Goal: Task Accomplishment & Management: Manage account settings

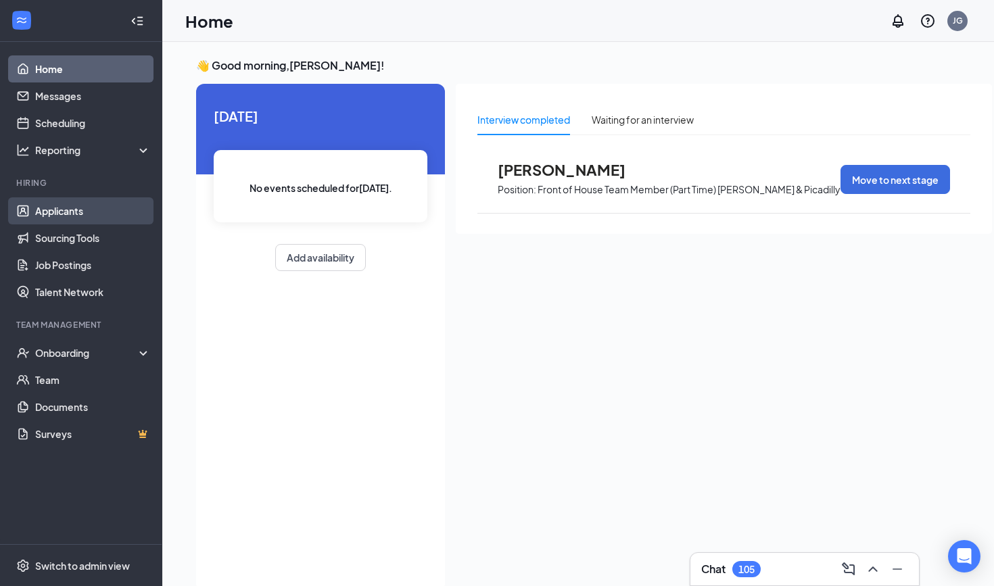
click at [91, 213] on link "Applicants" at bounding box center [93, 211] width 116 height 27
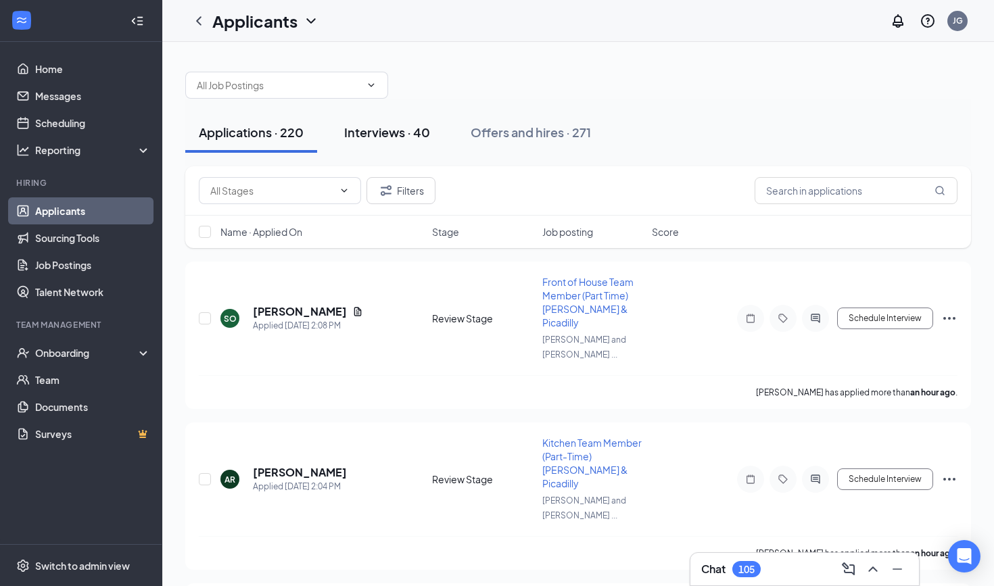
click at [409, 141] on button "Interviews · 40" at bounding box center [387, 132] width 113 height 41
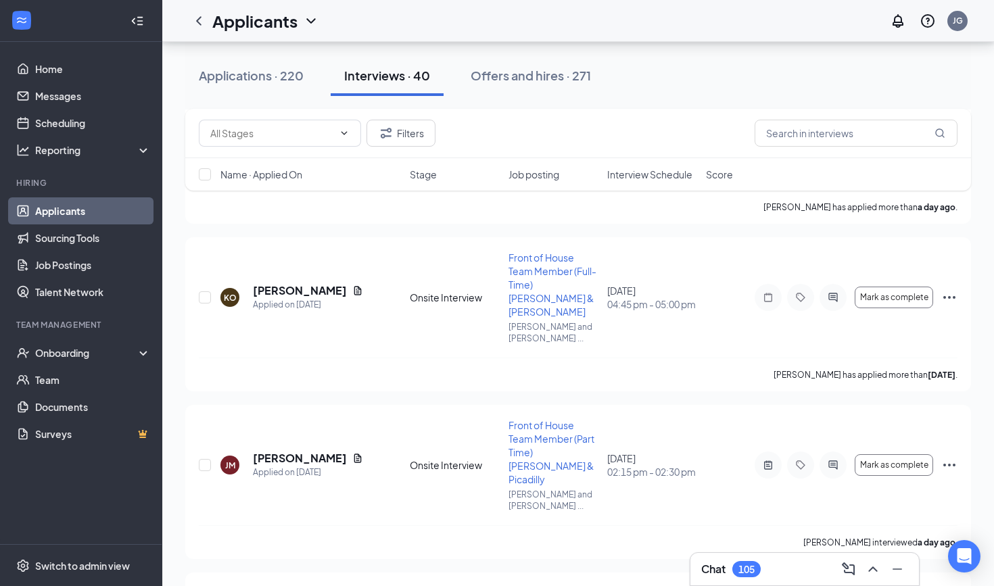
scroll to position [493, 0]
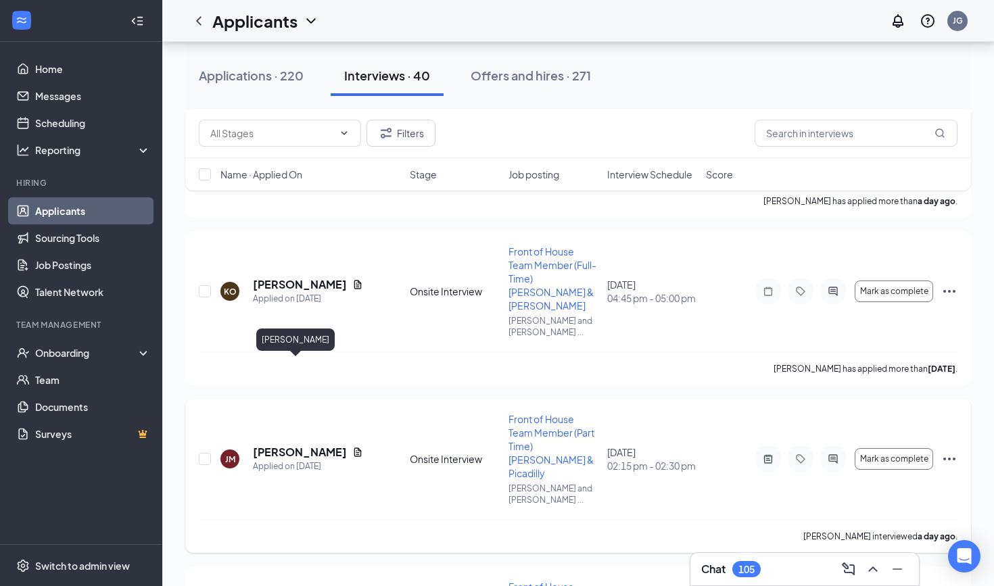
click at [284, 445] on h5 "Julian Miller" at bounding box center [300, 452] width 94 height 15
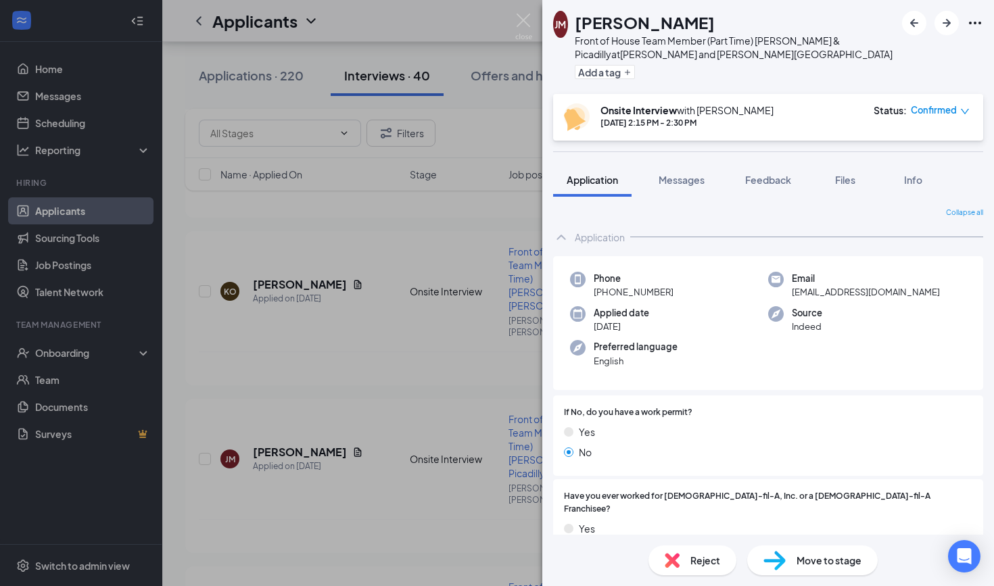
click at [689, 560] on div "Reject" at bounding box center [693, 561] width 88 height 30
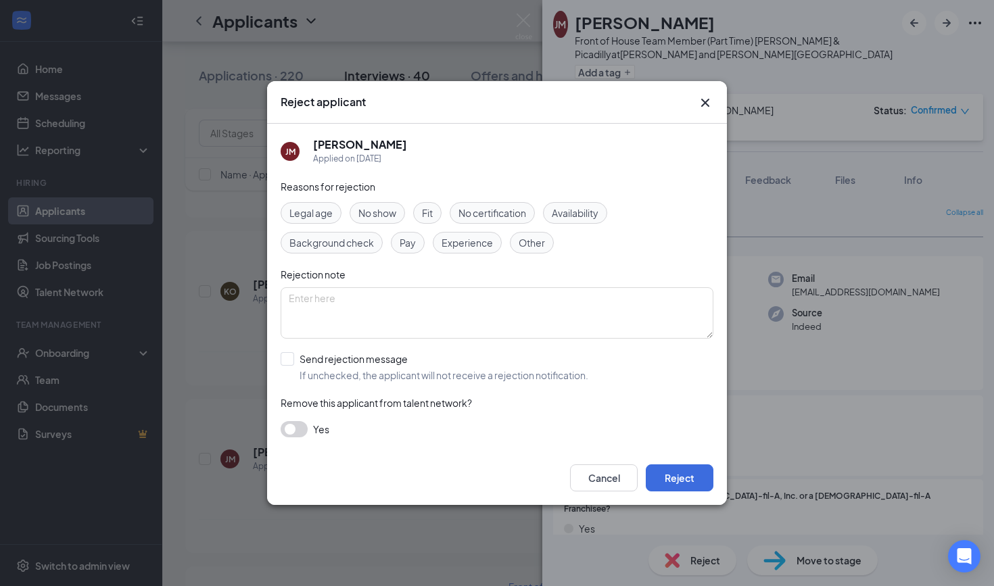
click at [524, 244] on span "Other" at bounding box center [532, 242] width 26 height 15
click at [296, 367] on label "Send rejection message If unchecked, the applicant will not receive a rejection…" at bounding box center [435, 367] width 308 height 30
click at [296, 367] on input "Send rejection message If unchecked, the applicant will not receive a rejection…" at bounding box center [435, 367] width 308 height 30
checkbox input "true"
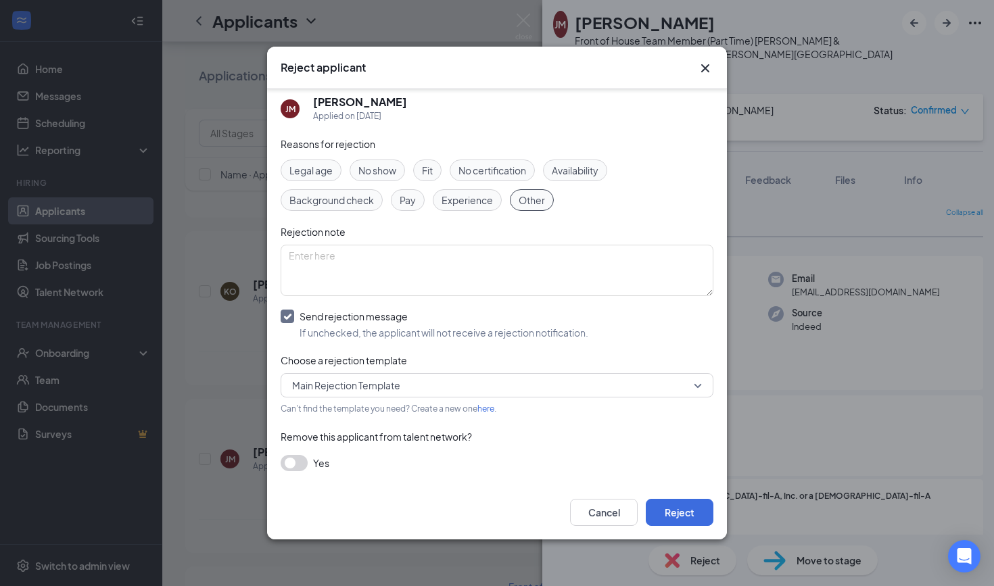
scroll to position [7, 0]
click at [687, 516] on button "Reject" at bounding box center [680, 512] width 68 height 27
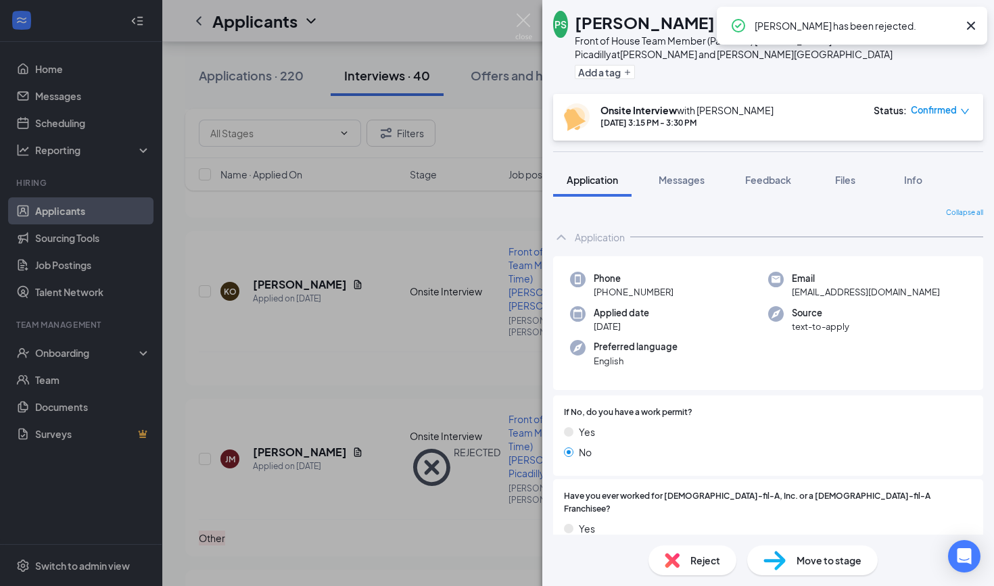
click at [522, 13] on div "PS Pragesh Sunuwar Front of House Team Member (Part Time) Quincy & Picadilly at…" at bounding box center [497, 293] width 994 height 586
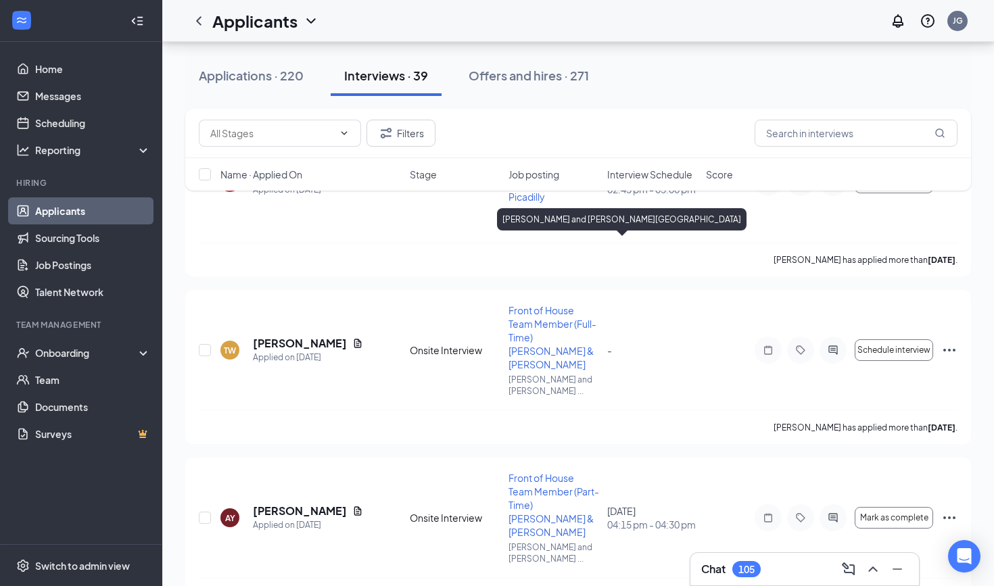
scroll to position [5163, 0]
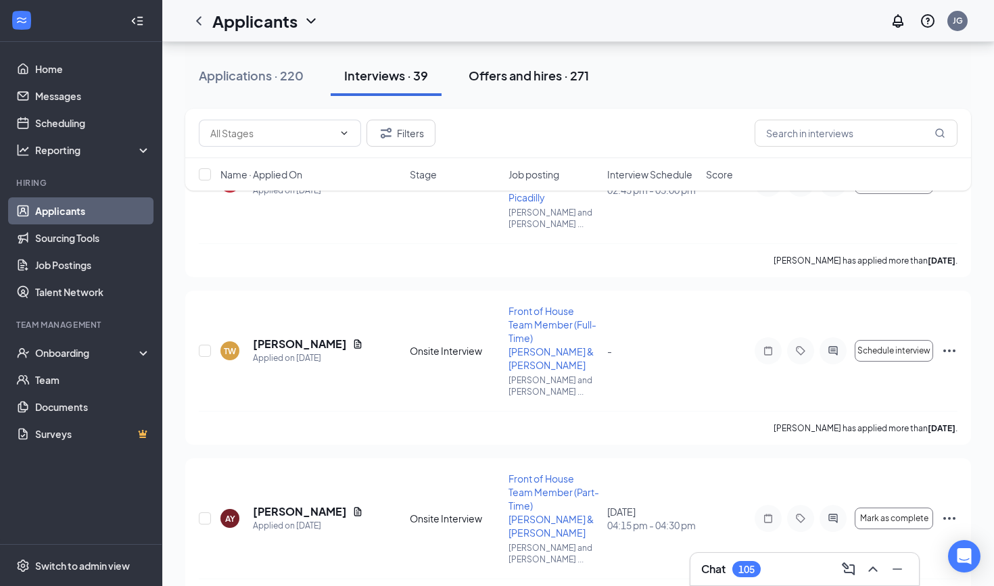
click at [565, 89] on button "Offers and hires · 271" at bounding box center [528, 75] width 147 height 41
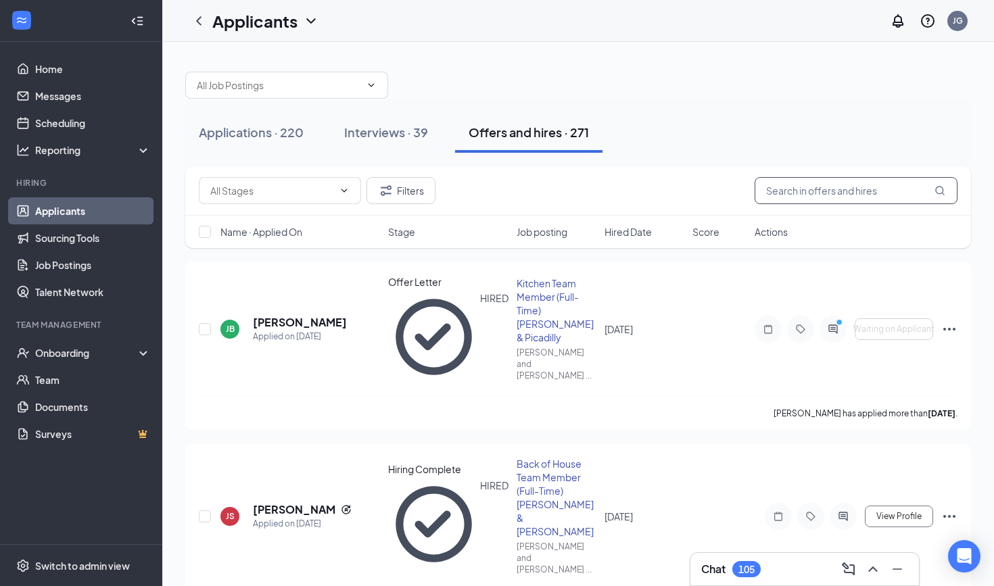
click at [801, 195] on input "text" at bounding box center [856, 190] width 203 height 27
type input "m"
click at [773, 572] on div "Chat 105" at bounding box center [804, 570] width 207 height 22
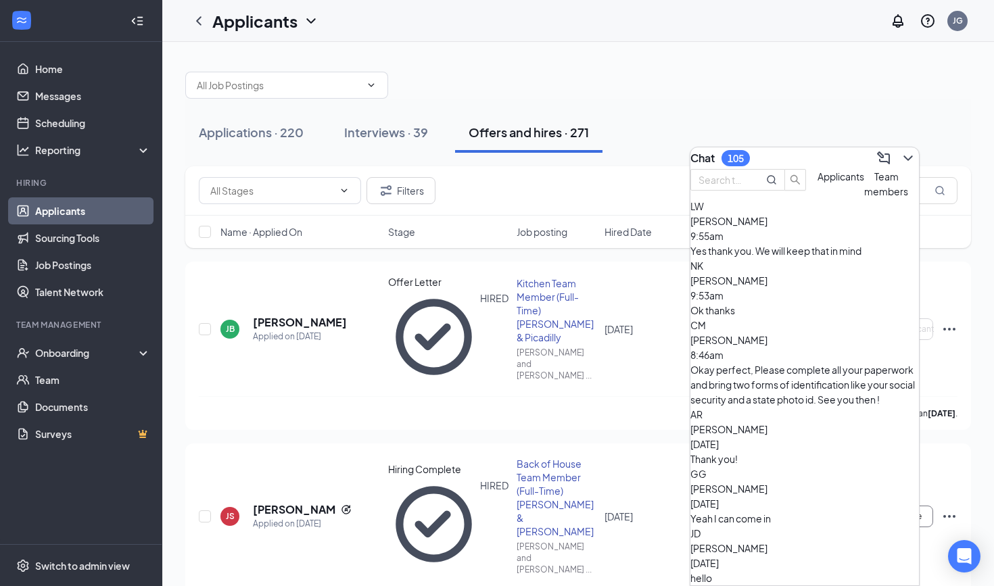
click at [818, 183] on span "Applicants" at bounding box center [841, 176] width 47 height 12
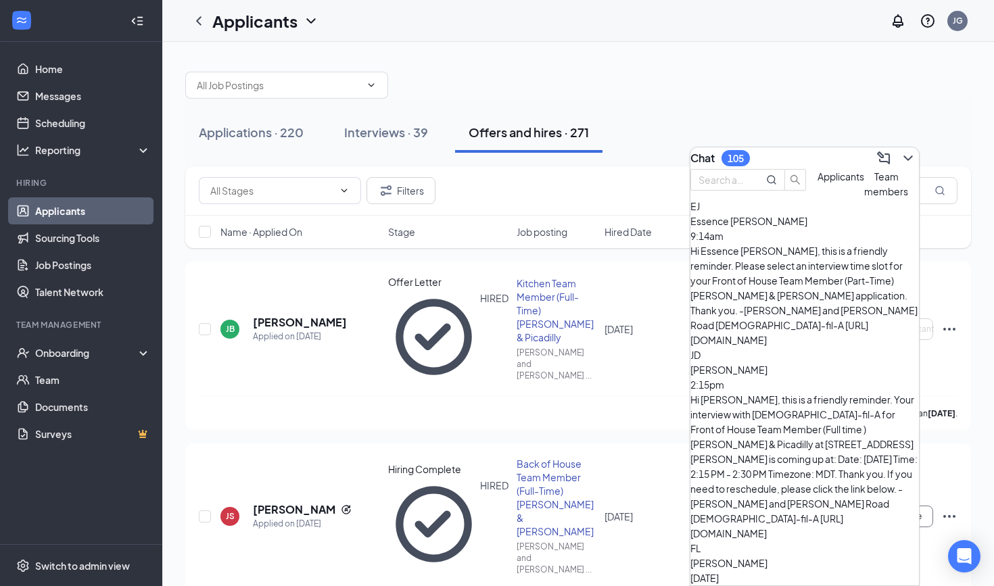
click at [864, 199] on div "Team members" at bounding box center [886, 184] width 44 height 30
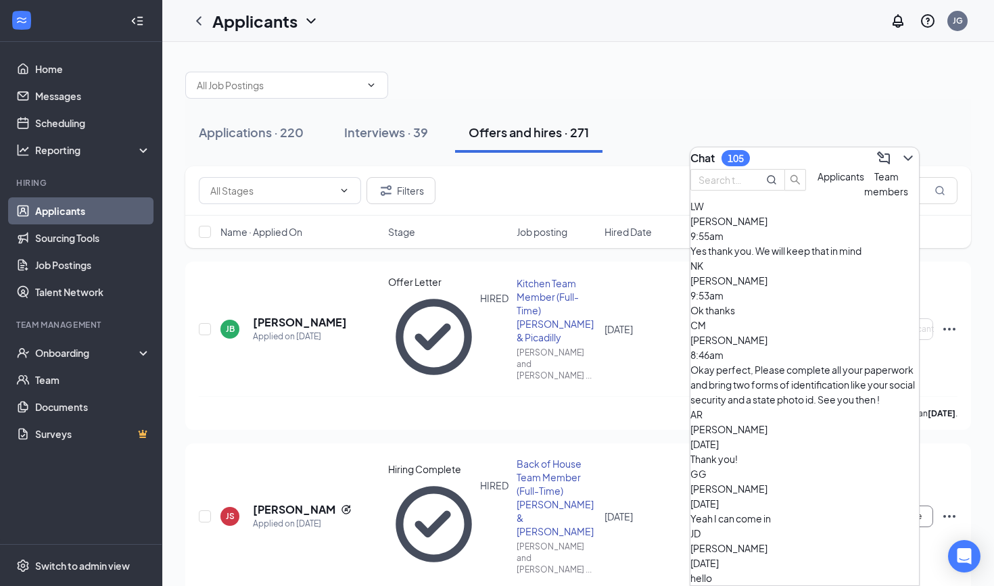
click at [818, 199] on button "Applicants" at bounding box center [841, 184] width 47 height 30
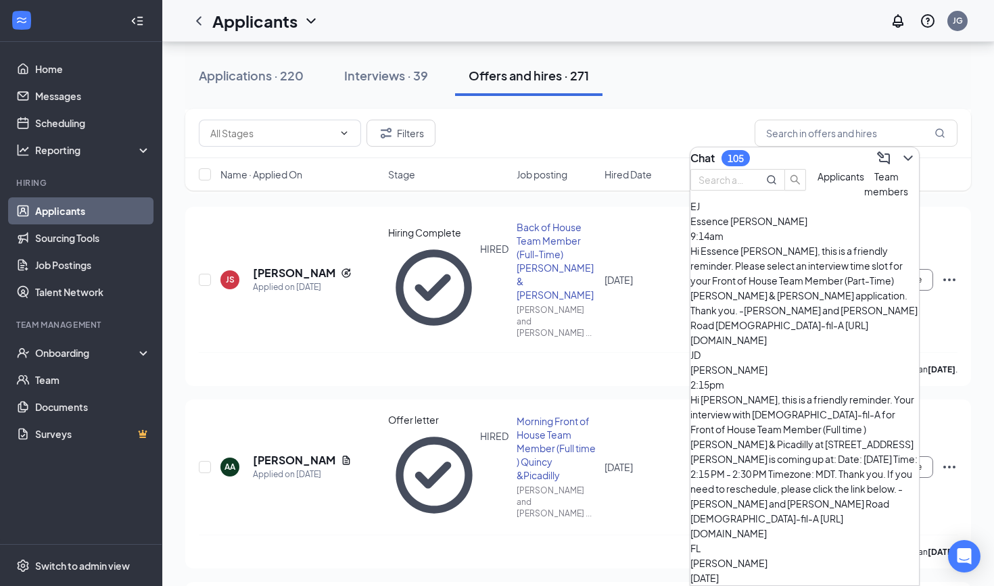
click at [864, 198] on span "Team members" at bounding box center [886, 183] width 44 height 27
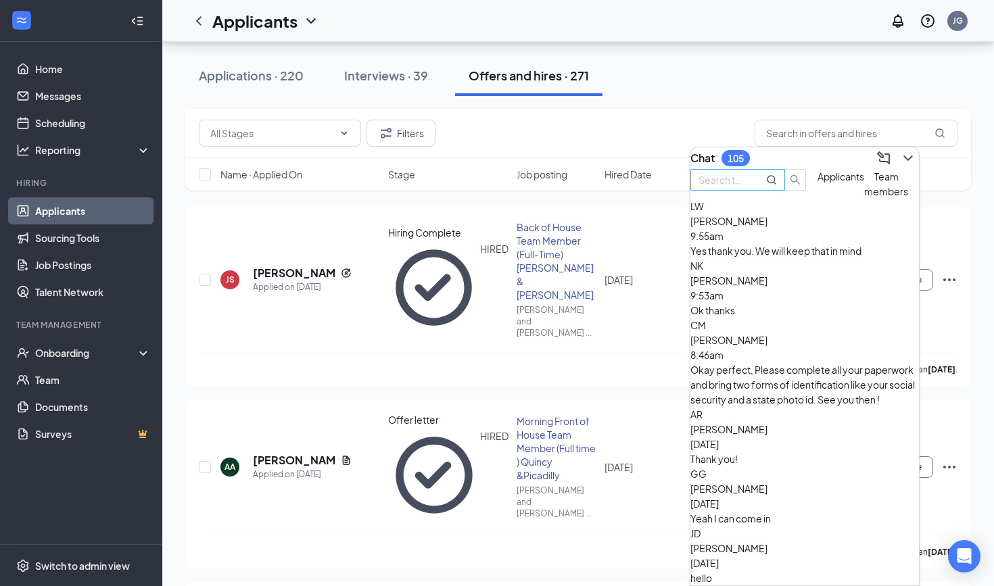
click at [747, 187] on input "text" at bounding box center [723, 179] width 49 height 15
type input "m"
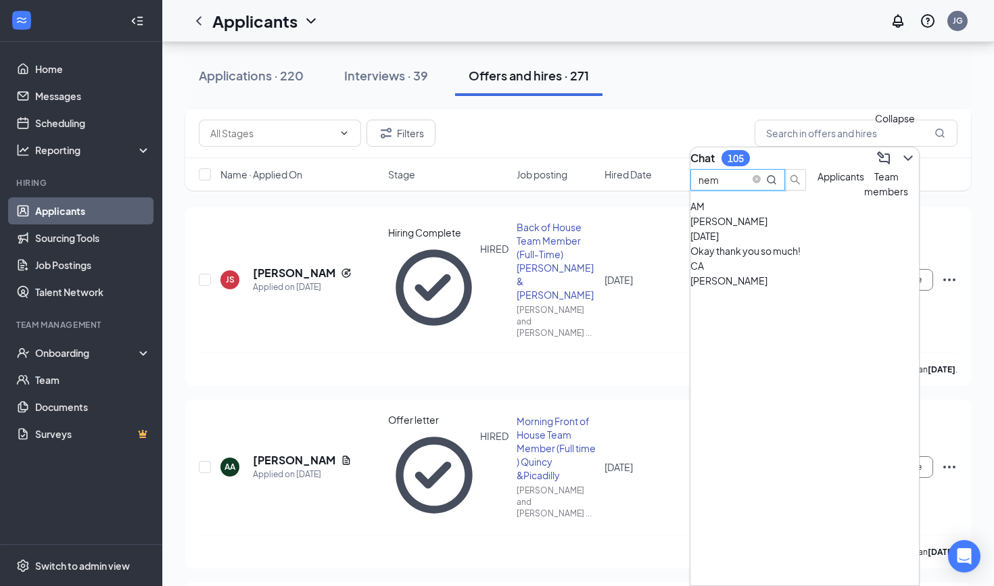
type input "nem"
click at [900, 156] on icon "ChevronDown" at bounding box center [908, 158] width 16 height 16
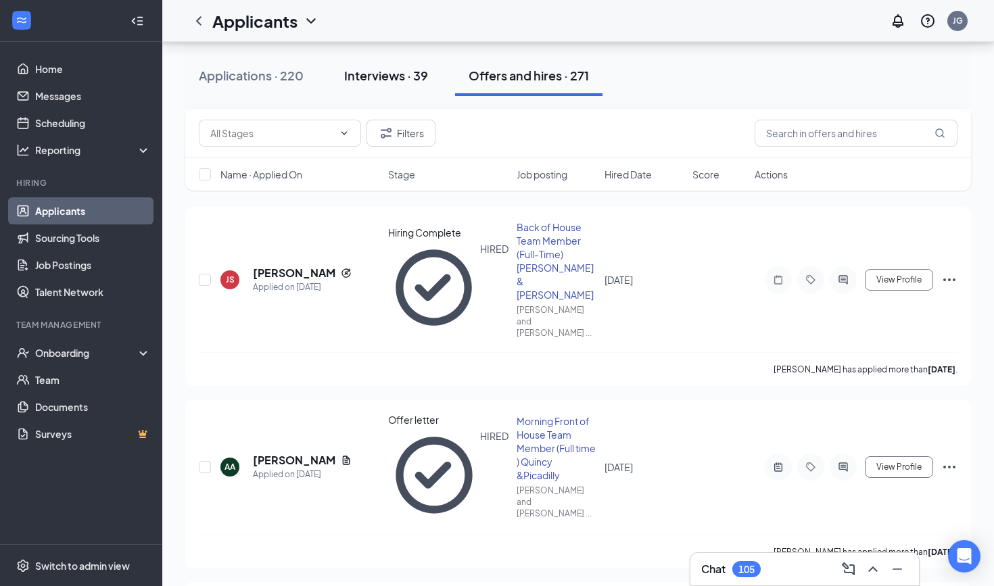
click at [376, 78] on div "Interviews · 39" at bounding box center [386, 75] width 84 height 17
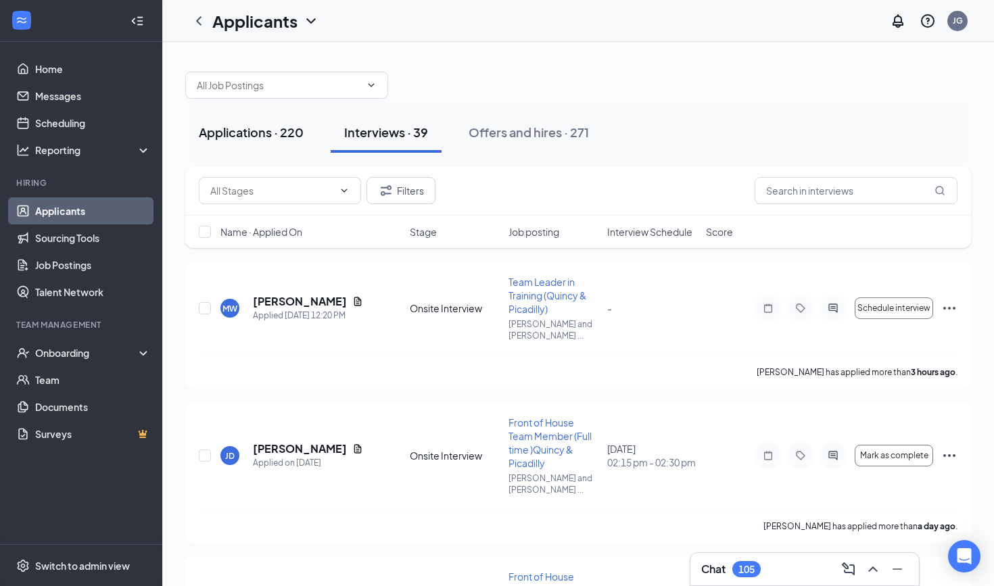
click at [267, 131] on div "Applications · 220" at bounding box center [251, 132] width 105 height 17
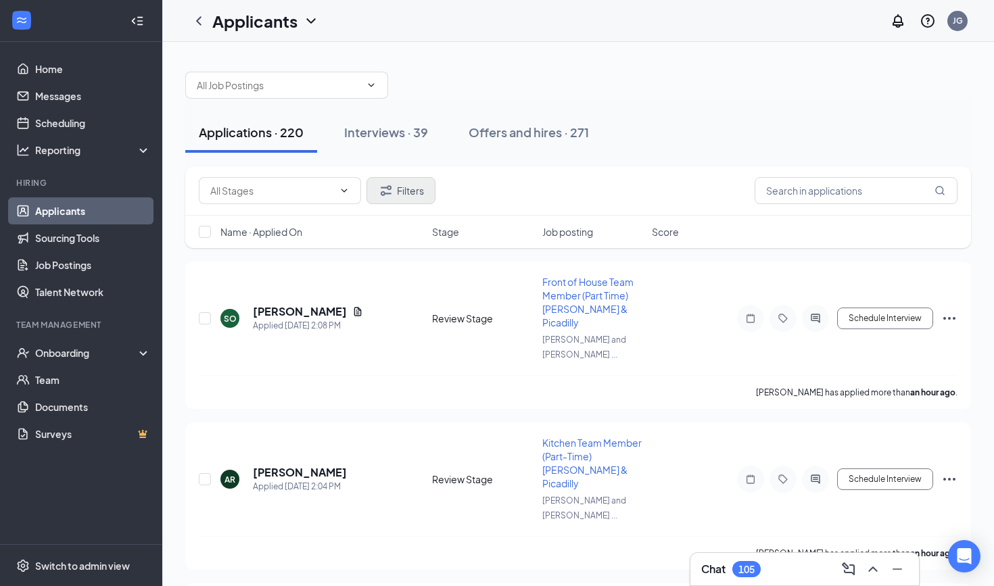
click at [407, 188] on button "Filters" at bounding box center [401, 190] width 69 height 27
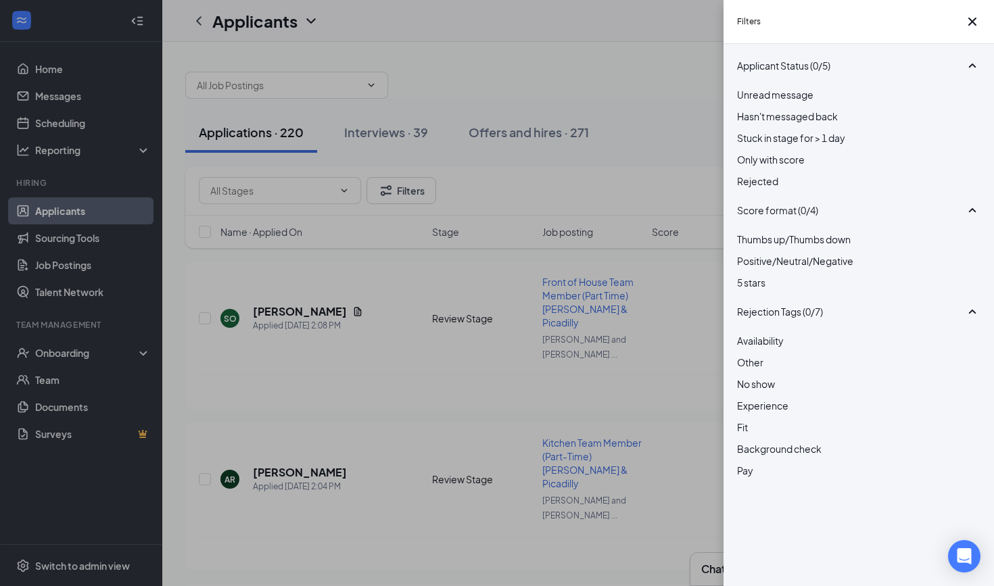
scroll to position [28, 0]
click at [747, 174] on div at bounding box center [858, 174] width 243 height 0
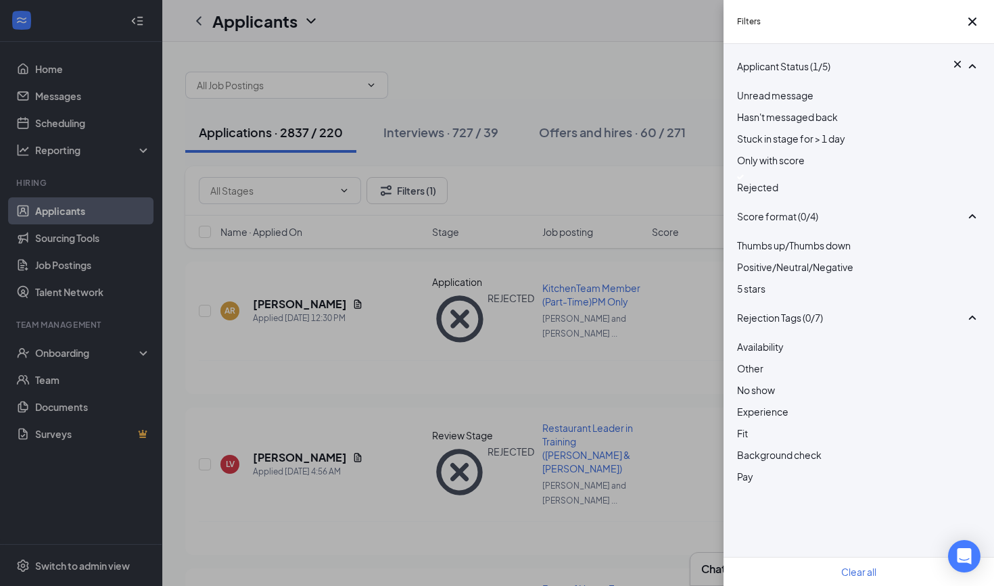
click at [507, 64] on div "Filters Applicant Status (1/5) Unread message Hasn't messaged back Stuck in sta…" at bounding box center [497, 293] width 994 height 586
click at [965, 26] on icon "Cross" at bounding box center [973, 22] width 16 height 16
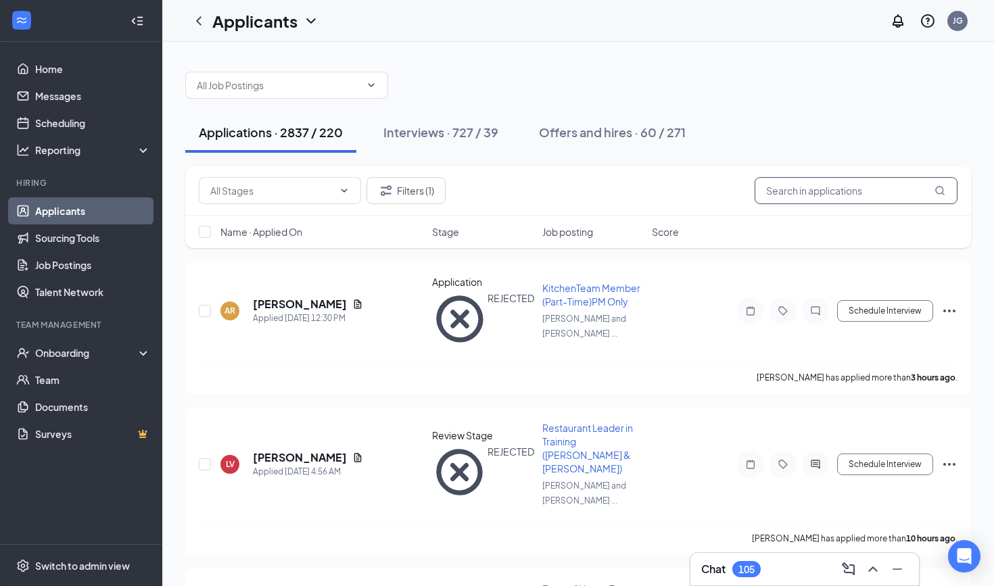
click at [845, 197] on input "text" at bounding box center [856, 190] width 203 height 27
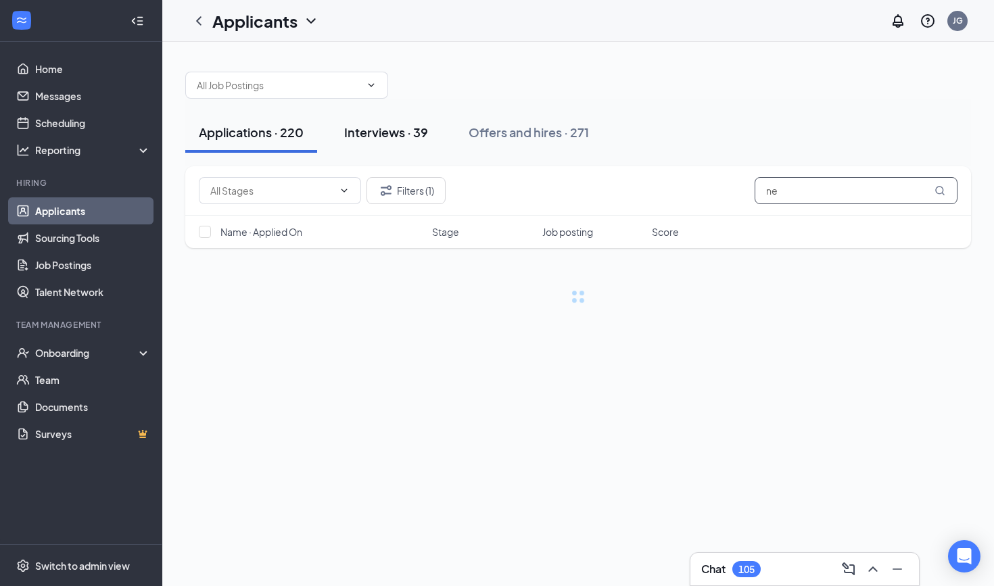
type input "ne"
click at [390, 135] on div "Interviews · 39" at bounding box center [386, 132] width 84 height 17
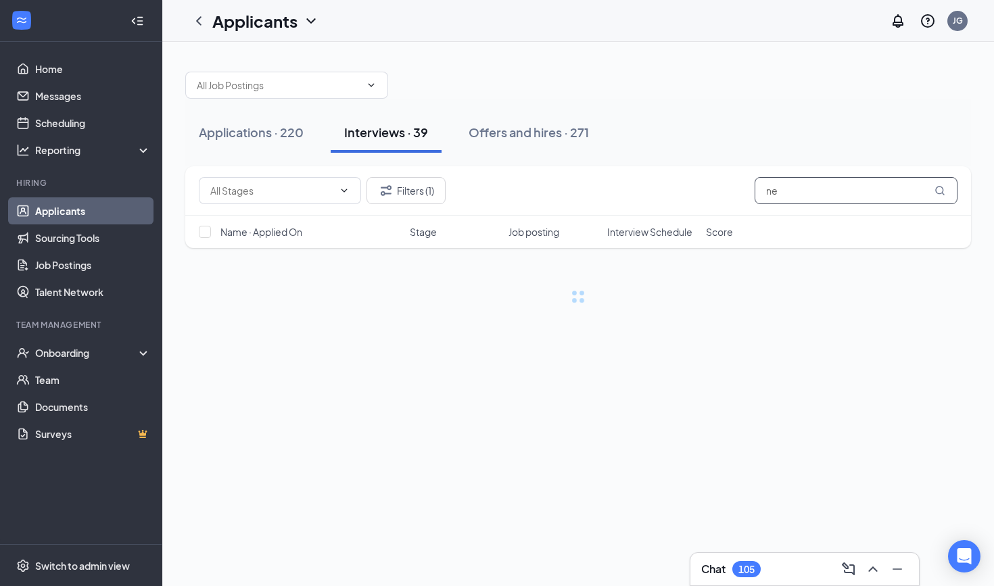
click at [851, 191] on input "ne" at bounding box center [856, 190] width 203 height 27
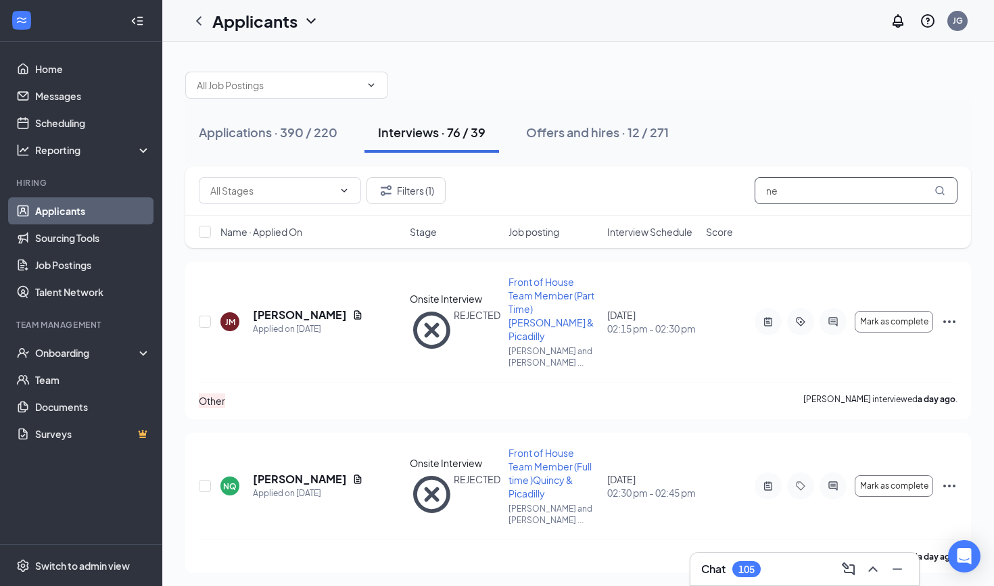
type input "n"
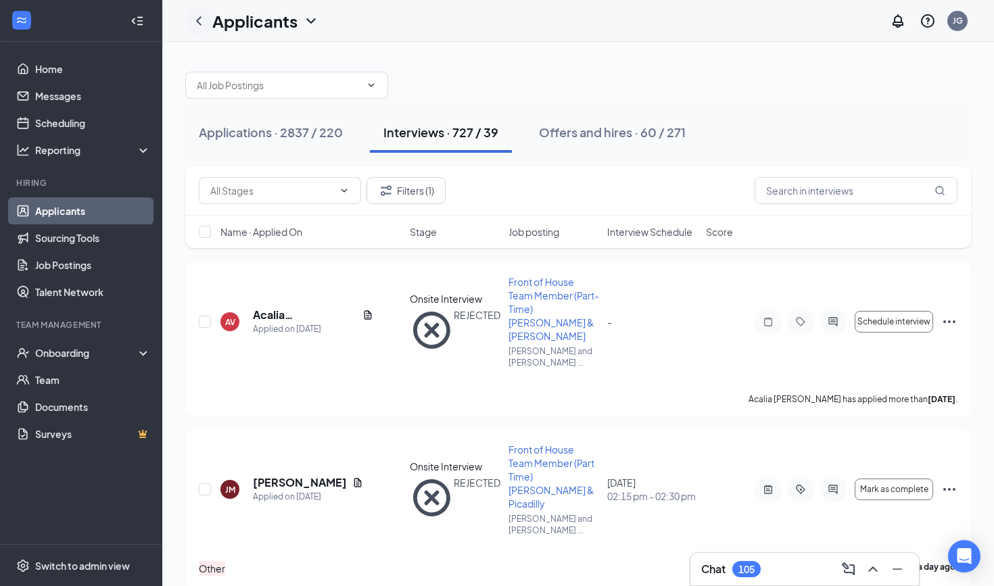
click at [207, 20] on div at bounding box center [198, 20] width 27 height 27
click at [48, 215] on link "Applicants" at bounding box center [93, 211] width 116 height 27
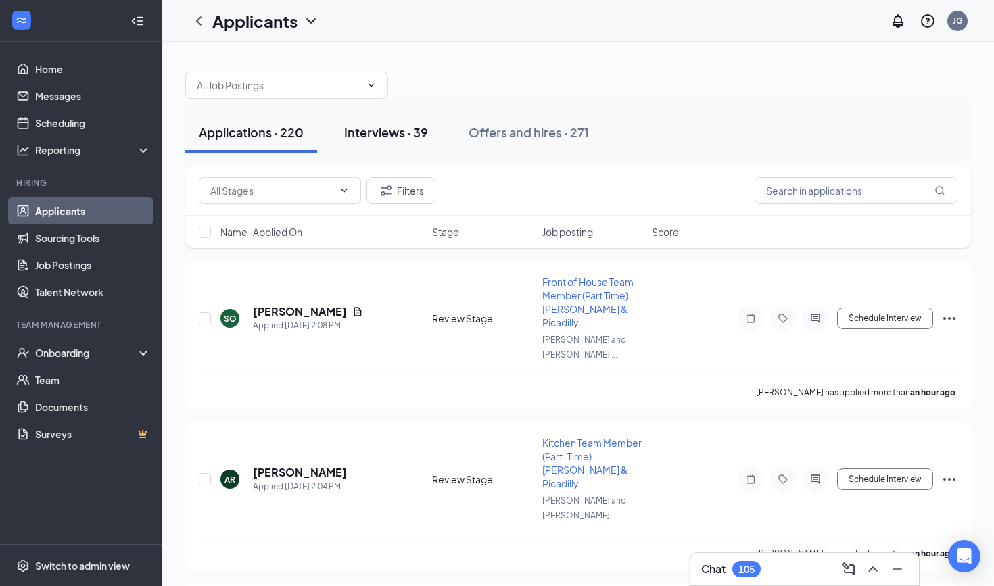
click at [417, 133] on div "Interviews · 39" at bounding box center [386, 132] width 84 height 17
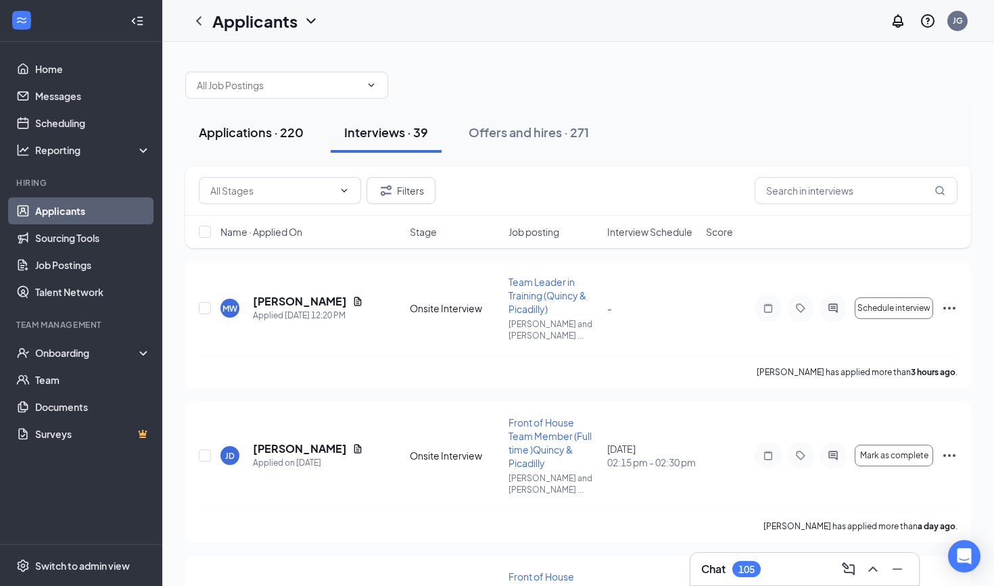
click at [258, 125] on div "Applications · 220" at bounding box center [251, 132] width 105 height 17
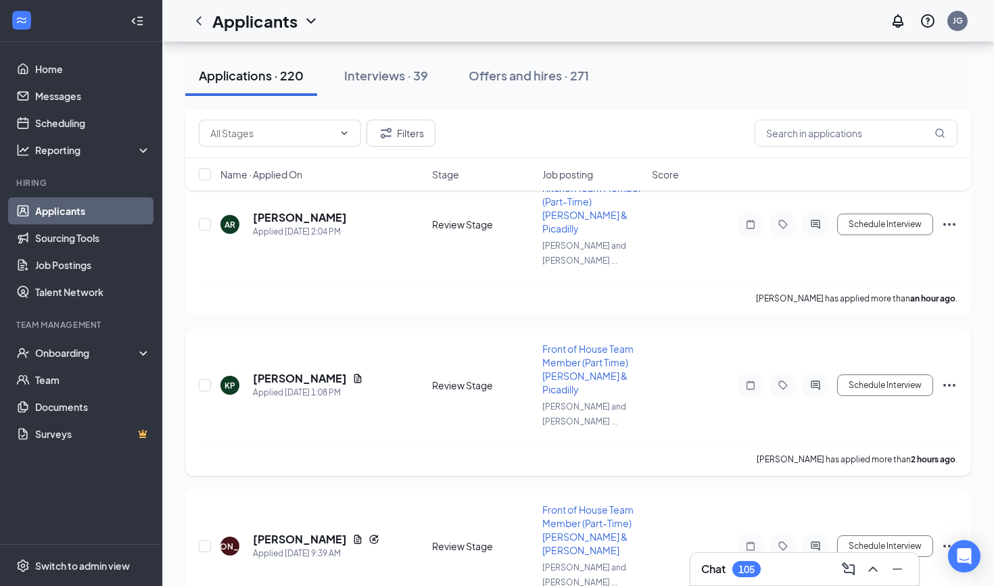
scroll to position [260, 0]
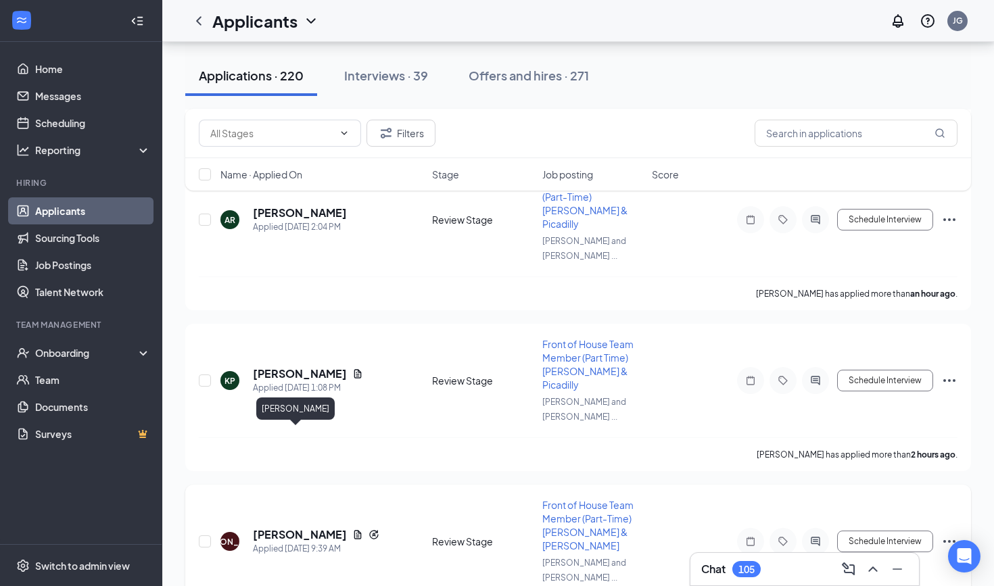
click at [270, 528] on h5 "[PERSON_NAME]" at bounding box center [300, 535] width 94 height 15
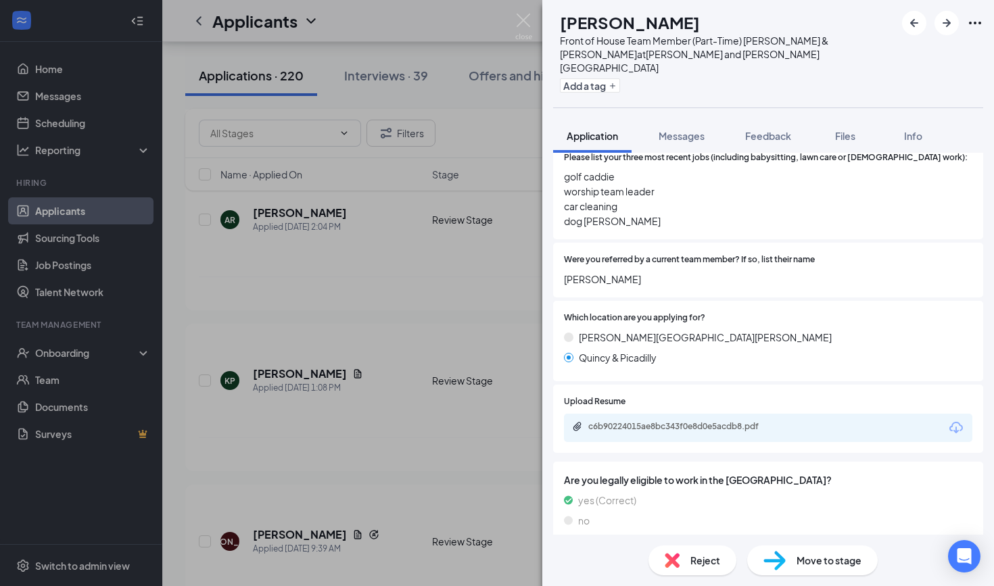
scroll to position [498, 0]
click at [675, 414] on div "c6b90224015ae8bc343f0e8d0e5acdb8.pdf" at bounding box center [768, 428] width 409 height 28
click at [674, 421] on div "c6b90224015ae8bc343f0e8d0e5acdb8.pdf" at bounding box center [682, 426] width 189 height 11
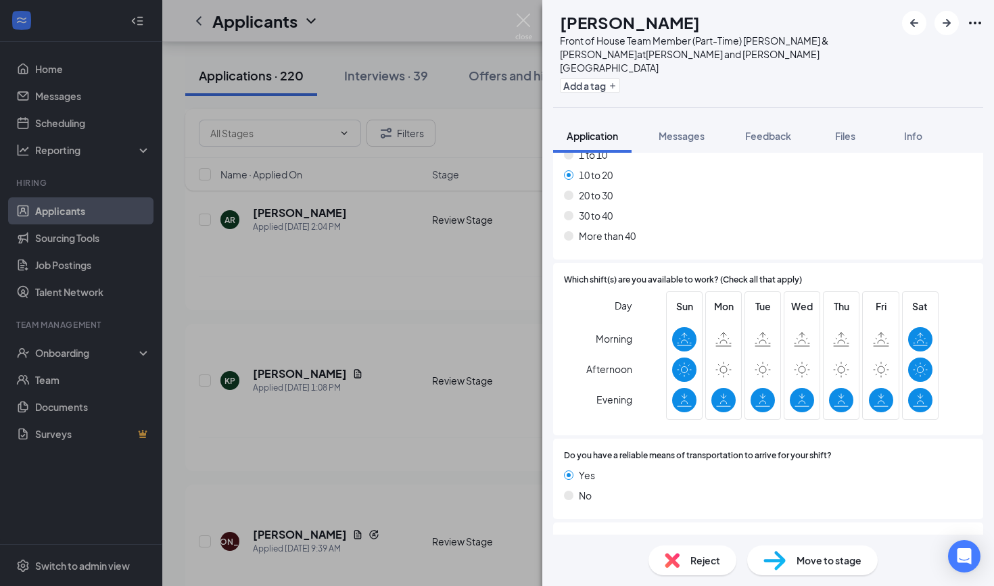
scroll to position [1295, 0]
click at [528, 24] on img at bounding box center [523, 27] width 17 height 26
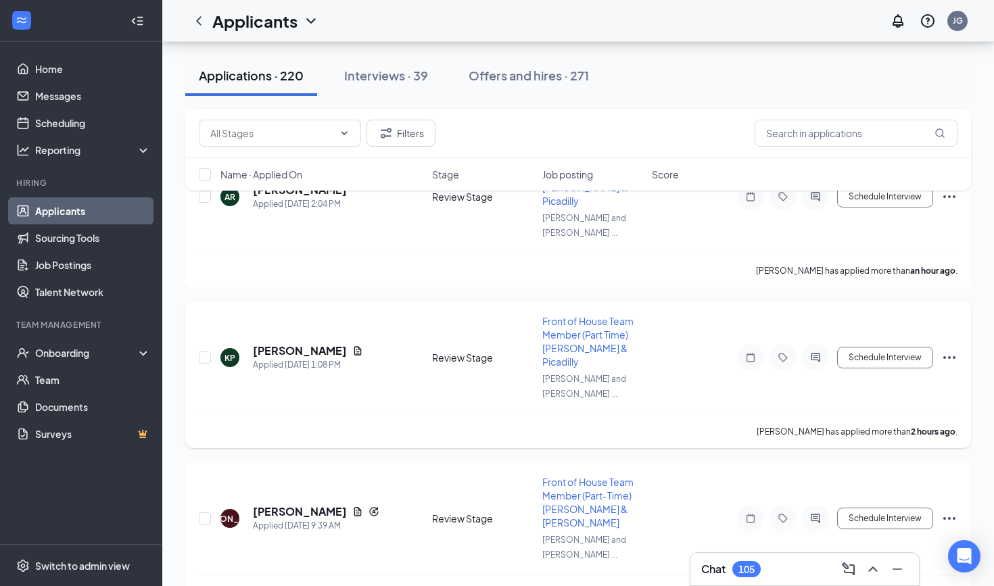
scroll to position [296, 0]
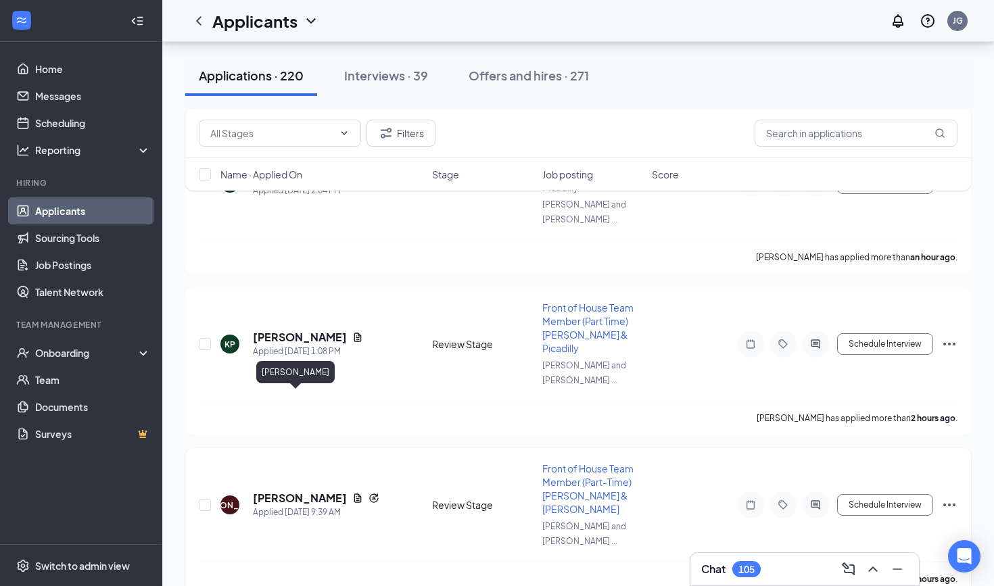
click at [299, 491] on h5 "[PERSON_NAME]" at bounding box center [300, 498] width 94 height 15
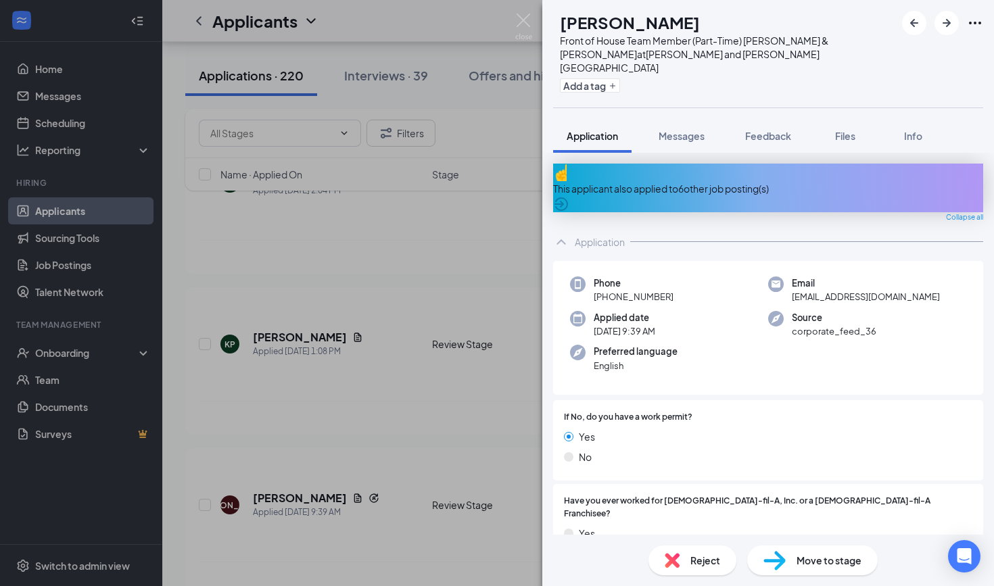
click at [674, 561] on img at bounding box center [672, 560] width 15 height 15
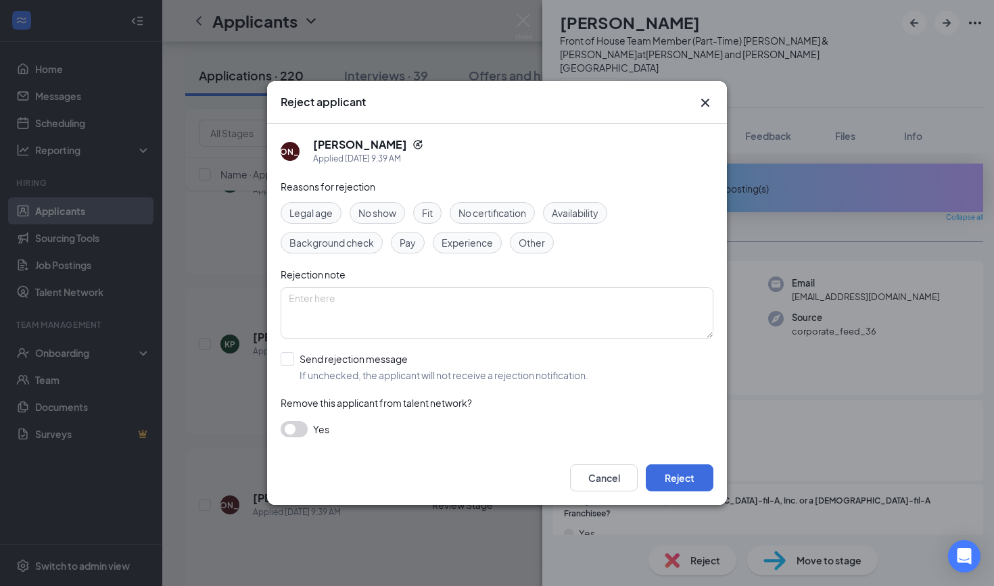
click at [536, 240] on span "Other" at bounding box center [532, 242] width 26 height 15
click at [295, 363] on label "Send rejection message If unchecked, the applicant will not receive a rejection…" at bounding box center [435, 367] width 308 height 30
click at [295, 363] on input "Send rejection message If unchecked, the applicant will not receive a rejection…" at bounding box center [435, 367] width 308 height 30
checkbox input "true"
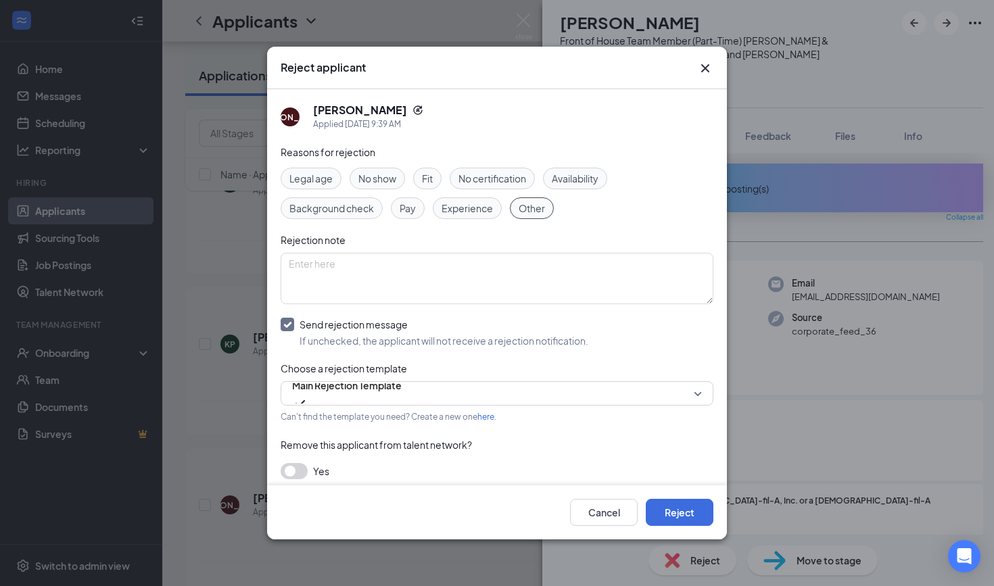
click at [706, 65] on icon "Cross" at bounding box center [705, 68] width 16 height 16
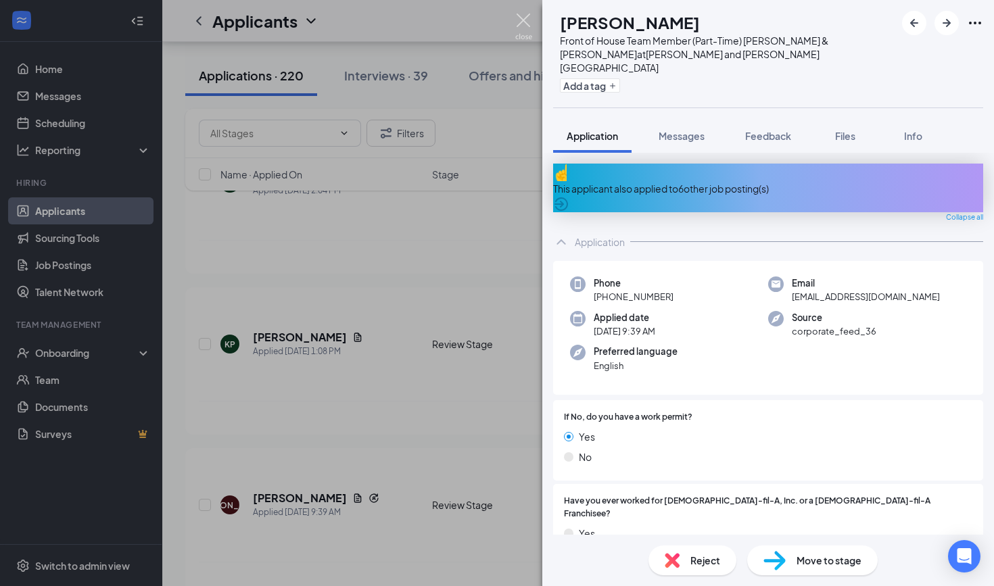
click at [522, 18] on img at bounding box center [523, 27] width 17 height 26
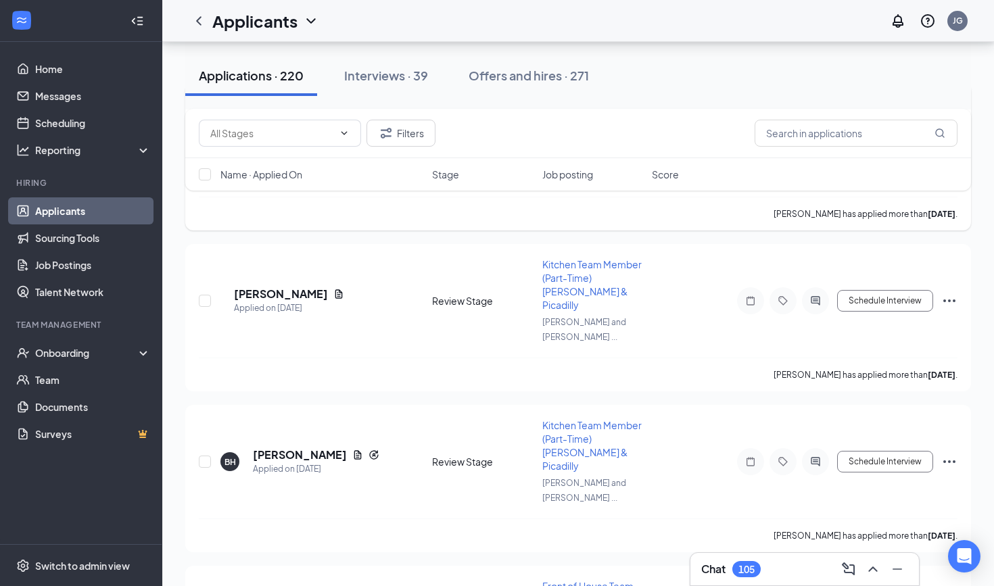
scroll to position [2540, 0]
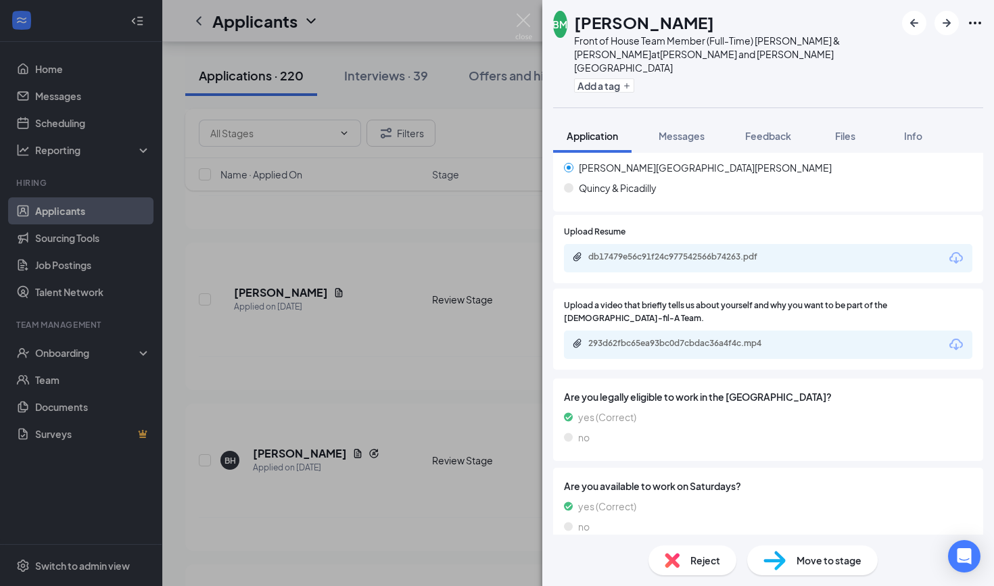
scroll to position [661, 0]
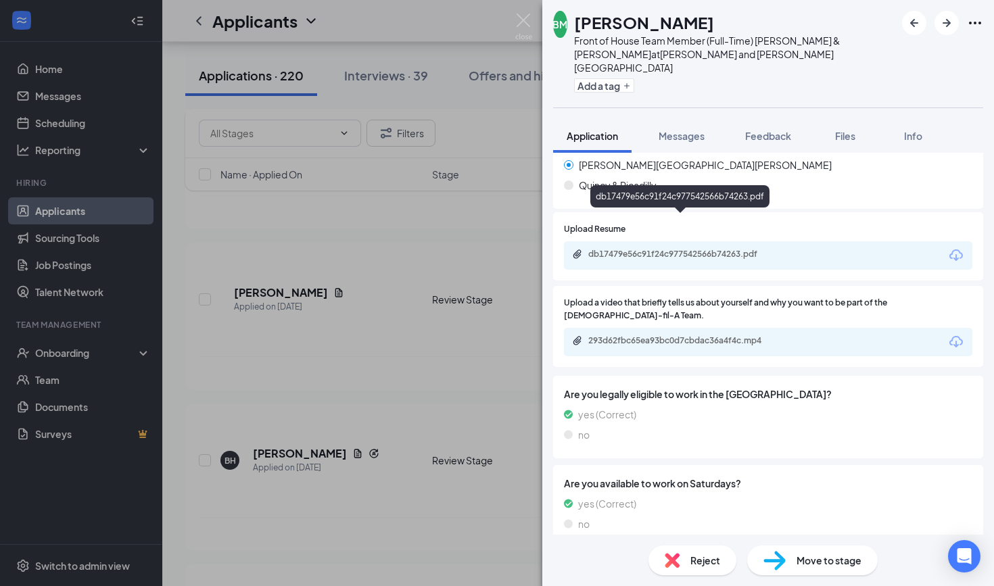
click at [653, 249] on div "db17479e56c91f24c977542566b74263.pdf" at bounding box center [682, 254] width 189 height 11
click at [620, 335] on div "293d62fbc65ea93bc0d7cbdac36a4f4c.mp4" at bounding box center [682, 340] width 189 height 11
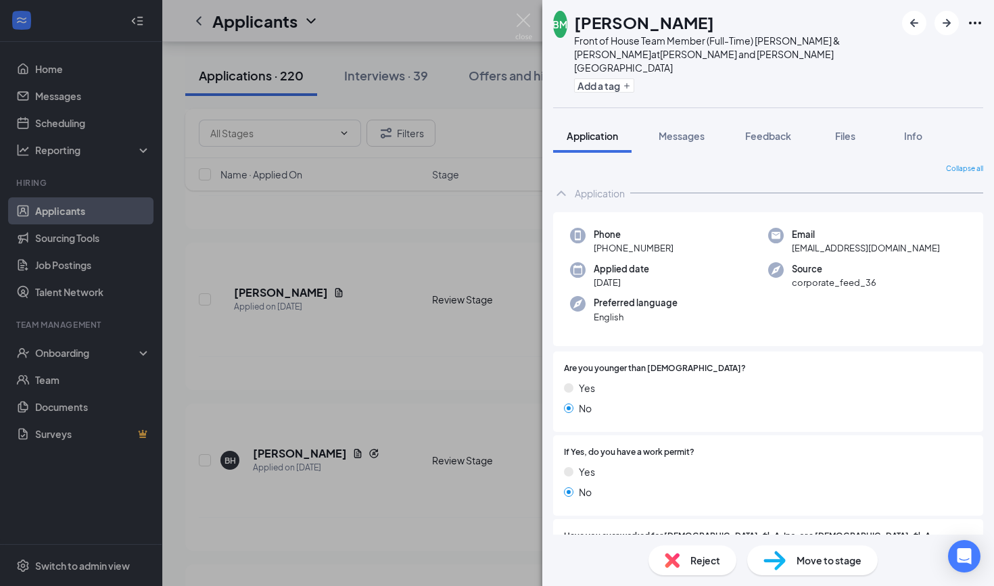
scroll to position [0, 0]
click at [681, 565] on div "Reject" at bounding box center [693, 561] width 88 height 30
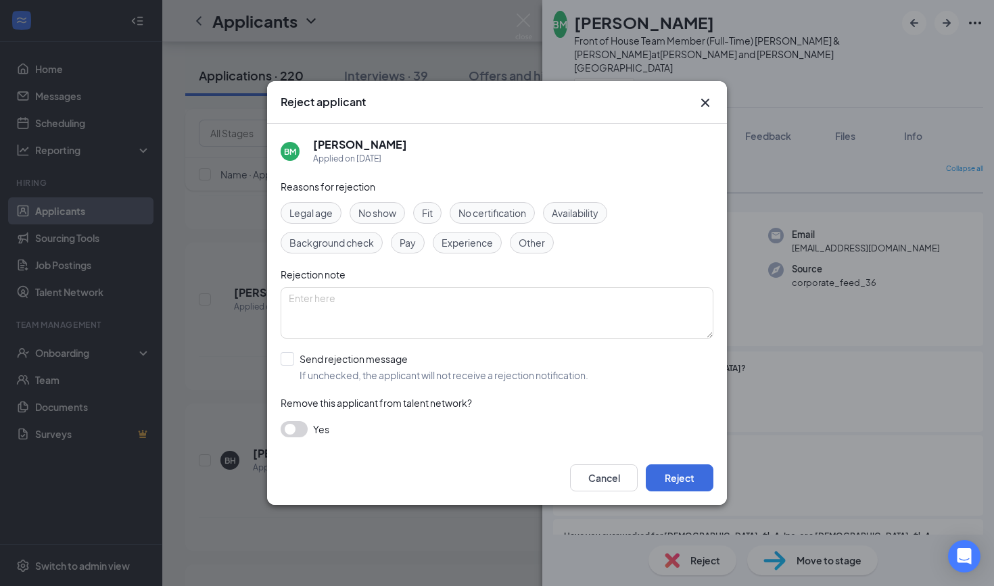
click at [566, 206] on span "Availability" at bounding box center [575, 213] width 47 height 15
click at [302, 366] on div "Send rejection message If unchecked, the applicant will not receive a rejection…" at bounding box center [444, 367] width 289 height 30
click at [302, 366] on input "Send rejection message If unchecked, the applicant will not receive a rejection…" at bounding box center [435, 367] width 308 height 30
checkbox input "true"
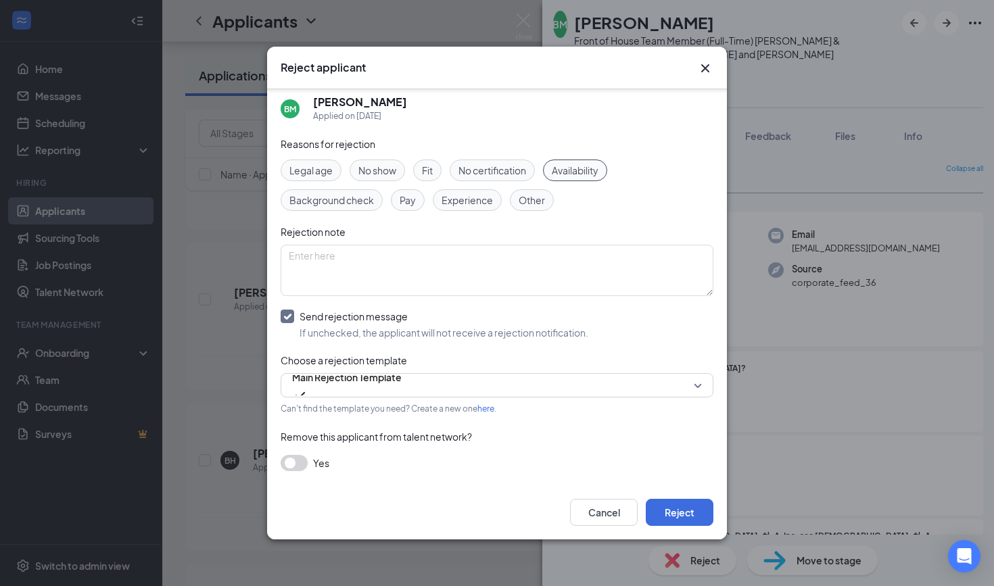
scroll to position [7, 0]
click at [681, 512] on button "Reject" at bounding box center [680, 512] width 68 height 27
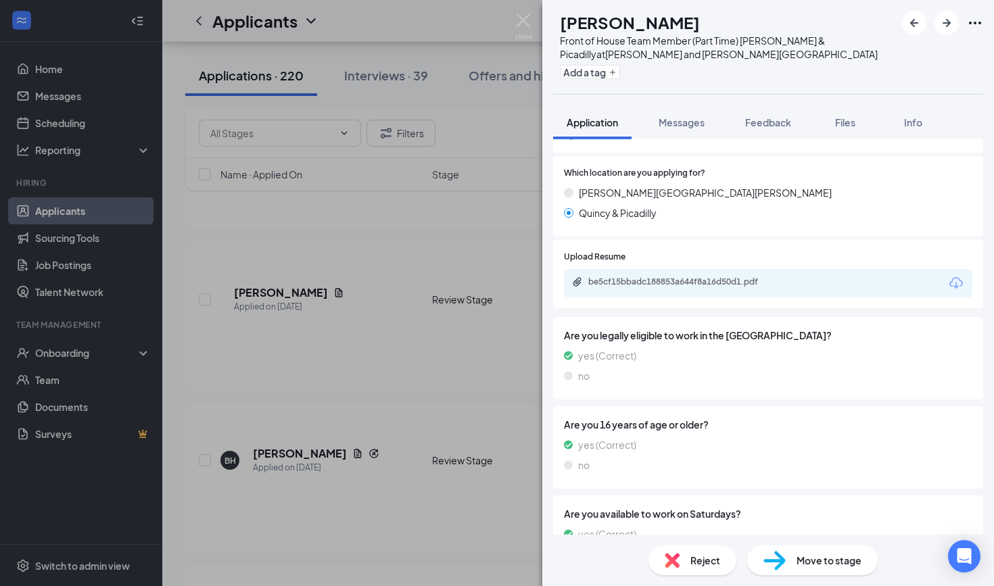
scroll to position [560, 0]
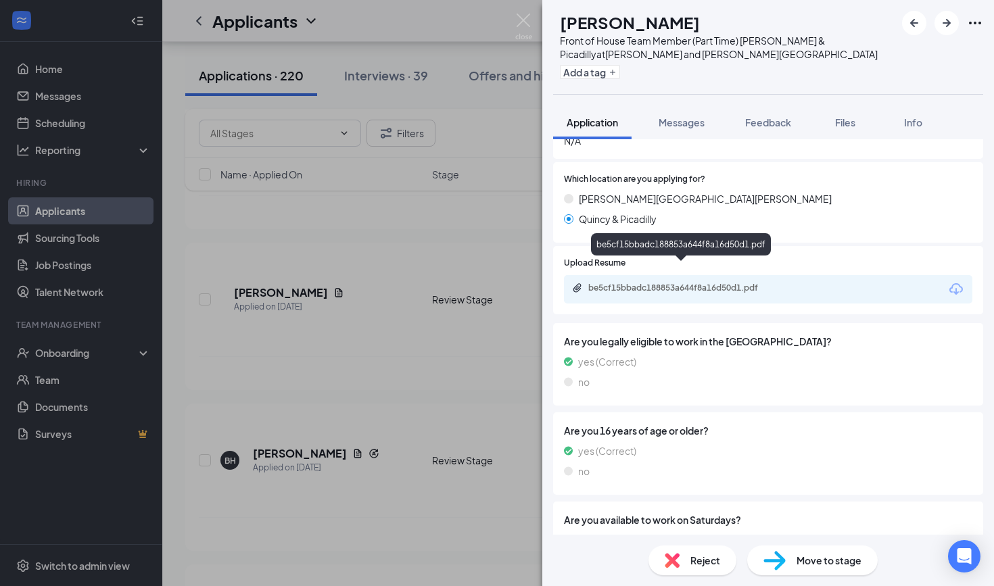
click at [638, 283] on div "be5cf15bbadc188853a644f8a16d50d1.pdf" at bounding box center [682, 288] width 189 height 11
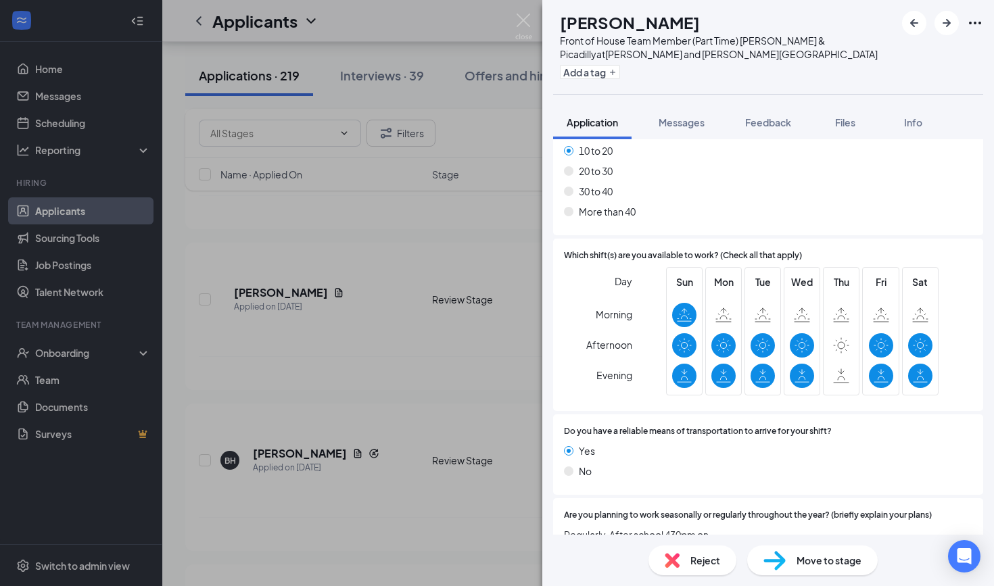
scroll to position [1243, 0]
click at [526, 23] on img at bounding box center [523, 27] width 17 height 26
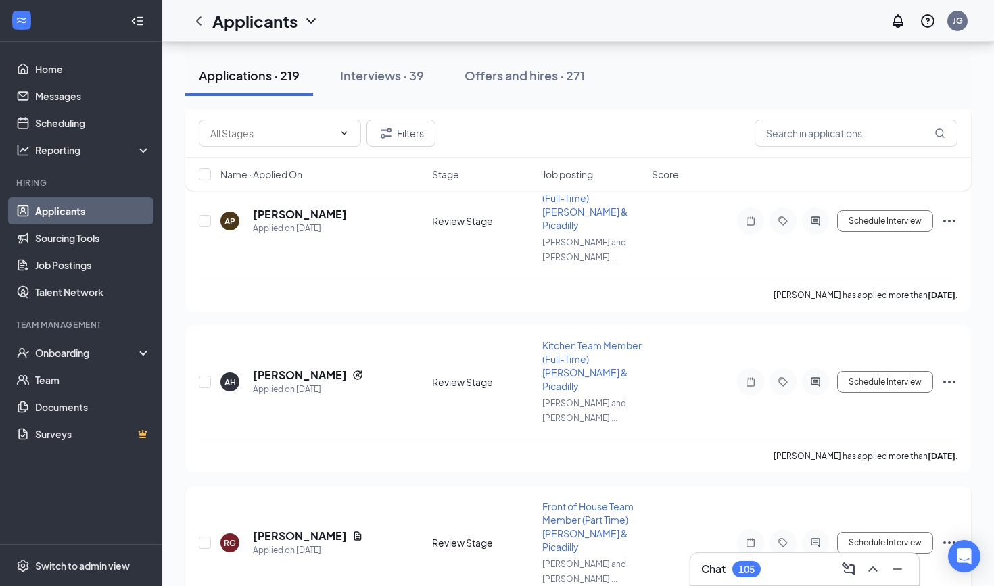
scroll to position [3264, 0]
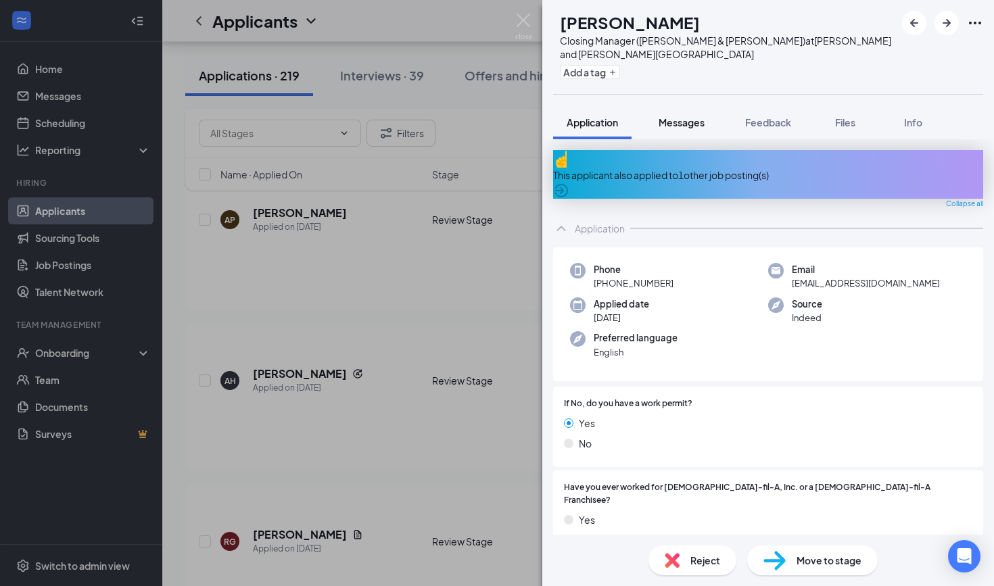
click at [701, 106] on button "Messages" at bounding box center [681, 123] width 73 height 34
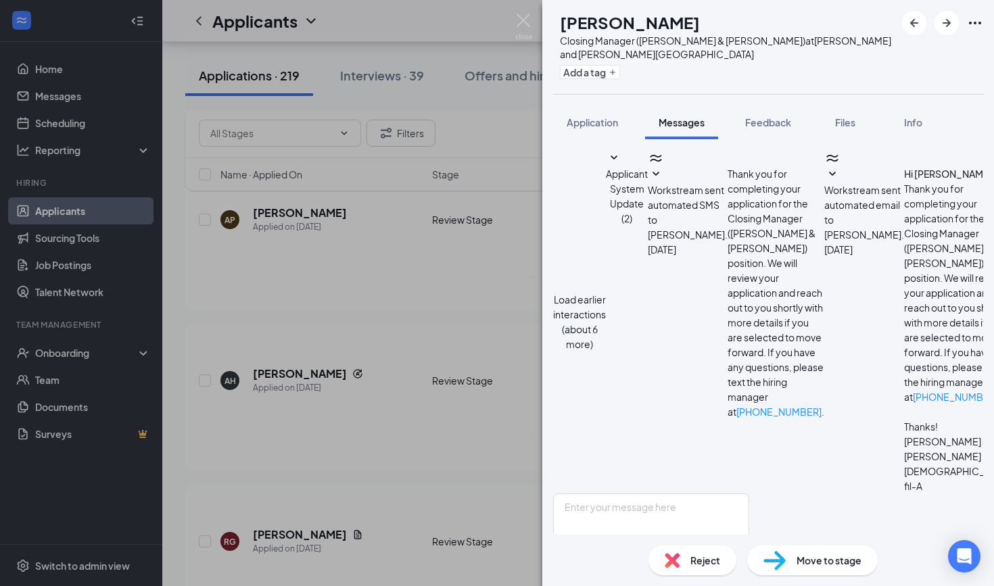
scroll to position [561, 0]
click at [685, 560] on div "Reject" at bounding box center [693, 561] width 88 height 30
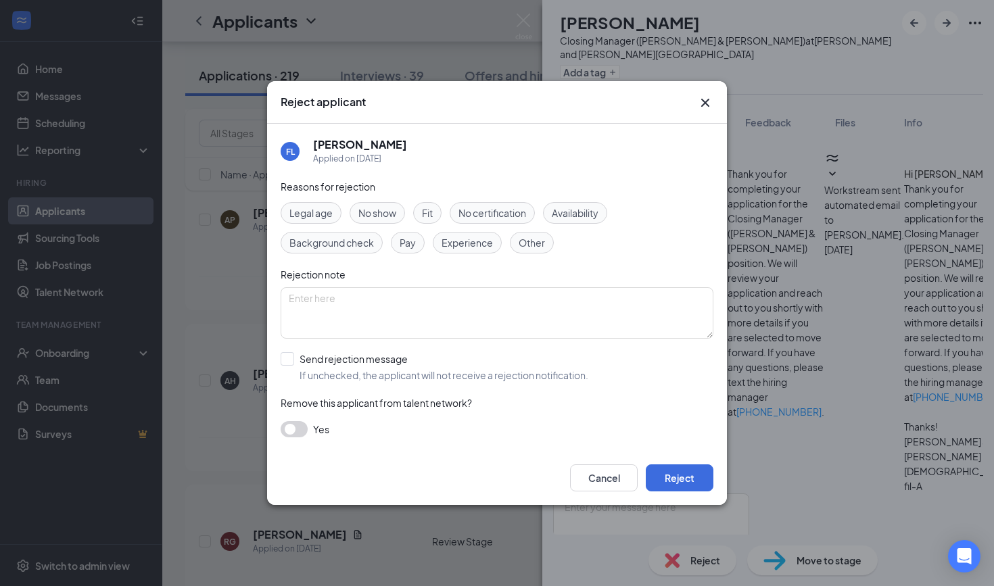
click at [530, 244] on span "Other" at bounding box center [532, 242] width 26 height 15
click at [294, 365] on label "Send rejection message If unchecked, the applicant will not receive a rejection…" at bounding box center [435, 367] width 308 height 30
click at [294, 365] on input "Send rejection message If unchecked, the applicant will not receive a rejection…" at bounding box center [435, 367] width 308 height 30
checkbox input "true"
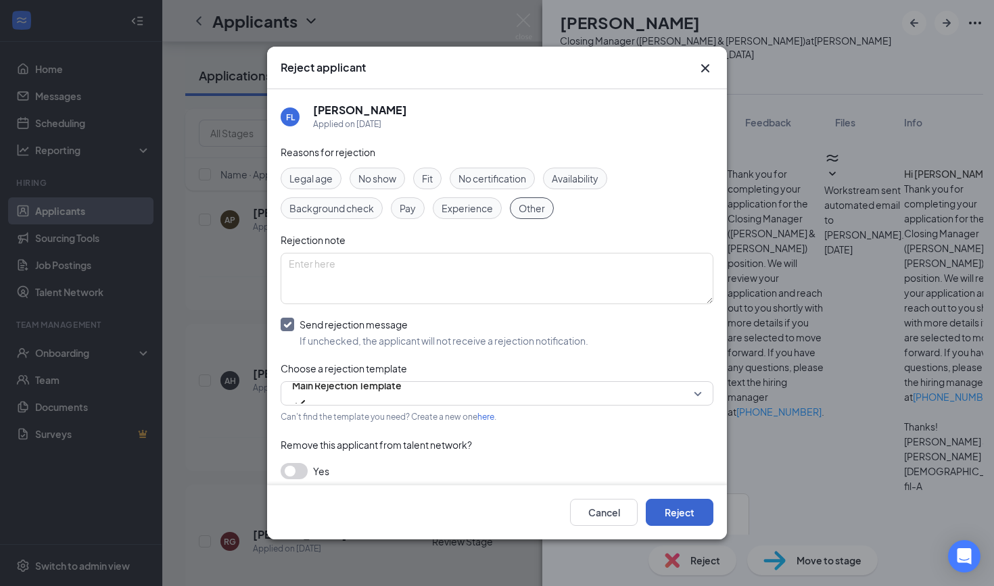
click at [691, 512] on button "Reject" at bounding box center [680, 512] width 68 height 27
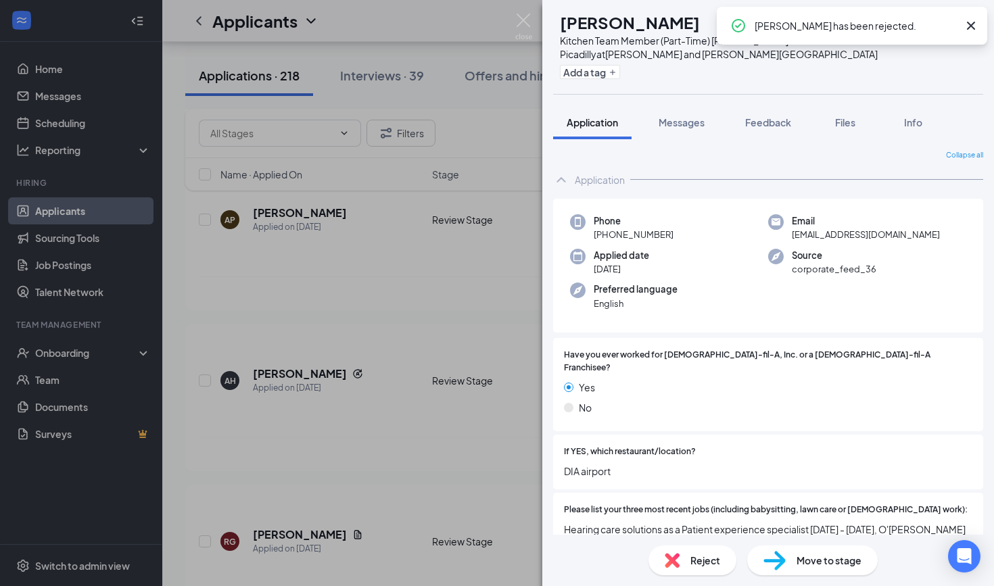
click at [538, 20] on div "AC Aaliyah Cabrera Kitchen Team Member (Part-Time) Quincy & Picadilly at Chambe…" at bounding box center [497, 293] width 994 height 586
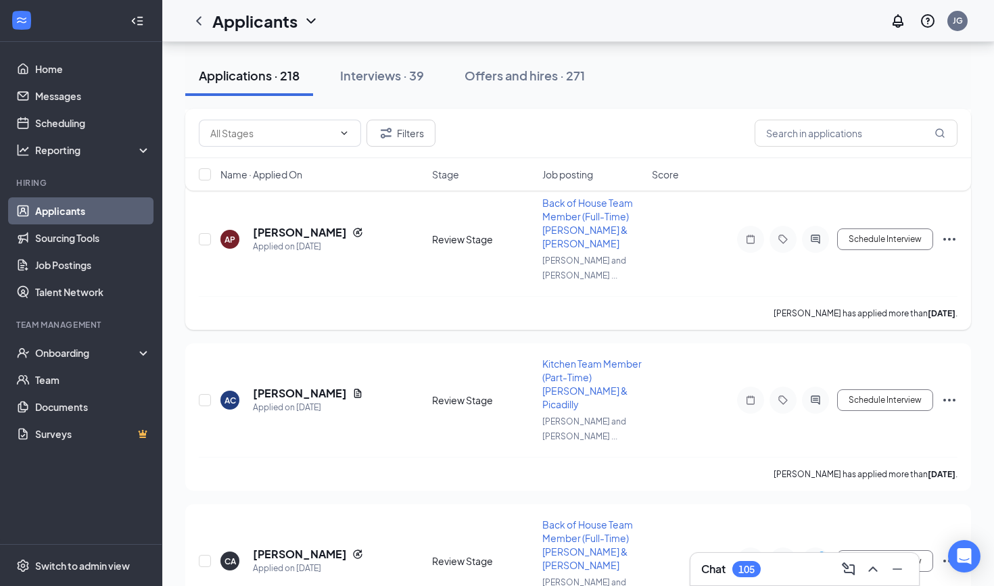
scroll to position [4052, 0]
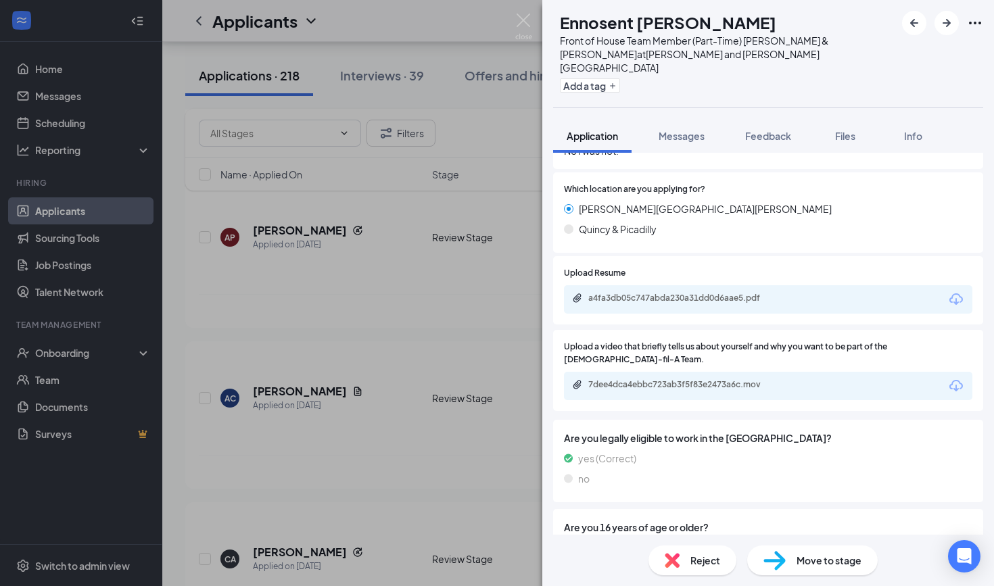
scroll to position [588, 0]
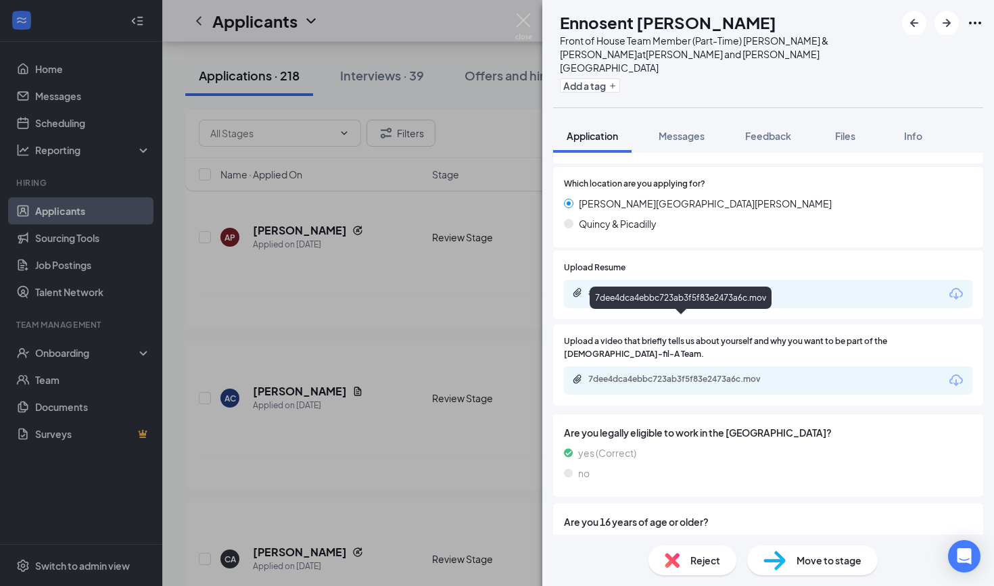
click at [666, 374] on div "7dee4dca4ebbc723ab3f5f83e2473a6c.mov" at bounding box center [682, 379] width 189 height 11
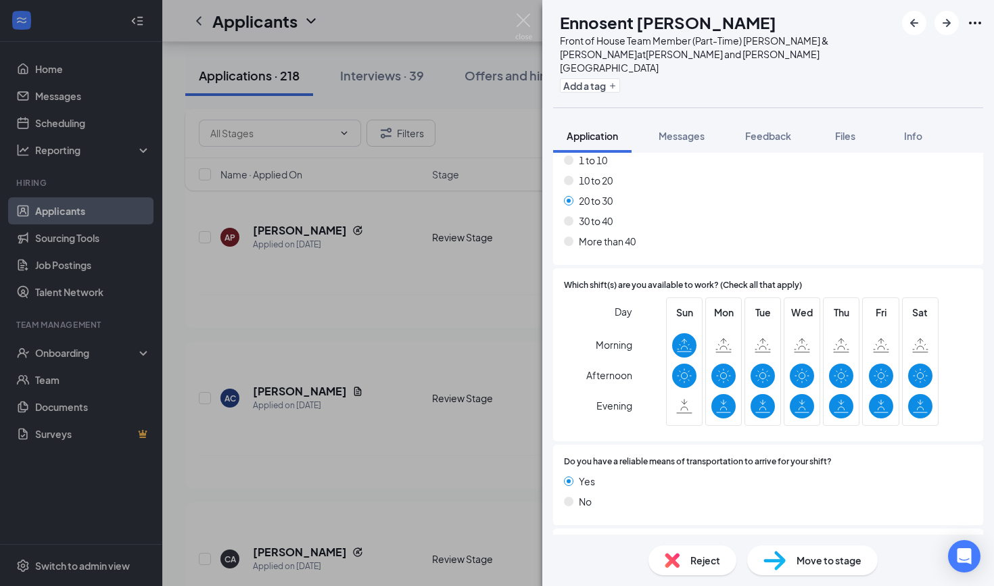
scroll to position [1324, 0]
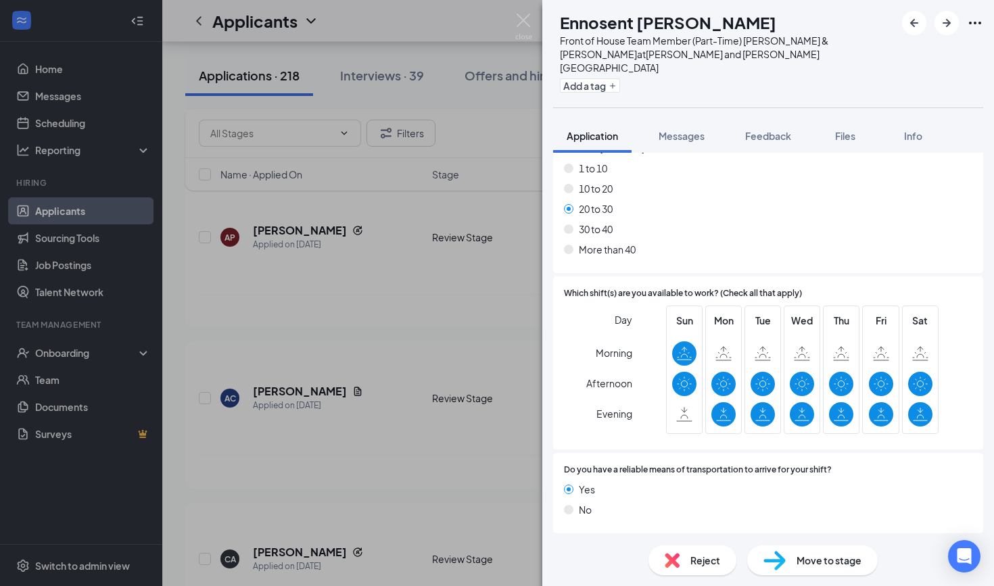
click at [680, 562] on div "Reject" at bounding box center [693, 561] width 88 height 30
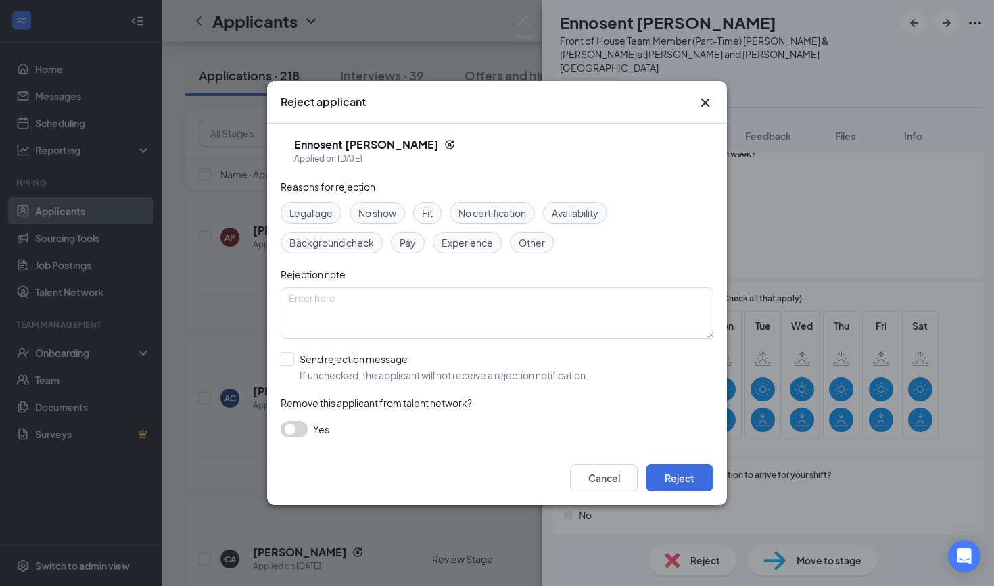
click at [526, 243] on span "Other" at bounding box center [532, 242] width 26 height 15
click at [315, 371] on span "If unchecked, the applicant will not receive a rejection notification." at bounding box center [444, 376] width 289 height 14
click at [315, 371] on input "Send rejection message If unchecked, the applicant will not receive a rejection…" at bounding box center [435, 367] width 308 height 30
checkbox input "true"
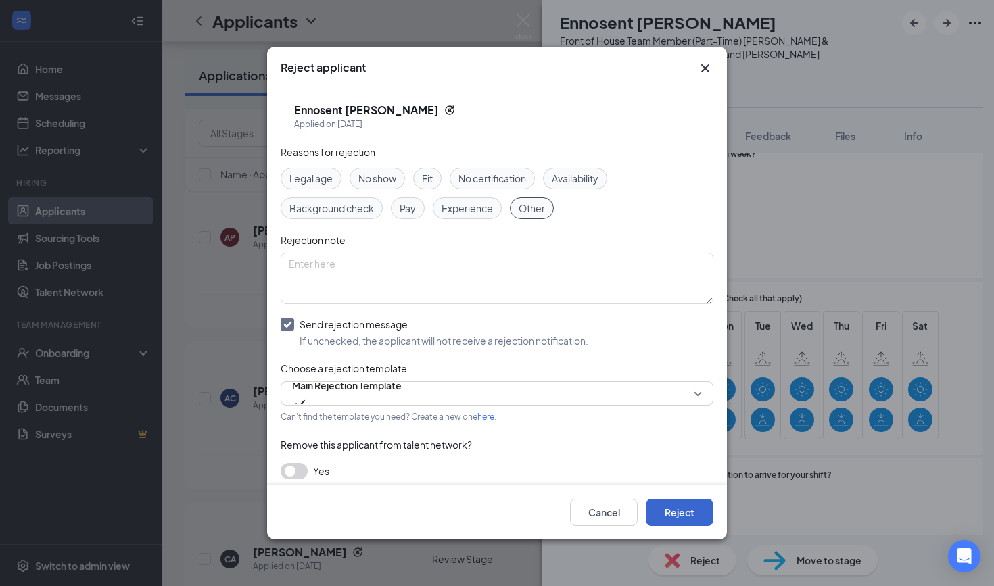
click at [701, 514] on button "Reject" at bounding box center [680, 512] width 68 height 27
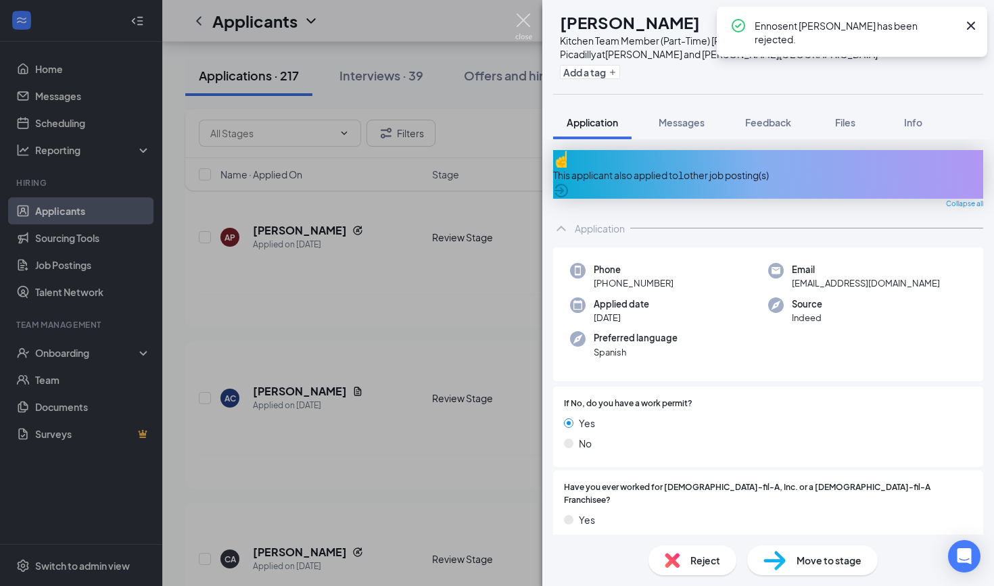
click at [531, 18] on img at bounding box center [523, 27] width 17 height 26
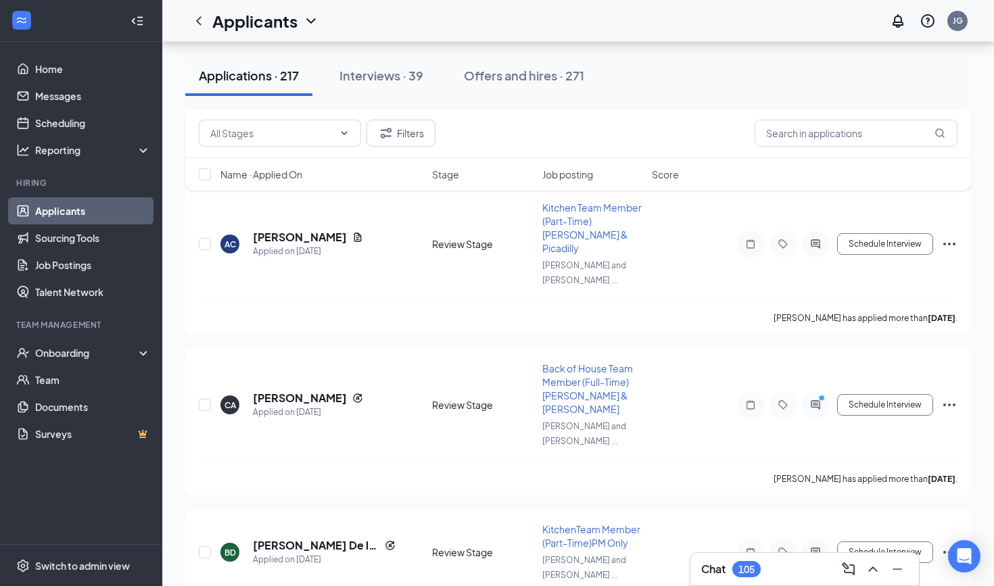
scroll to position [4206, 0]
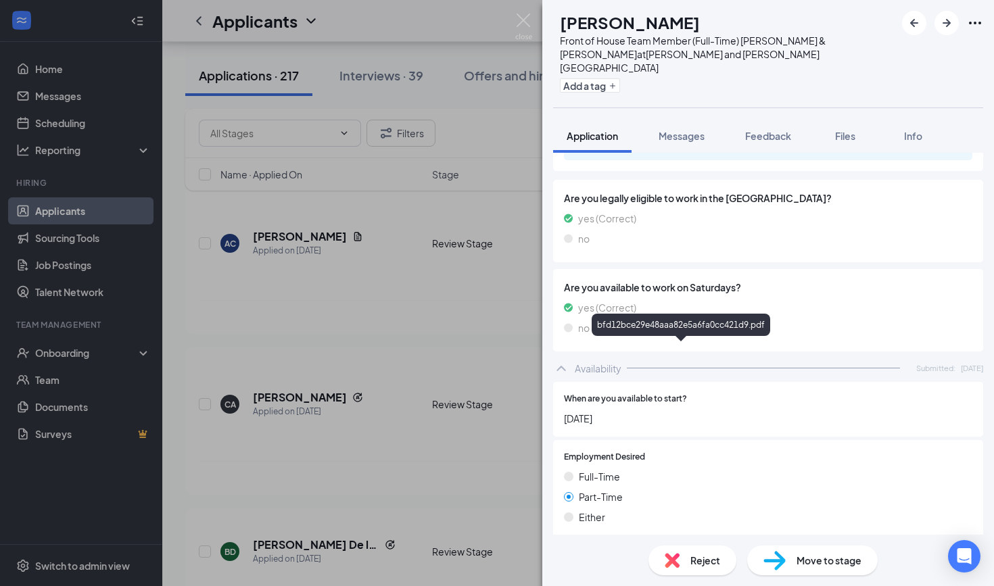
scroll to position [636, 0]
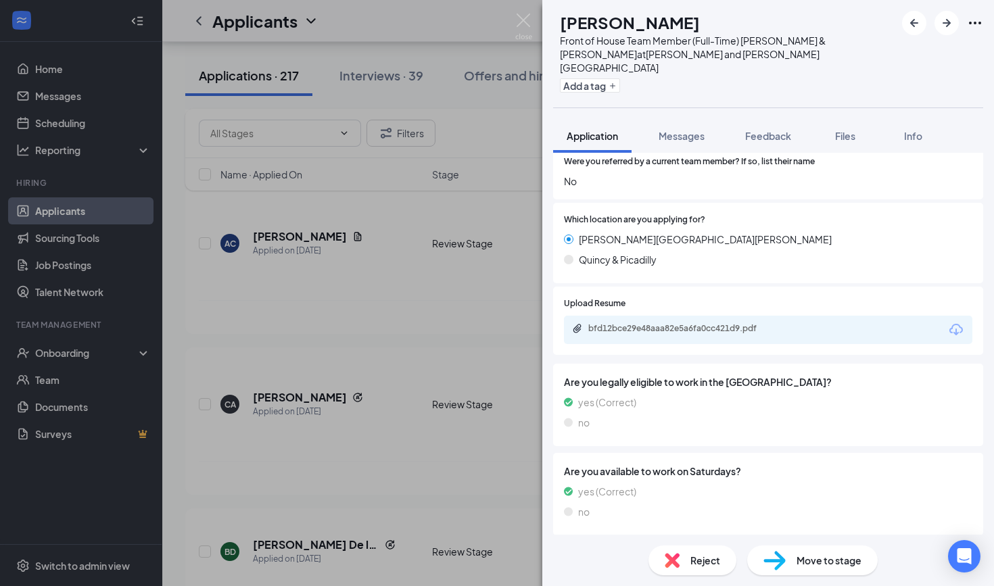
click at [667, 316] on div "bfd12bce29e48aaa82e5a6fa0cc421d9.pdf" at bounding box center [768, 330] width 409 height 28
click at [648, 323] on div "bfd12bce29e48aaa82e5a6fa0cc421d9.pdf" at bounding box center [682, 328] width 189 height 11
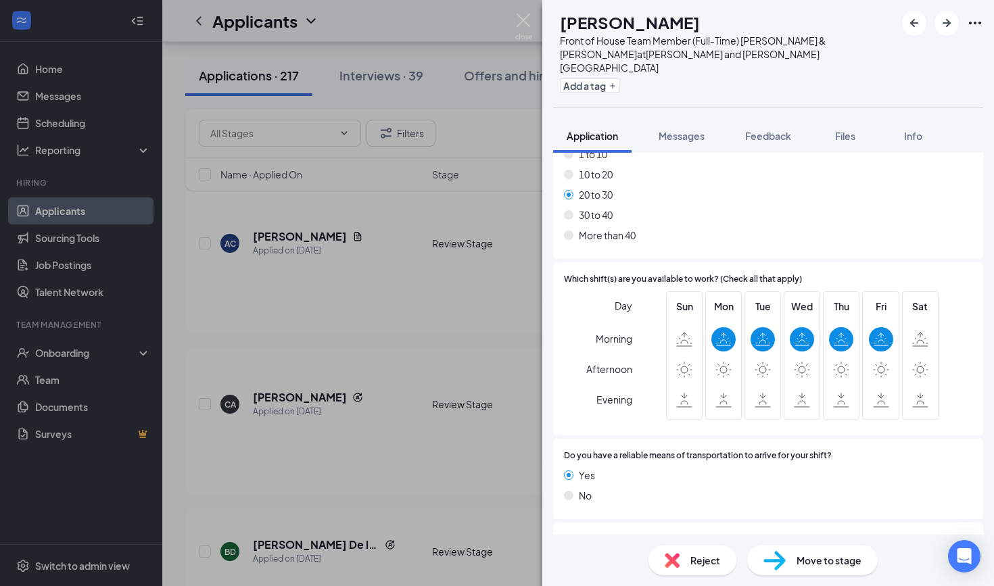
scroll to position [1245, 0]
click at [677, 565] on img at bounding box center [672, 560] width 15 height 15
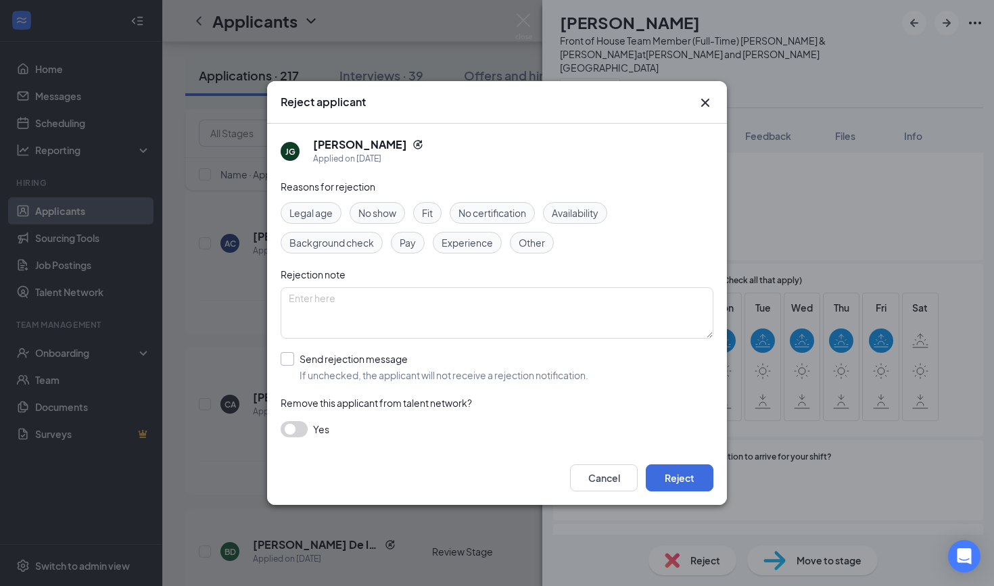
click at [318, 354] on div "Send rejection message" at bounding box center [444, 359] width 289 height 14
click at [318, 354] on input "Send rejection message If unchecked, the applicant will not receive a rejection…" at bounding box center [435, 367] width 308 height 30
checkbox input "true"
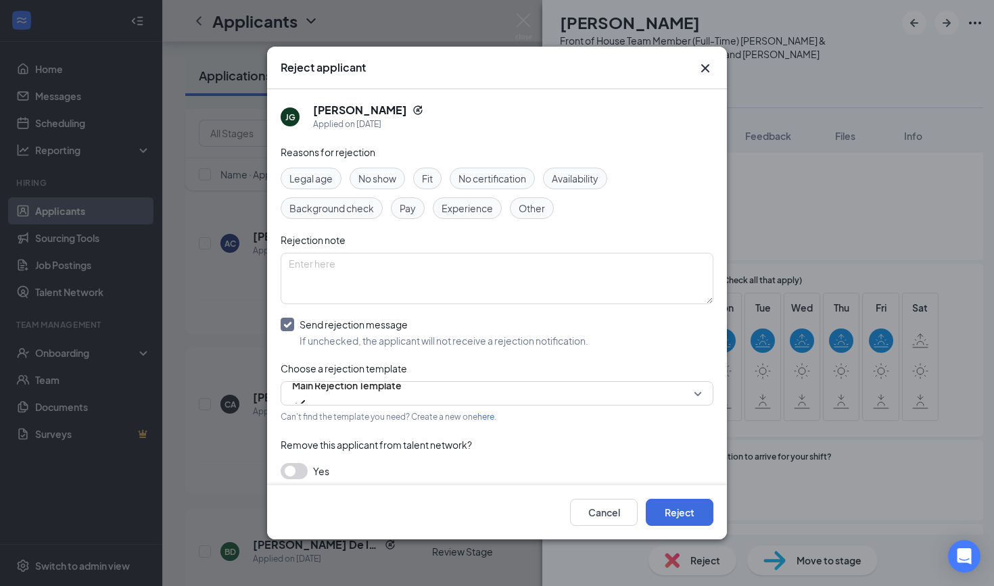
click at [562, 177] on span "Availability" at bounding box center [575, 178] width 47 height 15
click at [694, 520] on button "Reject" at bounding box center [680, 512] width 68 height 27
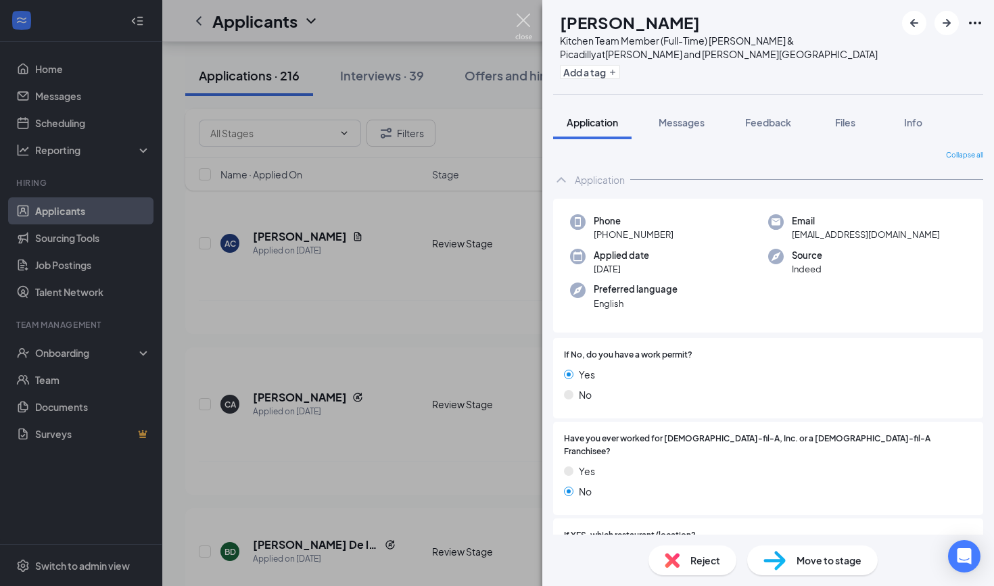
click at [524, 20] on img at bounding box center [523, 27] width 17 height 26
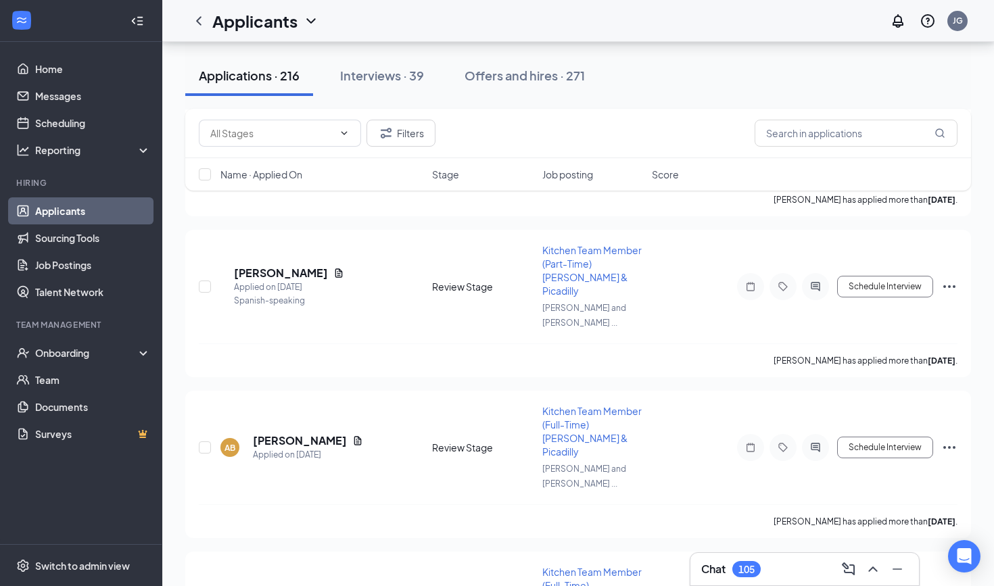
scroll to position [4940, 0]
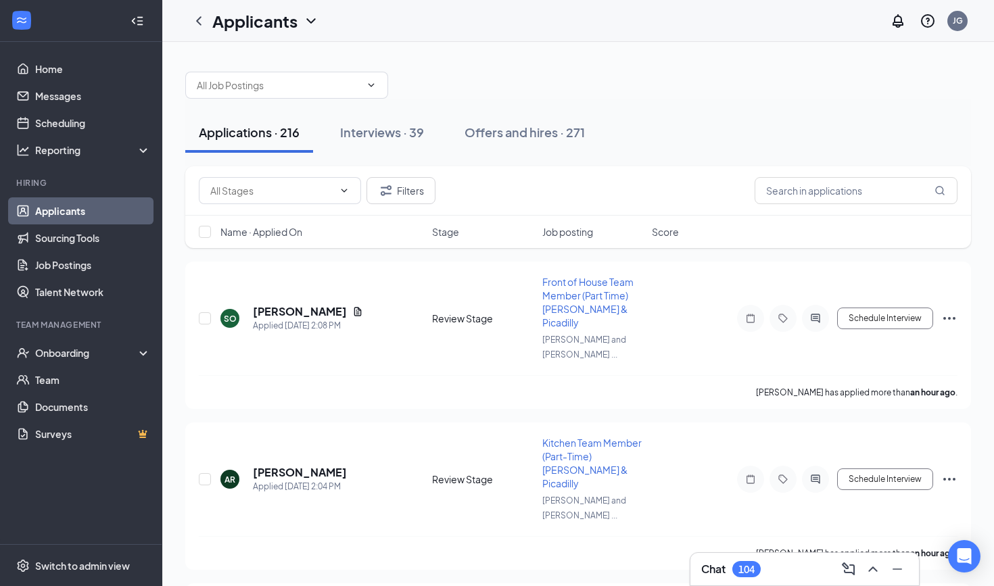
click at [745, 572] on div "104" at bounding box center [747, 569] width 16 height 11
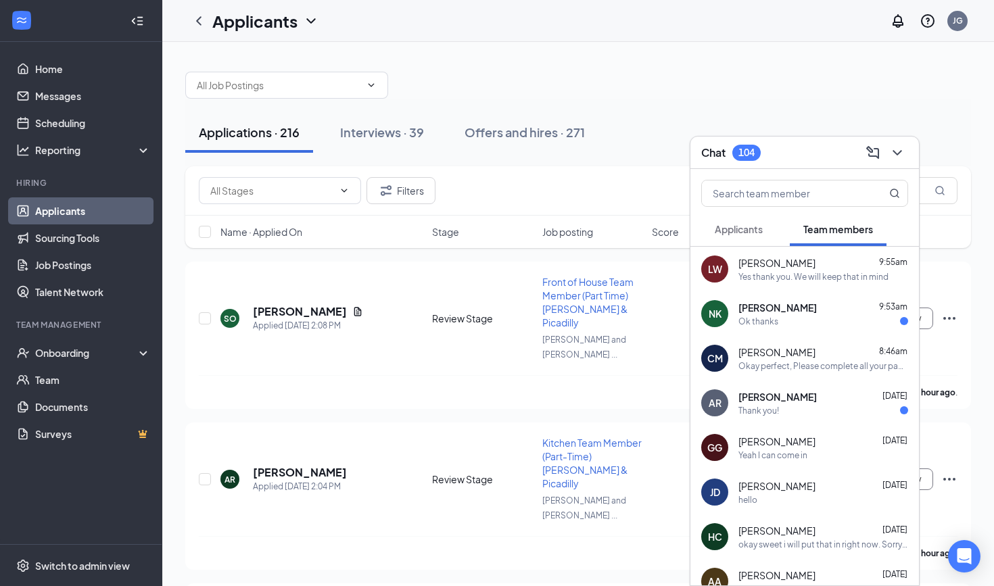
click at [726, 247] on div "LW Leslee Wordekemper 9:55am Yes thank you. We will keep that in mind" at bounding box center [805, 269] width 229 height 45
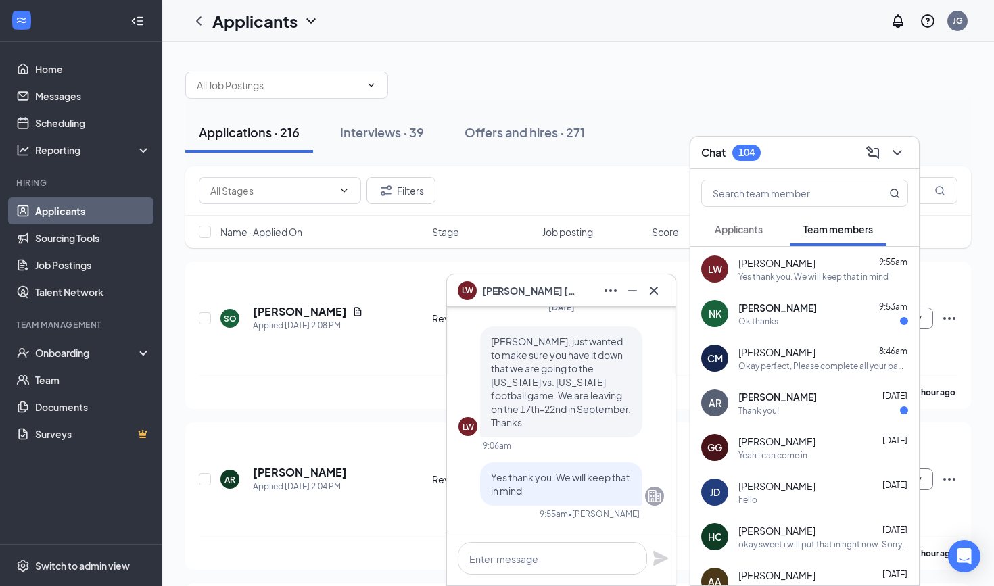
click at [730, 233] on span "Applicants" at bounding box center [739, 229] width 48 height 12
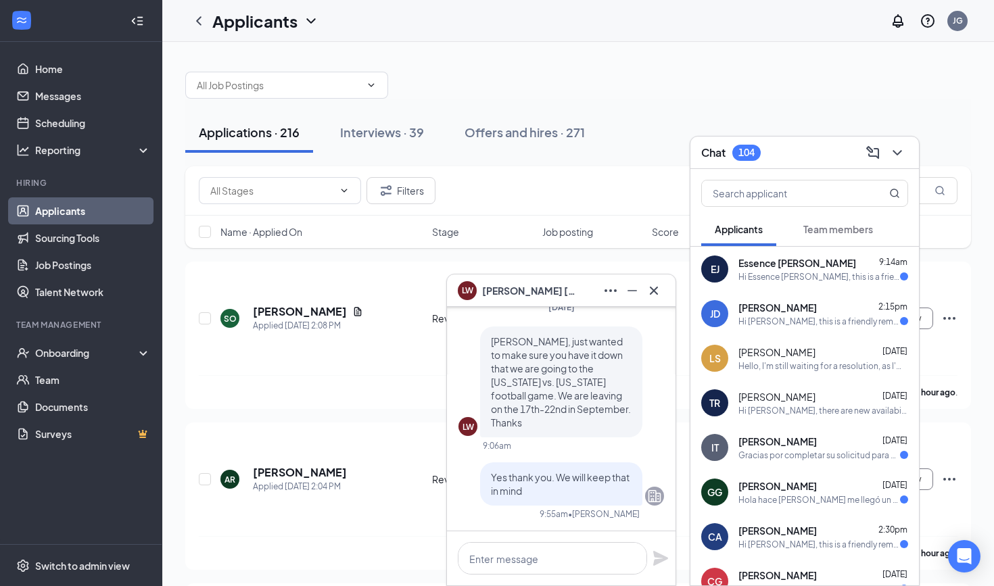
click at [836, 266] on div "Essence James 9:14am" at bounding box center [824, 263] width 170 height 14
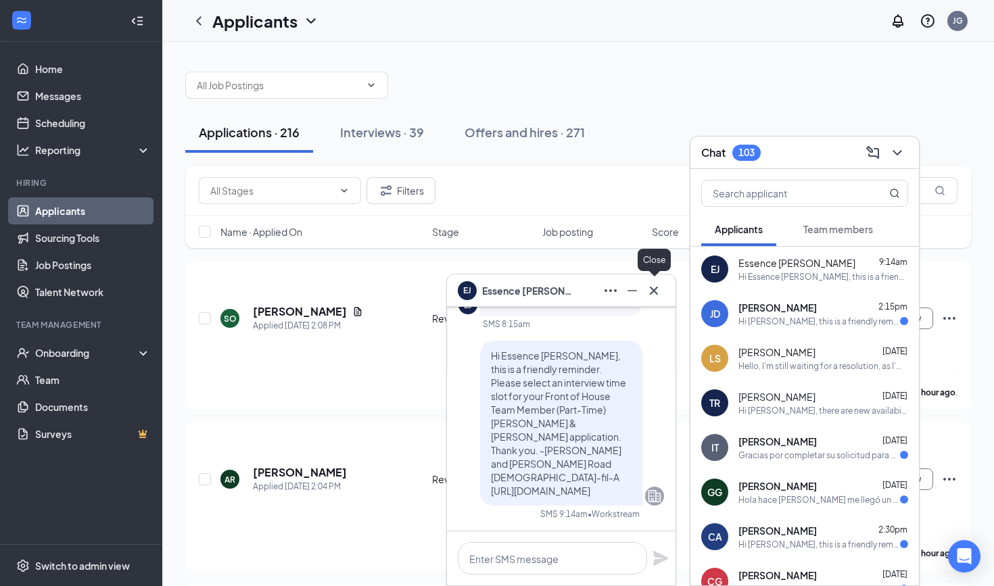
click at [657, 293] on icon "Cross" at bounding box center [654, 291] width 16 height 16
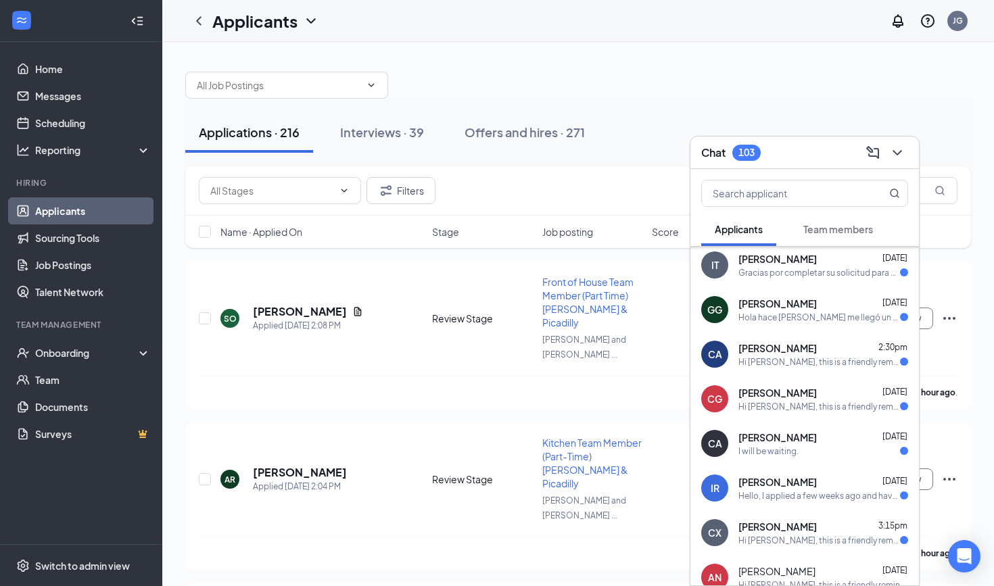
scroll to position [193, 0]
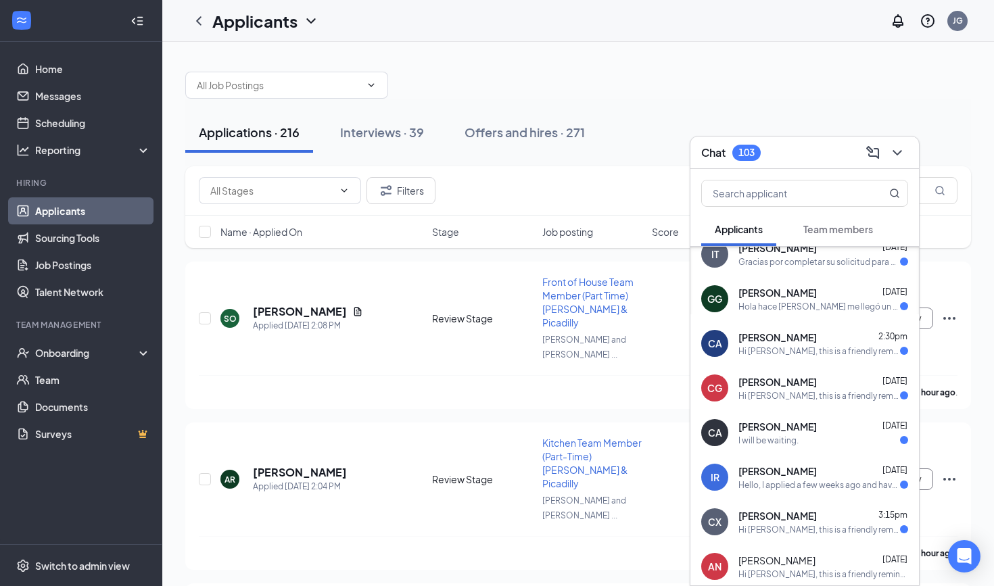
click at [780, 424] on span "[PERSON_NAME]" at bounding box center [778, 427] width 78 height 14
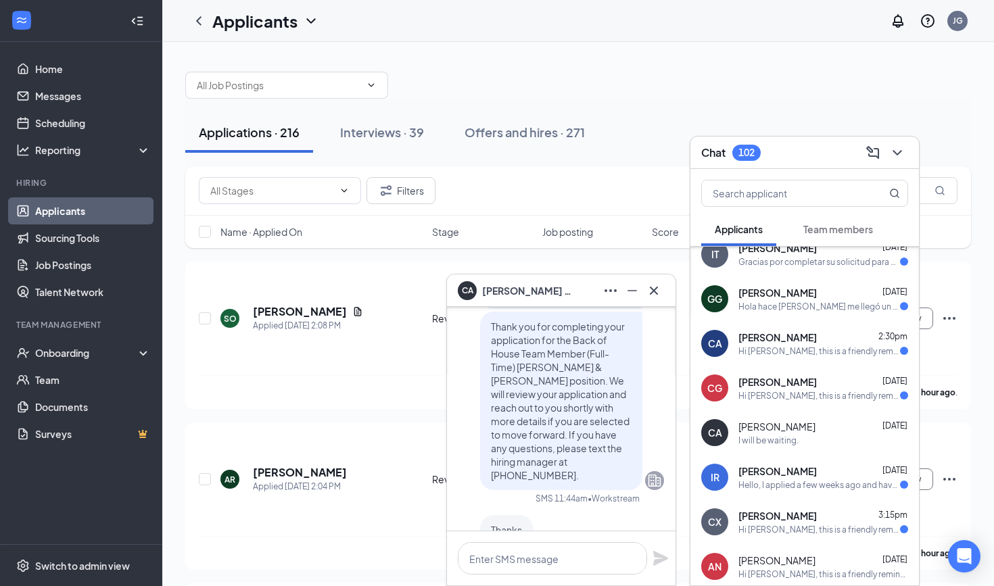
scroll to position [-72, 0]
click at [659, 292] on icon "Cross" at bounding box center [654, 291] width 16 height 16
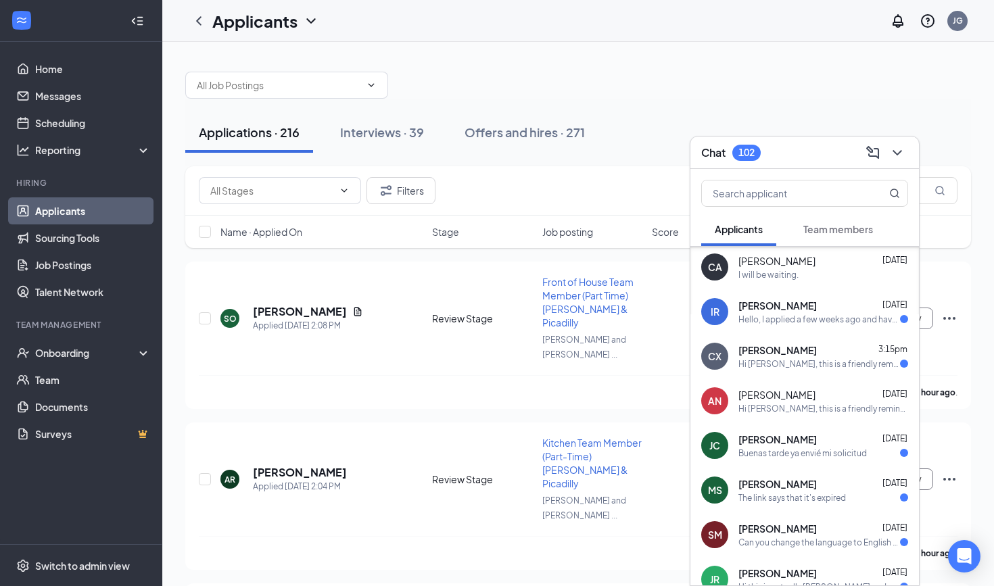
scroll to position [366, 0]
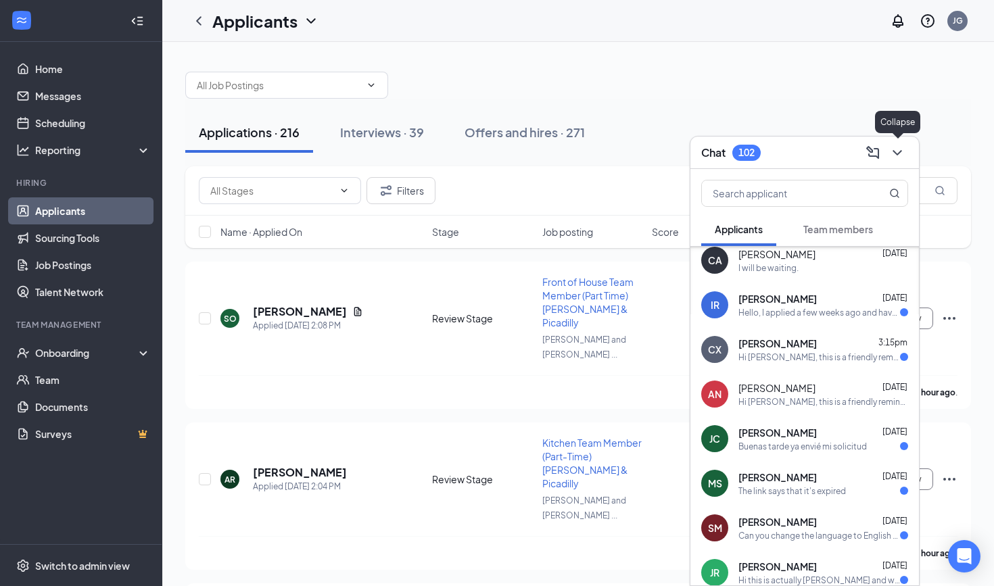
click at [902, 153] on icon "ChevronDown" at bounding box center [897, 153] width 16 height 16
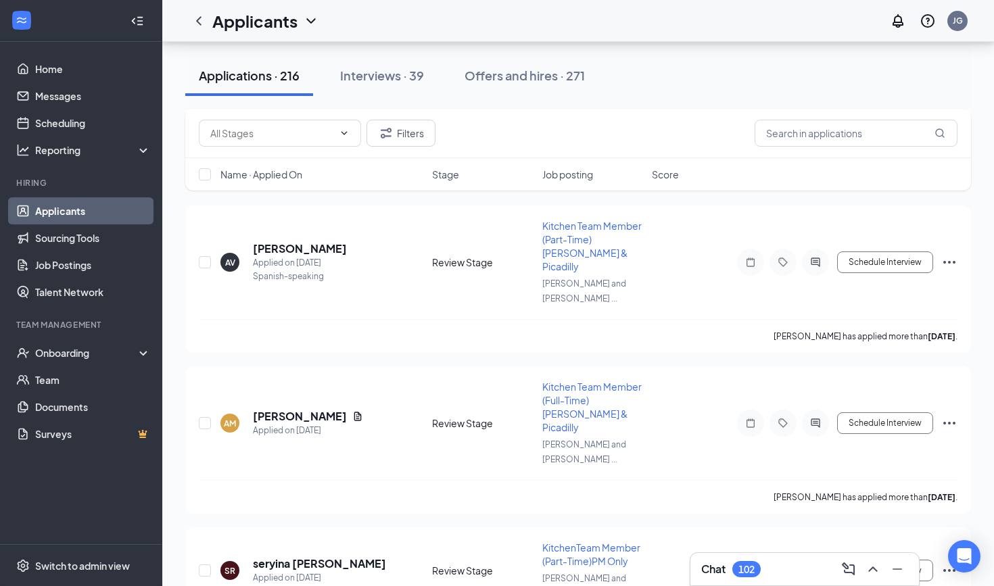
scroll to position [9076, 0]
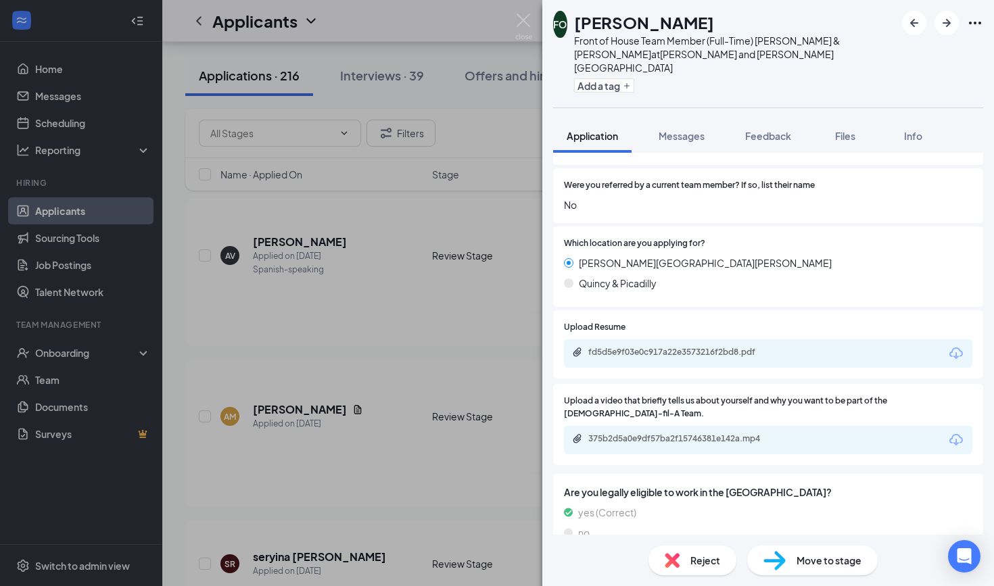
scroll to position [595, 0]
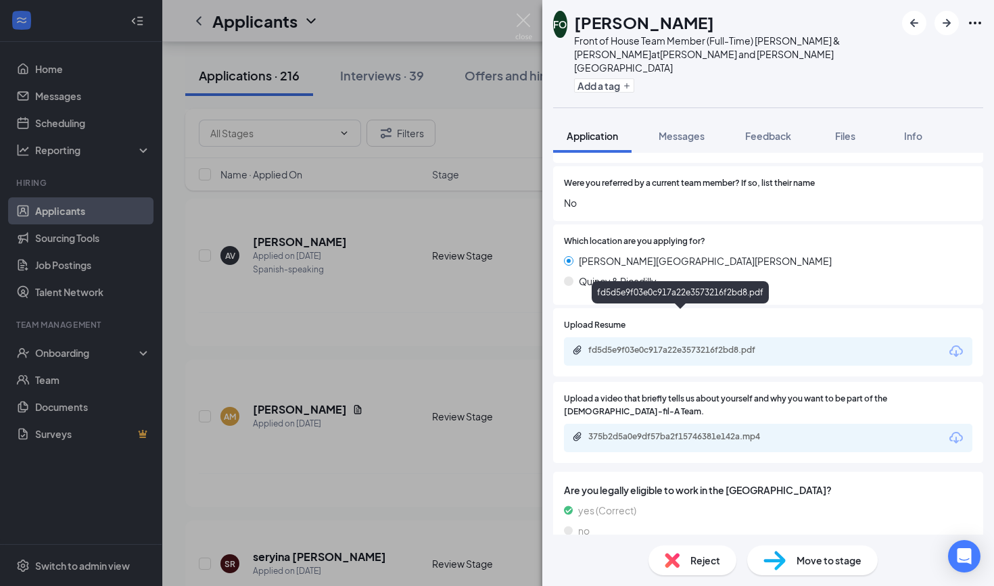
click at [677, 345] on div "fd5d5e9f03e0c917a22e3573216f2bd8.pdf" at bounding box center [681, 351] width 219 height 13
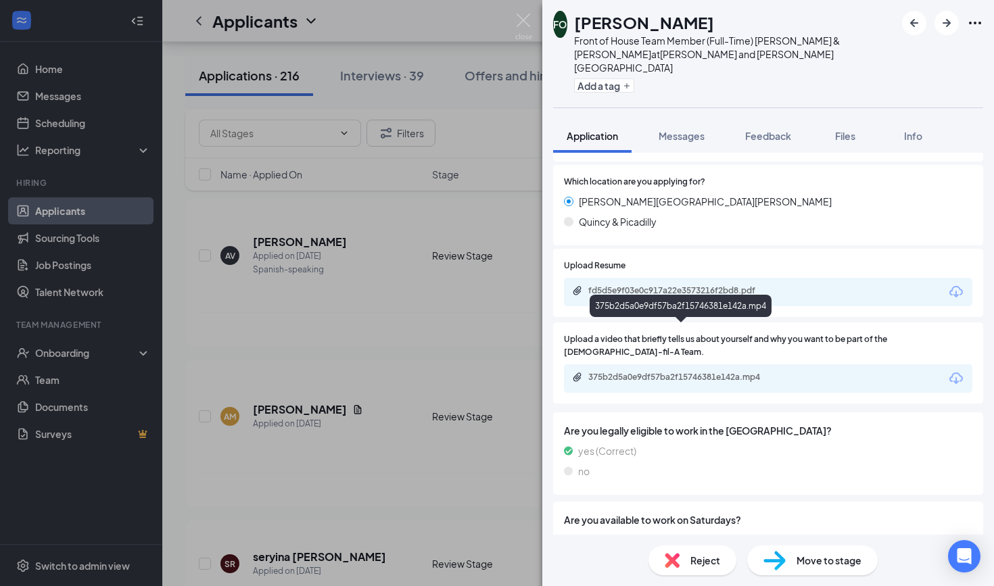
click at [601, 372] on div "375b2d5a0e9df57ba2f15746381e142a.mp4" at bounding box center [682, 377] width 189 height 11
click at [612, 372] on div "375b2d5a0e9df57ba2f15746381e142a.mp4" at bounding box center [681, 378] width 219 height 13
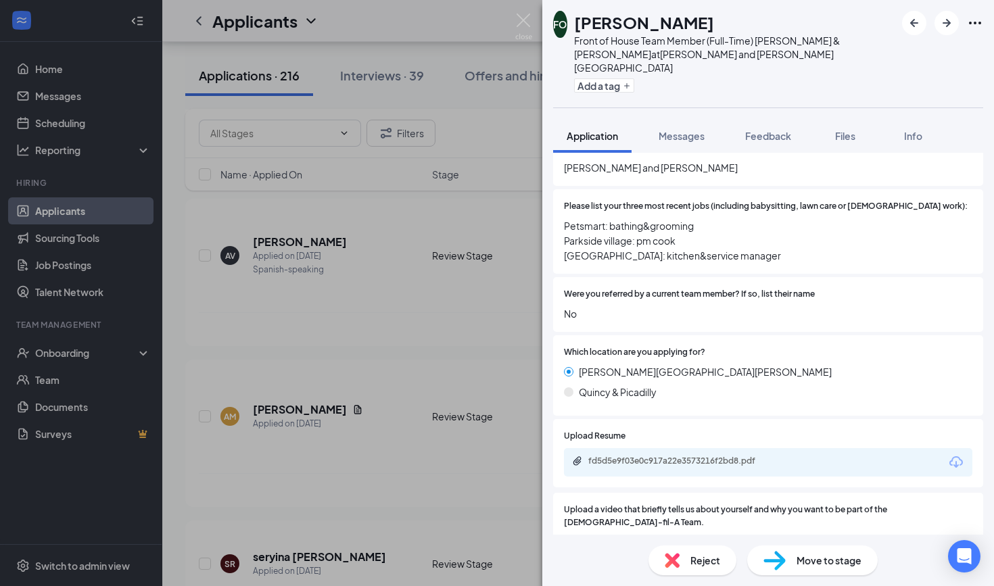
scroll to position [483, 0]
click at [628, 457] on div "fd5d5e9f03e0c917a22e3573216f2bd8.pdf" at bounding box center [682, 462] width 189 height 11
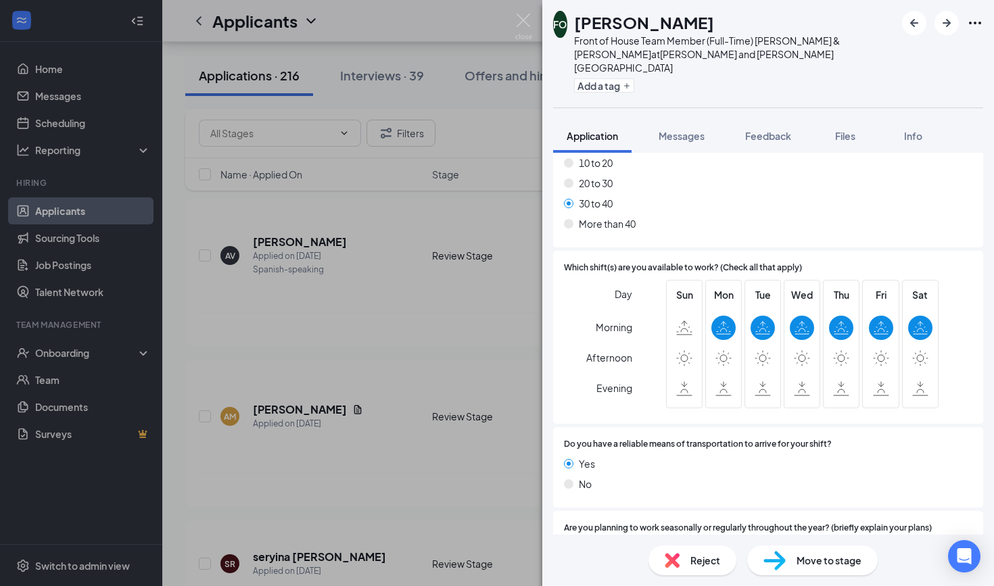
scroll to position [1324, 0]
click at [793, 565] on div "Move to stage" at bounding box center [812, 561] width 131 height 30
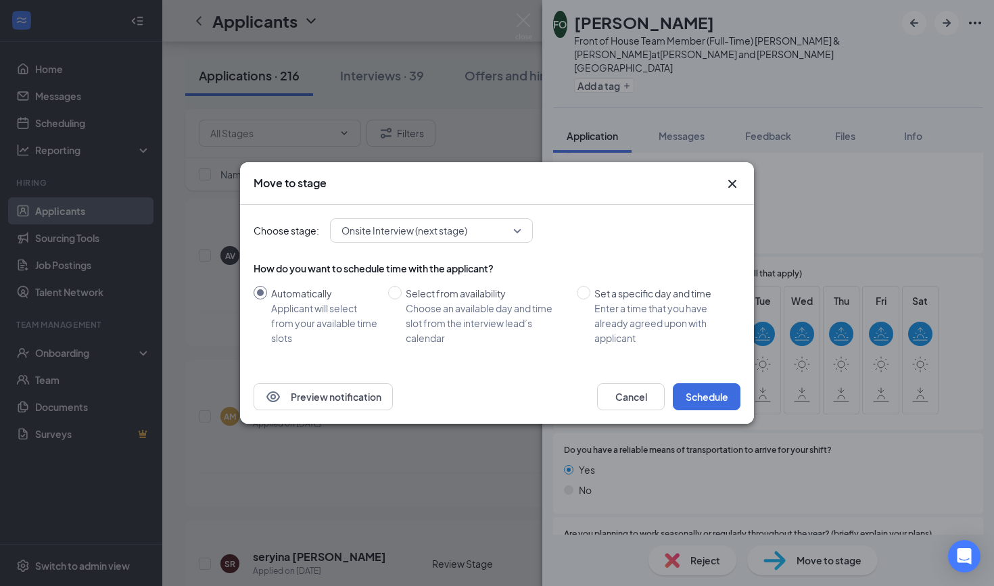
click at [732, 186] on icon "Cross" at bounding box center [732, 184] width 16 height 16
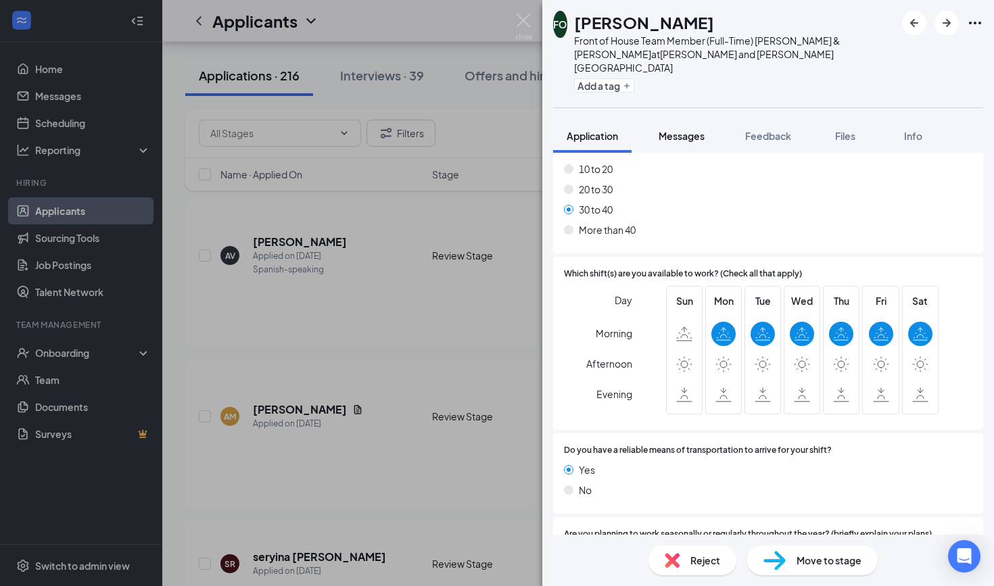
click at [699, 130] on span "Messages" at bounding box center [682, 136] width 46 height 12
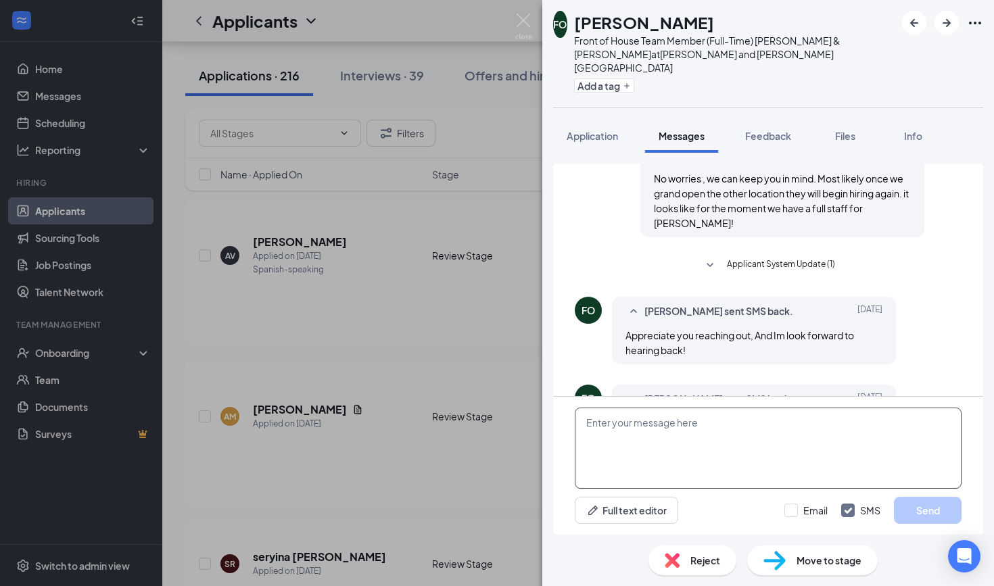
scroll to position [561, 0]
click at [645, 434] on textarea at bounding box center [768, 448] width 387 height 81
type textarea "Hey Felipe, I have a"
click at [603, 130] on span "Application" at bounding box center [592, 136] width 51 height 12
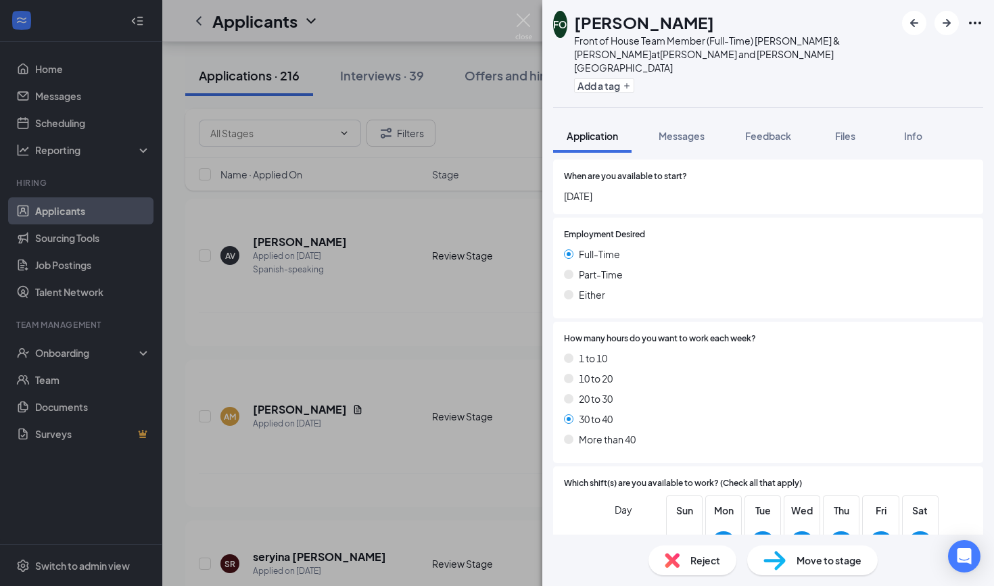
scroll to position [1324, 0]
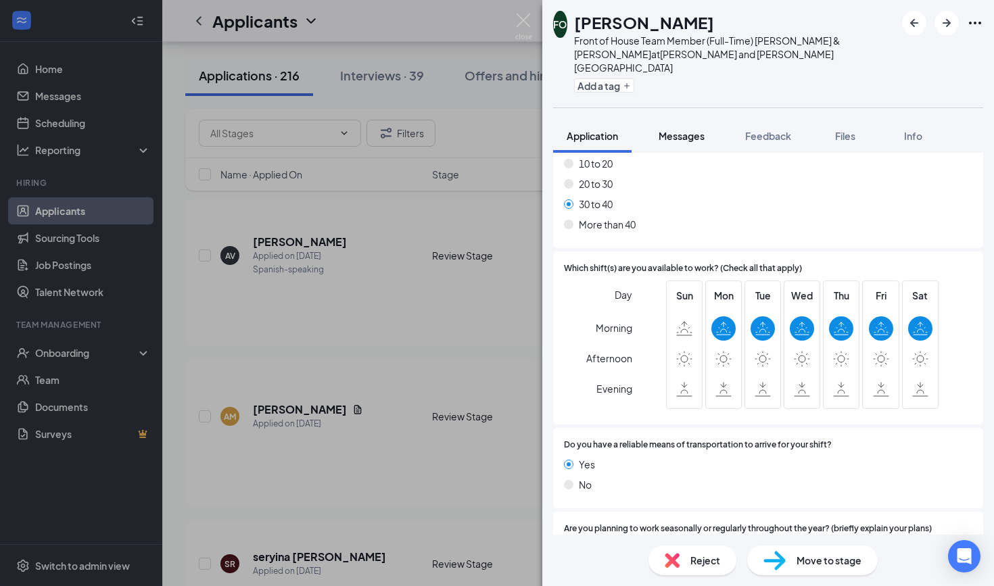
click at [692, 130] on span "Messages" at bounding box center [682, 136] width 46 height 12
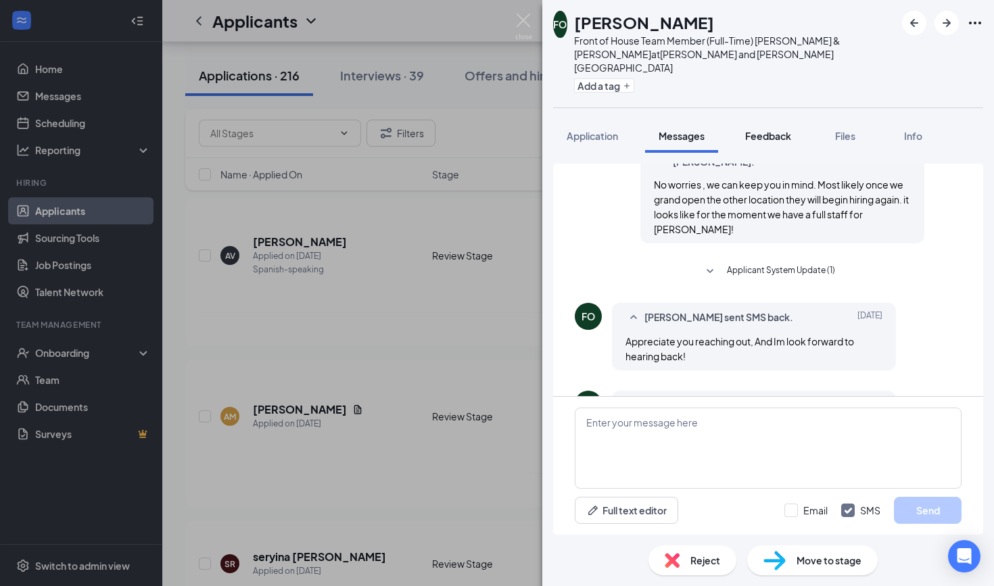
scroll to position [561, 0]
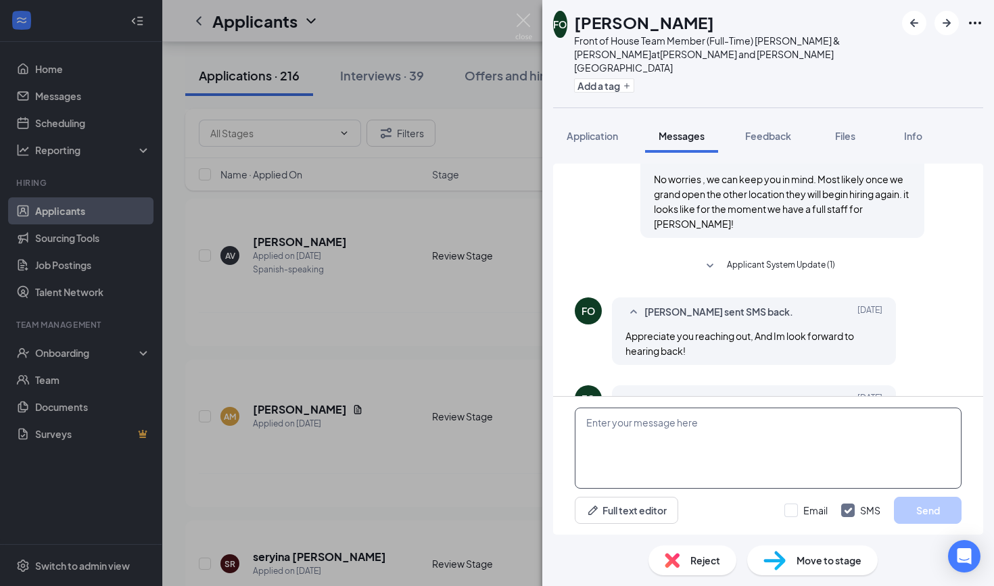
click at [692, 449] on textarea at bounding box center [768, 448] width 387 height 81
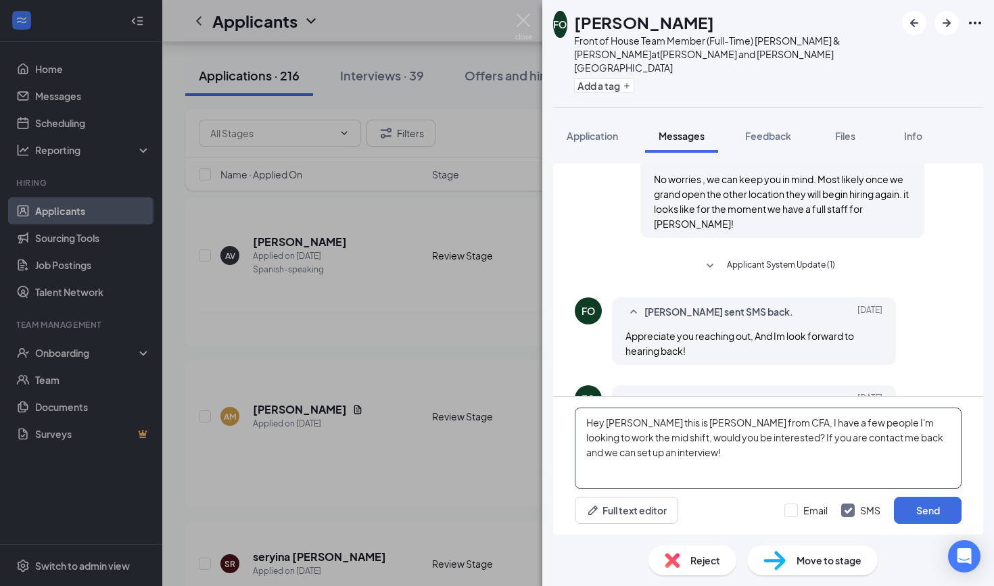
click at [606, 438] on textarea "Hey Felipe this is Jesse from CFA, I have a few people I'm looking to work the …" at bounding box center [768, 448] width 387 height 81
click at [783, 461] on textarea "Hey [PERSON_NAME] this is [PERSON_NAME] from CFA, I have a few people I'm looki…" at bounding box center [768, 448] width 387 height 81
type textarea "Hey [PERSON_NAME] this is [PERSON_NAME] from CFA, I have a few people I'm looki…"
click at [797, 510] on div at bounding box center [792, 511] width 14 height 14
click at [797, 510] on input "Email" at bounding box center [806, 511] width 43 height 14
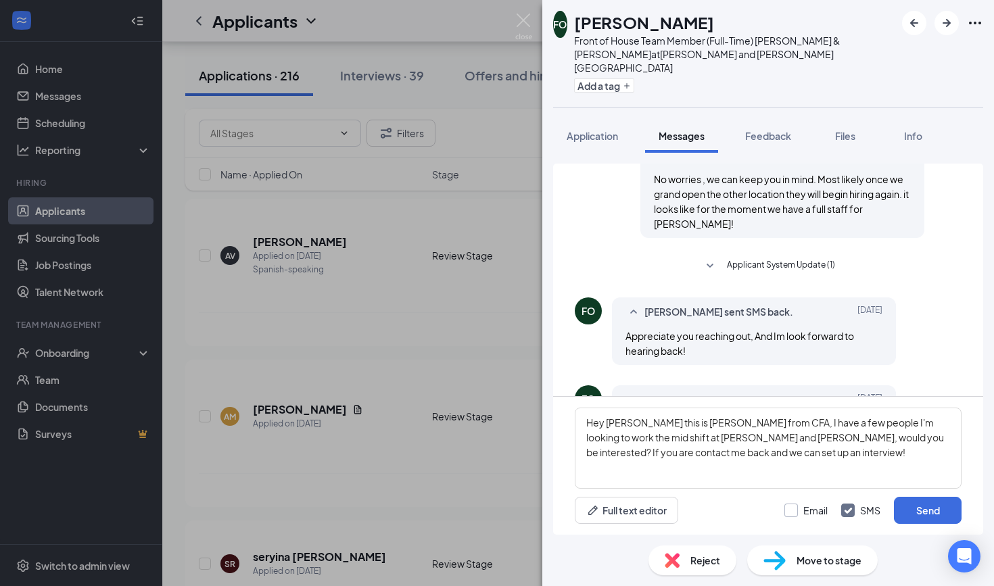
checkbox input "true"
click at [921, 508] on button "Send" at bounding box center [928, 510] width 68 height 27
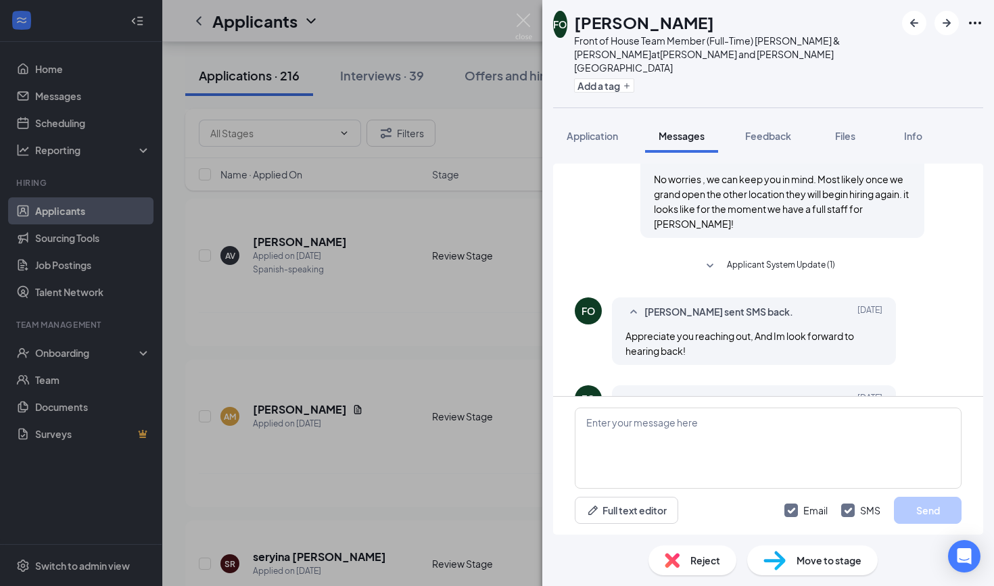
scroll to position [797, 0]
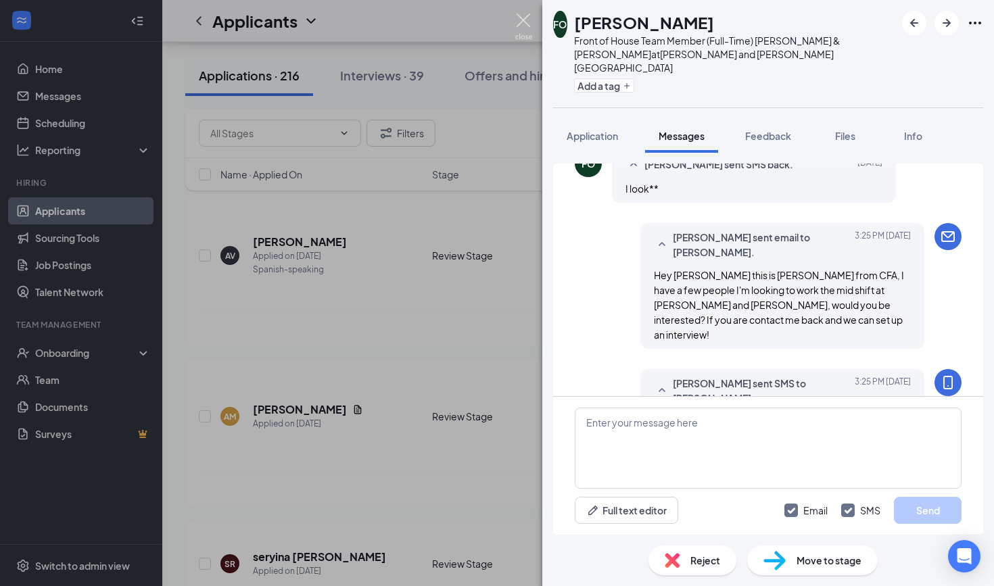
click at [524, 18] on img at bounding box center [523, 27] width 17 height 26
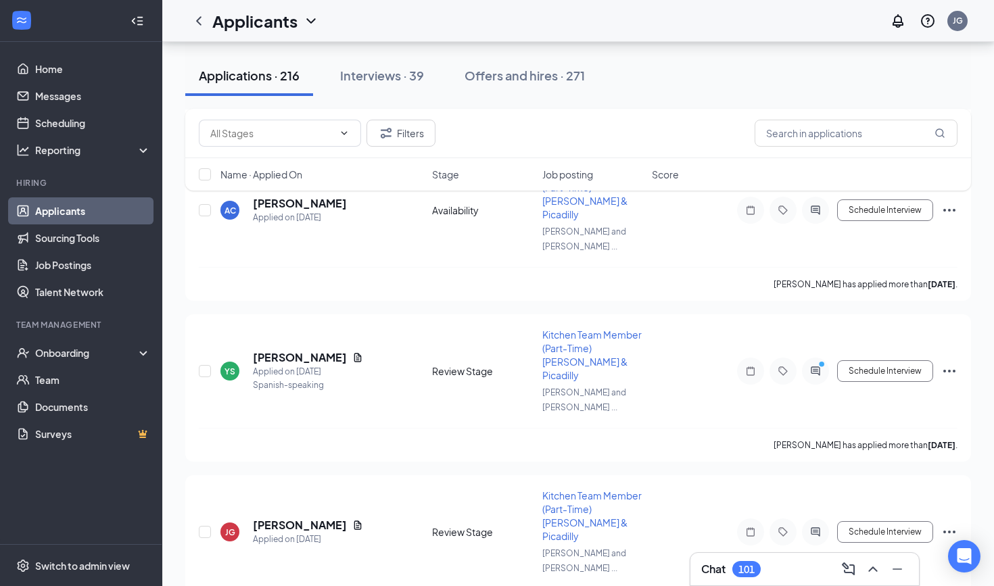
scroll to position [16360, 0]
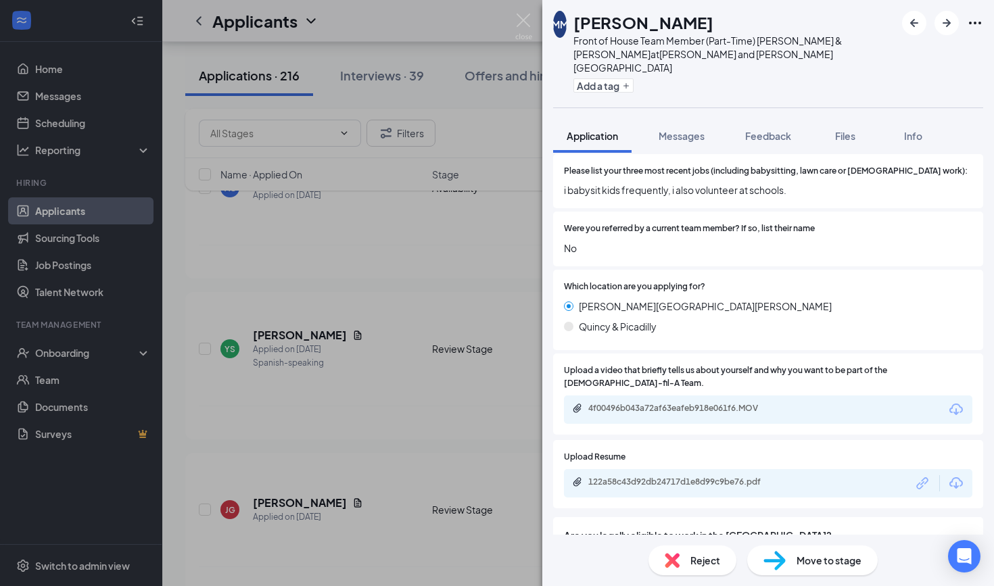
scroll to position [478, 0]
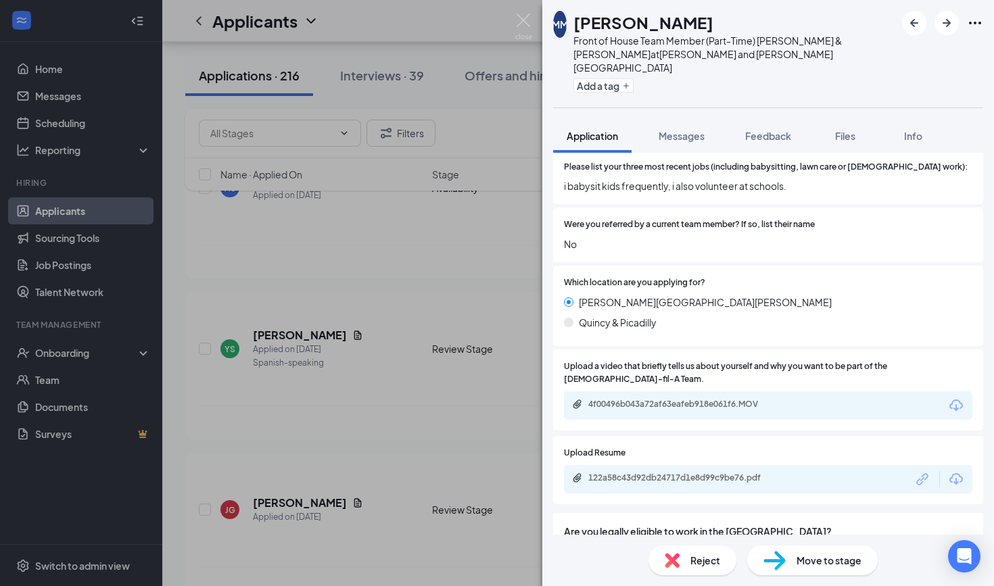
click at [680, 392] on div "4f00496b043a72af63eafeb918e061f6.MOV" at bounding box center [768, 406] width 409 height 28
click at [677, 399] on div "4f00496b043a72af63eafeb918e061f6.MOV" at bounding box center [682, 404] width 189 height 11
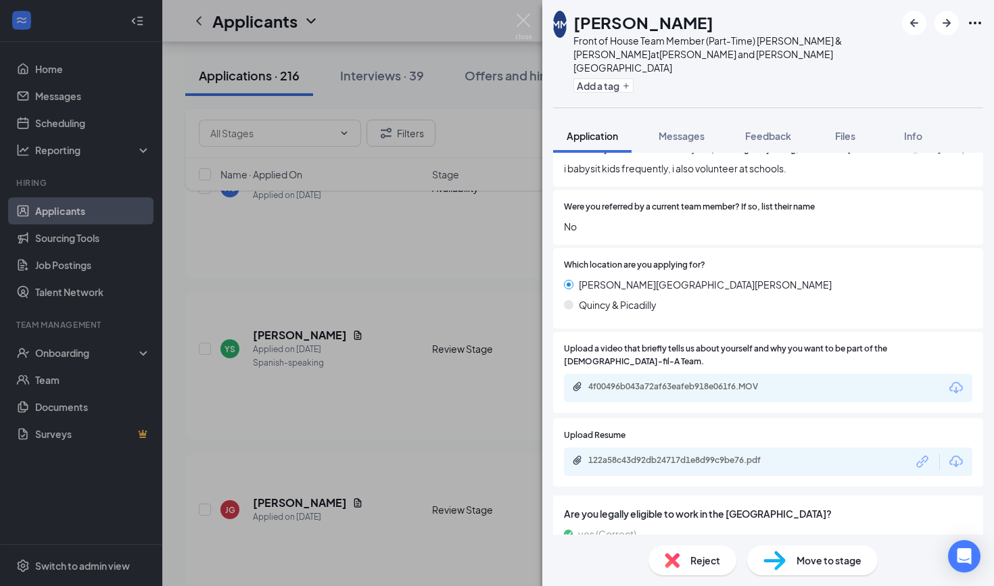
scroll to position [497, 0]
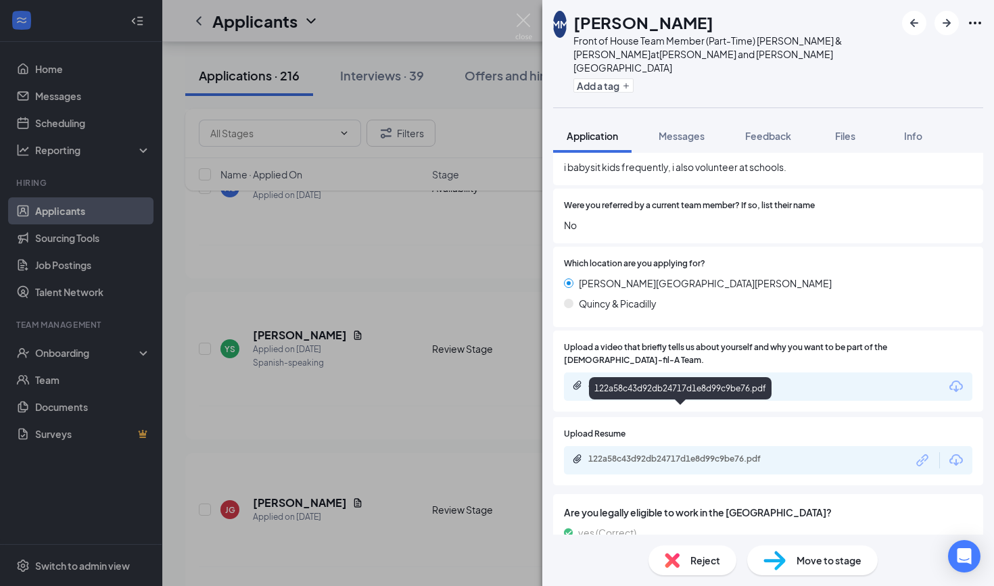
click at [605, 446] on div "122a58c43d92db24717d1e8d99c9be76.pdf" at bounding box center [768, 460] width 409 height 28
click at [624, 454] on div "122a58c43d92db24717d1e8d99c9be76.pdf" at bounding box center [682, 459] width 189 height 11
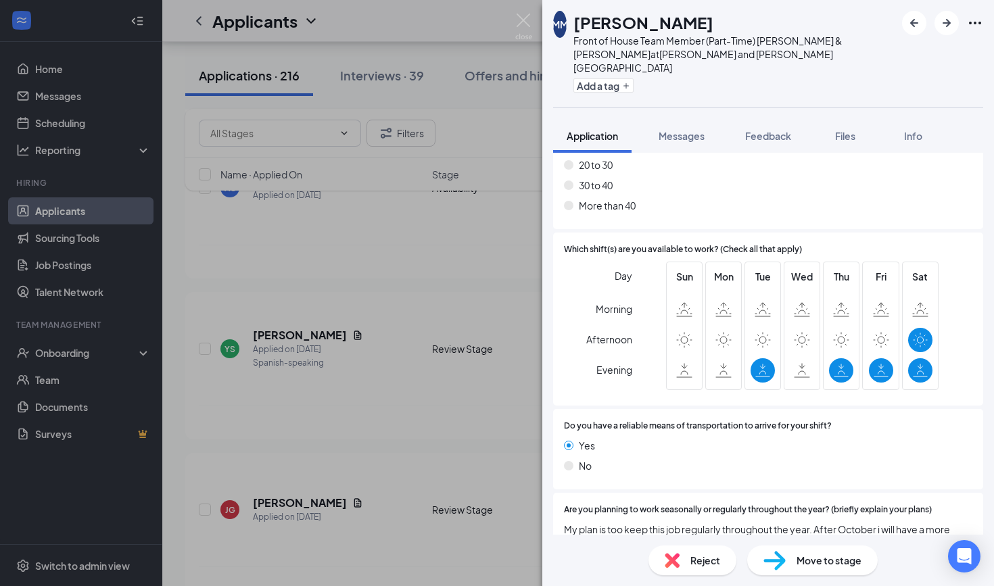
scroll to position [1339, 0]
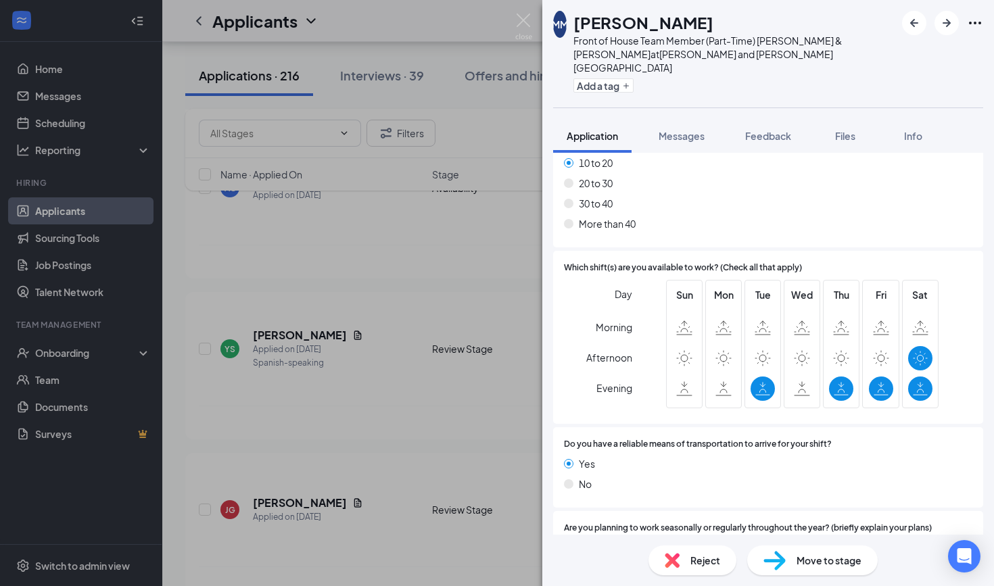
click at [793, 567] on div "Move to stage" at bounding box center [812, 561] width 131 height 30
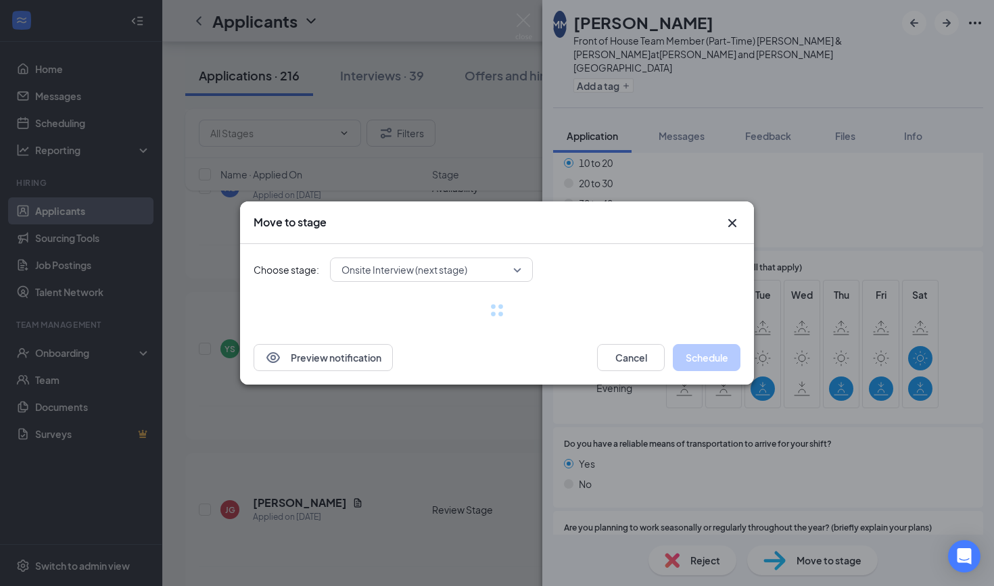
click at [384, 267] on div "Choose stage: Onsite Interview (next stage)" at bounding box center [497, 287] width 487 height 87
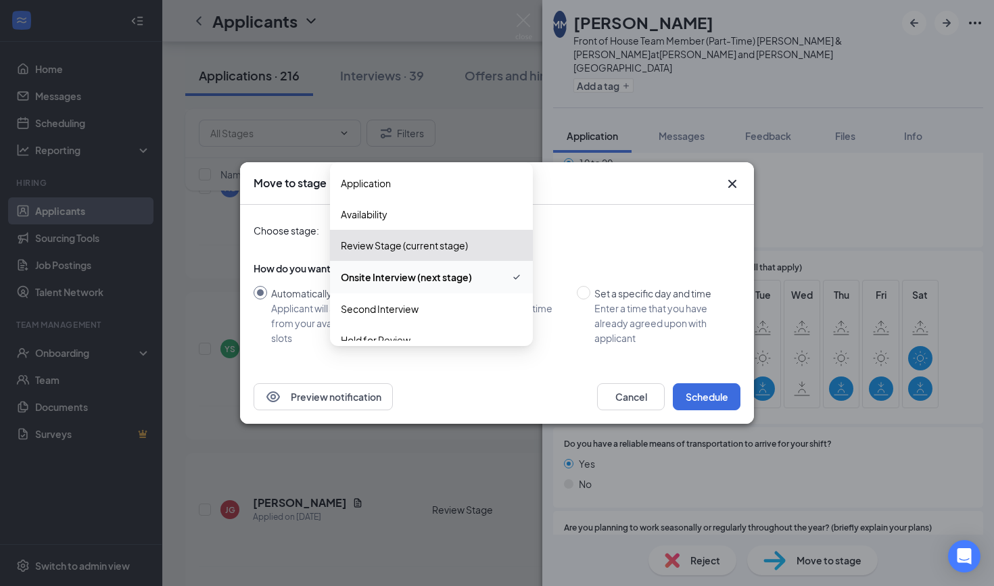
click at [394, 274] on span "Onsite Interview (next stage)" at bounding box center [406, 277] width 131 height 15
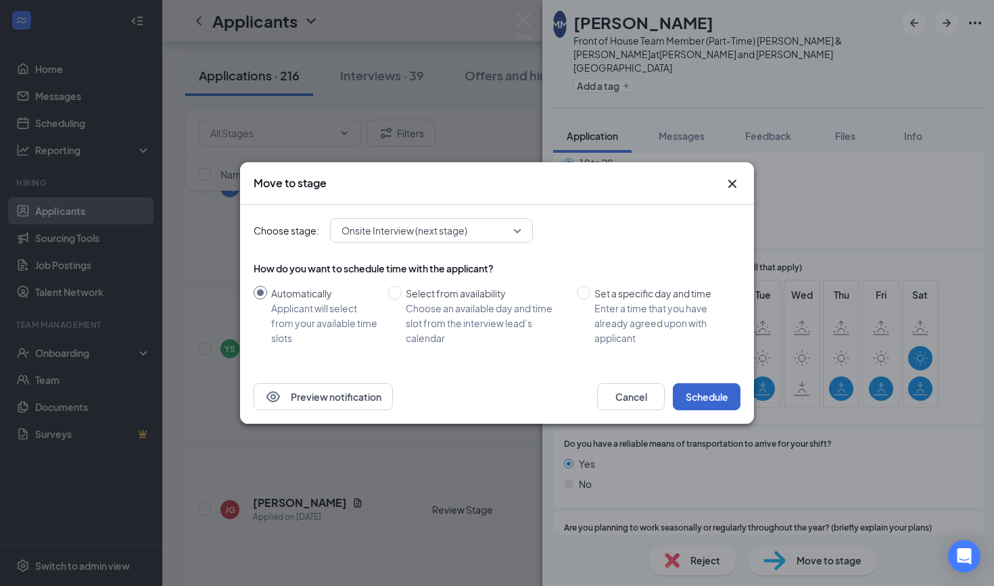
click at [695, 398] on button "Schedule" at bounding box center [707, 397] width 68 height 27
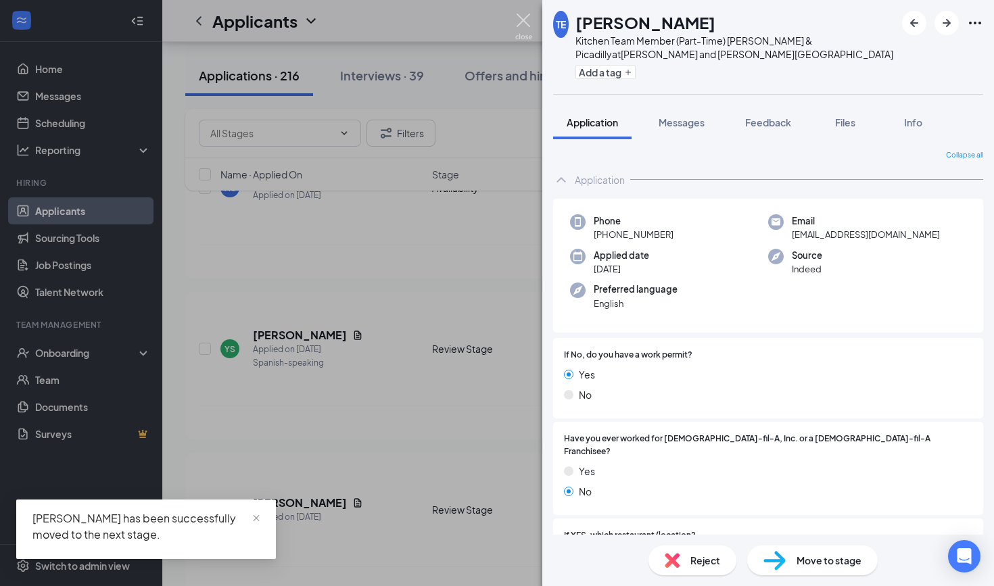
click at [522, 17] on img at bounding box center [523, 27] width 17 height 26
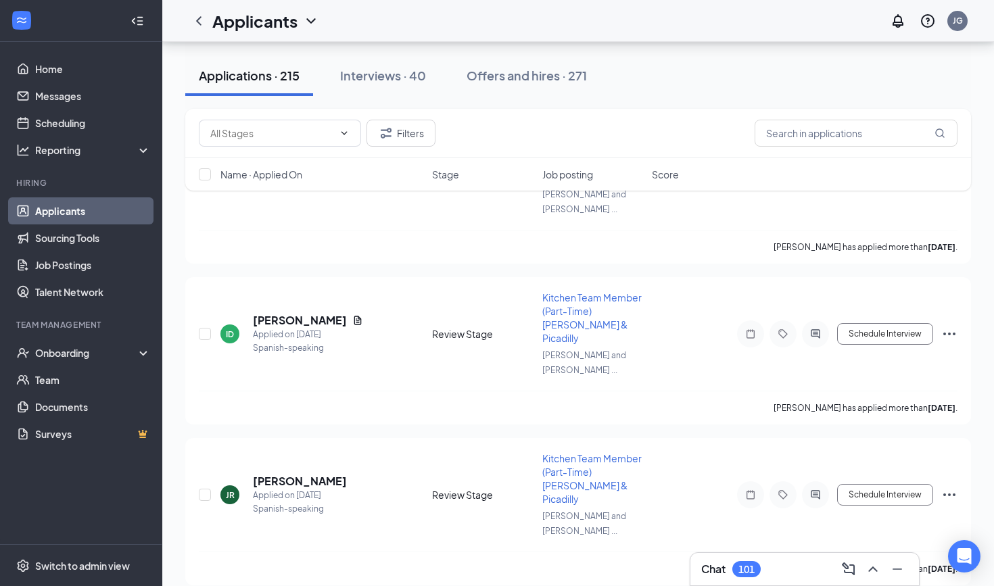
scroll to position [16696, 0]
click at [748, 564] on div "101" at bounding box center [747, 569] width 16 height 11
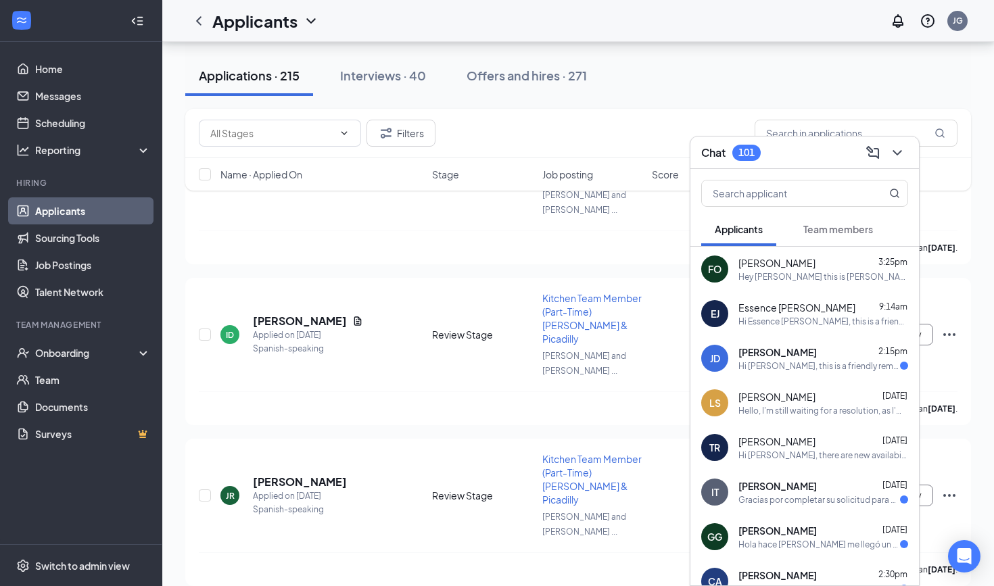
scroll to position [16578, 0]
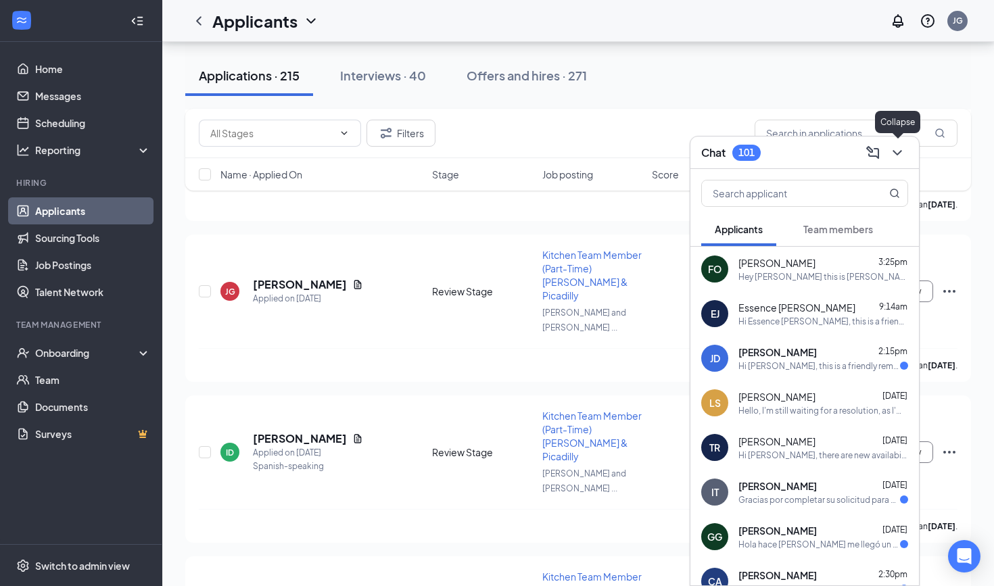
click at [898, 155] on icon "ChevronDown" at bounding box center [897, 152] width 9 height 5
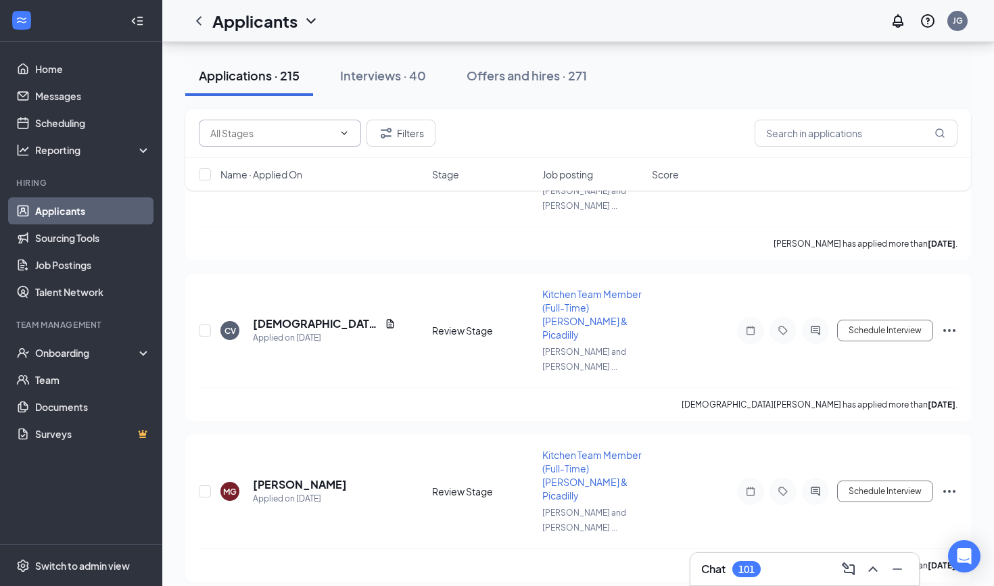
scroll to position [13990, 0]
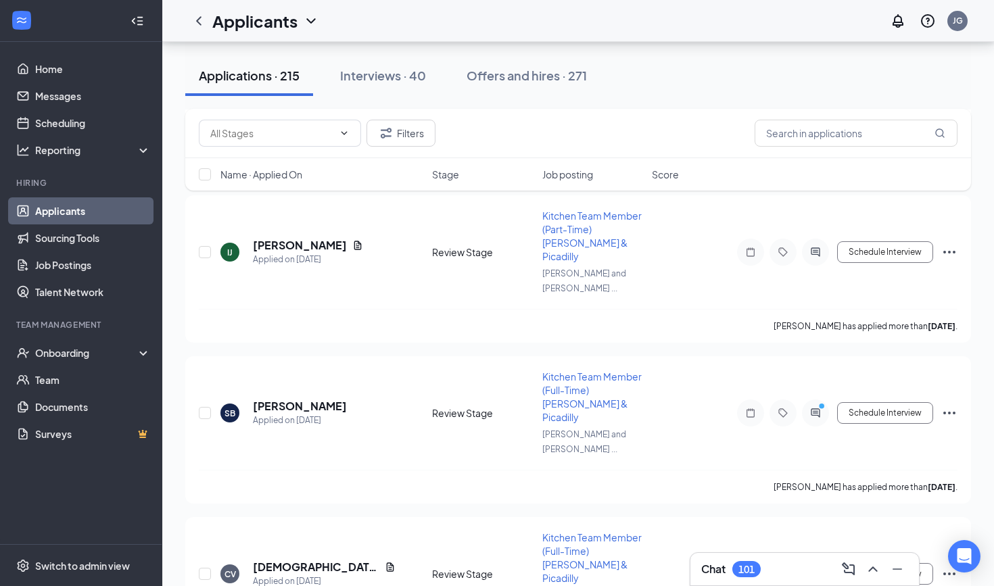
drag, startPoint x: 330, startPoint y: 296, endPoint x: 333, endPoint y: 438, distance: 142.7
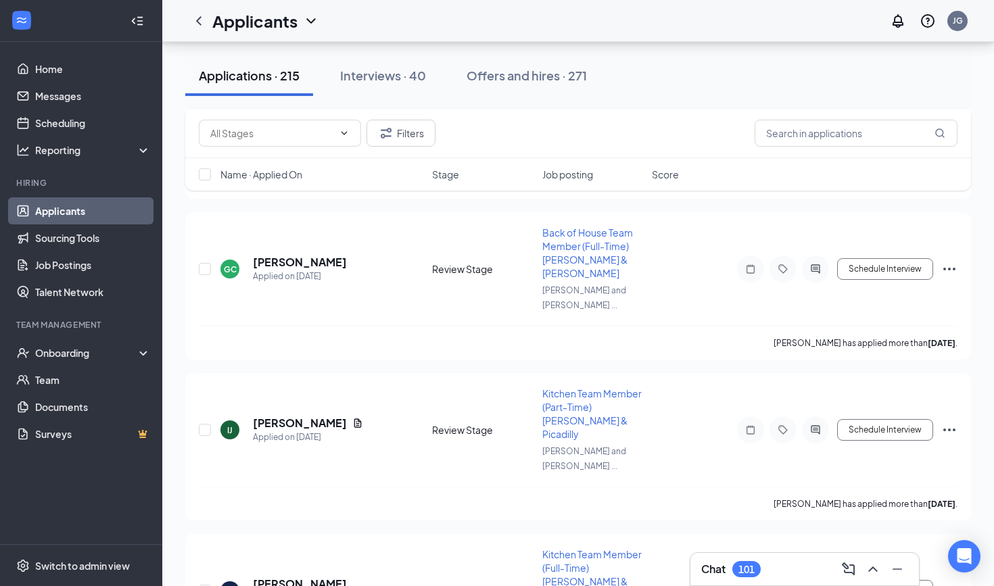
scroll to position [13427, 0]
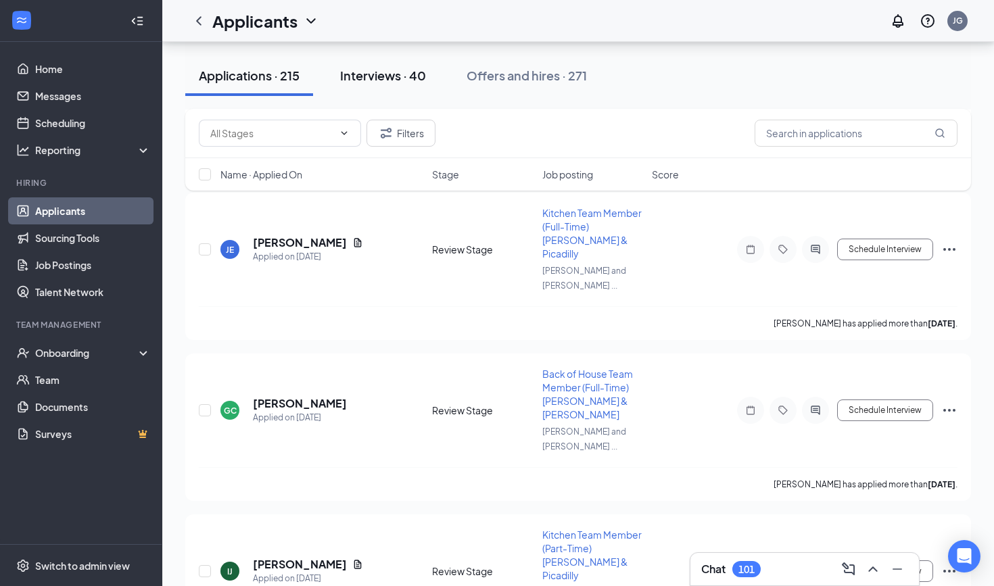
click at [386, 56] on button "Interviews · 40" at bounding box center [383, 75] width 113 height 41
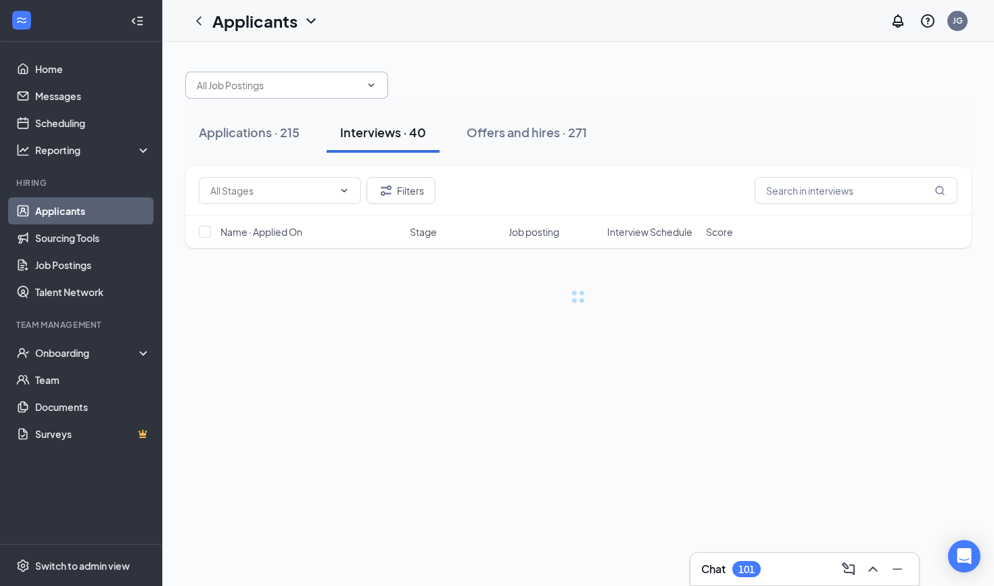
click at [387, 83] on span at bounding box center [286, 85] width 203 height 27
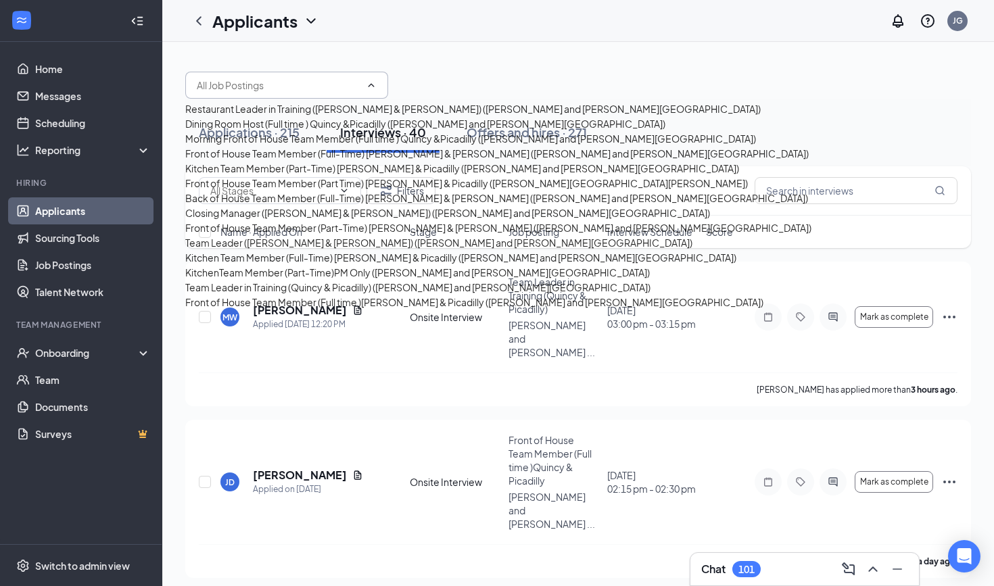
click at [760, 77] on div at bounding box center [578, 78] width 786 height 41
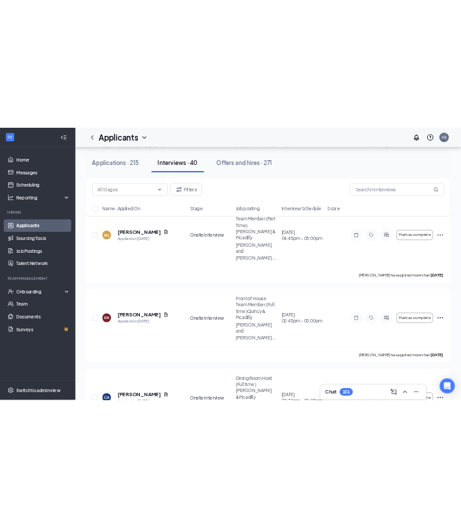
scroll to position [1707, 0]
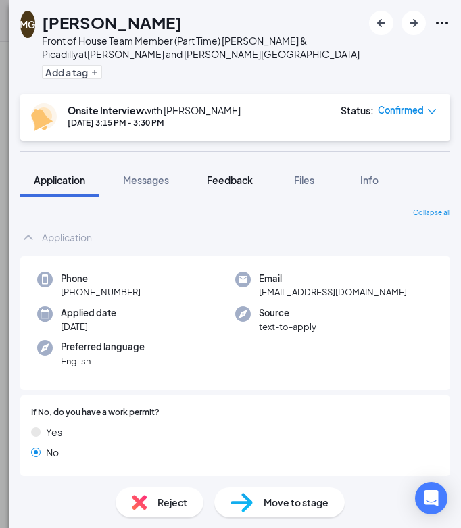
click at [243, 180] on span "Feedback" at bounding box center [230, 180] width 46 height 12
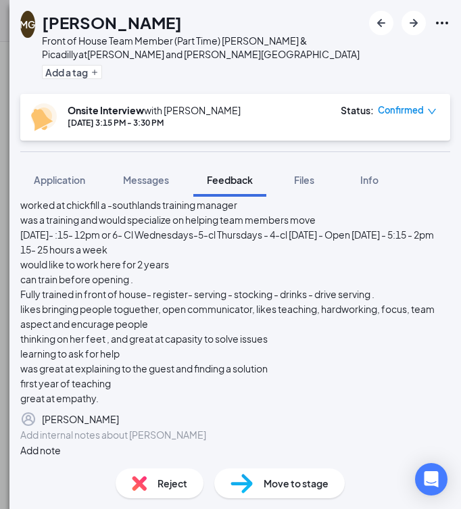
scroll to position [216, 0]
click at [82, 428] on div at bounding box center [235, 435] width 429 height 14
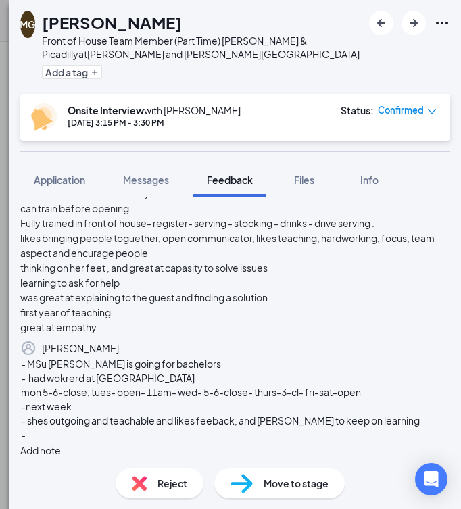
scroll to position [312, 0]
click at [92, 432] on div "-" at bounding box center [235, 435] width 429 height 14
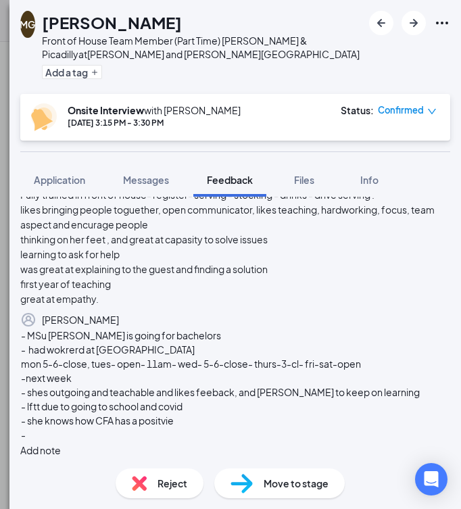
scroll to position [341, 0]
click at [212, 421] on div "- she knows how CFA has a positvie" at bounding box center [235, 421] width 429 height 14
click at [70, 430] on div "-" at bounding box center [235, 435] width 429 height 14
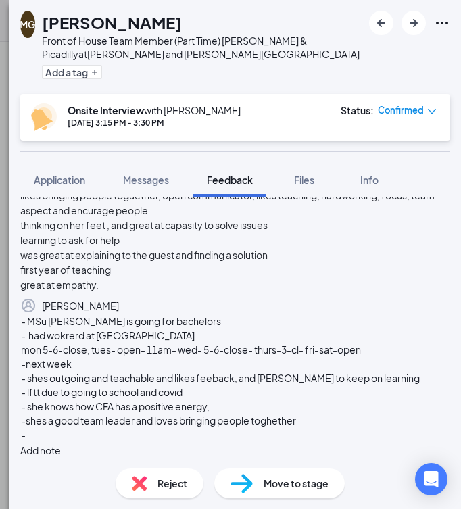
scroll to position [355, 0]
click at [72, 430] on div "-" at bounding box center [235, 435] width 429 height 14
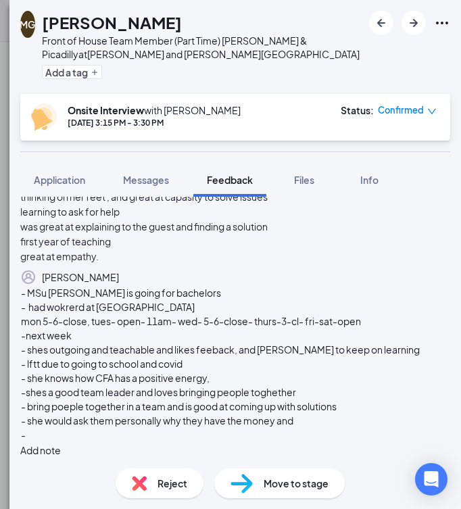
scroll to position [398, 0]
click at [118, 434] on div "-" at bounding box center [235, 435] width 429 height 14
click at [98, 434] on div "-" at bounding box center [235, 435] width 429 height 14
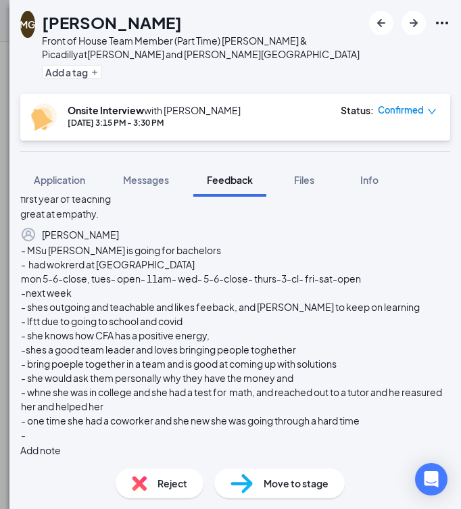
scroll to position [455, 0]
click at [122, 431] on div "-" at bounding box center [235, 435] width 429 height 14
click at [121, 414] on div "- one time she had a coworker and she new she was going through a hard time" at bounding box center [235, 421] width 429 height 14
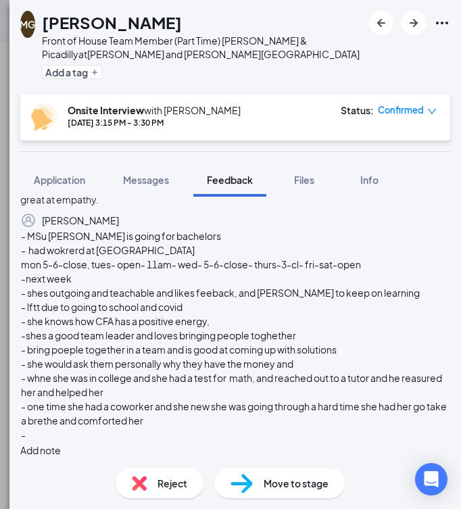
click at [76, 440] on div "- MSu denver is going for bachelors - had wokrerd at southlands mon 5-6-close, …" at bounding box center [235, 343] width 430 height 229
click at [77, 436] on div "-" at bounding box center [235, 435] width 429 height 14
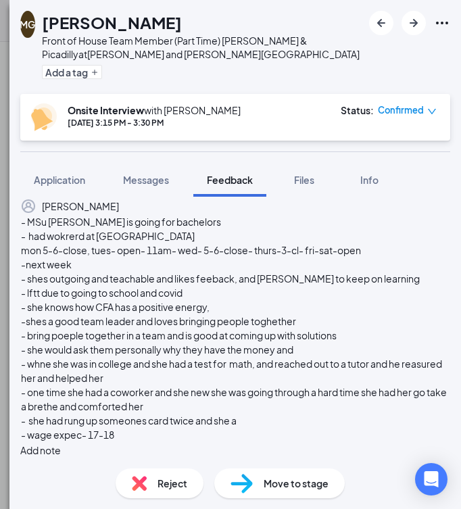
scroll to position [469, 0]
click at [186, 428] on div "- wage expec- 17-18" at bounding box center [235, 435] width 429 height 14
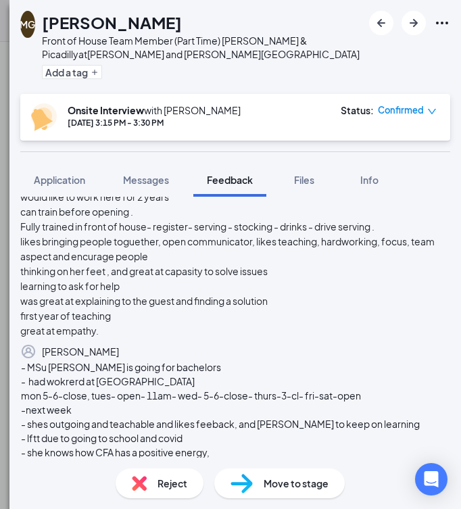
scroll to position [348, 0]
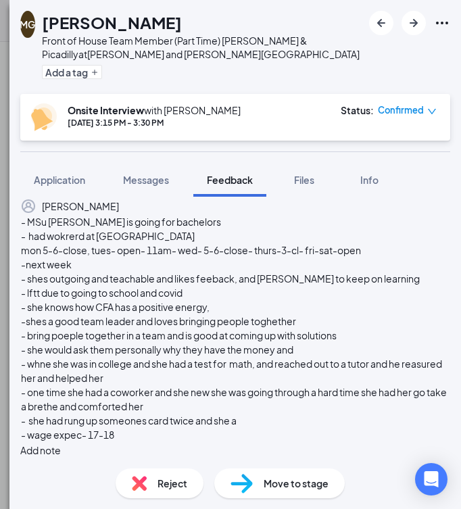
click at [61, 443] on button "Add note" at bounding box center [40, 450] width 41 height 15
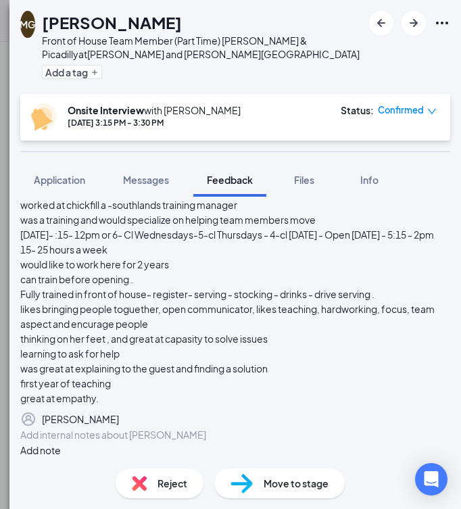
scroll to position [525, 0]
click at [273, 487] on span "Move to stage" at bounding box center [296, 483] width 65 height 15
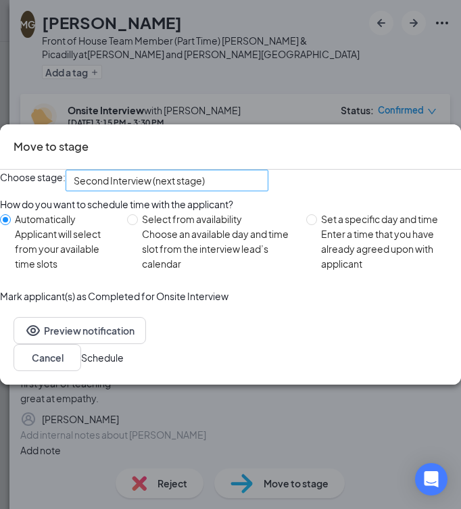
click at [205, 170] on span "Second Interview (next stage)" at bounding box center [139, 180] width 131 height 20
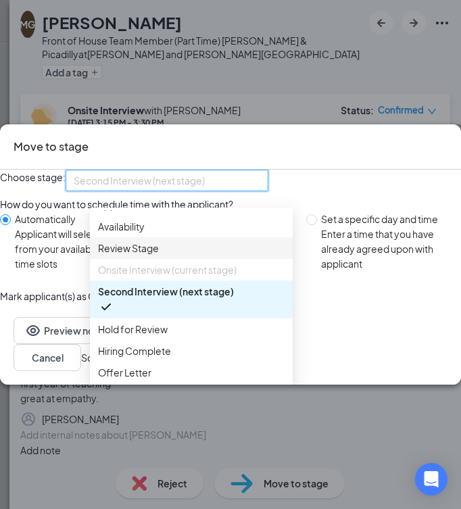
scroll to position [77, 0]
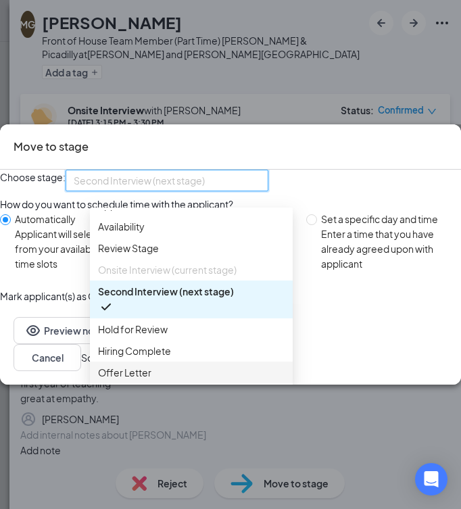
click at [152, 362] on div "Offer Letter" at bounding box center [191, 373] width 203 height 22
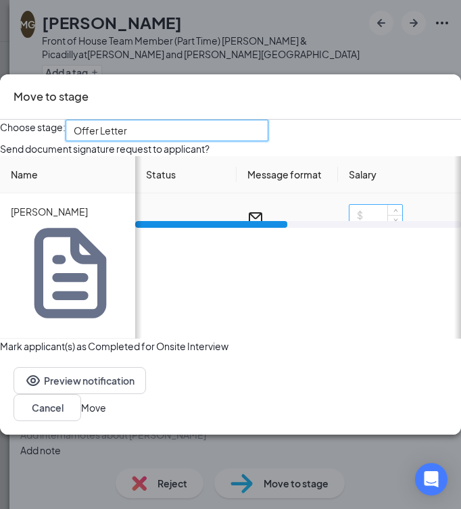
click at [391, 225] on input at bounding box center [376, 215] width 53 height 20
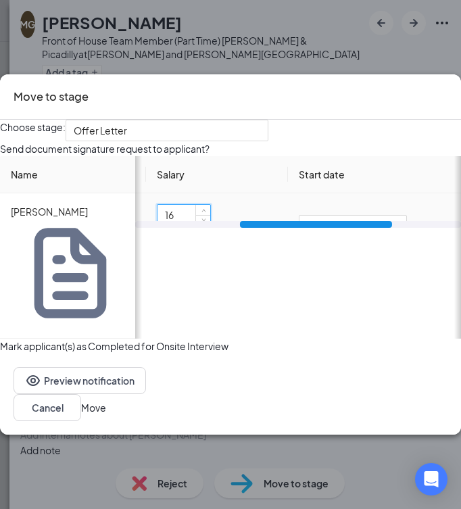
scroll to position [0, 213]
click at [328, 236] on span "Immediately" at bounding box center [314, 226] width 57 height 20
type input "16"
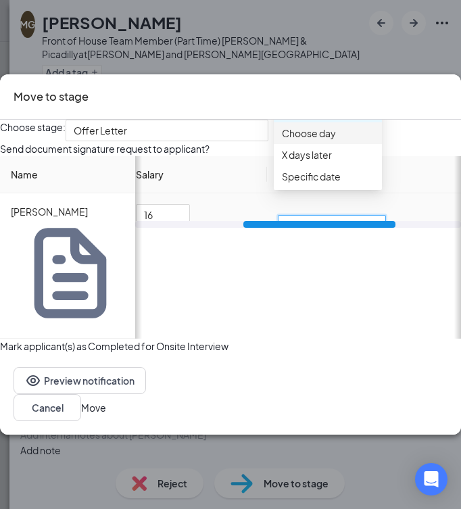
click at [335, 141] on span "Choose day" at bounding box center [309, 133] width 54 height 15
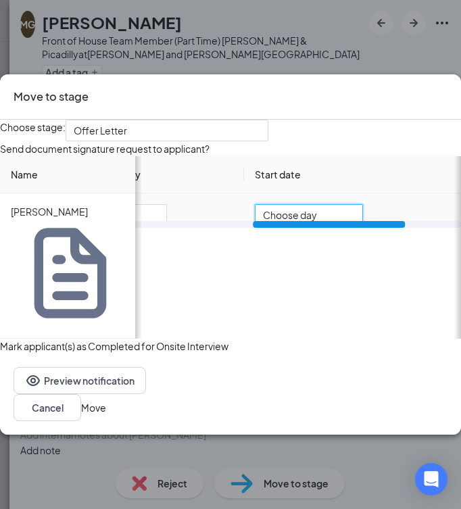
scroll to position [0, 242]
click at [325, 241] on span "Choose day" at bounding box center [297, 223] width 80 height 37
click at [346, 247] on input "search" at bounding box center [301, 237] width 89 height 20
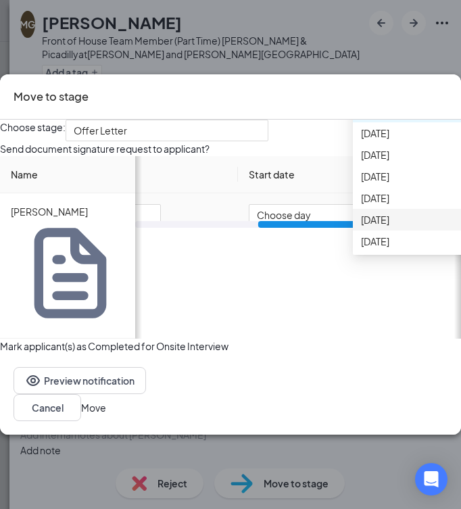
scroll to position [0, 0]
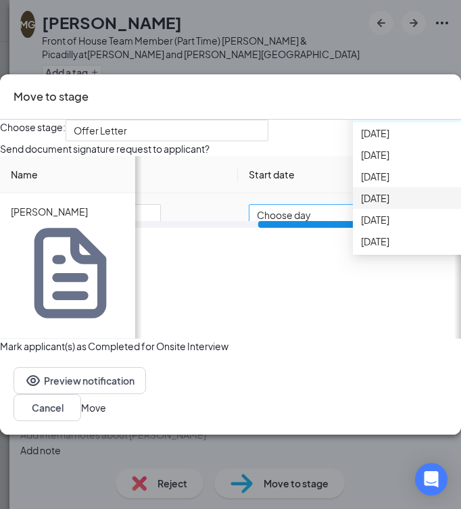
click at [309, 241] on span "Choose day" at bounding box center [297, 223] width 80 height 37
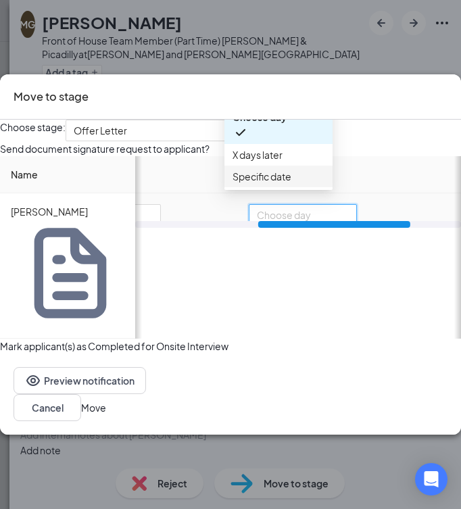
click at [289, 184] on span "Specific date" at bounding box center [262, 176] width 59 height 15
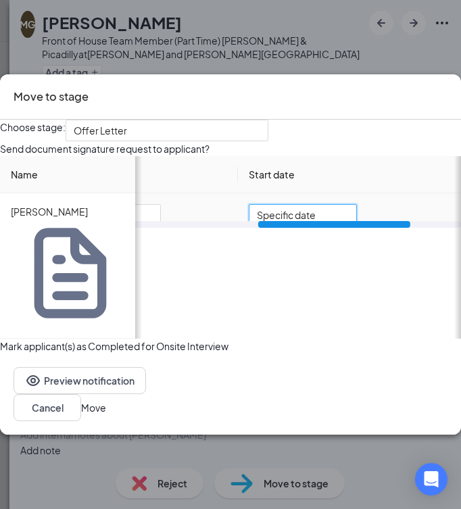
click at [407, 280] on div "Send document signature request to applicant? Name Mackenzie Gwartney Status Me…" at bounding box center [230, 240] width 461 height 198
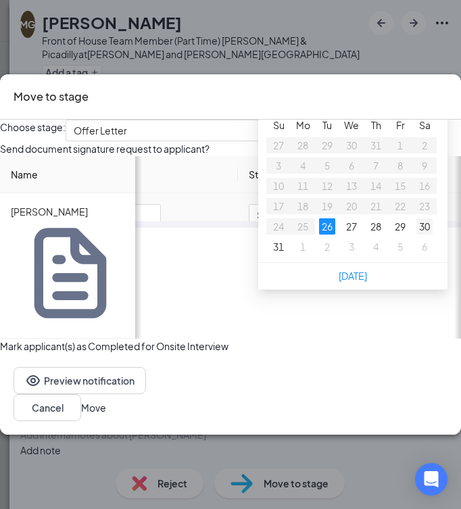
type input "Aug 30, 2025"
click at [433, 235] on div "30" at bounding box center [425, 226] width 16 height 16
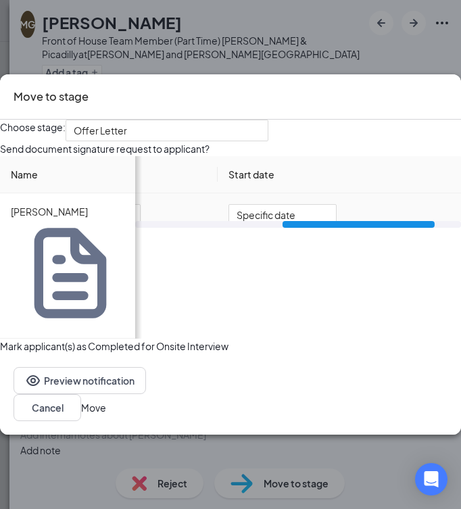
scroll to position [0, 289]
click at [106, 400] on button "Move" at bounding box center [93, 407] width 25 height 15
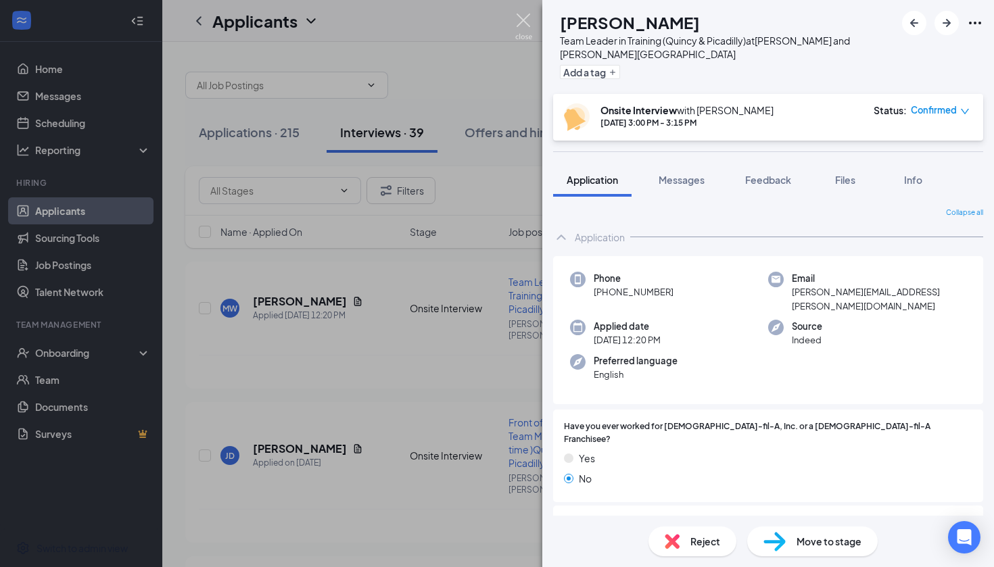
click at [461, 24] on img at bounding box center [523, 27] width 17 height 26
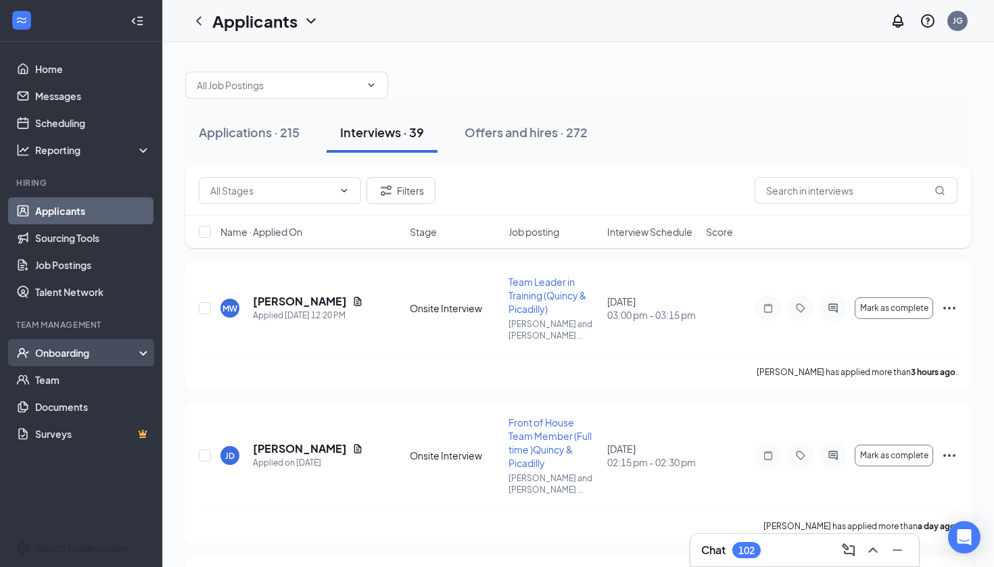
click at [87, 358] on div "Onboarding" at bounding box center [87, 353] width 104 height 14
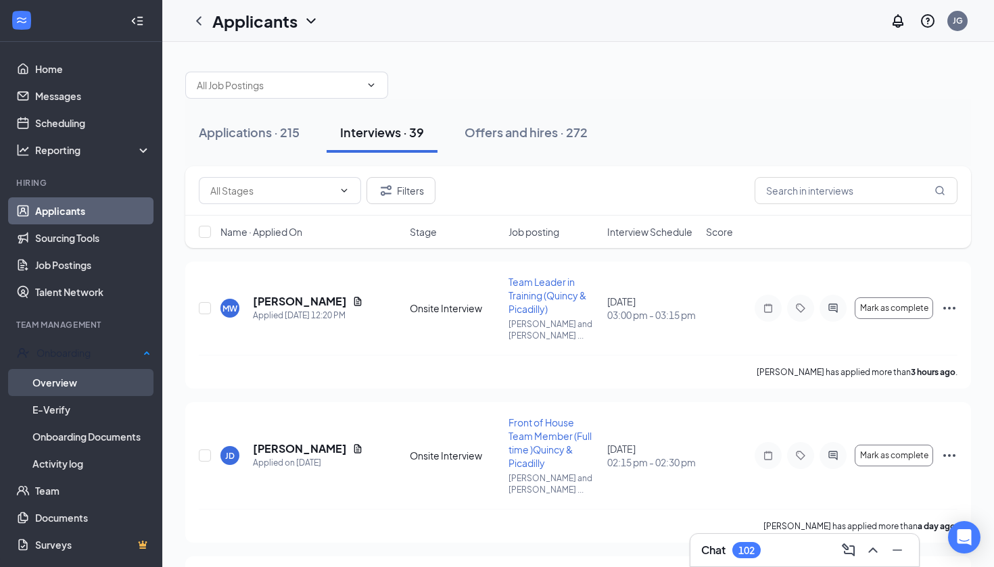
click at [97, 387] on link "Overview" at bounding box center [91, 382] width 118 height 27
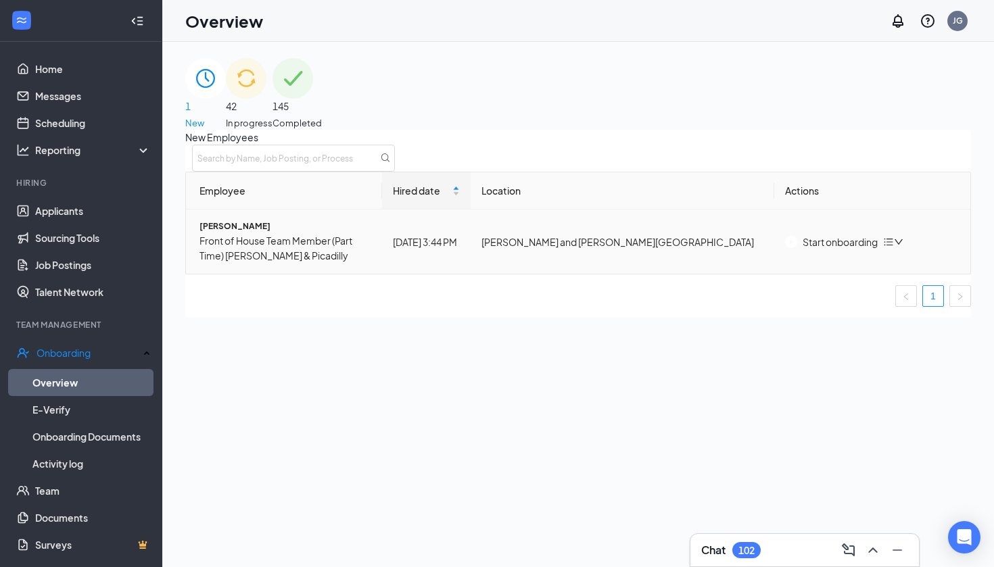
click at [461, 250] on div "Start onboarding" at bounding box center [831, 242] width 93 height 15
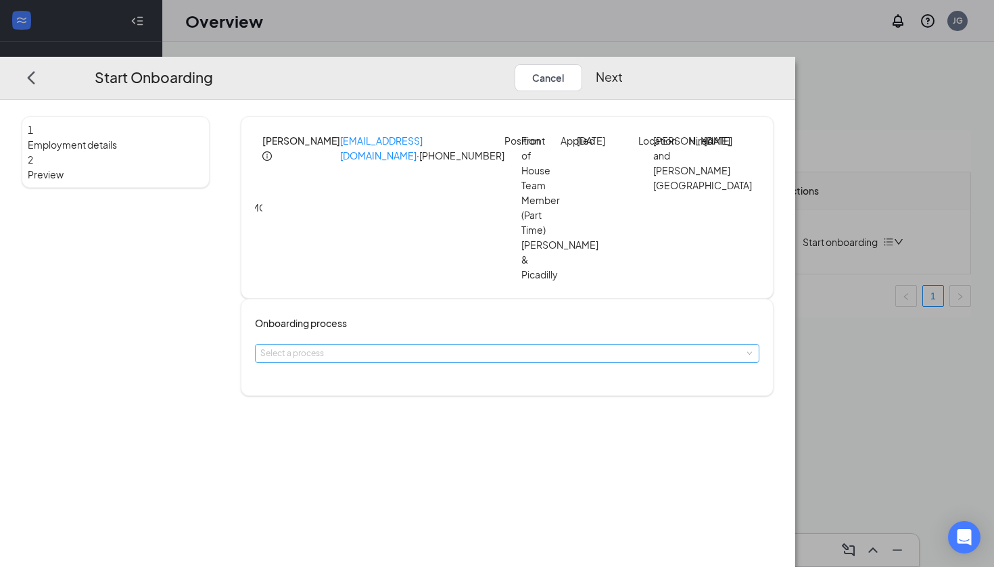
click at [420, 347] on div "Select a process" at bounding box center [504, 354] width 488 height 14
click at [404, 333] on span "Team Member Onboarding" at bounding box center [399, 328] width 103 height 10
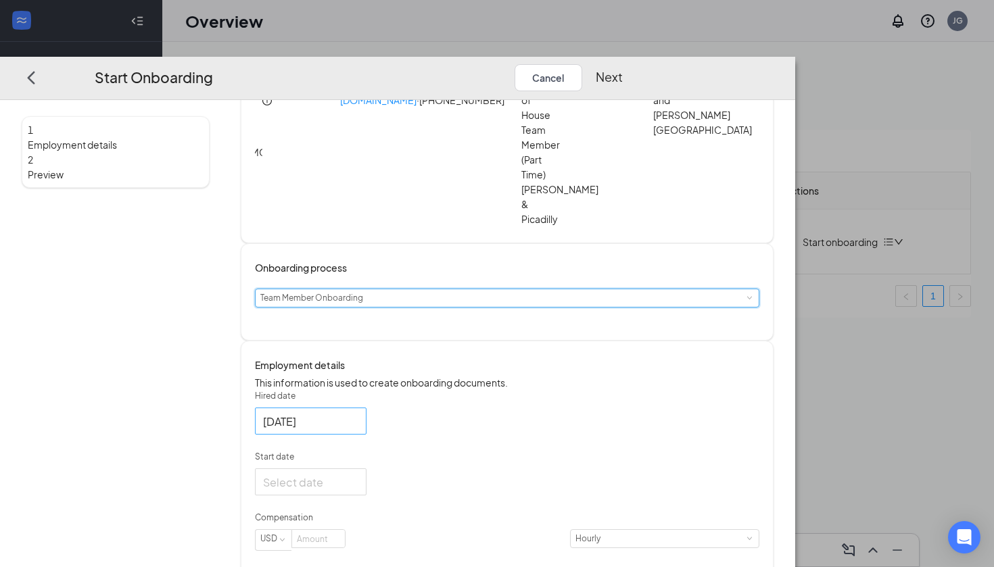
scroll to position [62, 0]
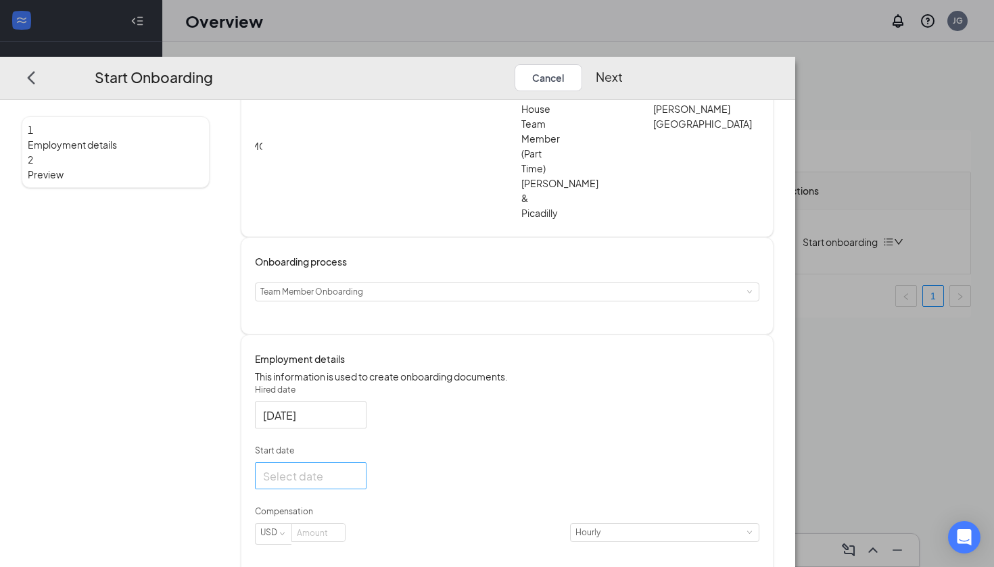
click at [358, 468] on div at bounding box center [310, 476] width 95 height 17
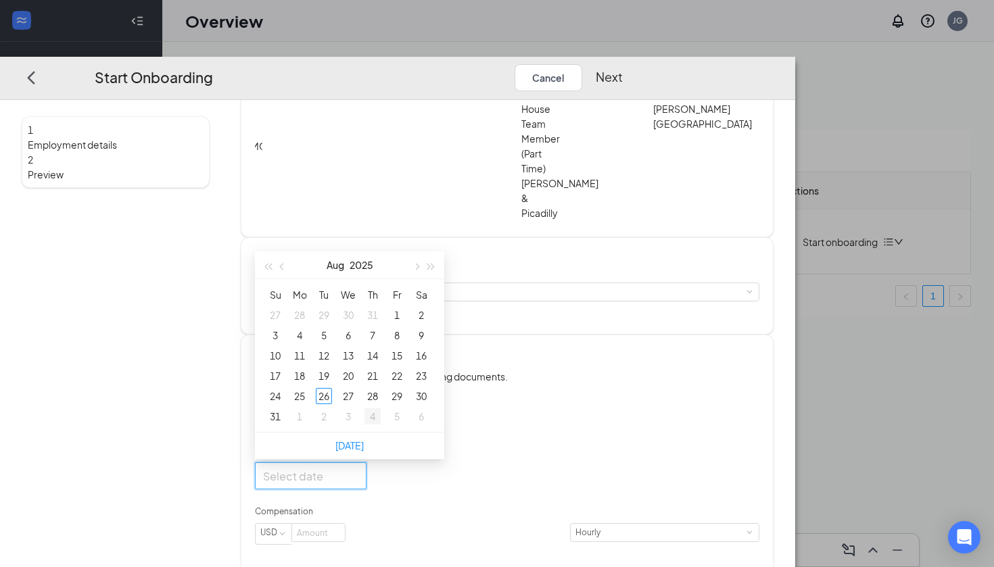
type input "Sep 4, 2025"
type input "Aug 29, 2025"
type input "Sep 5, 2025"
type input "Aug 29, 2025"
type input "Aug 30, 2025"
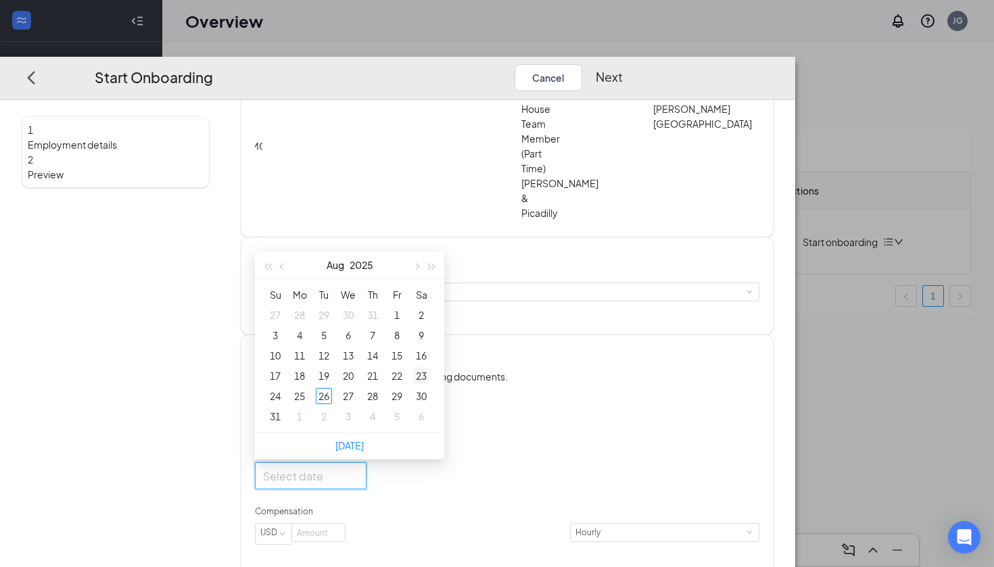
type input "Aug 23, 2025"
type input "Aug 22, 2025"
type input "Aug 29, 2025"
type input "Aug 30, 2025"
click at [430, 388] on div "30" at bounding box center [421, 396] width 16 height 16
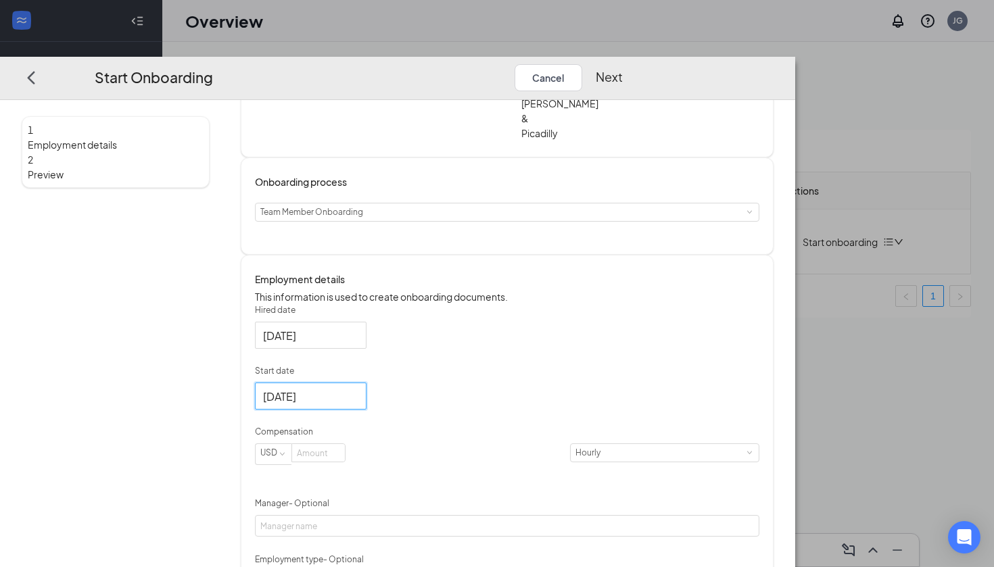
scroll to position [141, 0]
click at [345, 444] on input at bounding box center [318, 453] width 53 height 18
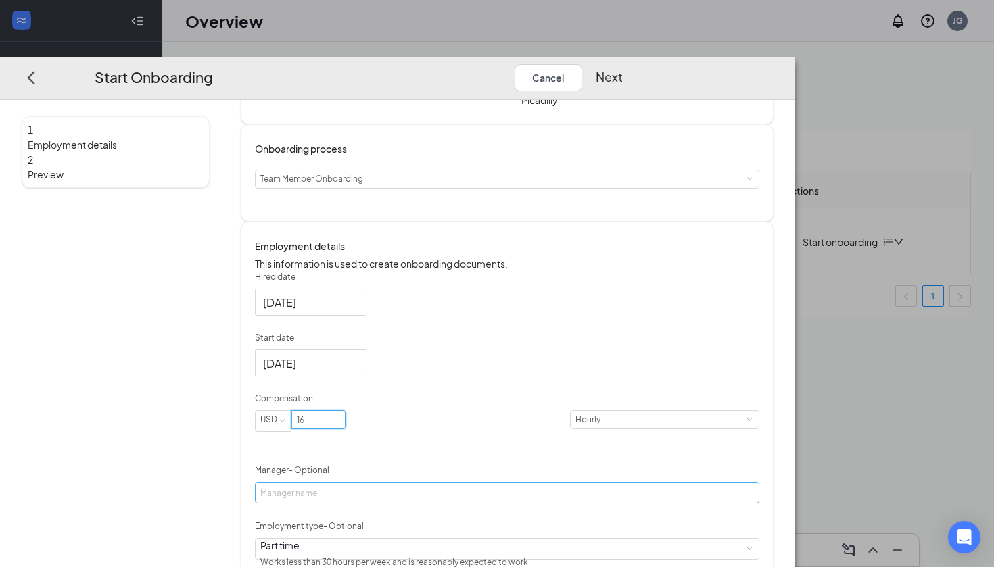
scroll to position [193, 0]
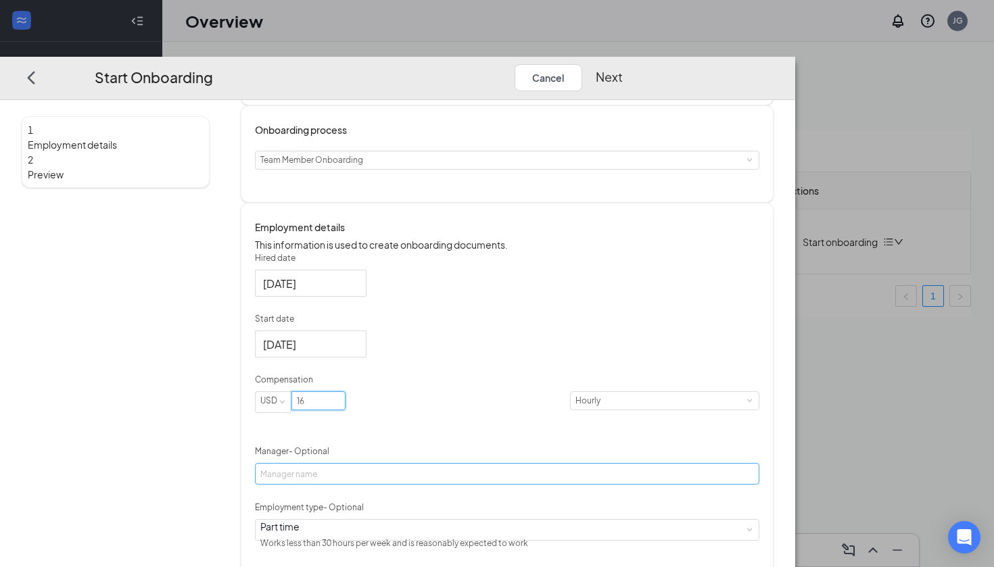
type input "16"
click at [402, 463] on input "Manager - Optional" at bounding box center [507, 474] width 505 height 22
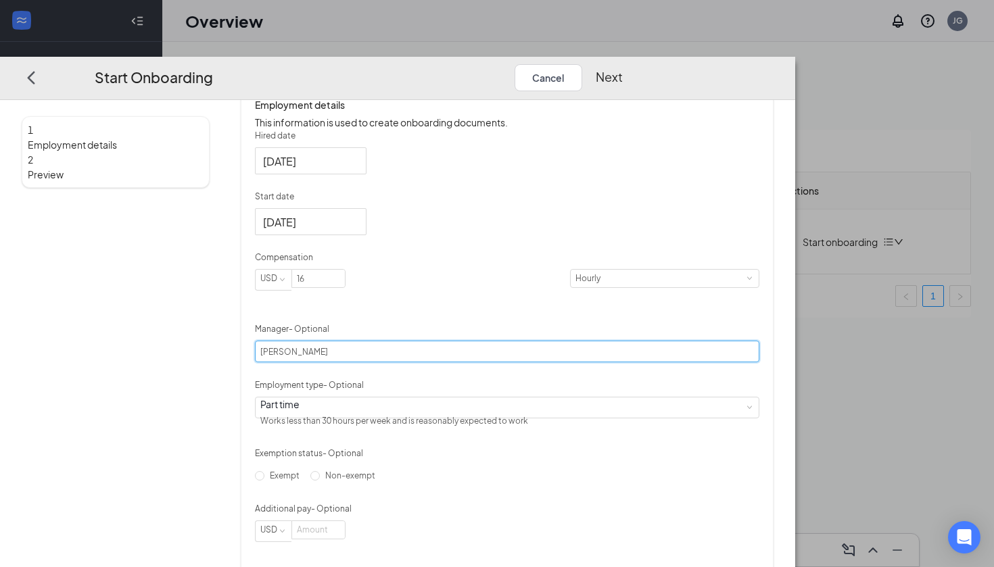
type input "[PERSON_NAME]"
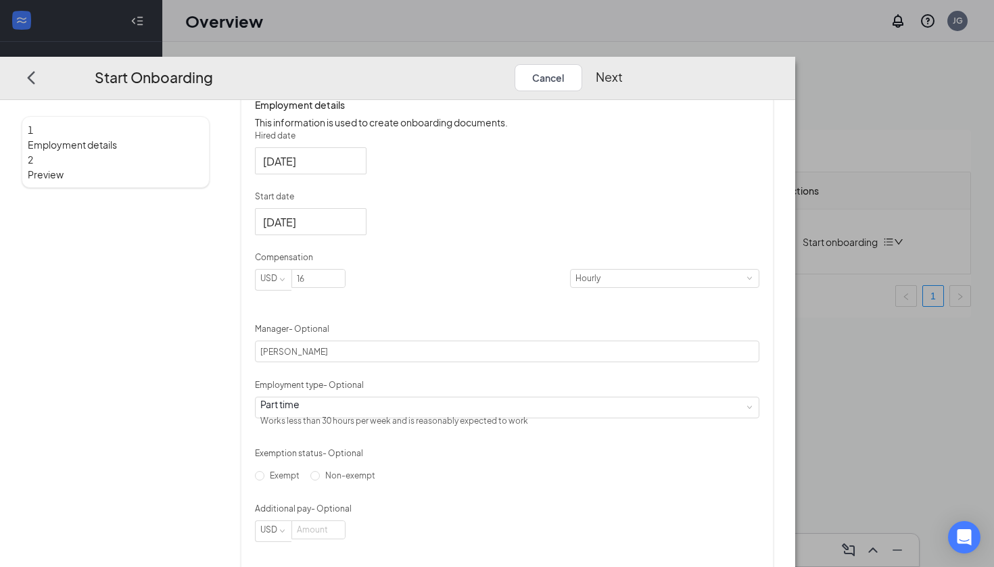
scroll to position [315, 0]
click at [461, 64] on button "Next" at bounding box center [609, 77] width 27 height 27
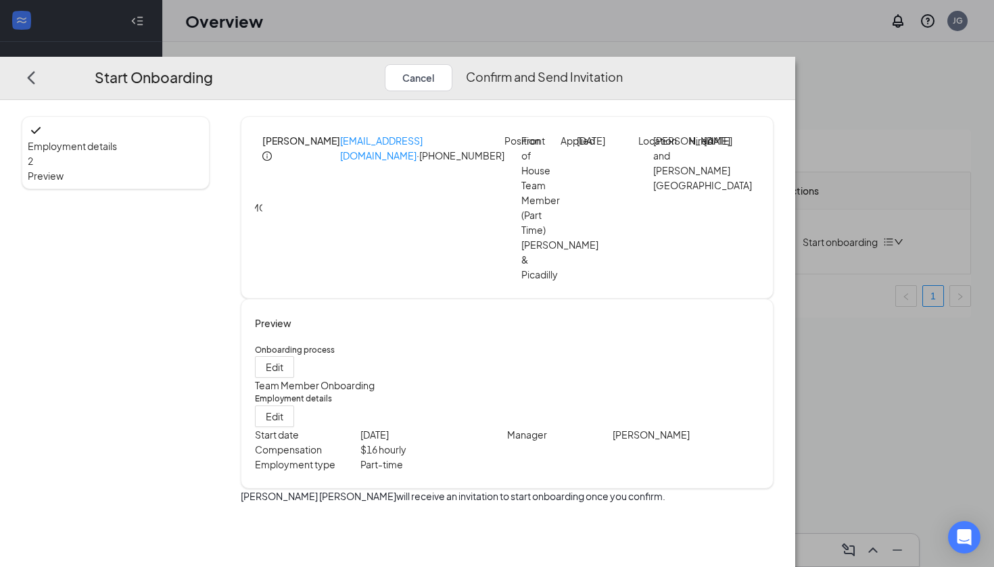
scroll to position [0, 0]
click at [461, 64] on button "Confirm and Send Invitation" at bounding box center [544, 77] width 157 height 27
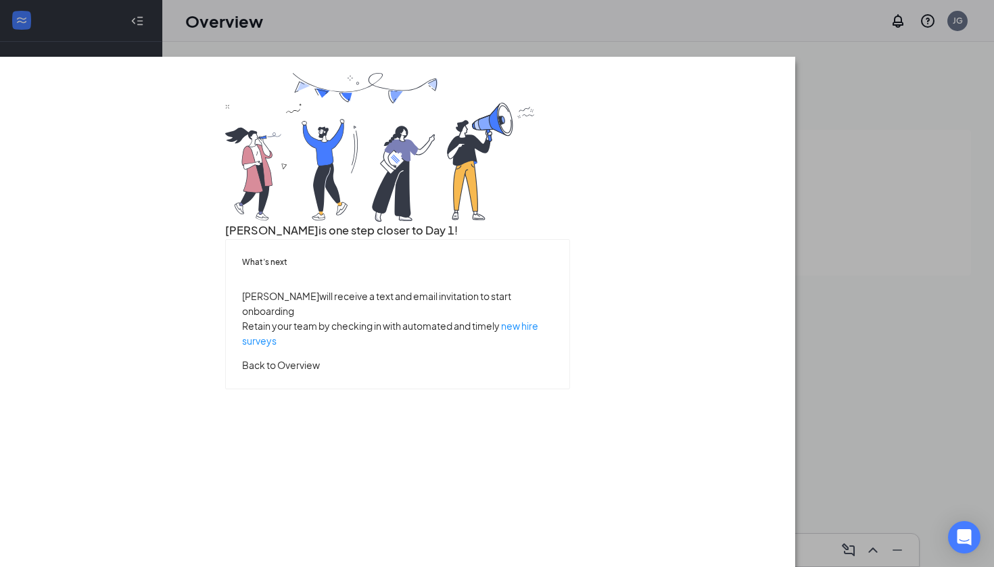
click at [320, 373] on button "Back to Overview" at bounding box center [281, 365] width 78 height 15
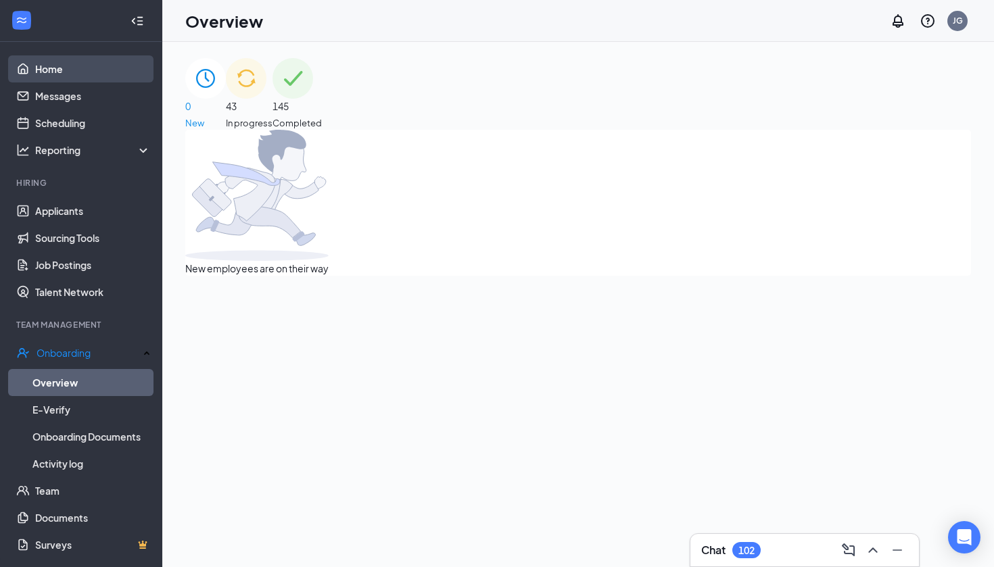
click at [89, 65] on link "Home" at bounding box center [93, 68] width 116 height 27
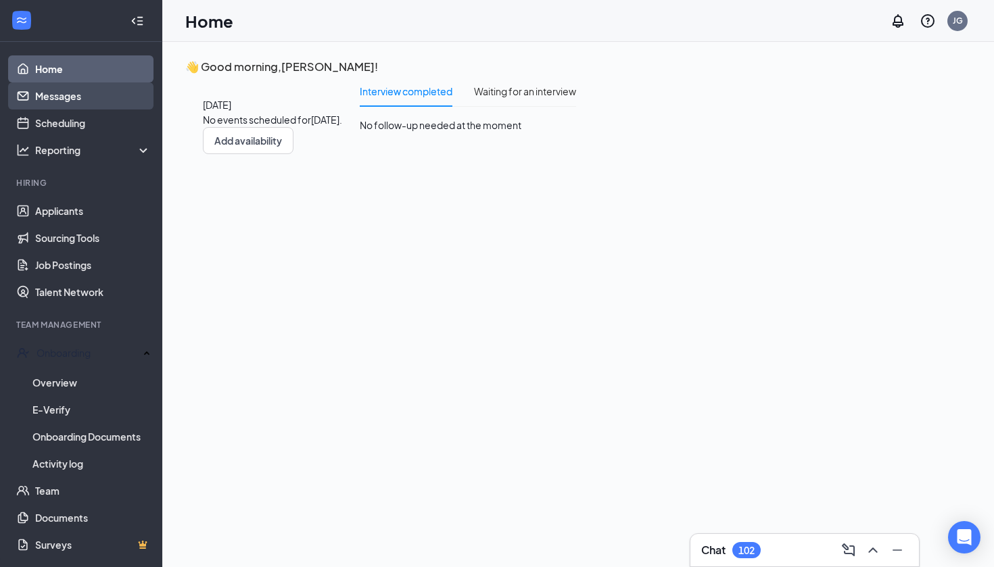
click at [67, 99] on link "Messages" at bounding box center [93, 96] width 116 height 27
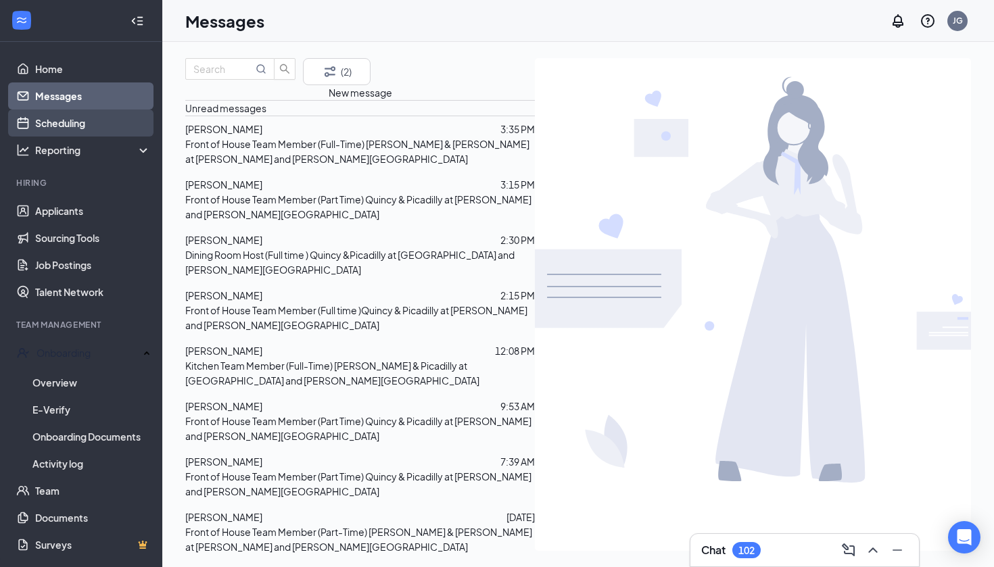
click at [80, 127] on link "Scheduling" at bounding box center [93, 123] width 116 height 27
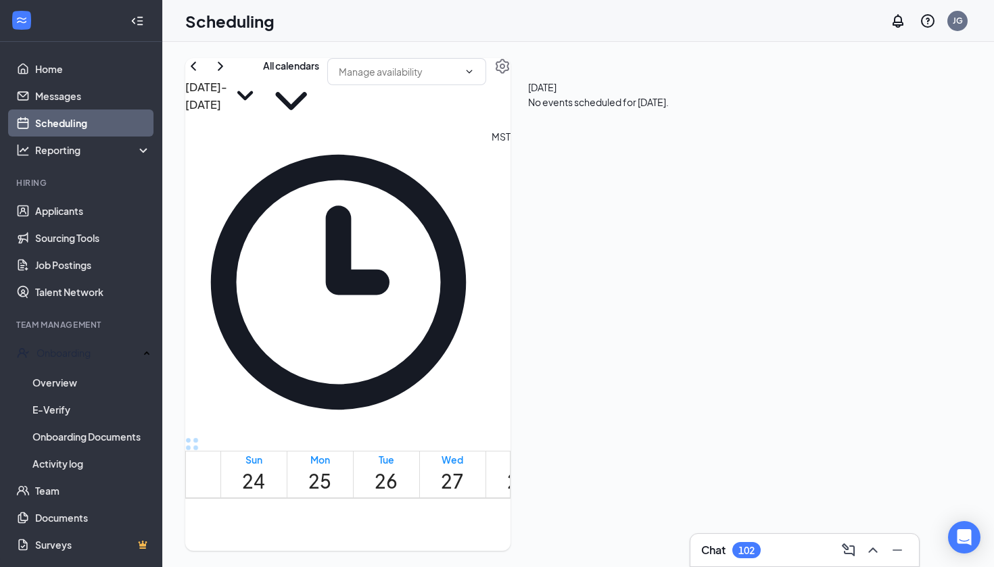
scroll to position [1150, 0]
click at [461, 528] on div "102" at bounding box center [747, 550] width 16 height 11
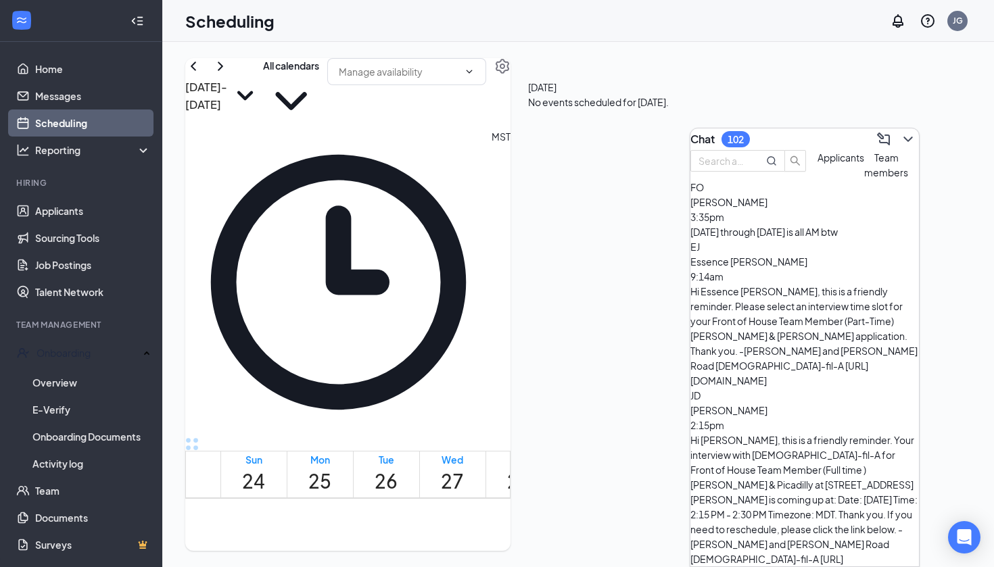
click at [461, 179] on span "Team members" at bounding box center [886, 165] width 44 height 27
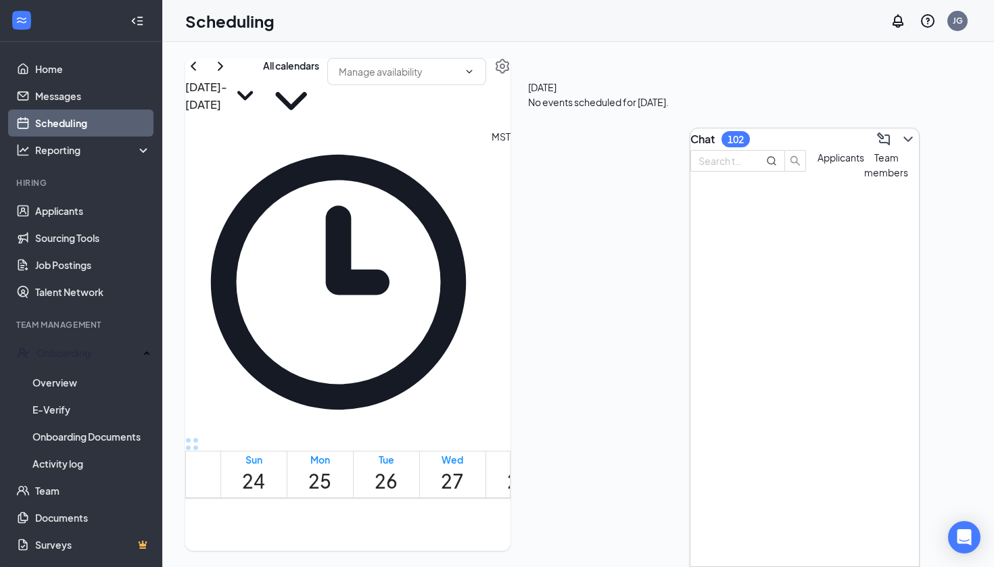
click at [461, 164] on span "Applicants" at bounding box center [841, 158] width 47 height 12
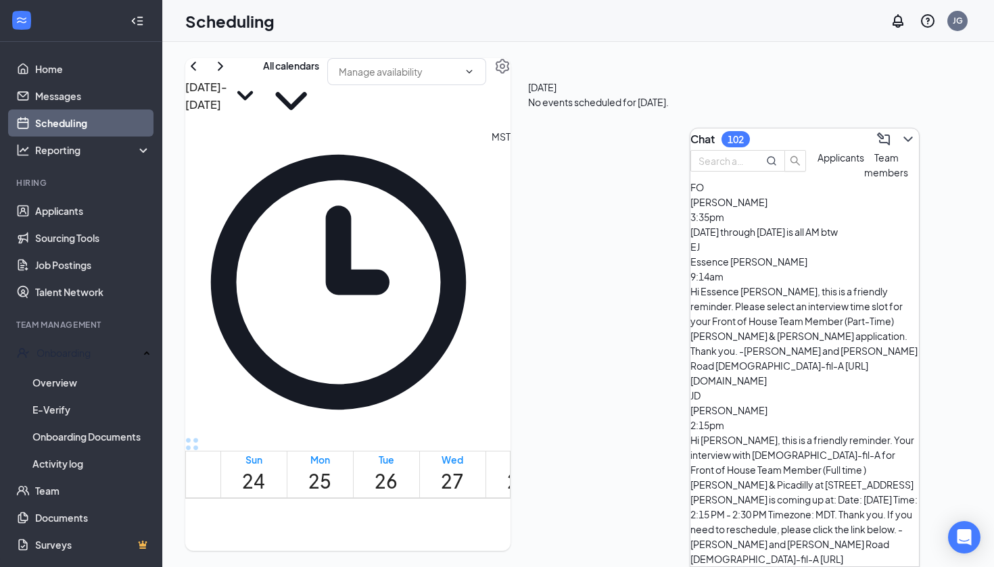
click at [461, 239] on div "[DATE] through [DATE] is all AM btw" at bounding box center [805, 232] width 229 height 15
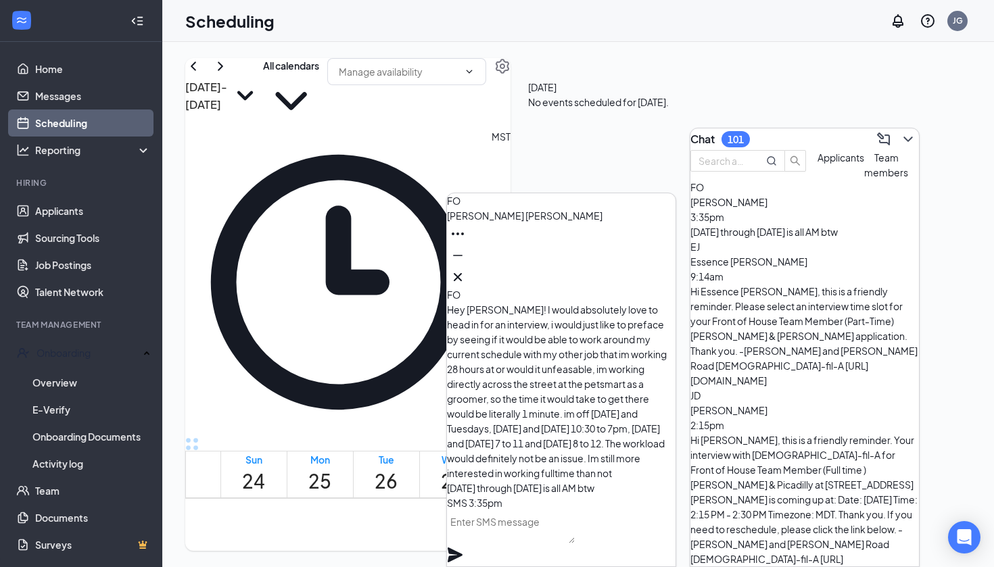
scroll to position [0, 0]
click at [461, 524] on textarea "Y" at bounding box center [511, 527] width 128 height 32
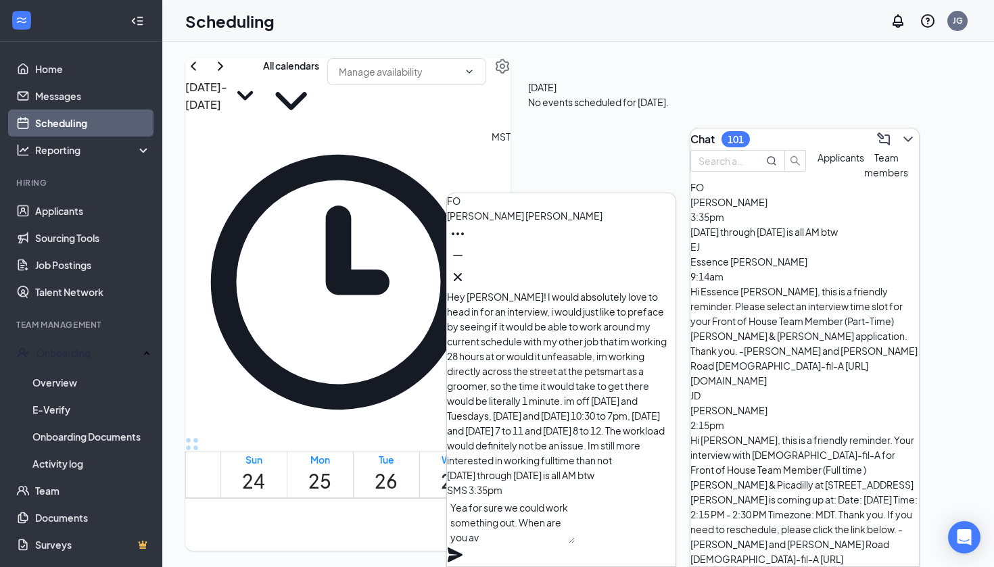
click at [461, 524] on textarea "Yea for sure we could work something out. When are you av" at bounding box center [511, 521] width 128 height 46
click at [461, 528] on textarea "Yea for sure we could work something out. When are you av" at bounding box center [511, 521] width 128 height 46
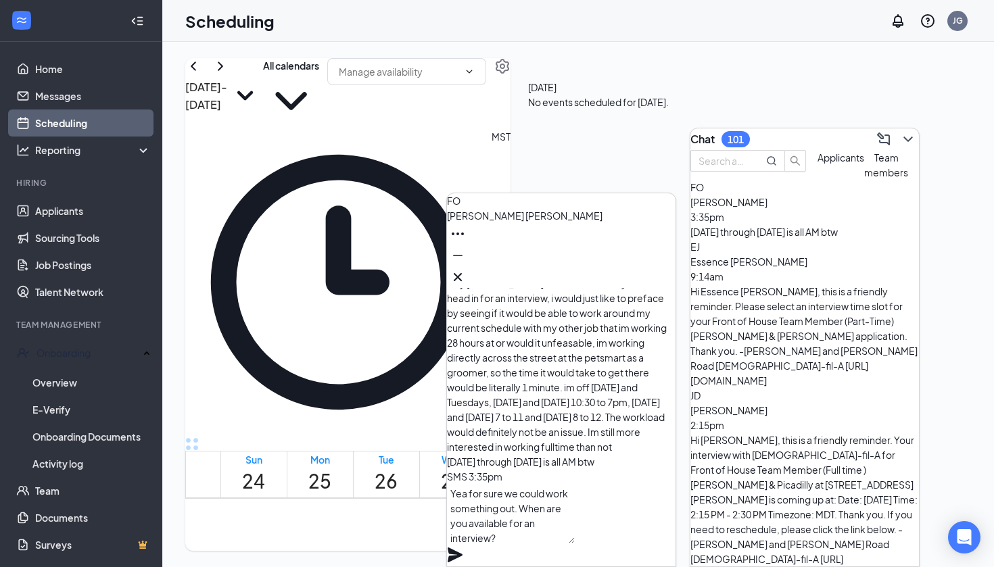
scroll to position [0, 0]
type textarea "Yea for sure we could work something out. When are you available for an intervi…"
click at [461, 528] on icon "Plane" at bounding box center [455, 555] width 15 height 15
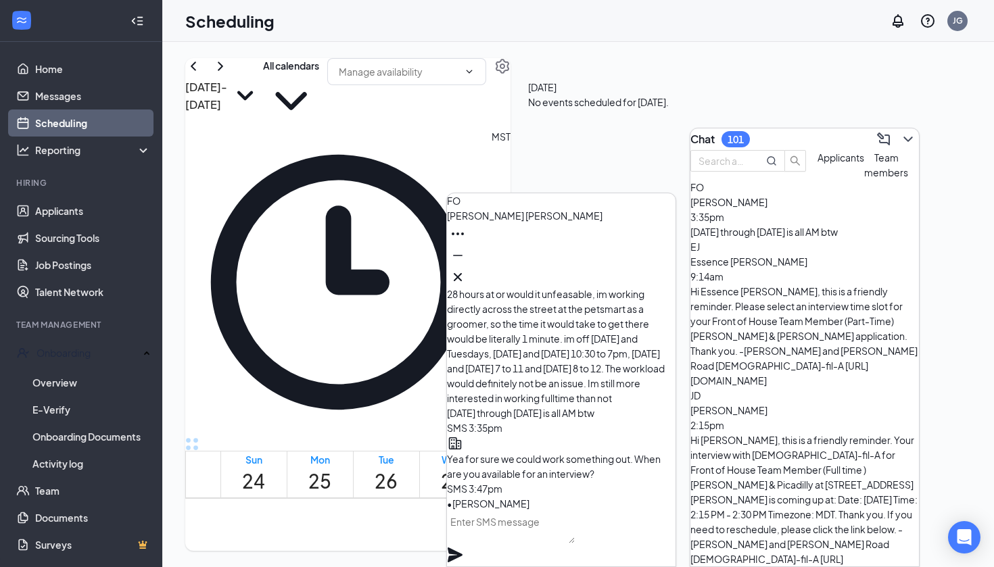
click at [461, 179] on span "Team members" at bounding box center [886, 165] width 44 height 27
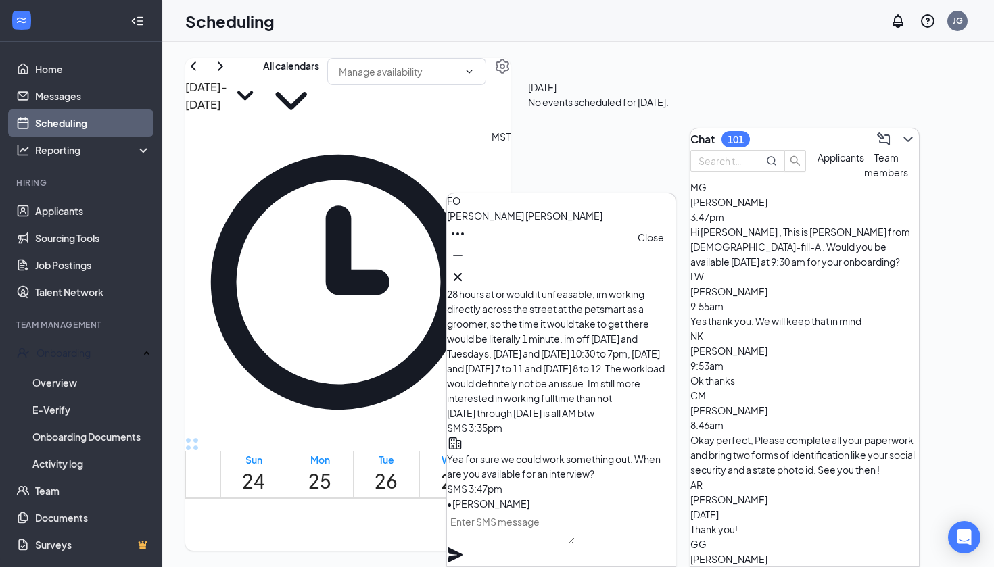
click at [461, 279] on div at bounding box center [561, 277] width 229 height 22
click at [461, 275] on icon "Cross" at bounding box center [458, 277] width 16 height 16
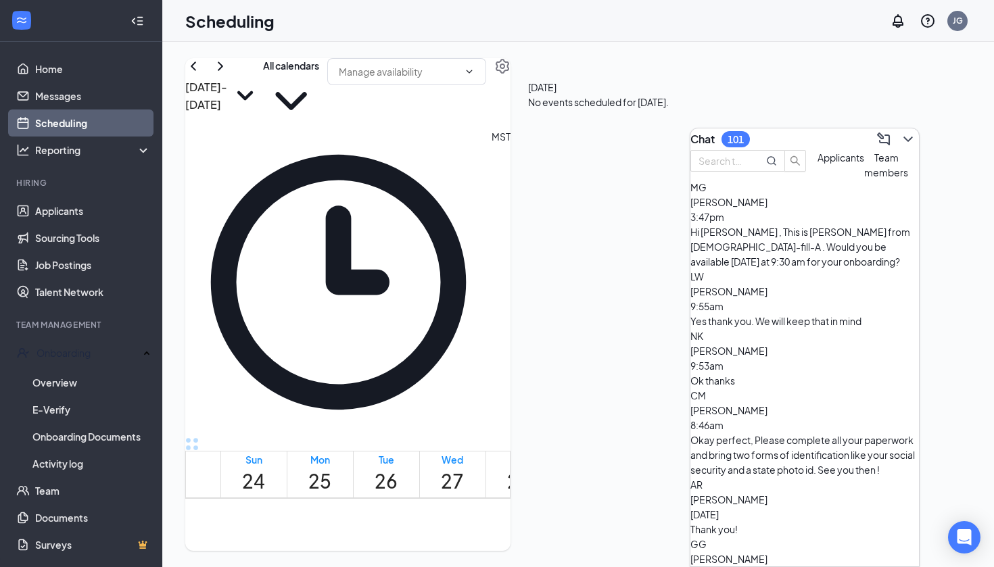
scroll to position [0, 0]
click at [461, 164] on span "Applicants" at bounding box center [841, 158] width 47 height 12
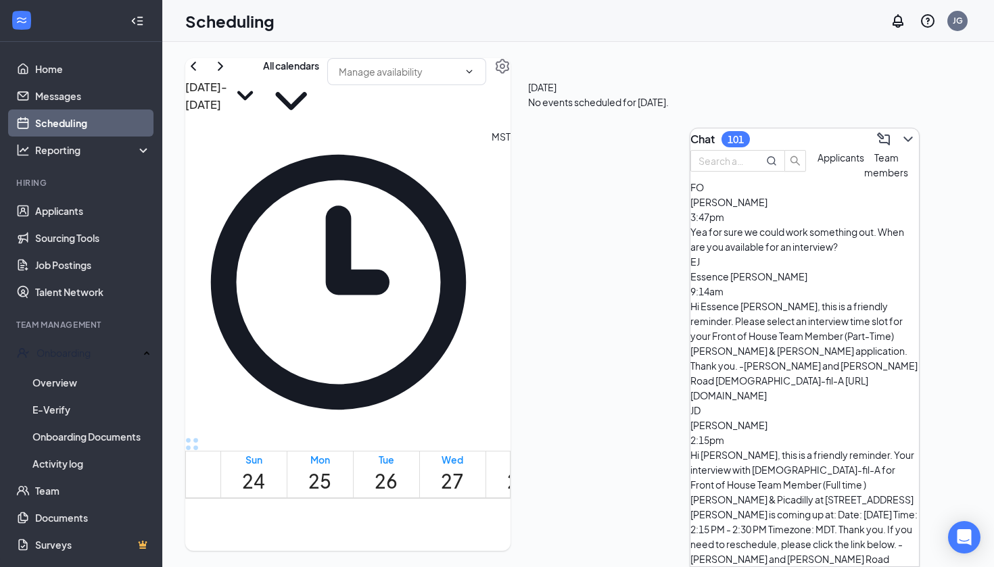
click at [461, 179] on span "Team members" at bounding box center [886, 165] width 44 height 27
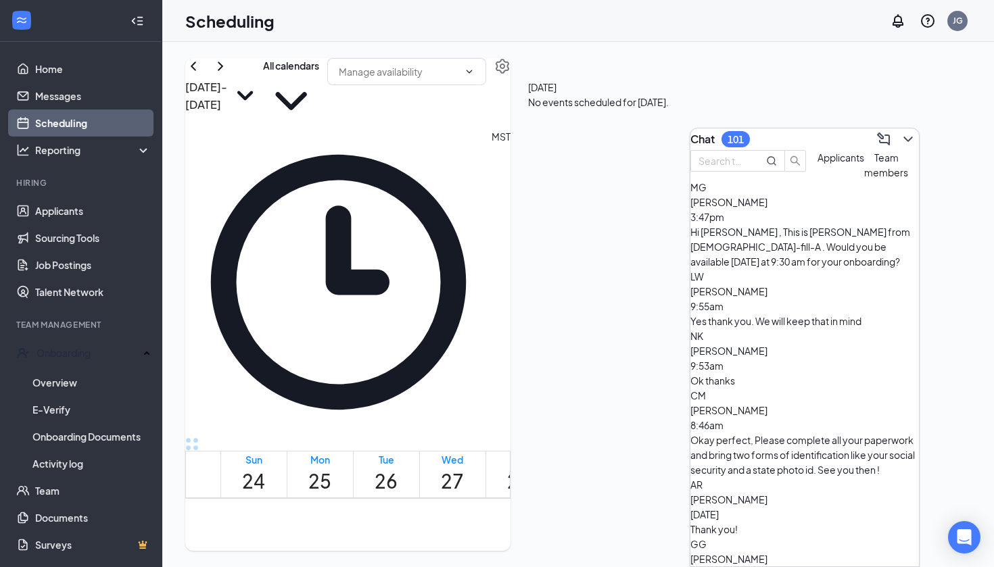
click at [461, 141] on div "Chat 101" at bounding box center [805, 140] width 229 height 22
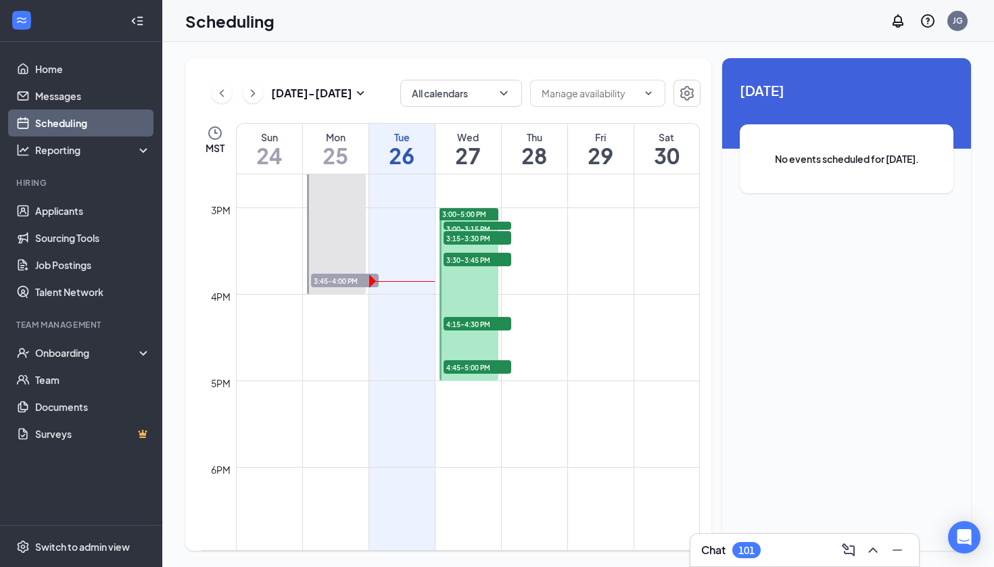
scroll to position [1242, 0]
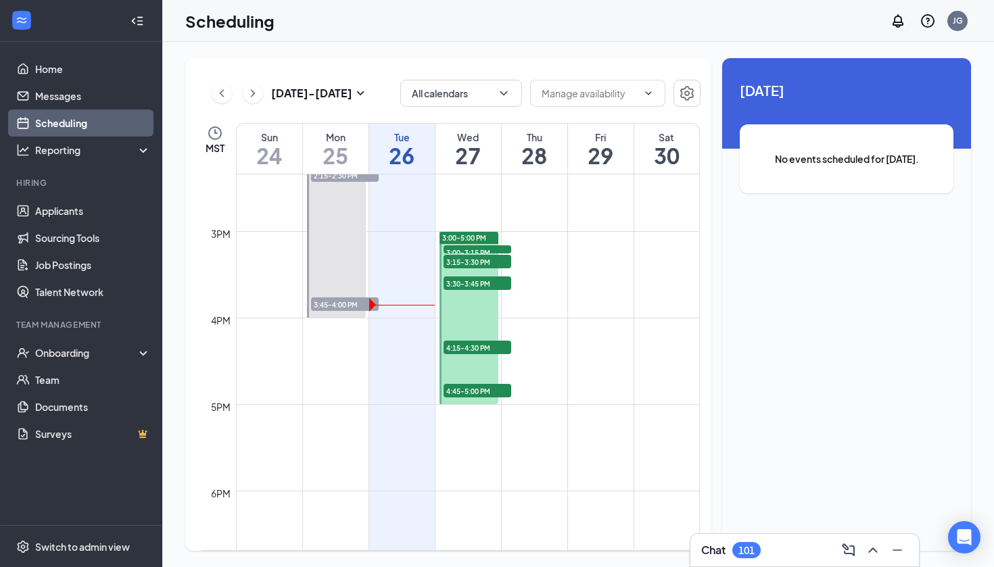
click at [791, 544] on div "Chat 101" at bounding box center [804, 551] width 207 height 22
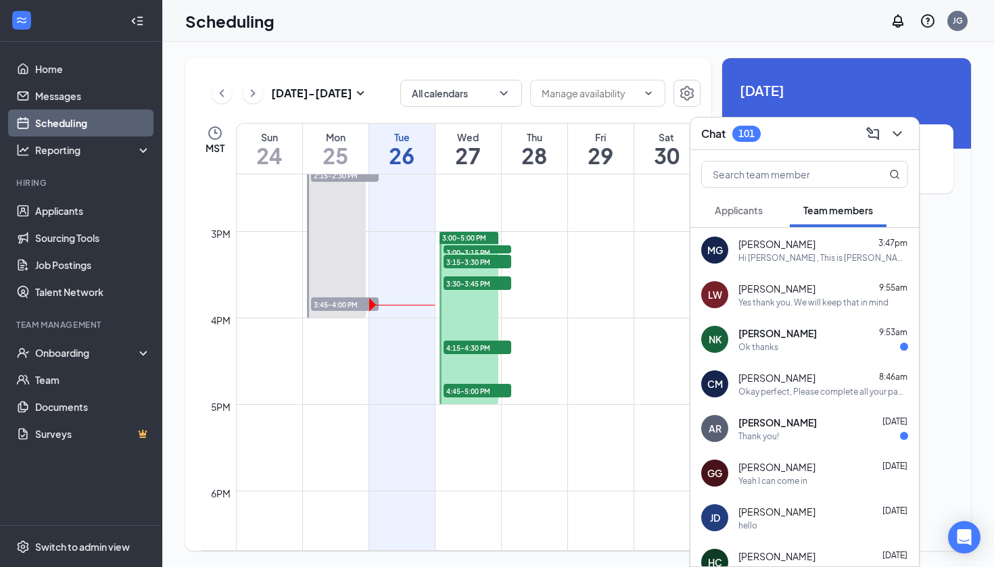
click at [826, 90] on span "[DATE]" at bounding box center [847, 90] width 214 height 21
click at [900, 131] on icon "ChevronDown" at bounding box center [897, 134] width 16 height 16
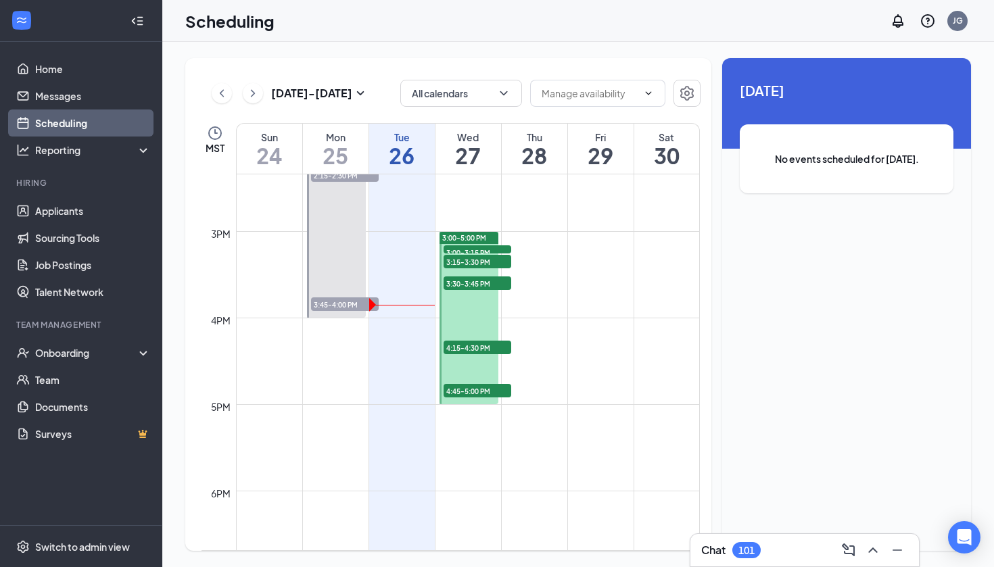
scroll to position [0, 0]
click at [458, 300] on div at bounding box center [470, 318] width 60 height 172
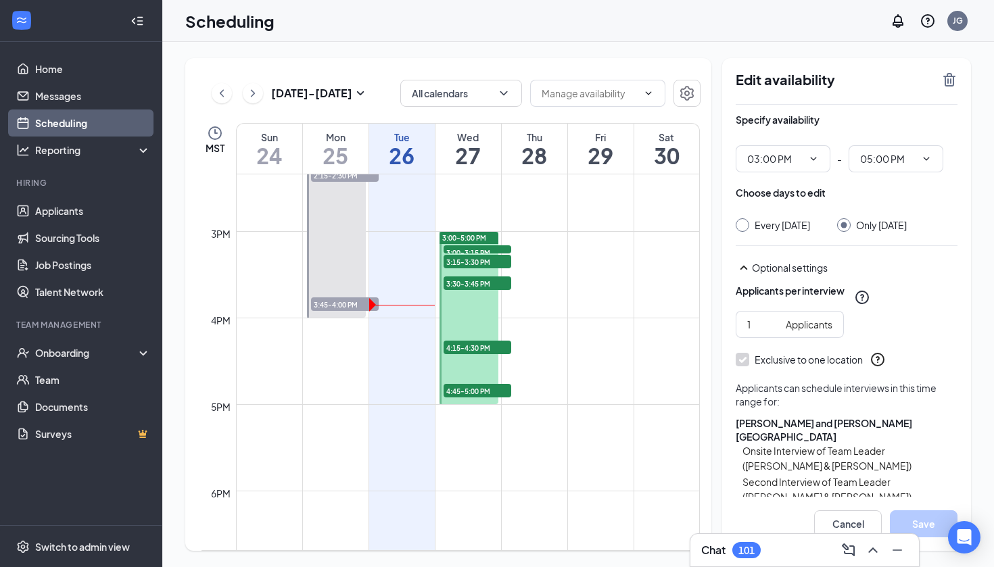
click at [480, 152] on h1 "27" at bounding box center [469, 155] width 66 height 23
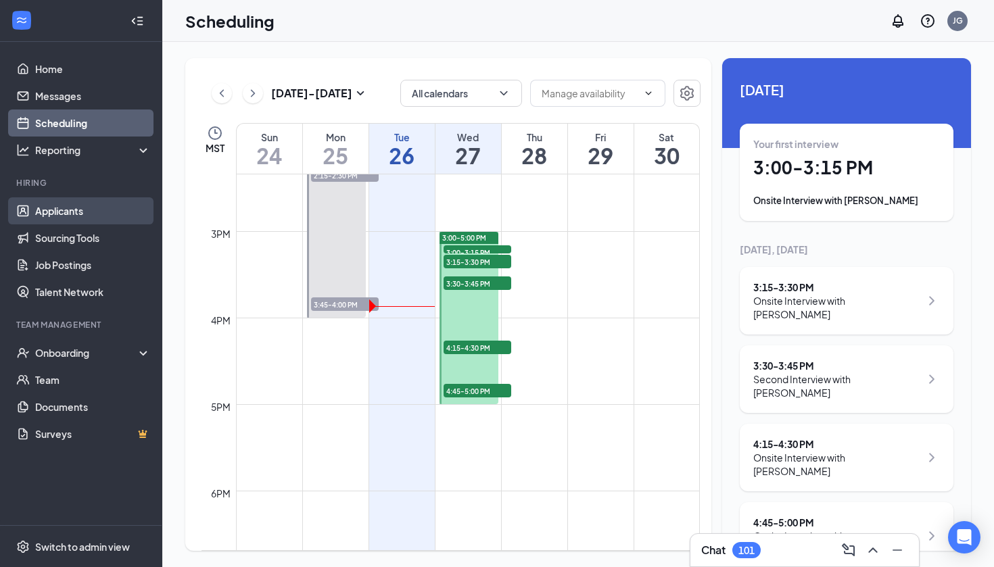
click at [99, 216] on link "Applicants" at bounding box center [93, 211] width 116 height 27
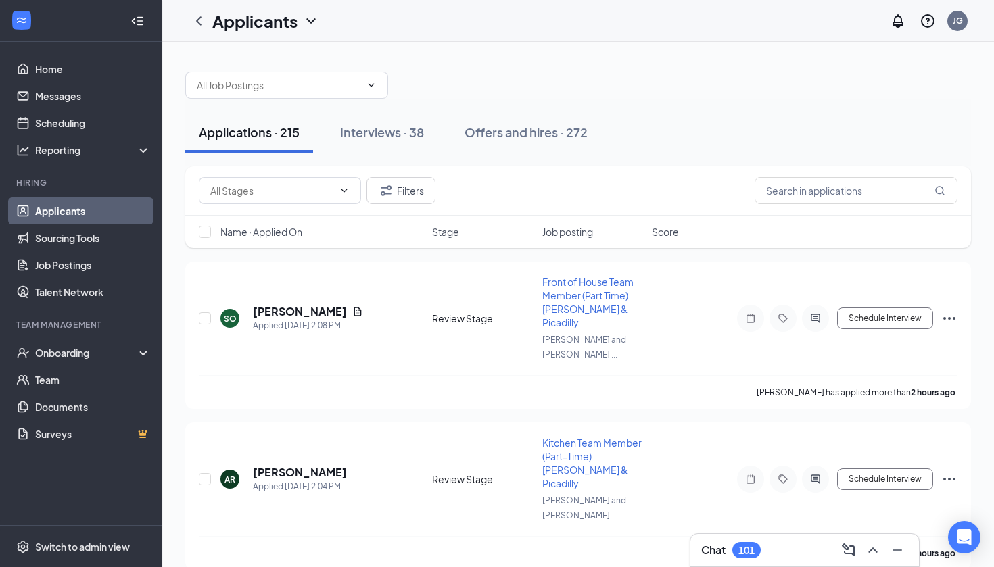
click at [761, 557] on div "Chat 101" at bounding box center [731, 550] width 60 height 16
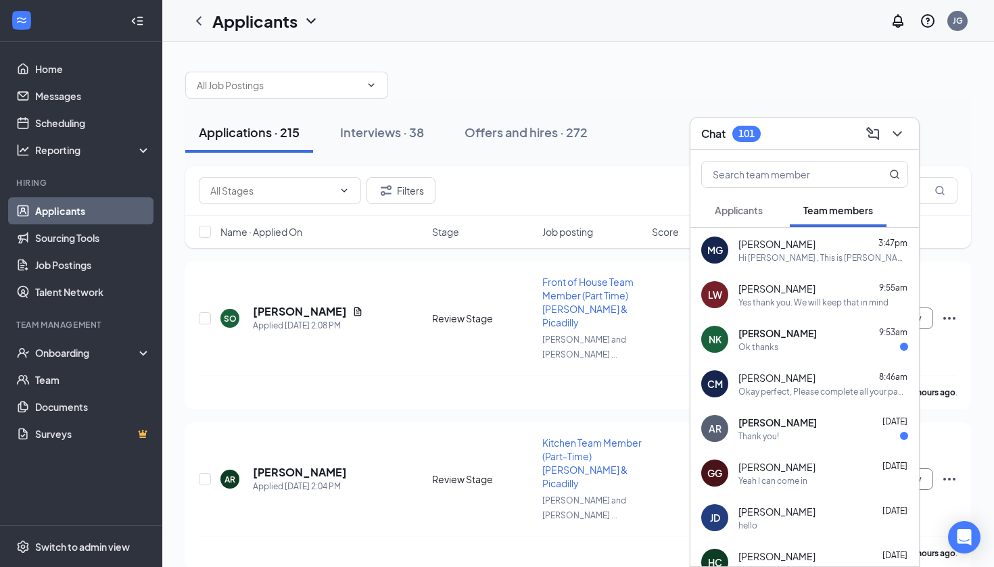
click at [760, 210] on span "Applicants" at bounding box center [739, 210] width 48 height 12
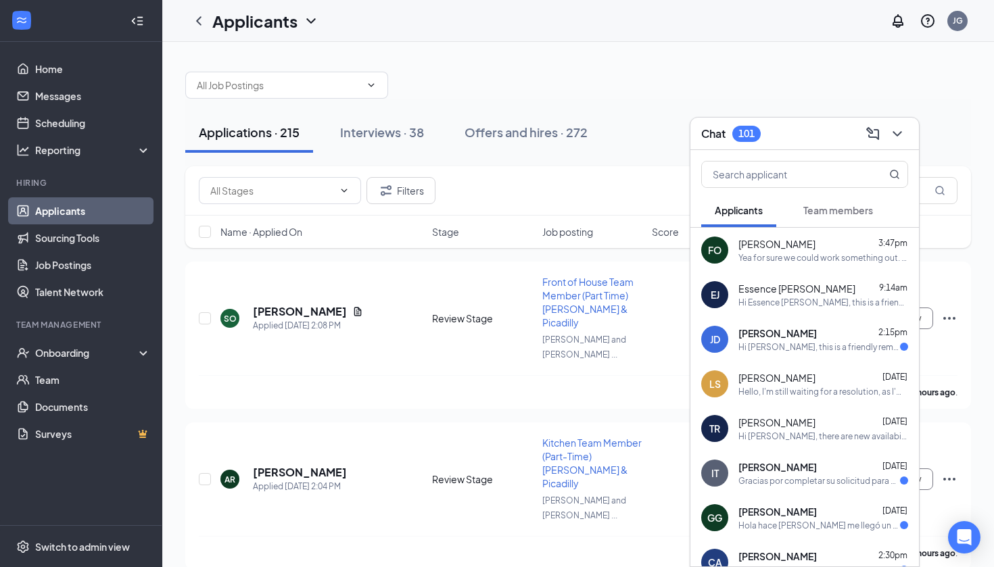
click at [772, 252] on div "Yea for sure we could work something out. When are you available for an intervi…" at bounding box center [824, 257] width 170 height 11
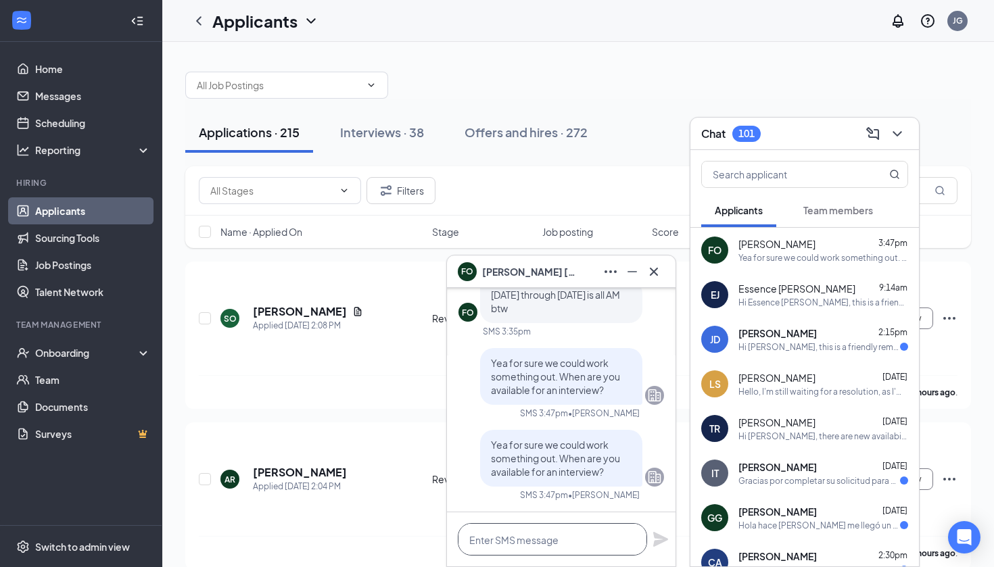
click at [520, 535] on textarea at bounding box center [552, 540] width 189 height 32
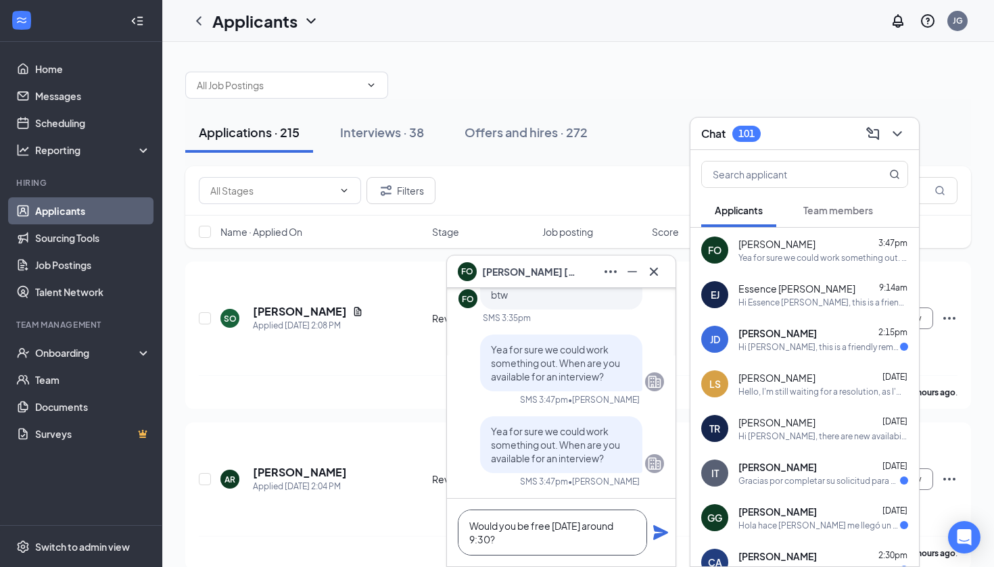
type textarea "Would you be free [DATE] around 9:30?"
click at [667, 536] on icon "Plane" at bounding box center [661, 533] width 16 height 16
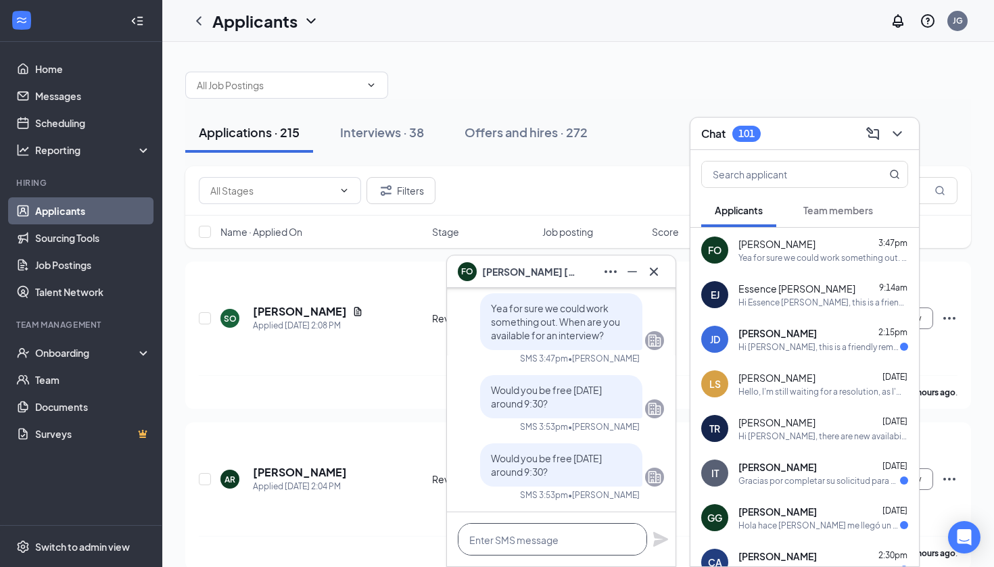
click at [542, 553] on textarea at bounding box center [552, 540] width 189 height 32
type textarea "m"
type textarea "AM*"
click at [666, 538] on icon "Plane" at bounding box center [660, 539] width 15 height 15
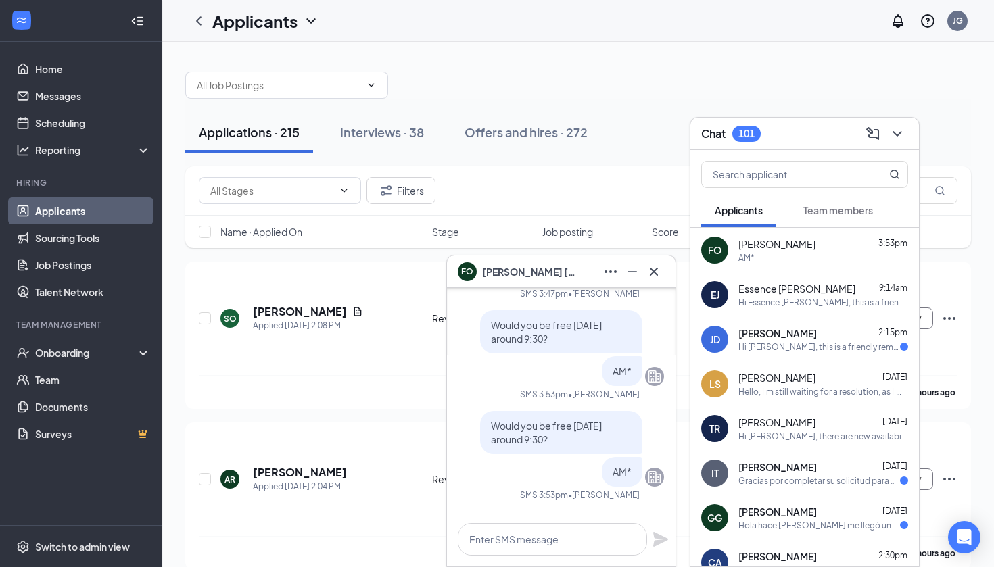
scroll to position [0, 0]
click at [823, 210] on span "Team members" at bounding box center [839, 210] width 70 height 12
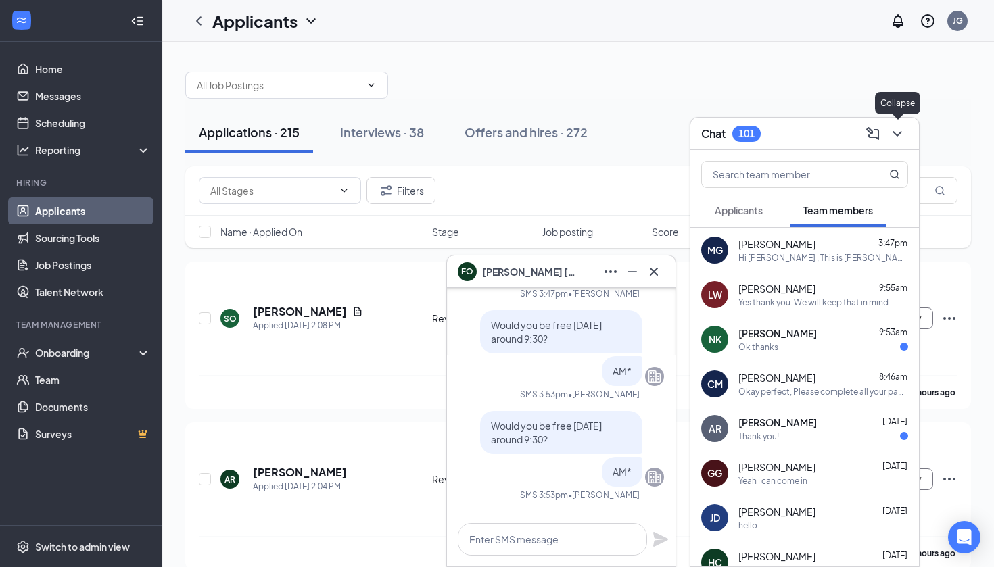
click at [898, 141] on icon "ChevronDown" at bounding box center [897, 134] width 16 height 16
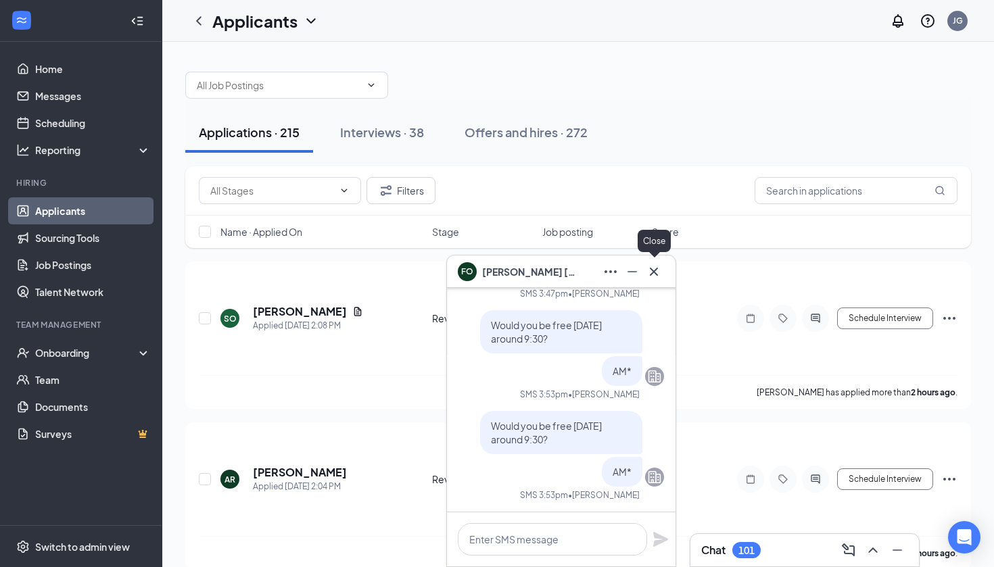
click at [660, 278] on icon "Cross" at bounding box center [654, 272] width 16 height 16
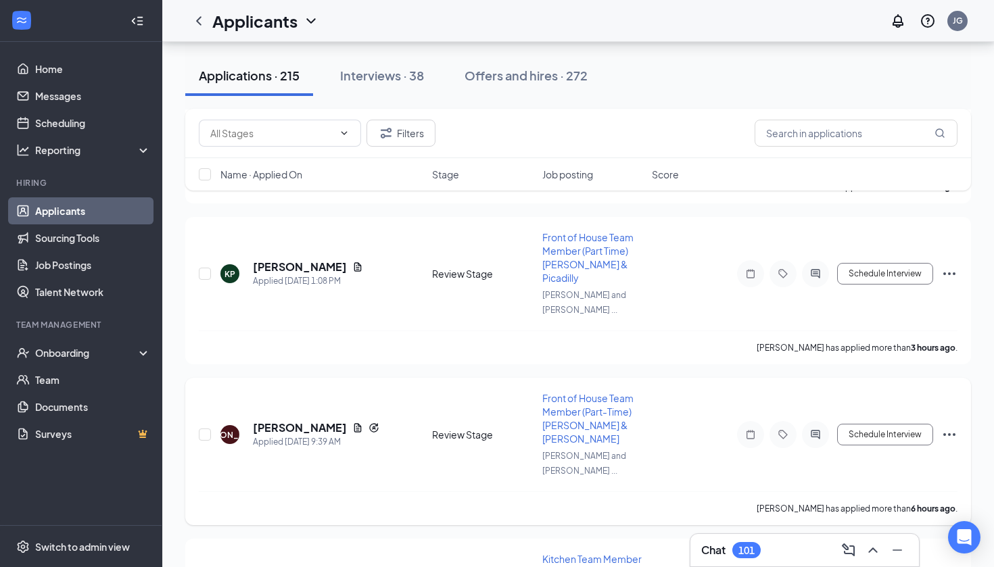
scroll to position [350, 0]
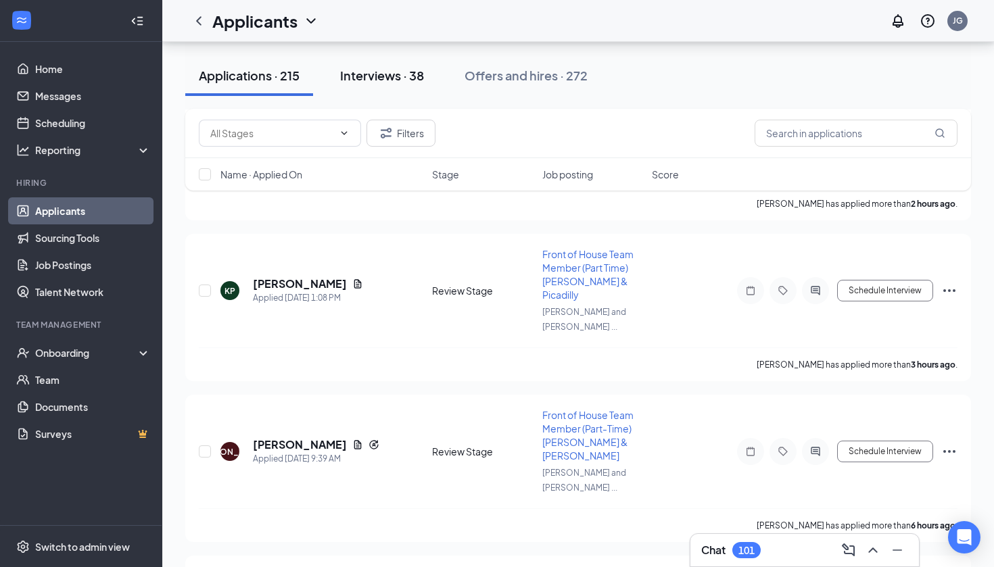
click at [419, 73] on div "Interviews · 38" at bounding box center [382, 75] width 84 height 17
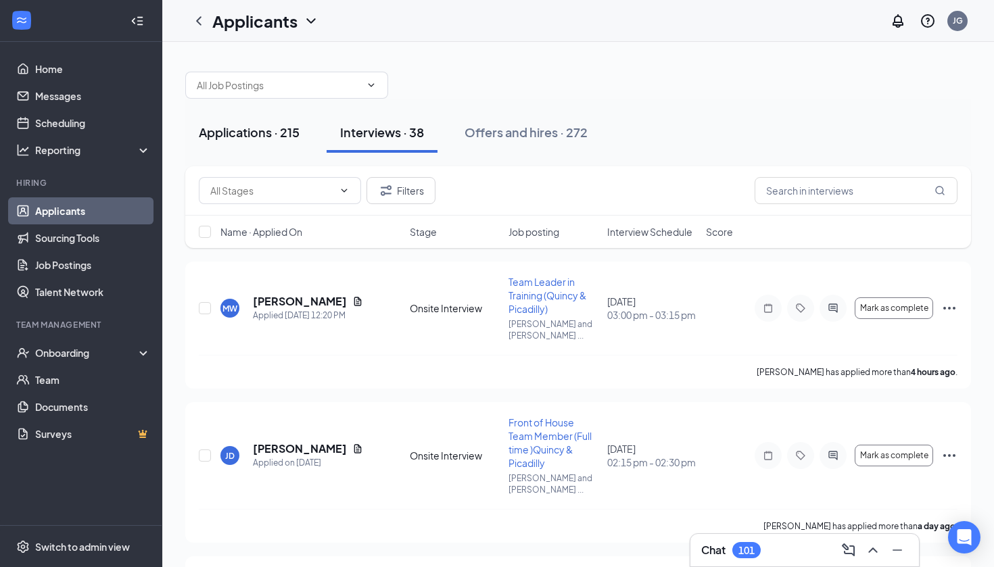
click at [277, 132] on div "Applications · 215" at bounding box center [249, 132] width 101 height 17
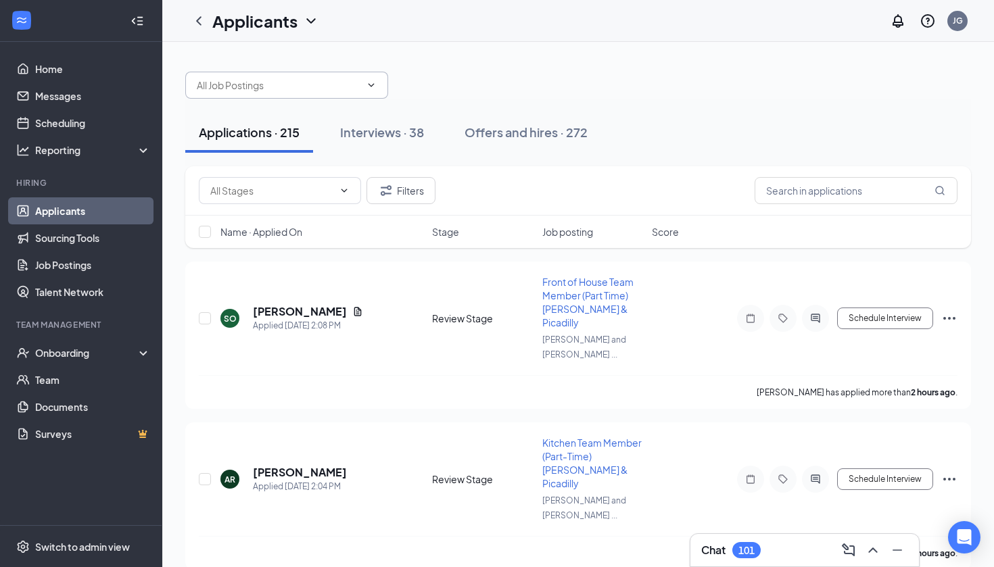
click at [296, 82] on input "text" at bounding box center [279, 85] width 164 height 15
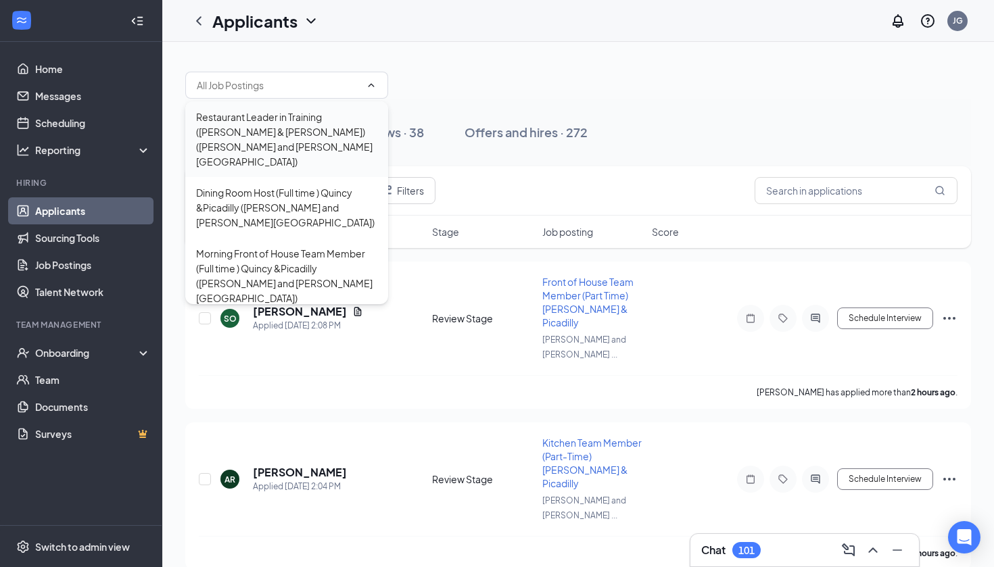
click at [290, 120] on div "Restaurant Leader in Training ([PERSON_NAME] & [PERSON_NAME]) ([PERSON_NAME] an…" at bounding box center [286, 140] width 181 height 60
type input "Restaurant Leader in Training ([PERSON_NAME] & [PERSON_NAME]) ([PERSON_NAME] an…"
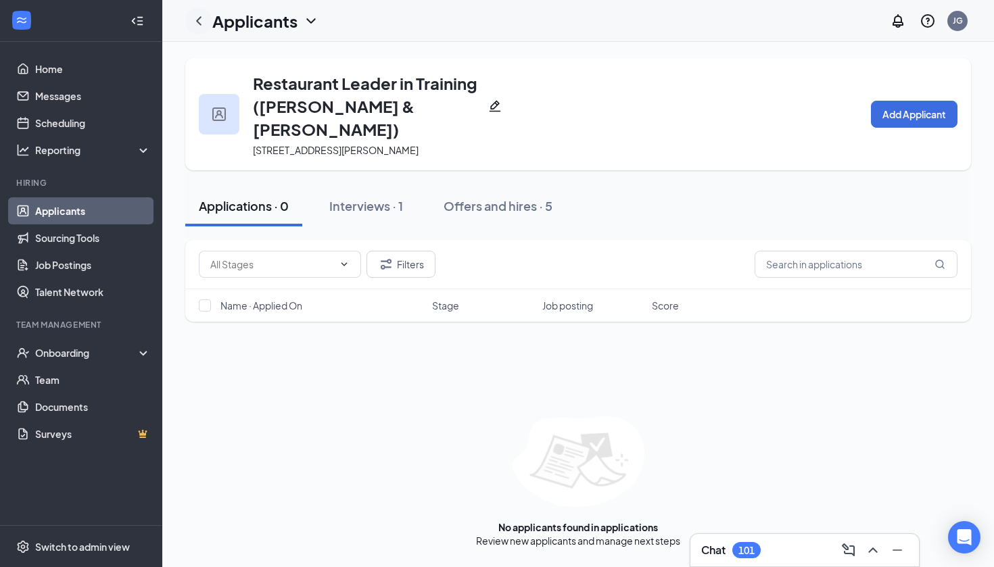
click at [199, 22] on icon "ChevronLeft" at bounding box center [198, 20] width 5 height 9
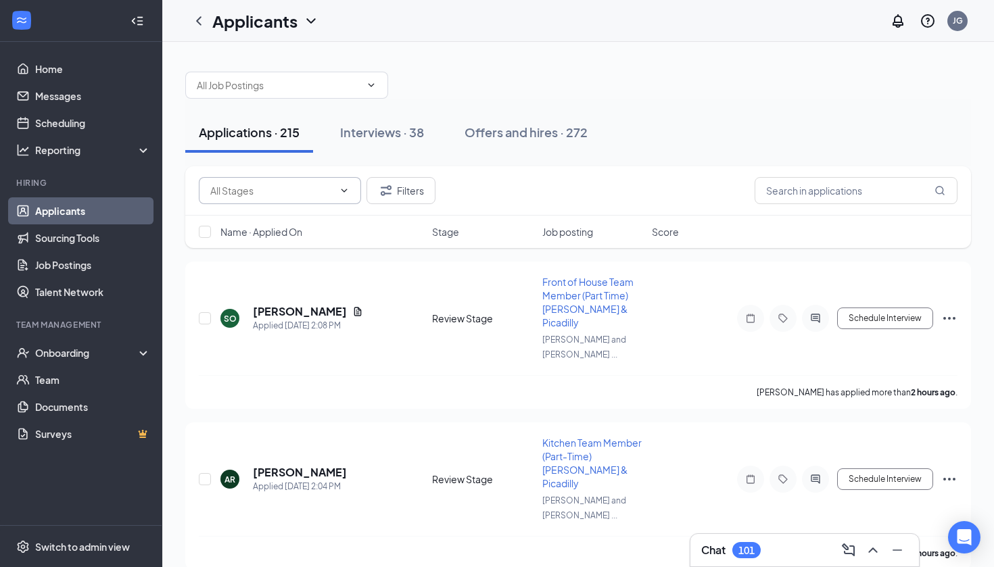
click at [269, 192] on input "text" at bounding box center [271, 190] width 123 height 15
click at [249, 99] on div "Applications · 215 Interviews · 38 Offers and hires · 272" at bounding box center [578, 133] width 786 height 68
click at [249, 85] on input "text" at bounding box center [279, 85] width 164 height 15
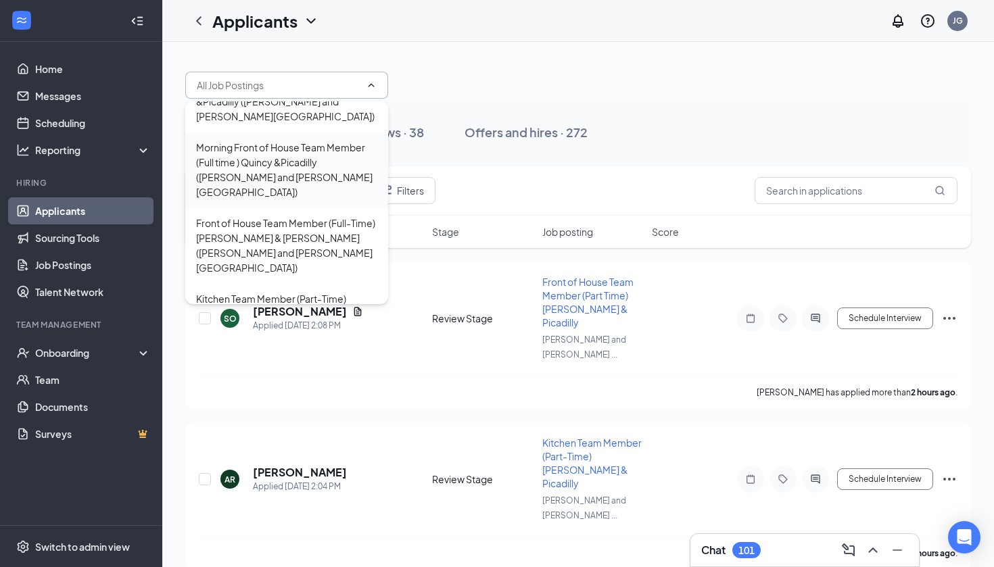
scroll to position [120, 0]
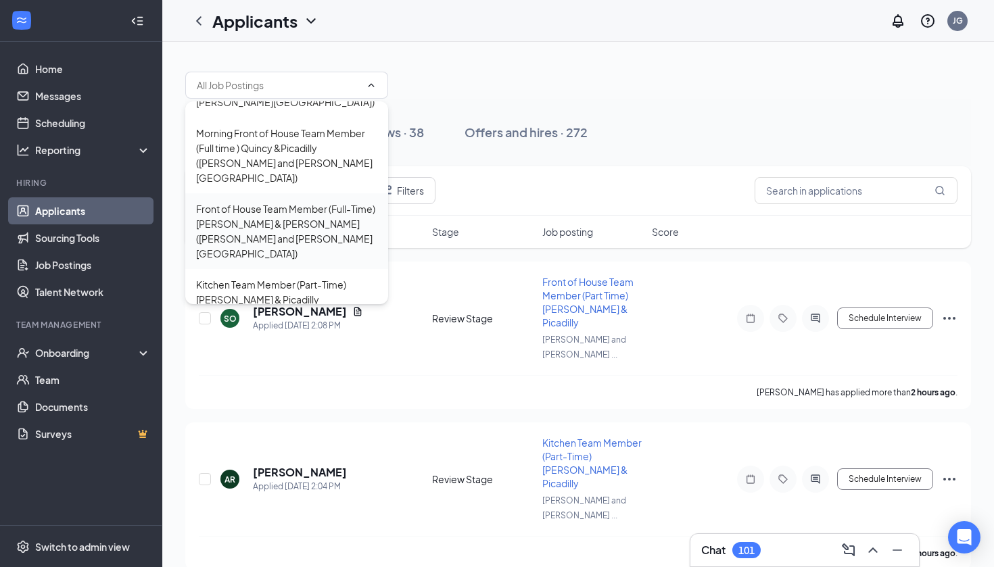
click at [257, 202] on div "Front of House Team Member (Full-Time) [PERSON_NAME] & [PERSON_NAME] ([PERSON_N…" at bounding box center [286, 232] width 181 height 60
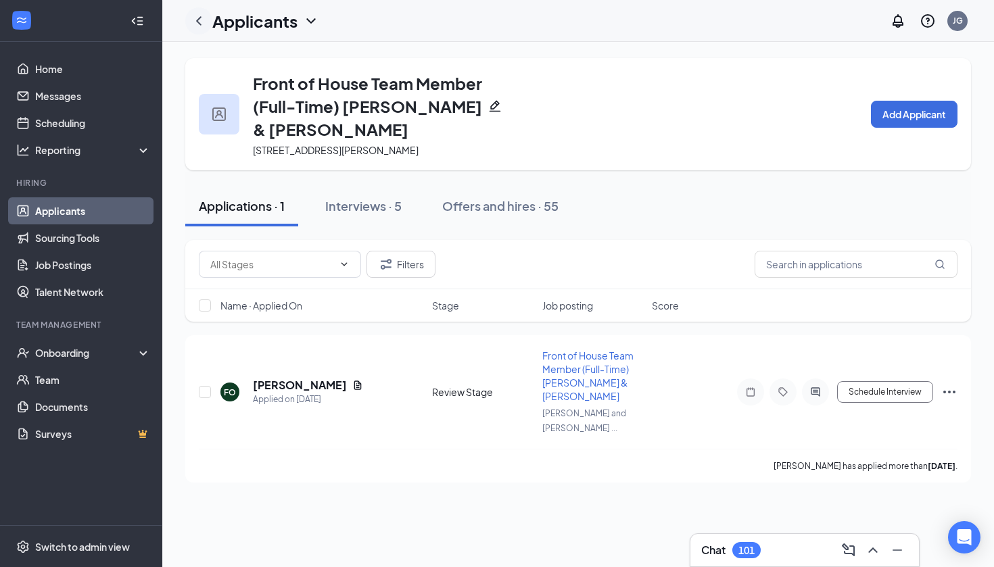
click at [204, 26] on icon "ChevronLeft" at bounding box center [199, 21] width 16 height 16
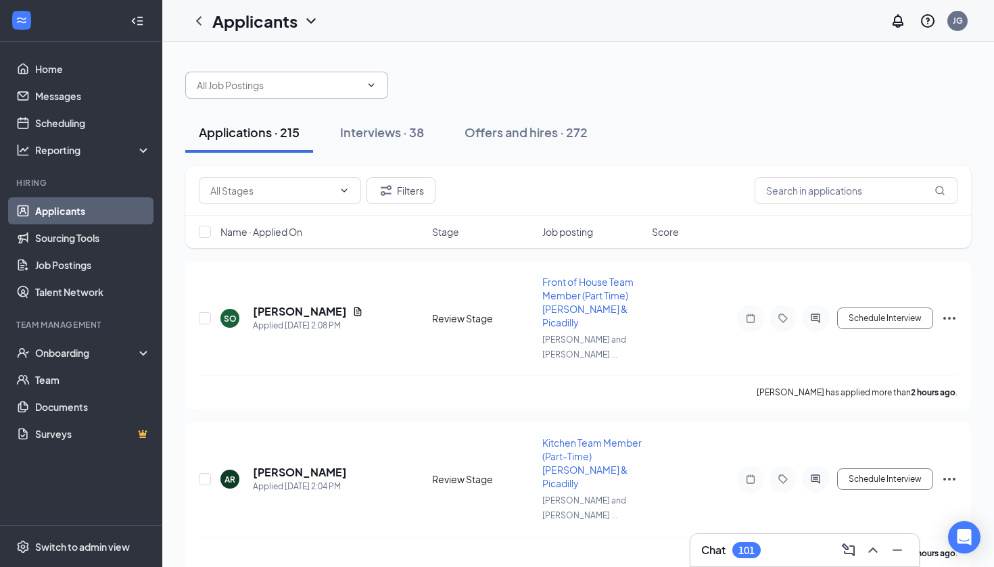
click at [285, 80] on input "text" at bounding box center [279, 85] width 164 height 15
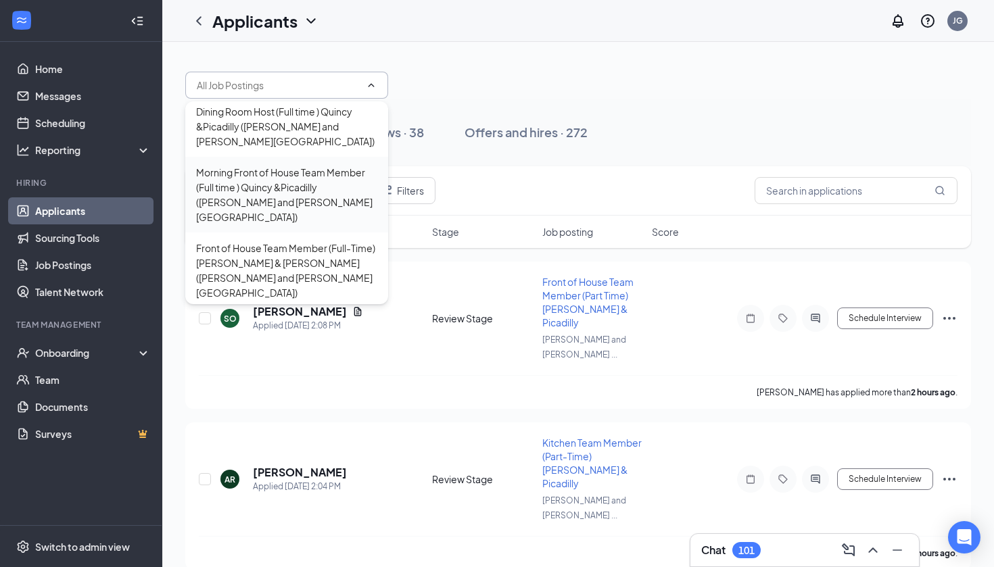
scroll to position [86, 0]
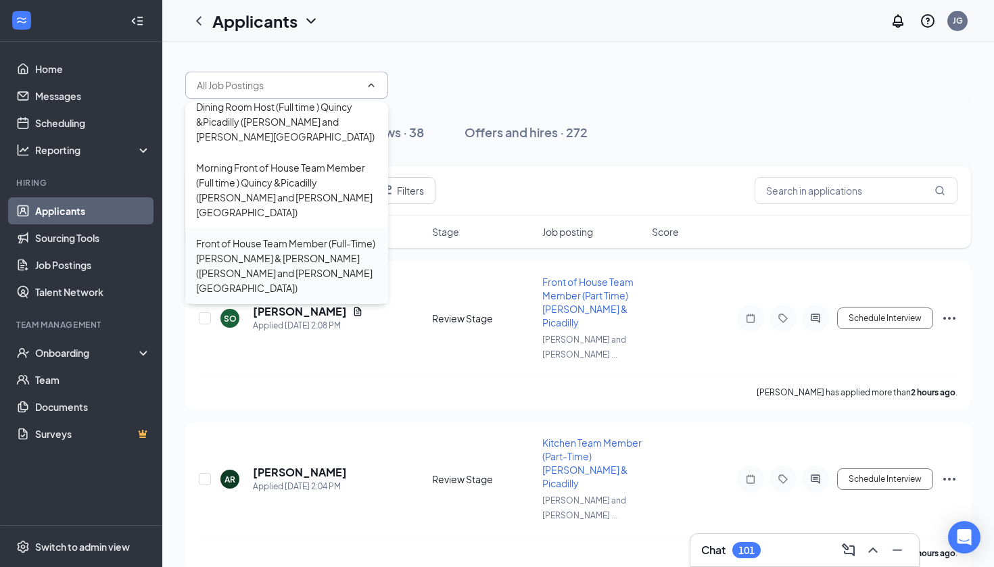
click at [280, 236] on div "Front of House Team Member (Full-Time) [PERSON_NAME] & [PERSON_NAME] ([PERSON_N…" at bounding box center [286, 266] width 181 height 60
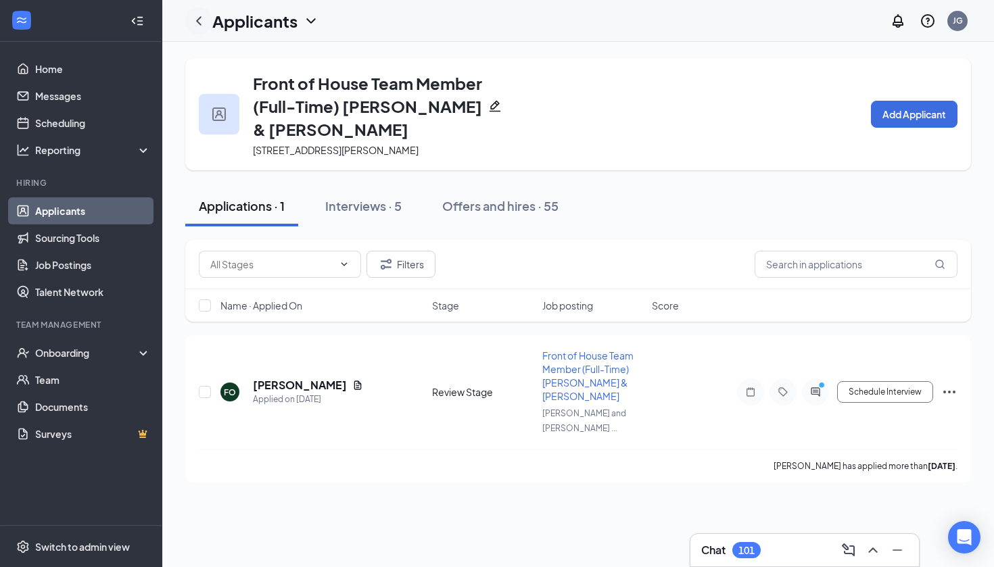
click at [202, 22] on icon "ChevronLeft" at bounding box center [199, 21] width 16 height 16
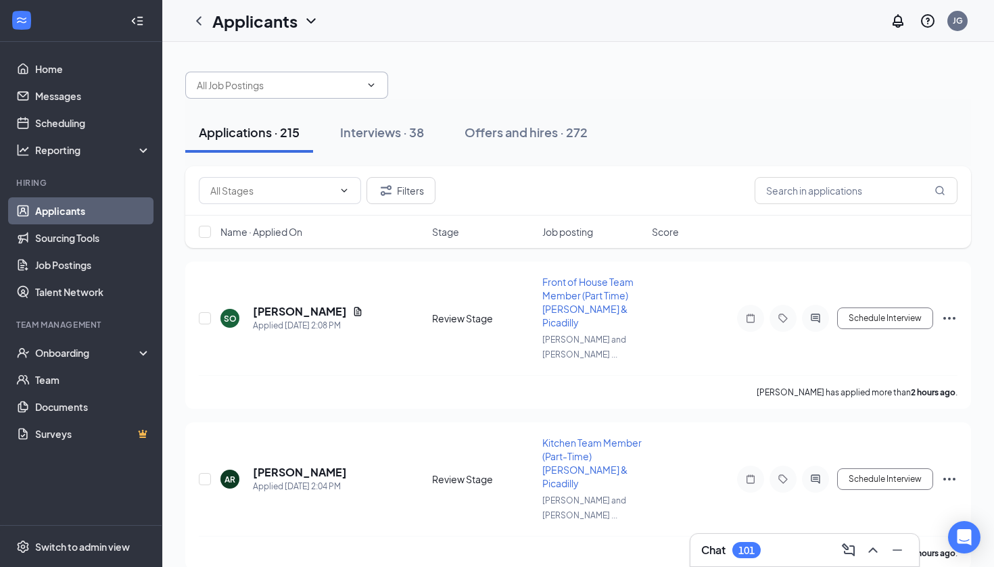
click at [265, 87] on input "text" at bounding box center [279, 85] width 164 height 15
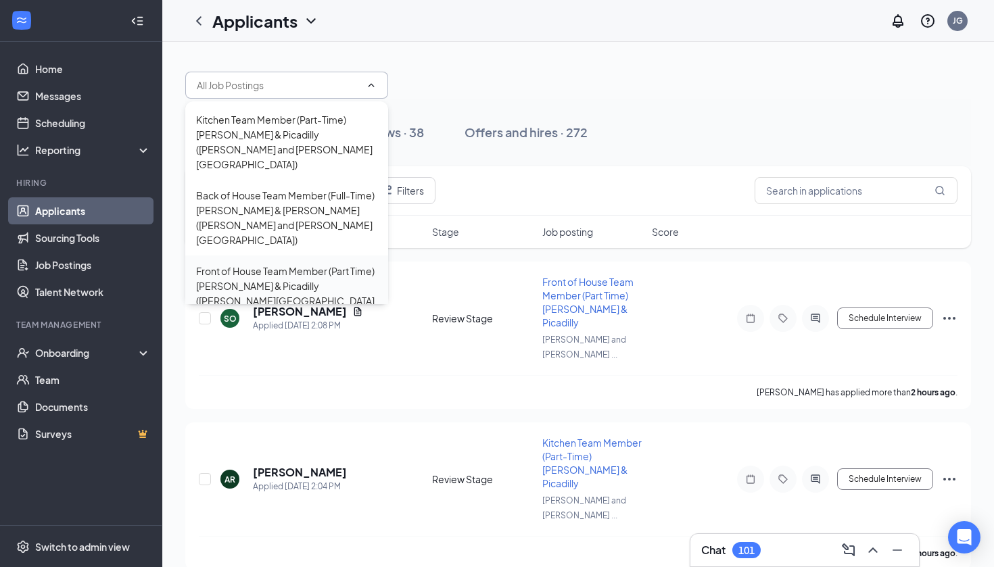
scroll to position [306, 0]
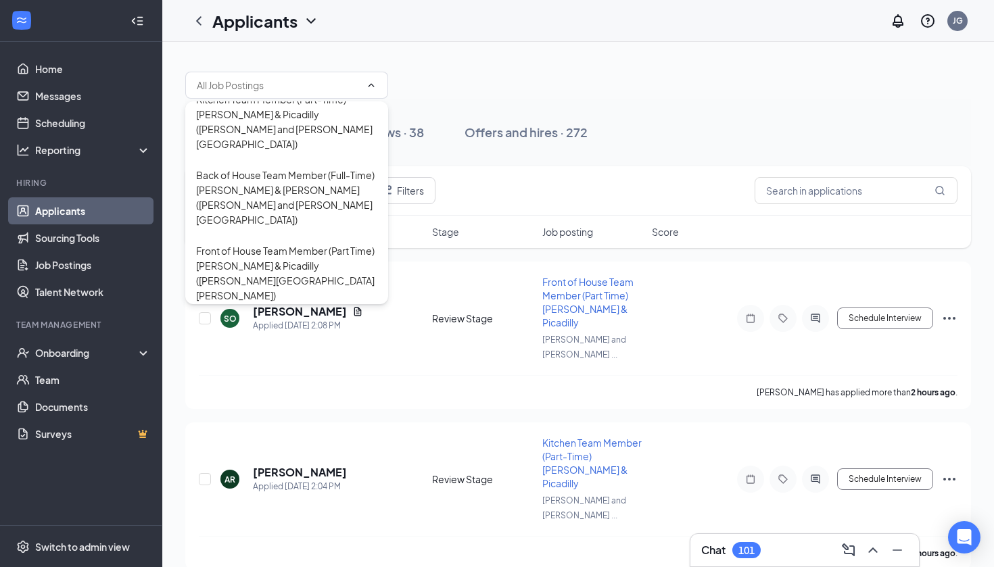
click at [236, 319] on div "Closing Manager ([PERSON_NAME] & [PERSON_NAME]) ([PERSON_NAME] and [PERSON_NAME…" at bounding box center [286, 341] width 181 height 45
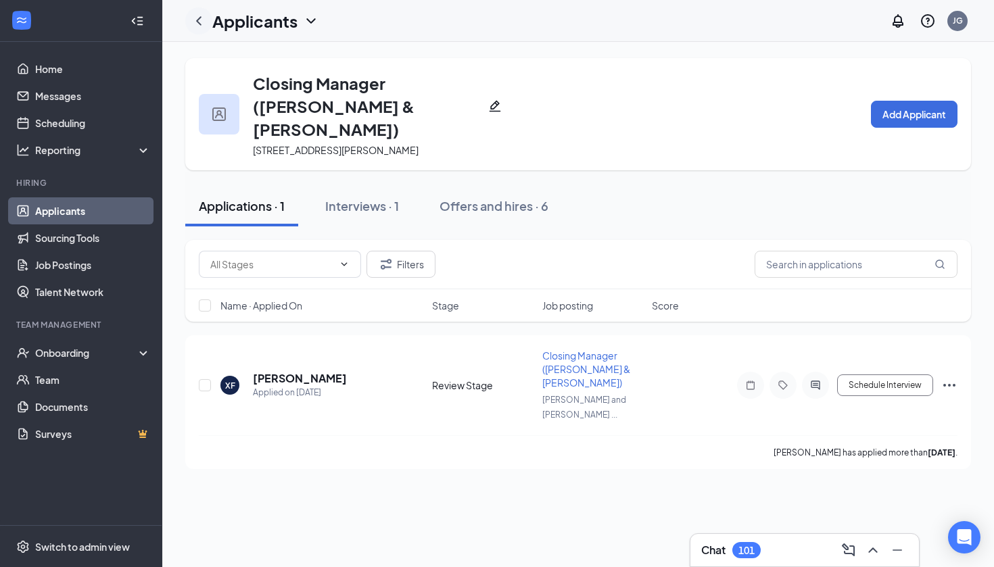
click at [200, 22] on icon "ChevronLeft" at bounding box center [199, 21] width 16 height 16
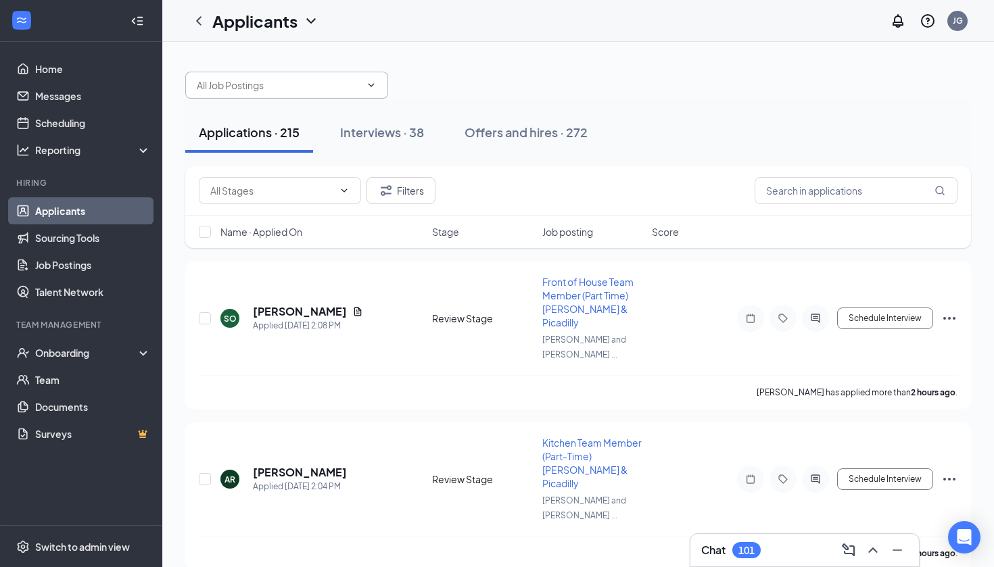
click at [247, 89] on input "text" at bounding box center [279, 85] width 164 height 15
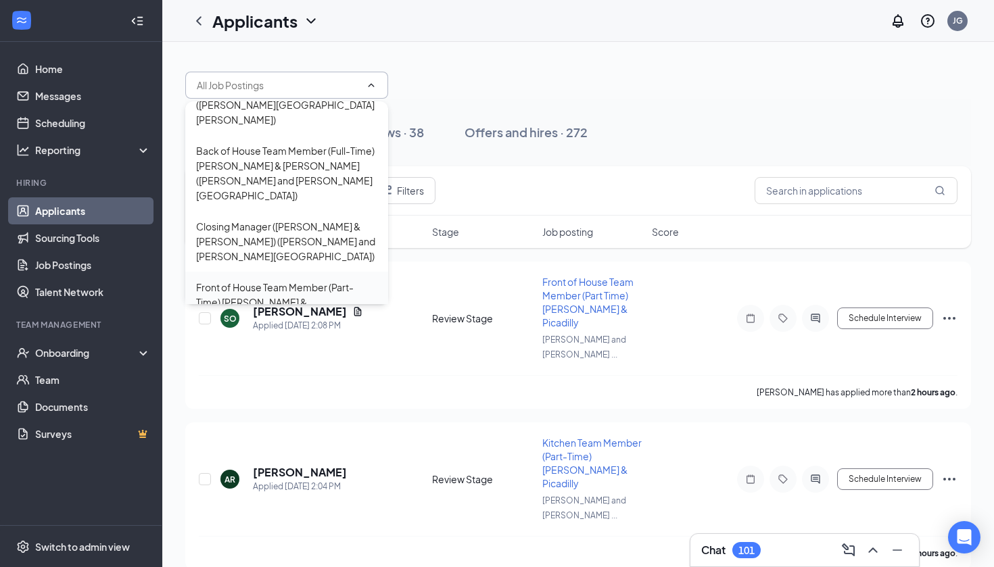
scroll to position [407, 0]
click at [253, 279] on div "Front of House Team Member (Part-Time) [PERSON_NAME] & [PERSON_NAME] ([PERSON_N…" at bounding box center [286, 309] width 181 height 60
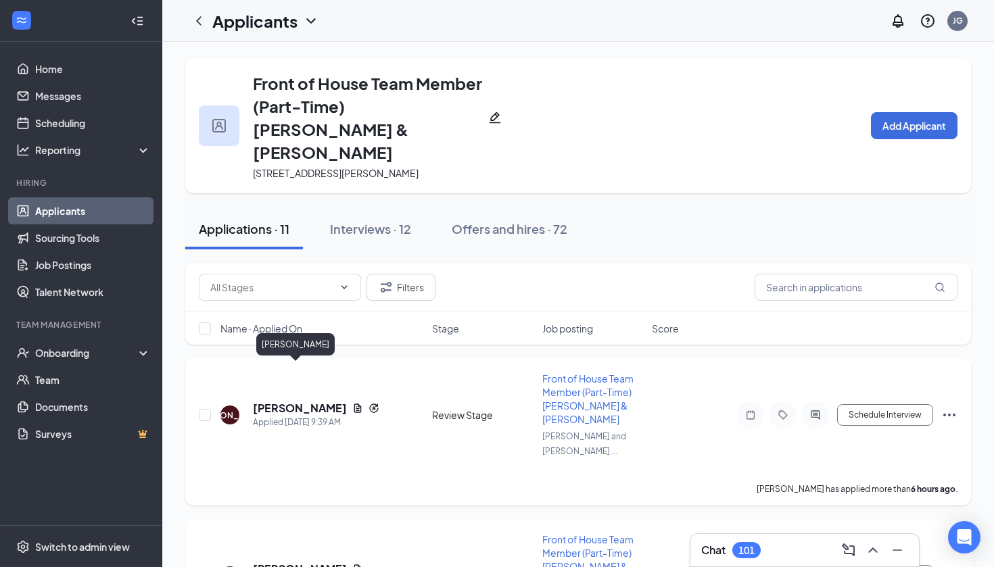
click at [275, 401] on h5 "[PERSON_NAME]" at bounding box center [300, 408] width 94 height 15
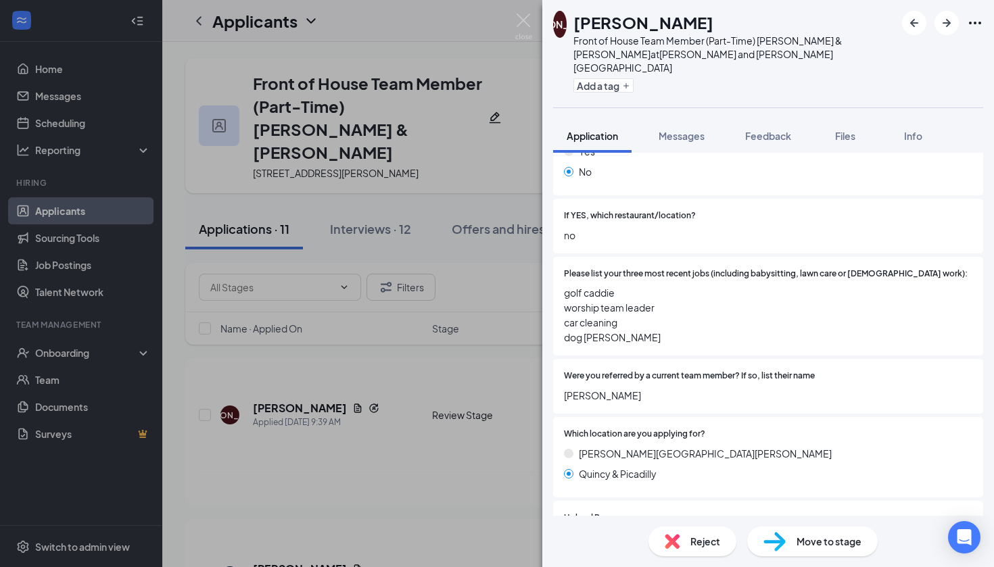
scroll to position [390, 0]
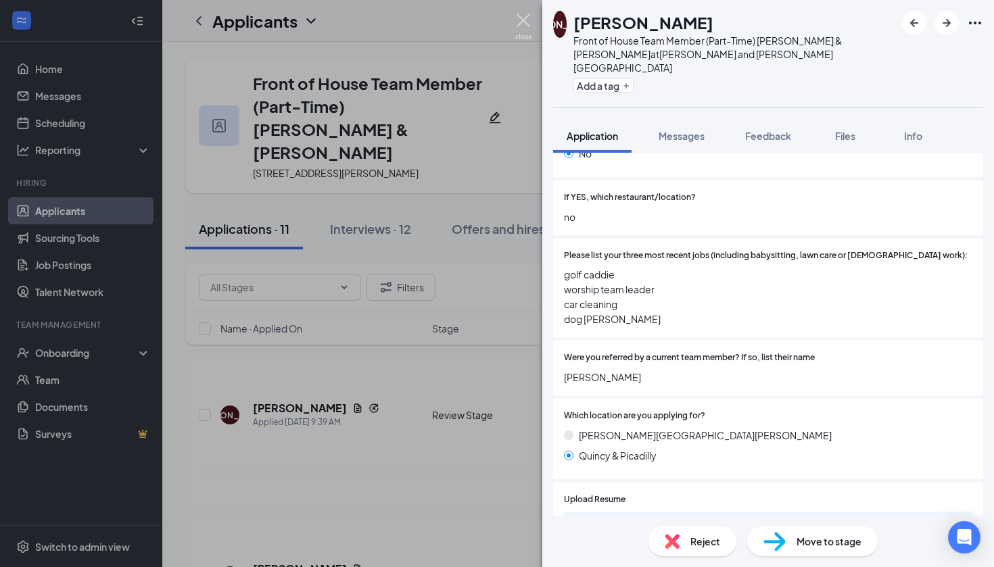
click at [522, 19] on img at bounding box center [523, 27] width 17 height 26
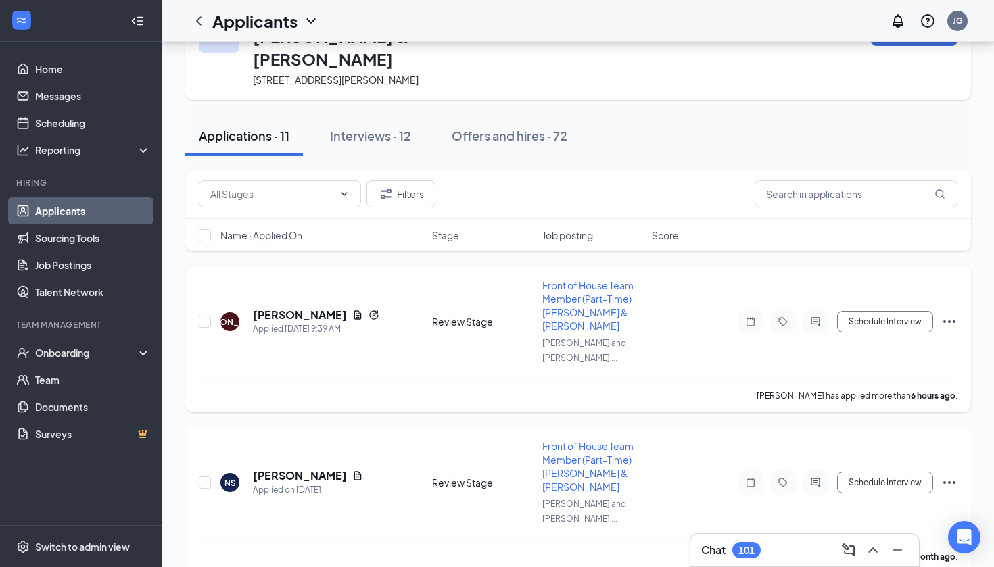
scroll to position [101, 0]
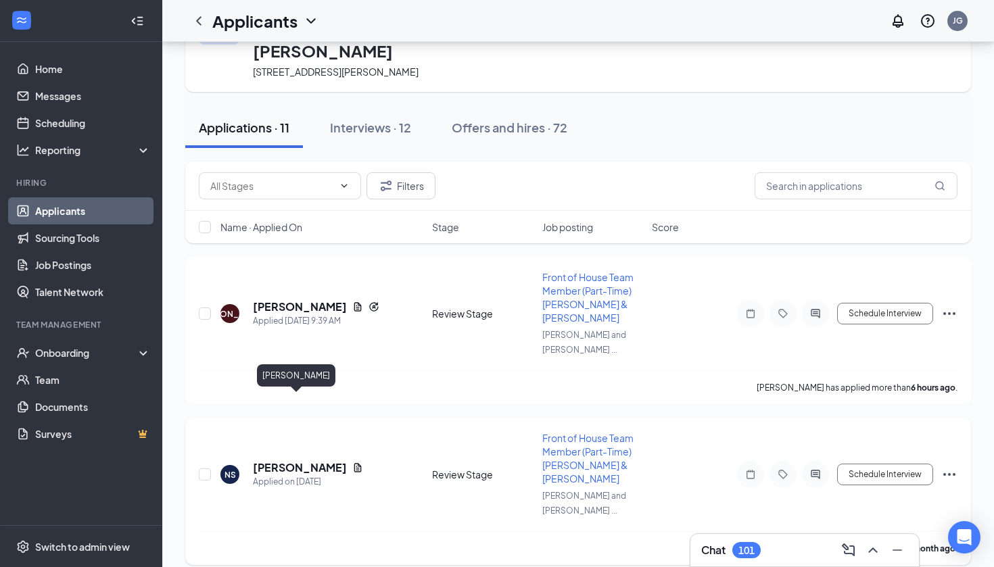
click at [311, 461] on h5 "[PERSON_NAME]" at bounding box center [300, 468] width 94 height 15
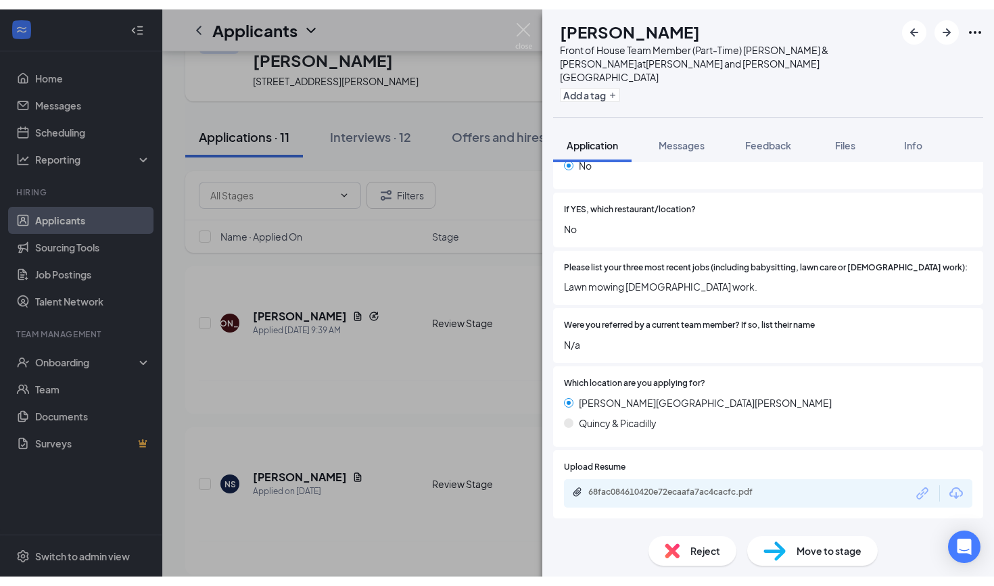
scroll to position [498, 0]
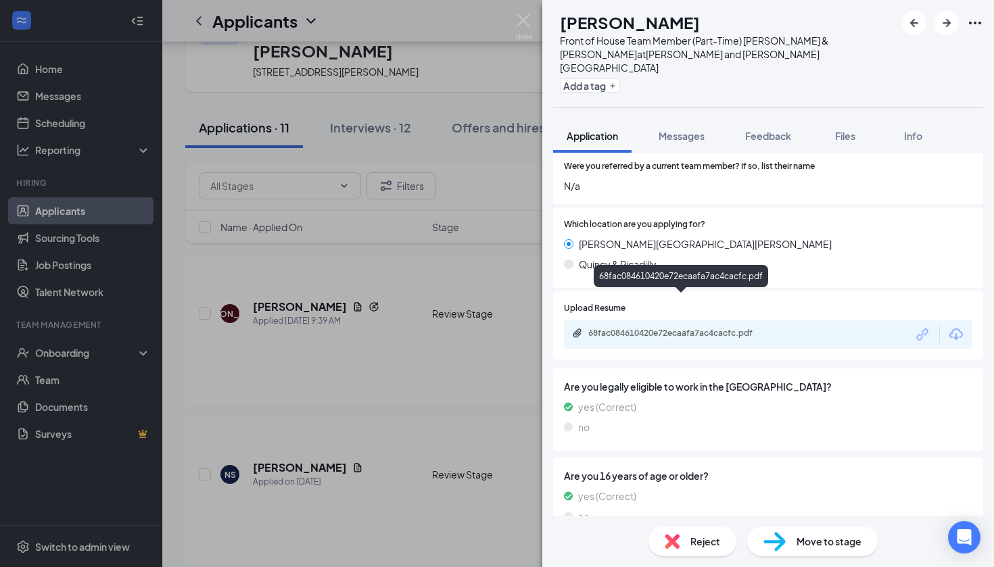
click at [670, 328] on div "68fac084610420e72ecaafa7ac4cacfc.pdf" at bounding box center [682, 333] width 189 height 11
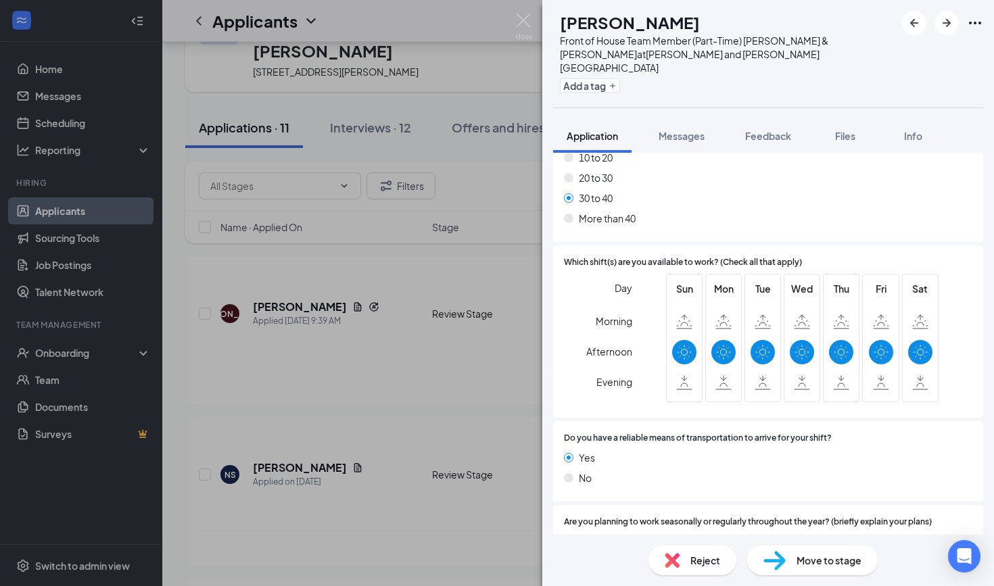
scroll to position [1213, 0]
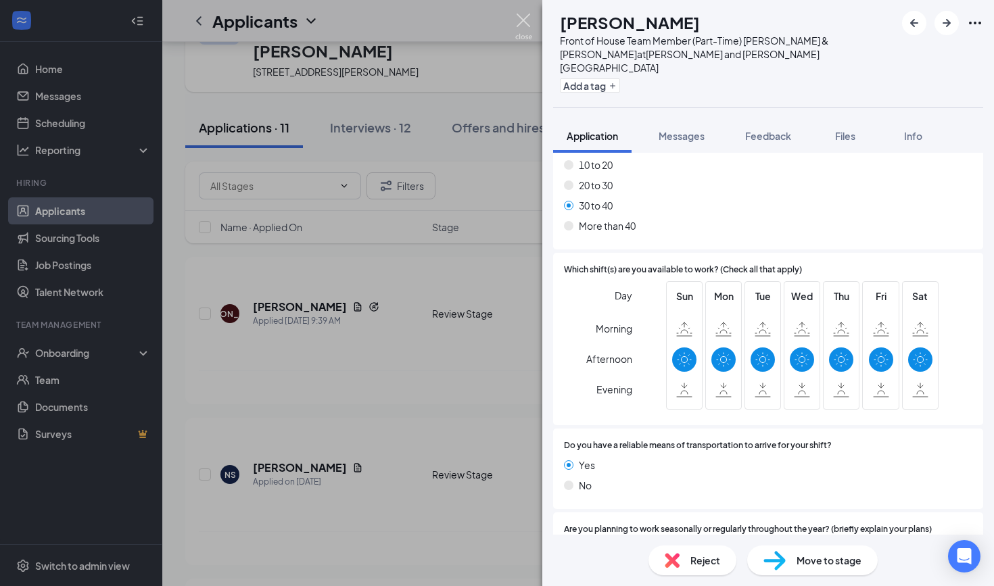
click at [519, 18] on img at bounding box center [523, 27] width 17 height 26
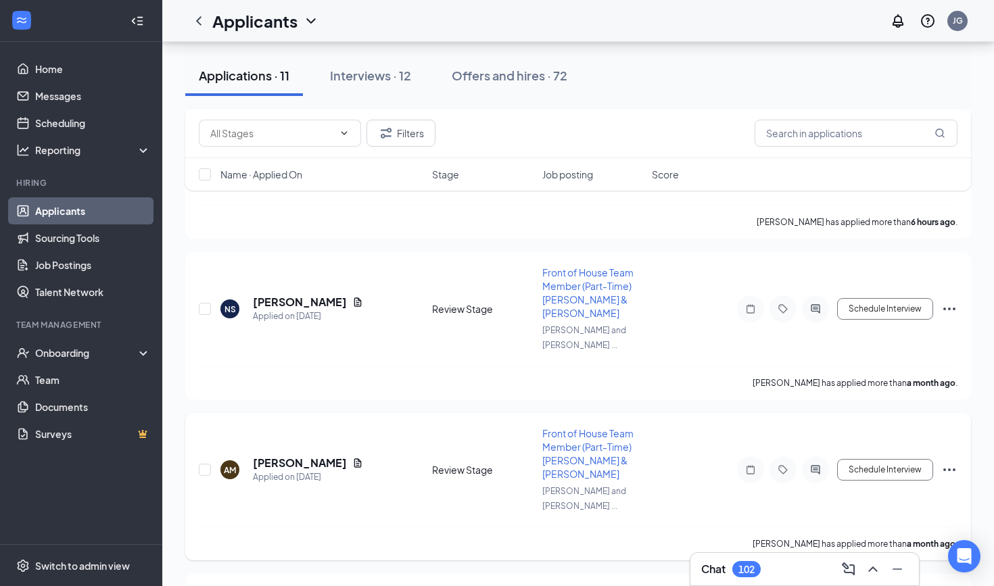
scroll to position [269, 0]
click at [307, 455] on h5 "[PERSON_NAME]" at bounding box center [300, 462] width 94 height 15
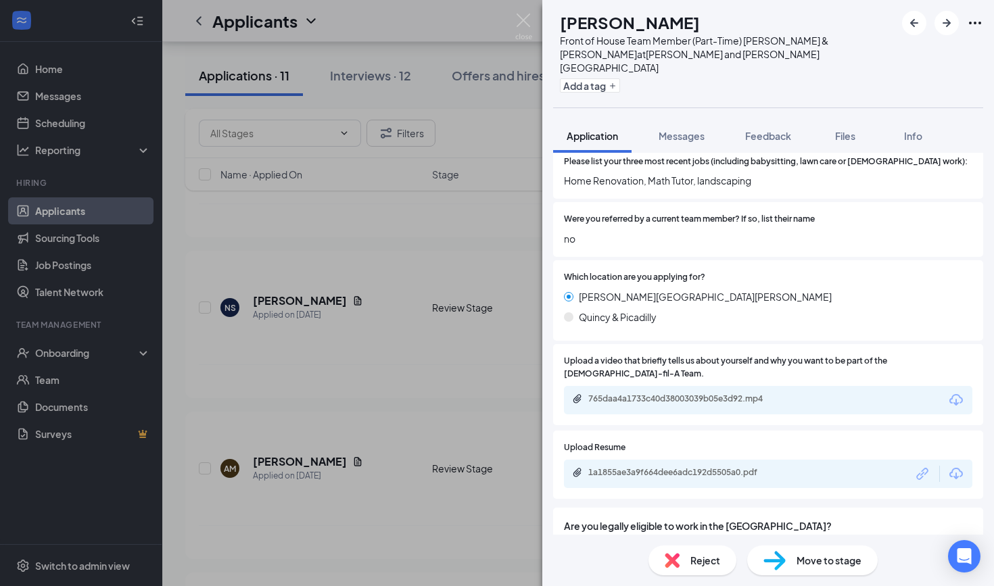
scroll to position [496, 0]
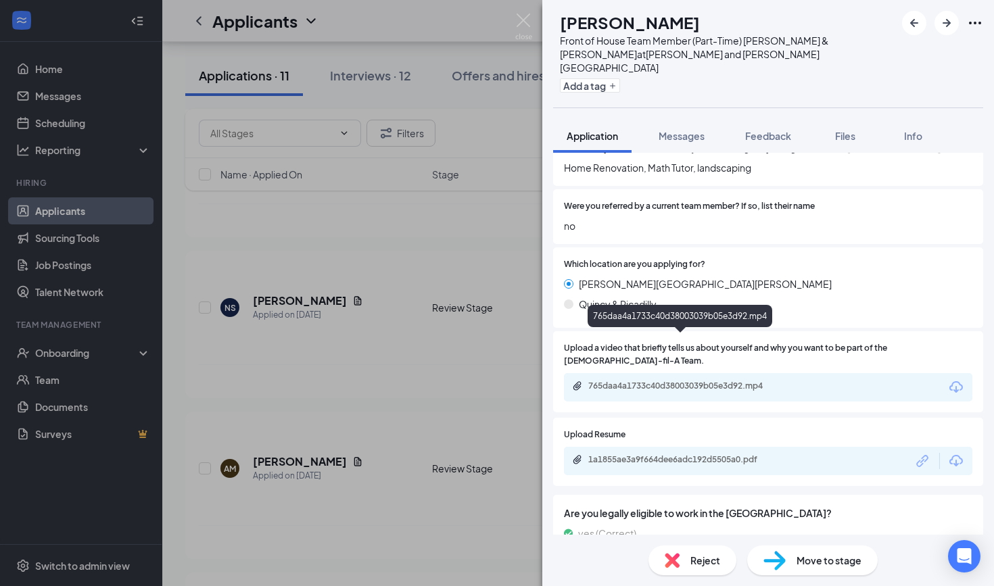
click at [641, 381] on div "765daa4a1733c40d38003039b05e3d92.mp4" at bounding box center [682, 386] width 189 height 11
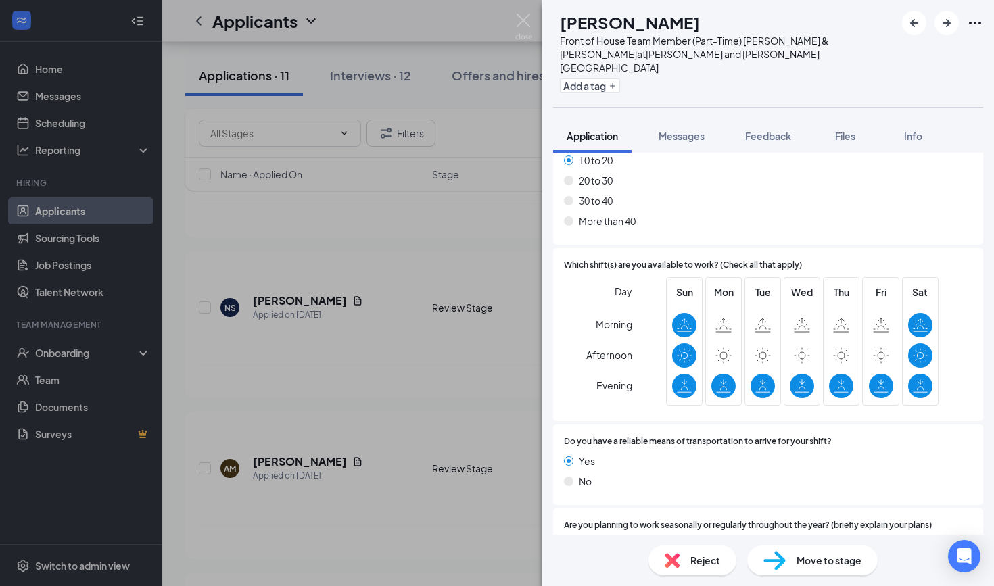
scroll to position [1339, 0]
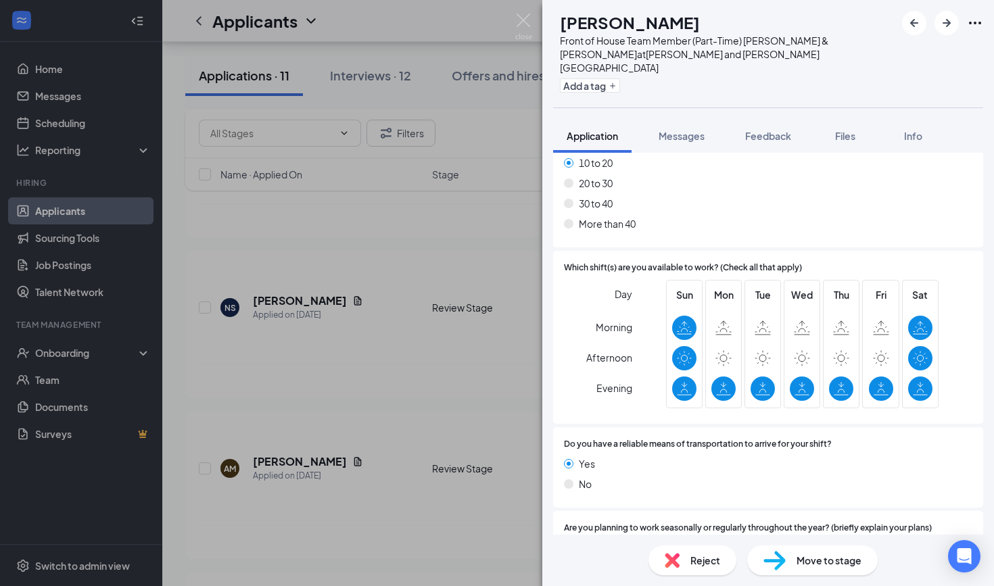
click at [681, 567] on div "Reject" at bounding box center [693, 561] width 88 height 30
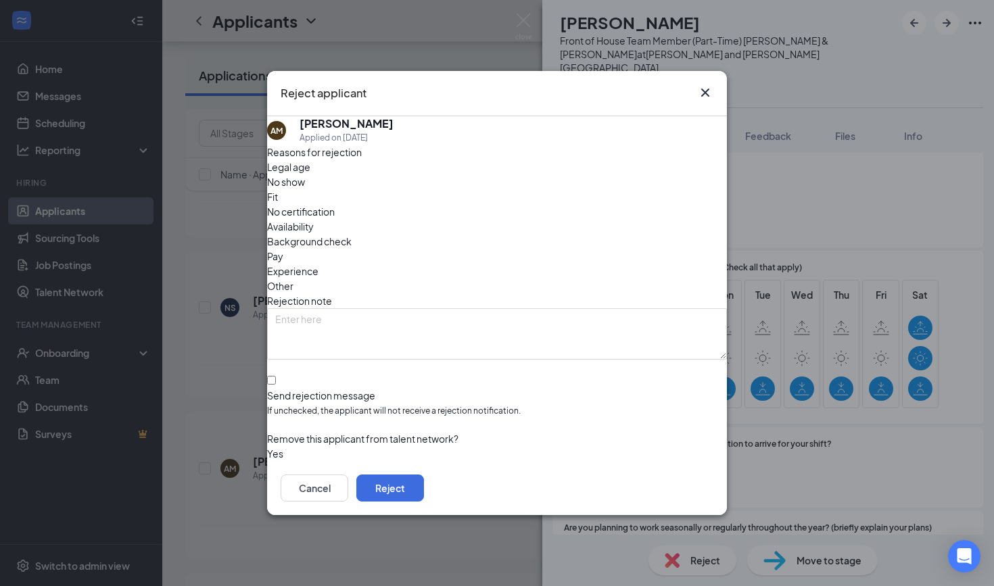
click at [705, 97] on icon "Cross" at bounding box center [705, 93] width 16 height 16
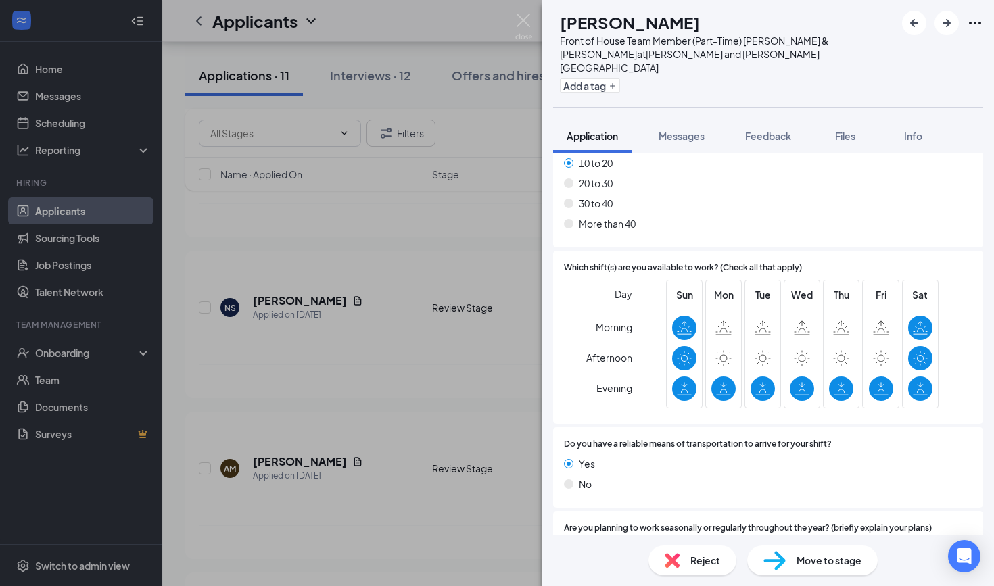
click at [691, 562] on span "Reject" at bounding box center [706, 560] width 30 height 15
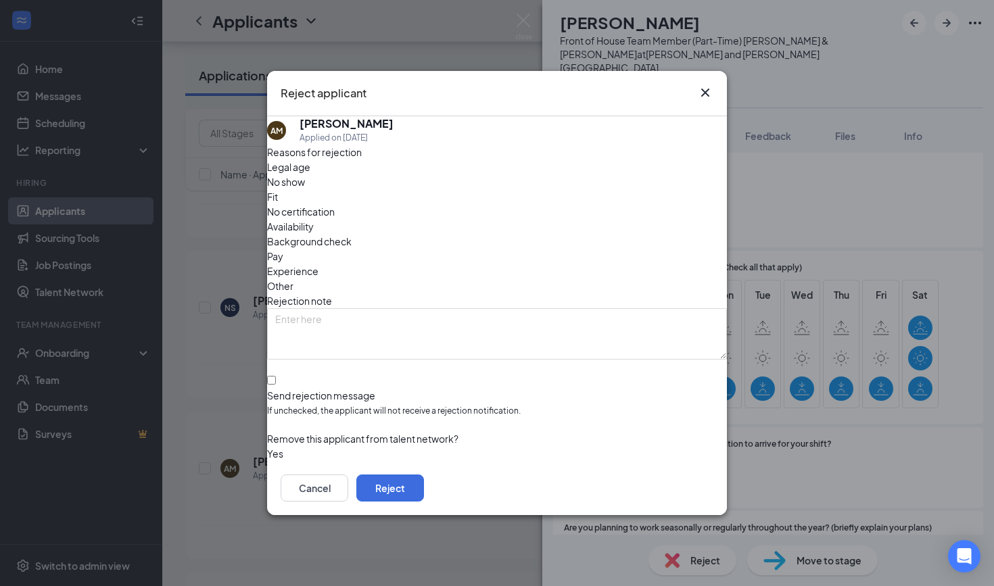
click at [292, 389] on div at bounding box center [497, 389] width 460 height 0
click at [276, 376] on input "Send rejection message If unchecked, the applicant will not receive a rejection…" at bounding box center [271, 380] width 9 height 9
checkbox input "true"
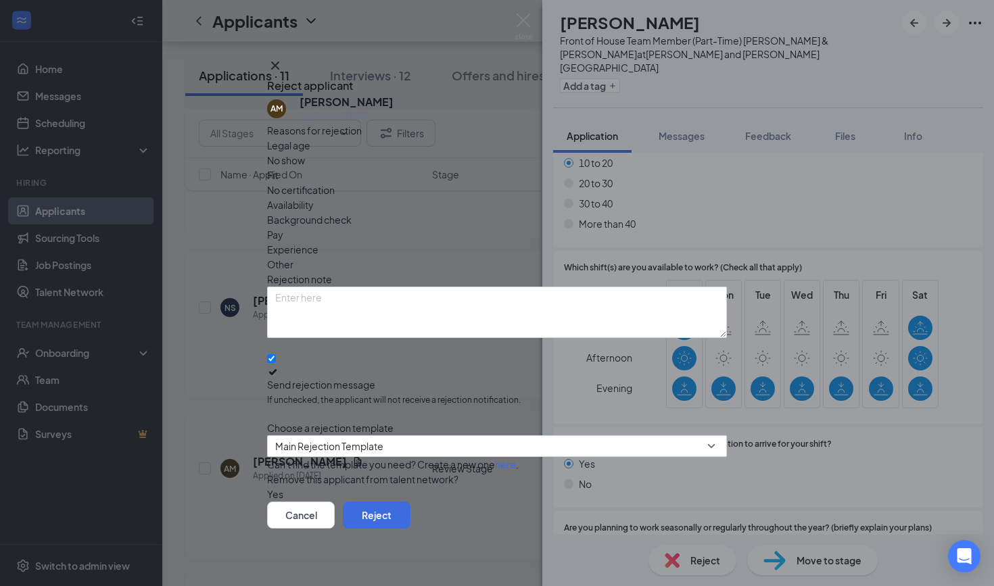
scroll to position [7, 0]
click at [294, 257] on span "Other" at bounding box center [280, 264] width 26 height 15
click at [411, 519] on button "Reject" at bounding box center [377, 515] width 68 height 27
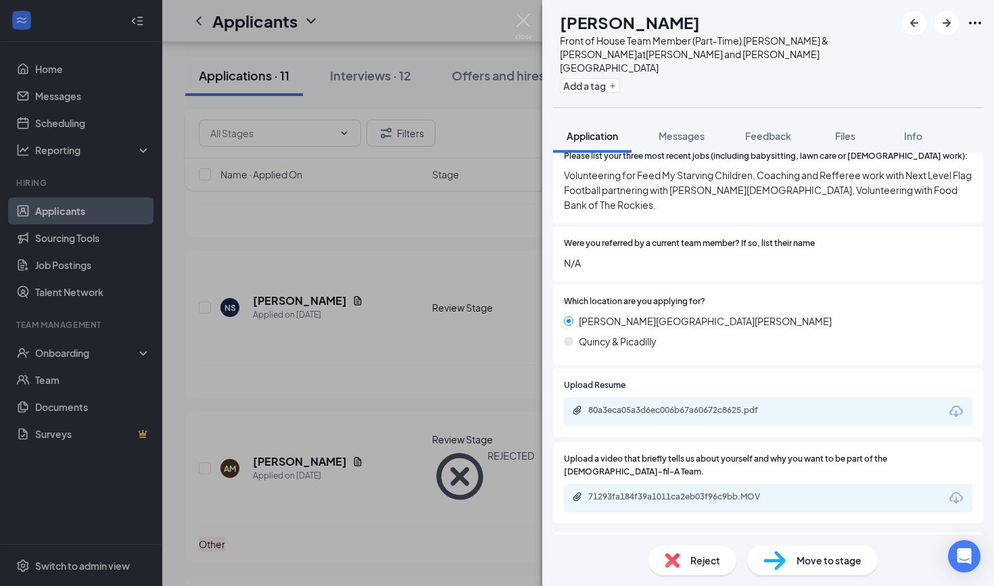
scroll to position [522, 0]
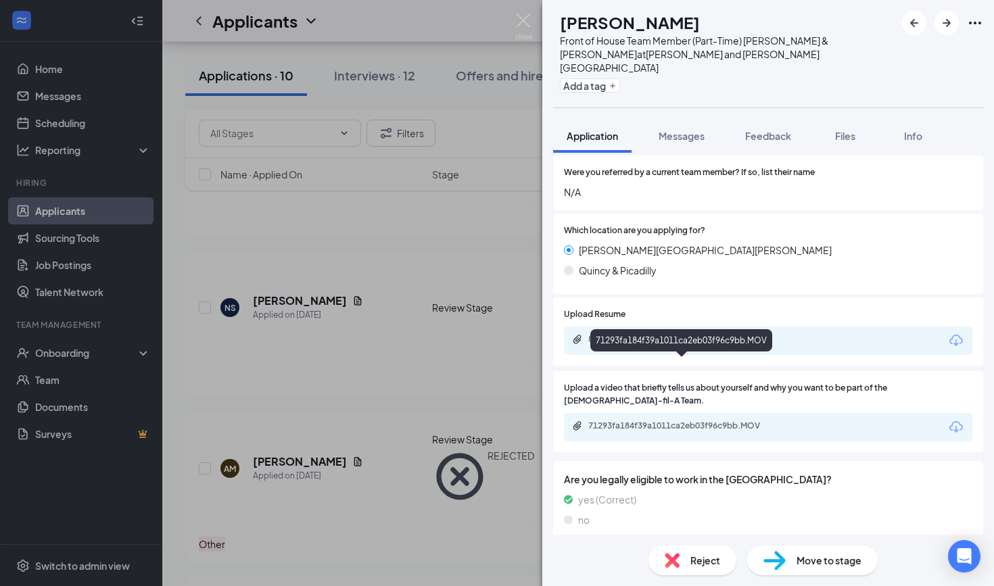
click at [647, 421] on div "71293fa184f39a1011ca2eb03f96c9bb.MOV" at bounding box center [682, 426] width 189 height 11
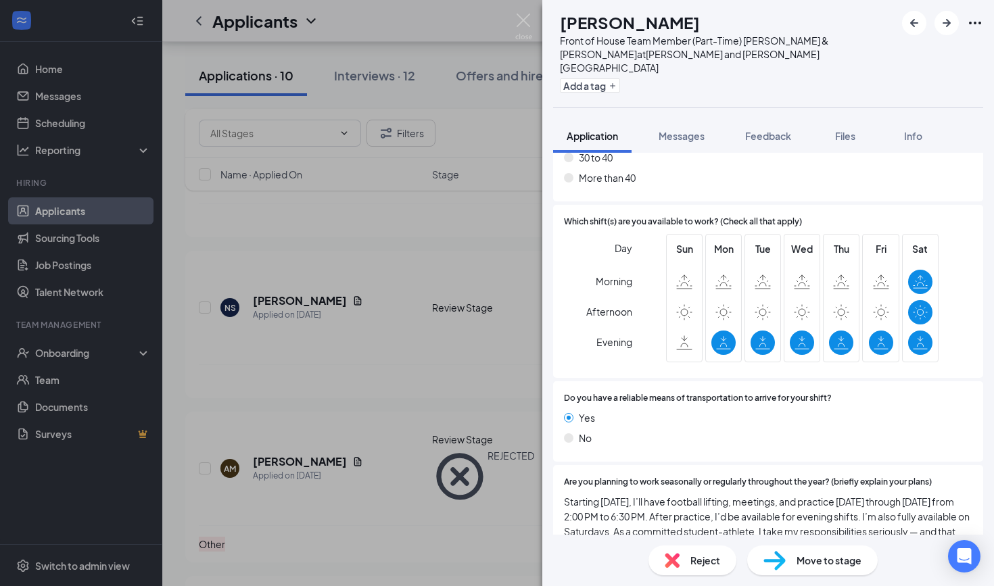
scroll to position [1375, 0]
click at [707, 564] on span "Reject" at bounding box center [706, 560] width 30 height 15
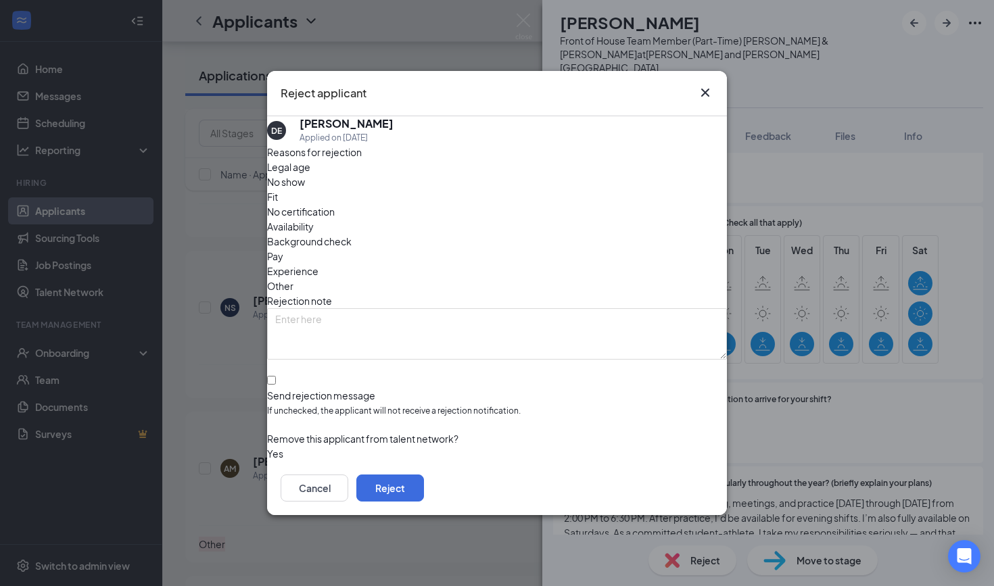
click at [294, 279] on span "Other" at bounding box center [280, 286] width 26 height 15
click at [424, 475] on button "Reject" at bounding box center [390, 488] width 68 height 27
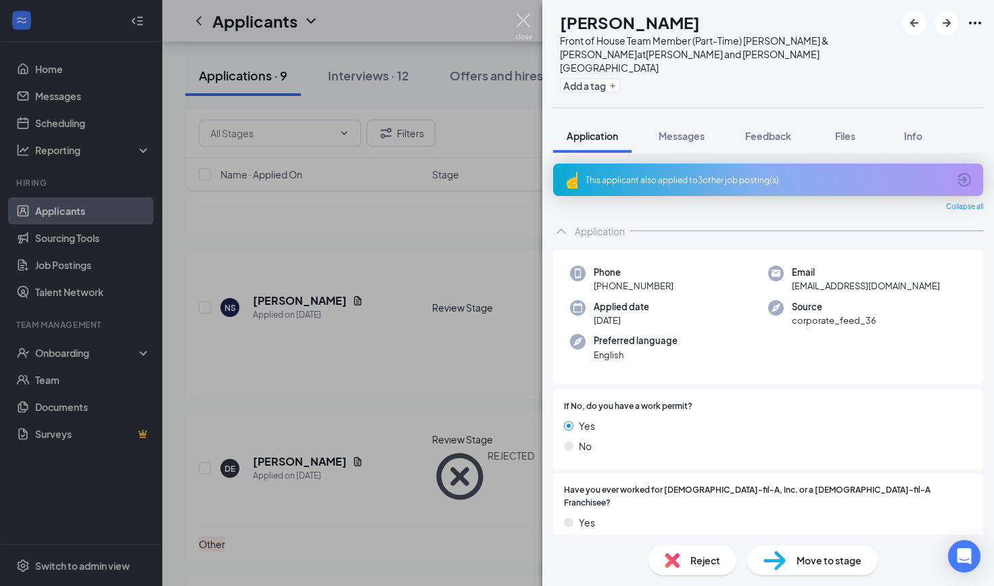
click at [526, 24] on img at bounding box center [523, 27] width 17 height 26
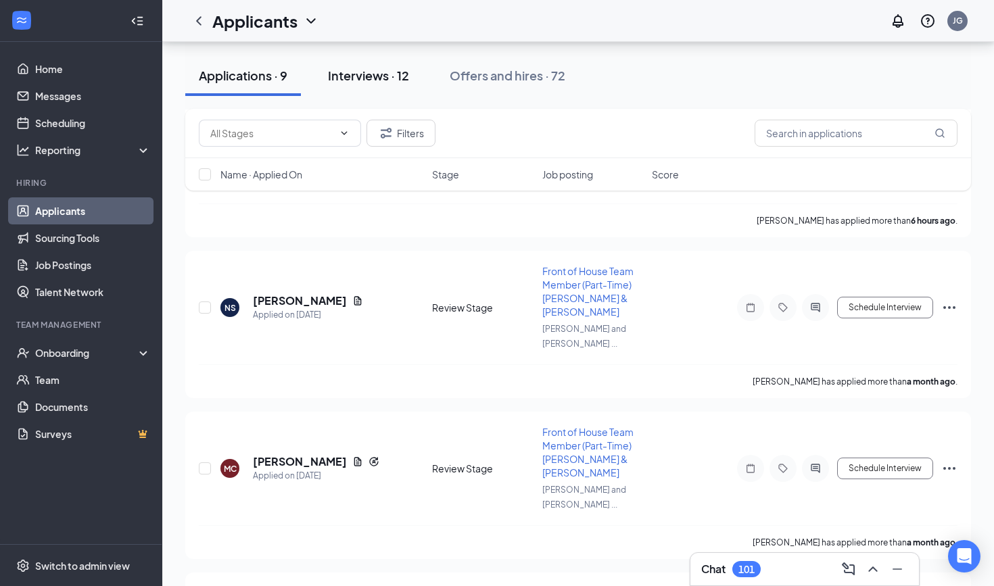
click at [346, 82] on div "Interviews · 12" at bounding box center [368, 75] width 81 height 17
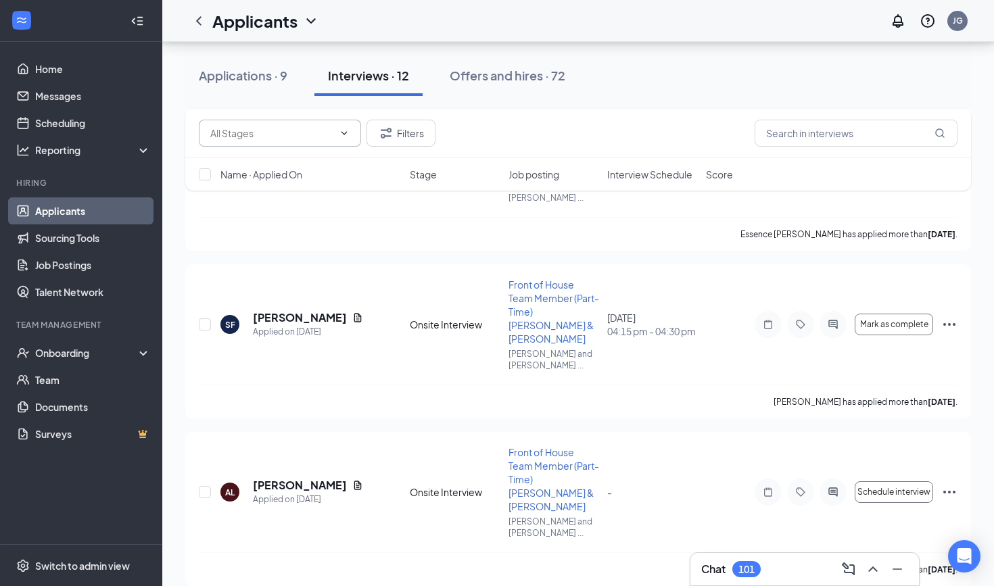
scroll to position [408, 0]
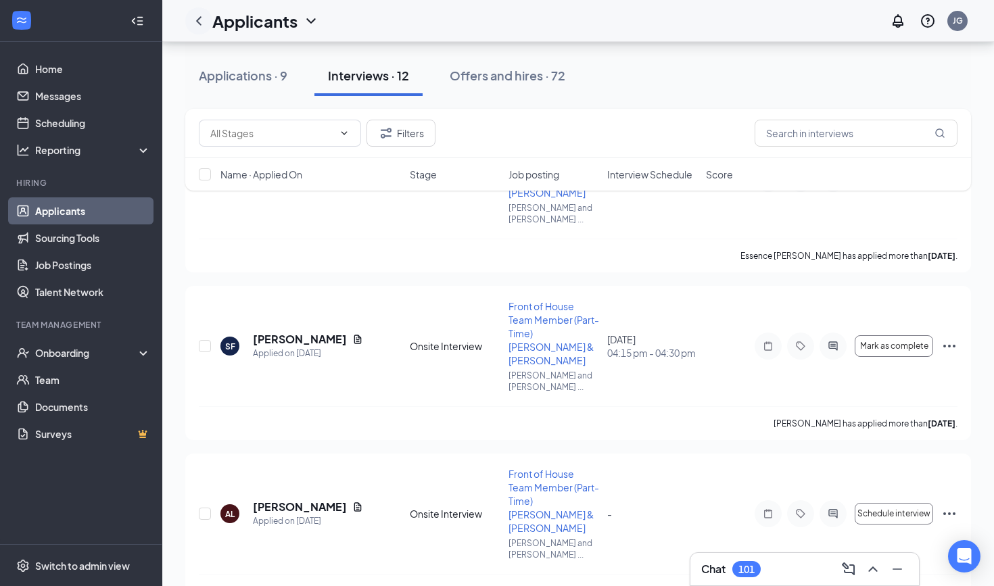
click at [204, 24] on icon "ChevronLeft" at bounding box center [199, 21] width 16 height 16
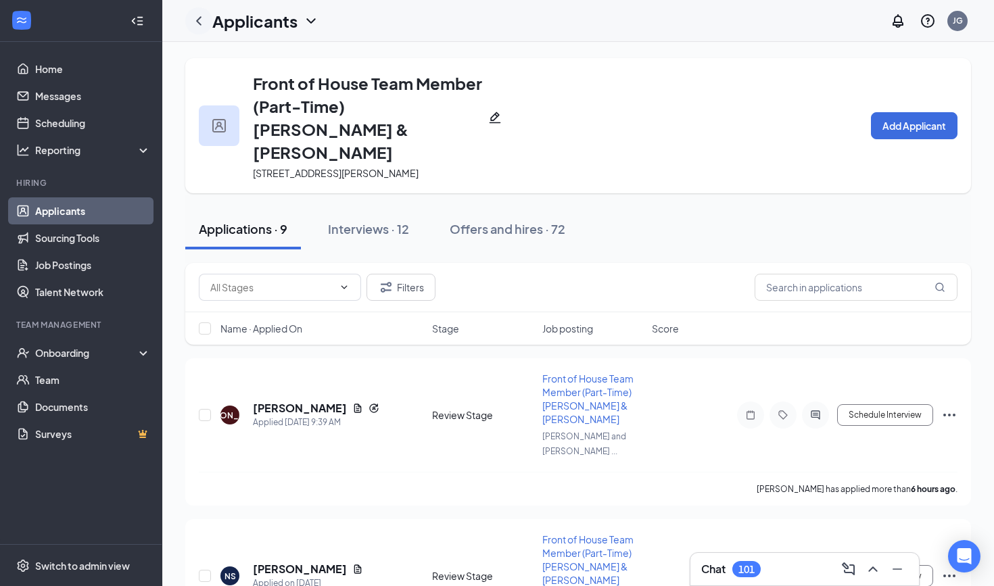
click at [200, 26] on icon "ChevronLeft" at bounding box center [199, 21] width 16 height 16
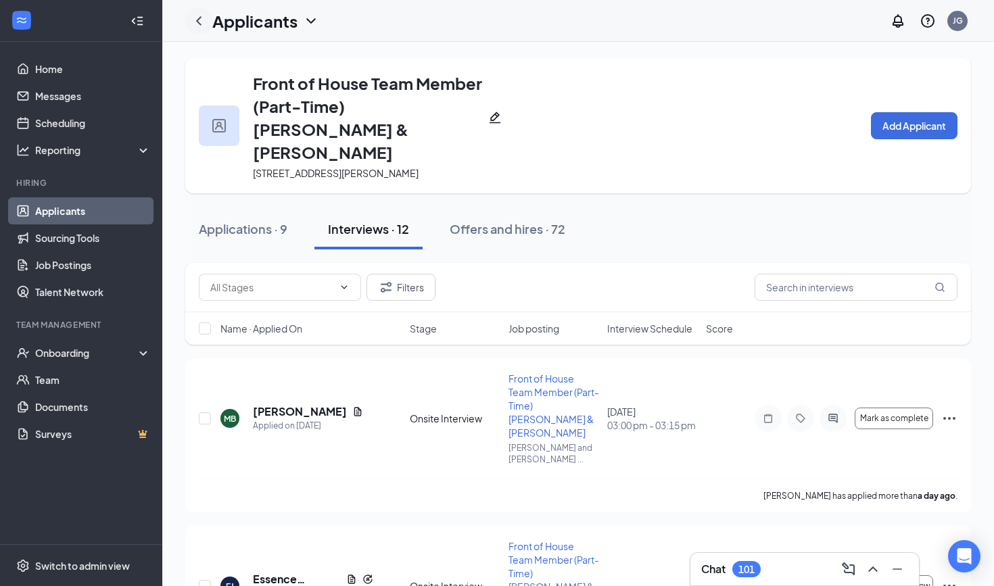
click at [195, 22] on icon "ChevronLeft" at bounding box center [199, 21] width 16 height 16
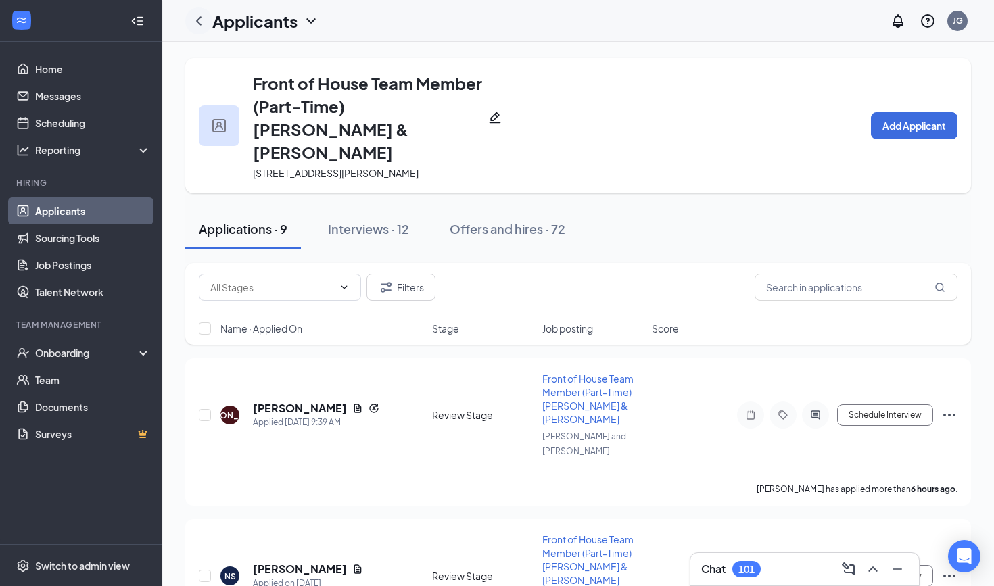
click at [195, 22] on icon "ChevronLeft" at bounding box center [199, 21] width 16 height 16
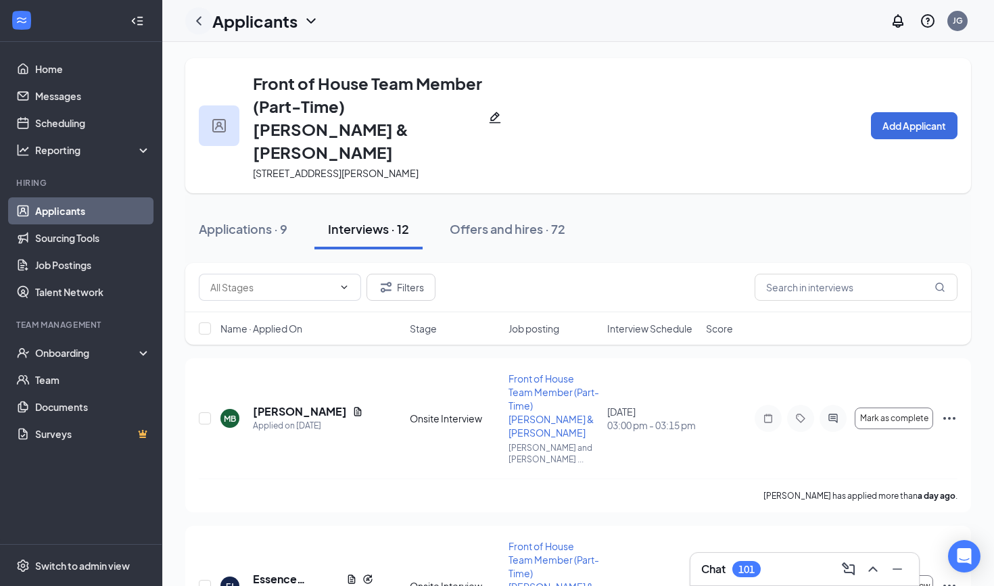
click at [198, 21] on icon "ChevronLeft" at bounding box center [198, 20] width 5 height 9
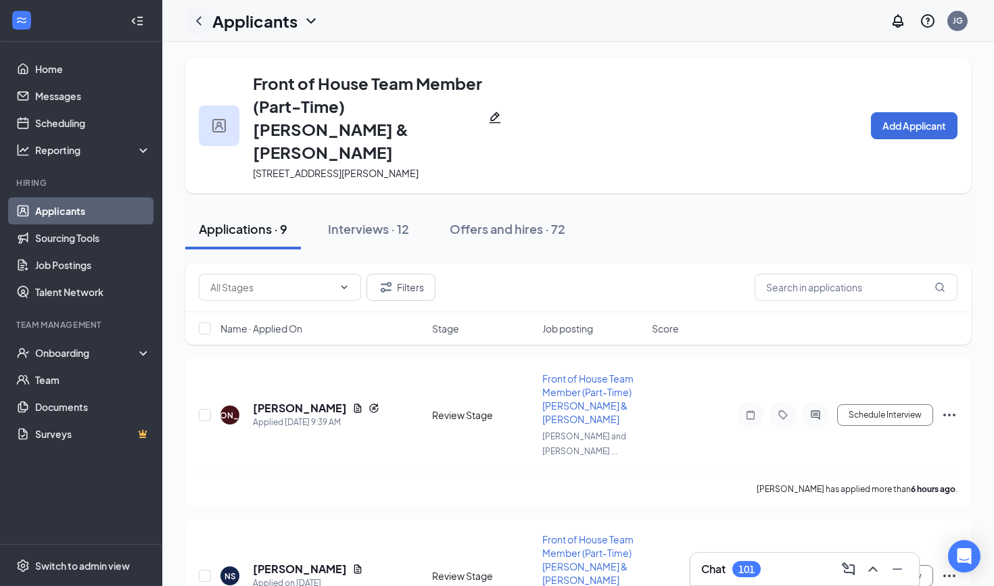
click at [198, 21] on icon "ChevronLeft" at bounding box center [198, 20] width 5 height 9
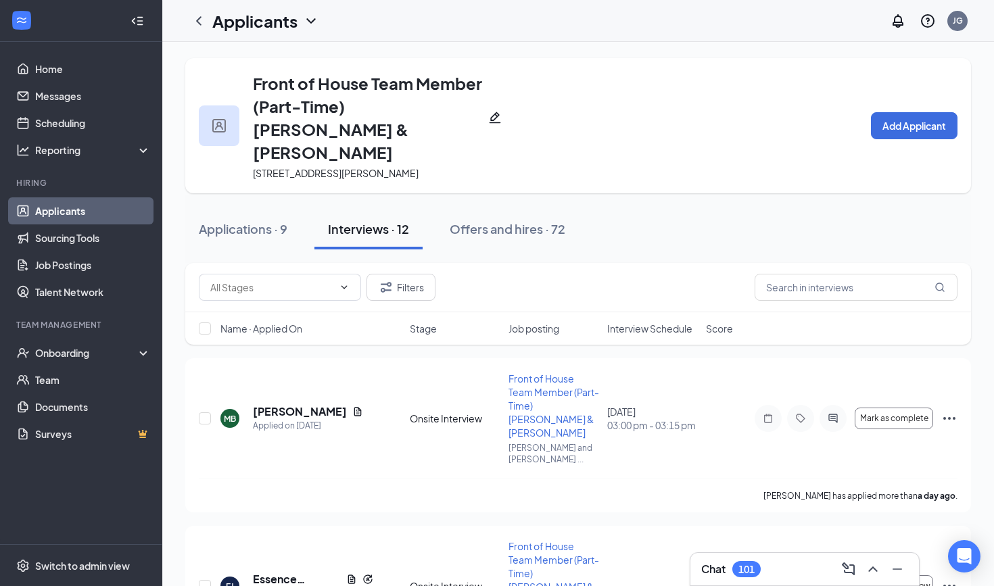
click at [117, 225] on link "Applicants" at bounding box center [93, 211] width 116 height 27
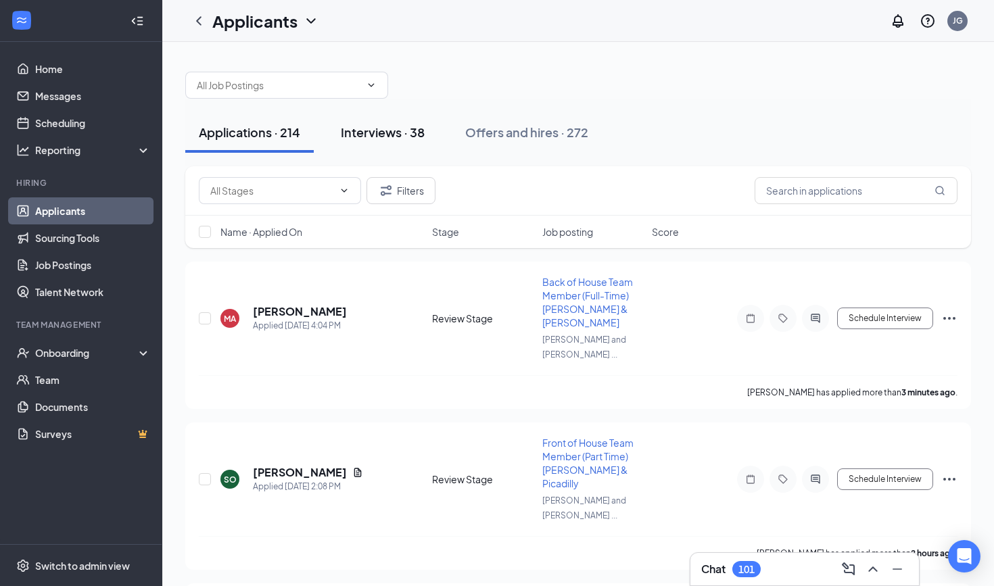
click at [382, 120] on button "Interviews · 38" at bounding box center [382, 132] width 111 height 41
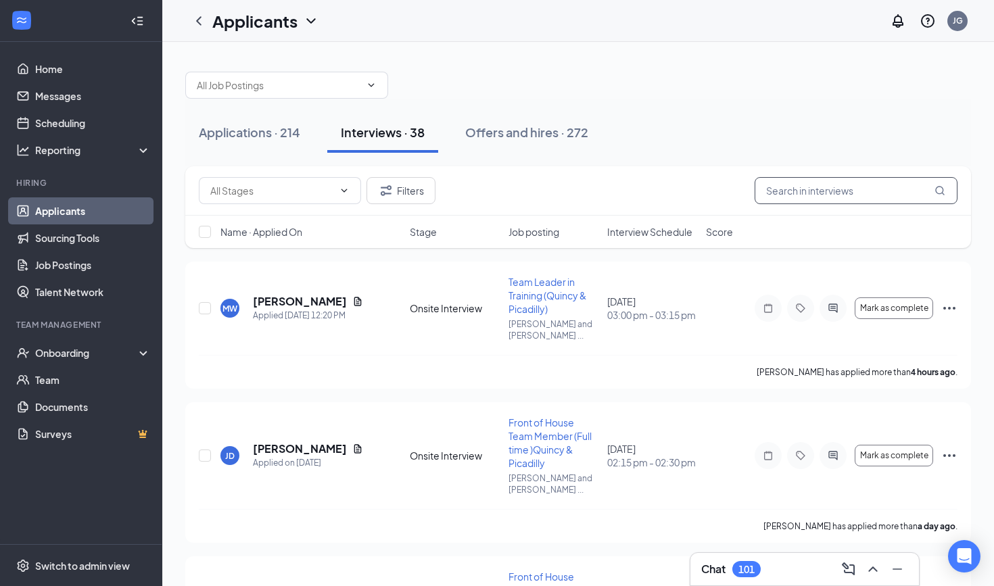
click at [790, 194] on input "text" at bounding box center [856, 190] width 203 height 27
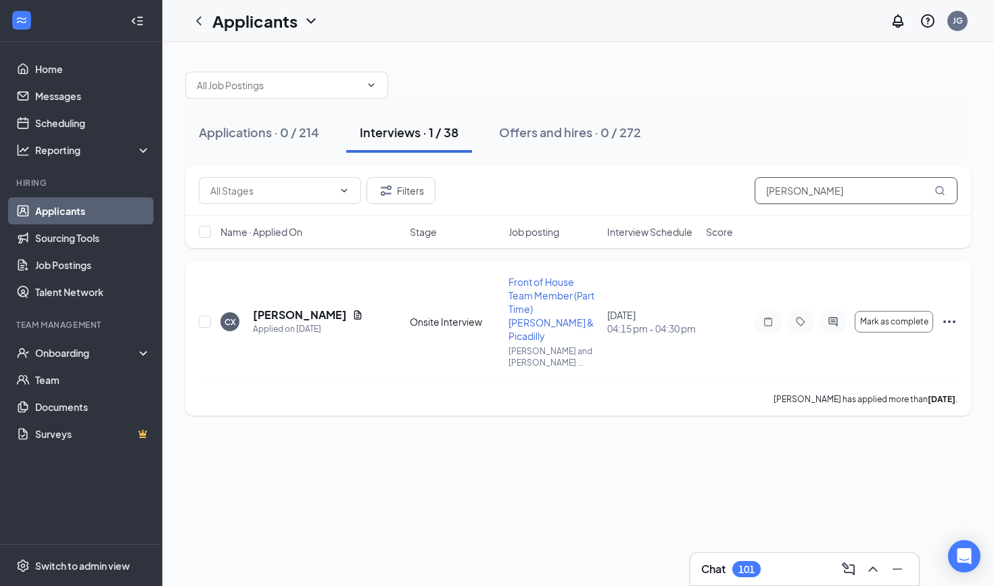
type input "Connor"
click at [279, 308] on h5 "Connor Xu" at bounding box center [300, 315] width 94 height 15
click at [299, 308] on h5 "Connor Xu" at bounding box center [300, 315] width 94 height 15
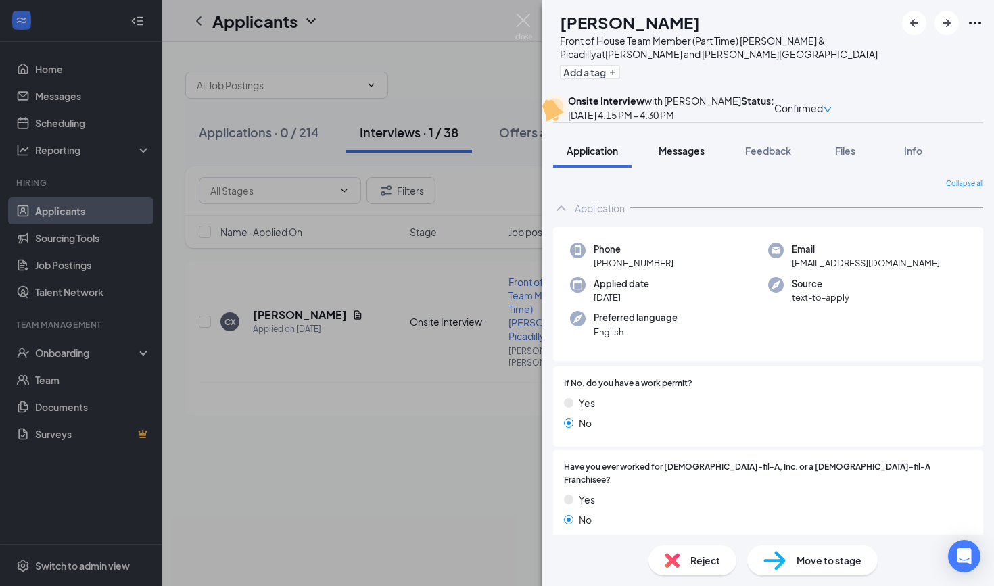
click at [673, 168] on button "Messages" at bounding box center [681, 151] width 73 height 34
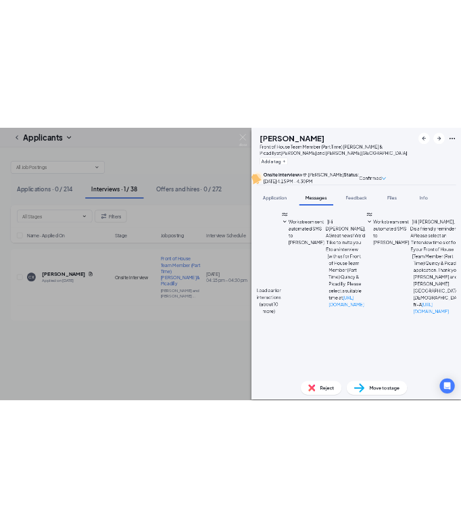
scroll to position [465, 0]
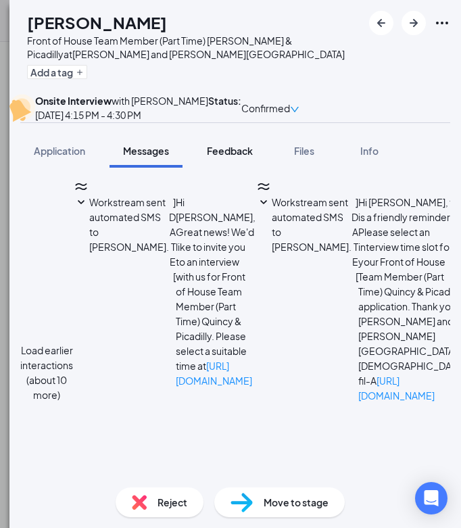
click at [226, 157] on span "Feedback" at bounding box center [230, 151] width 46 height 12
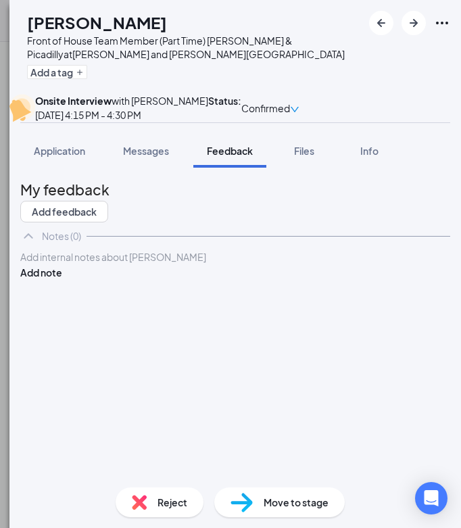
click at [106, 264] on div at bounding box center [235, 257] width 429 height 14
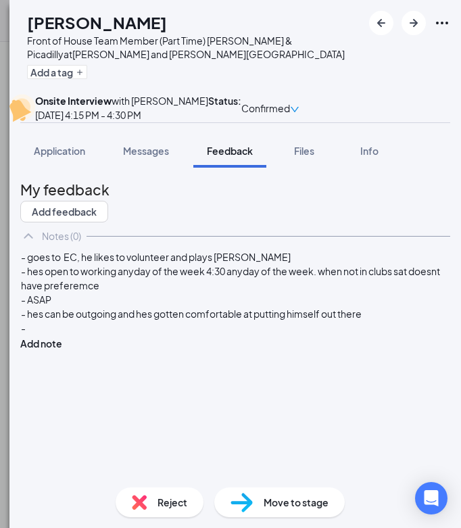
click at [116, 321] on div "- hes can be outgoing and hes gotten comfortable at putting himself out there" at bounding box center [235, 314] width 429 height 14
click at [67, 350] on div "-" at bounding box center [235, 342] width 429 height 14
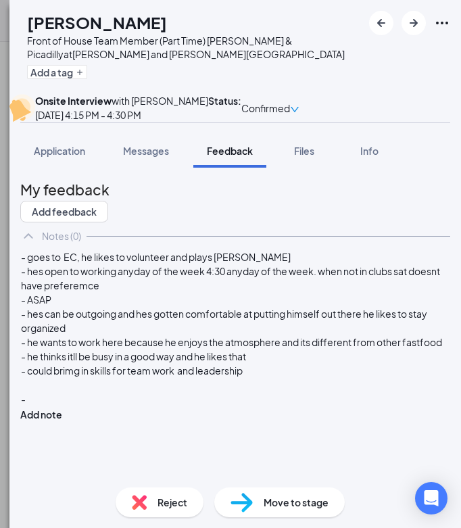
scroll to position [31, 0]
click at [78, 407] on div at bounding box center [235, 399] width 429 height 14
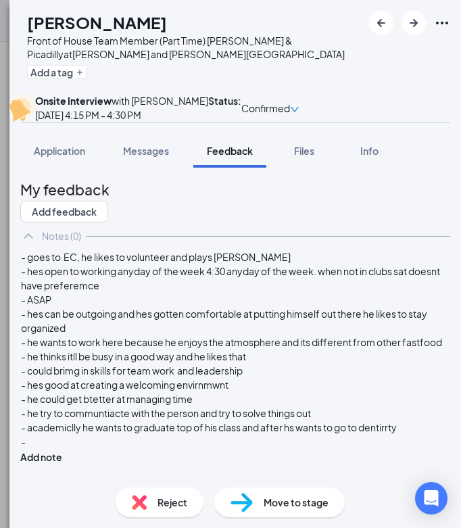
scroll to position [88, 0]
click at [146, 433] on div "- academiclly he wants to graduate top of his class and after hs wants to go to…" at bounding box center [235, 428] width 429 height 14
click at [100, 458] on div "- goes to EC, he likes to volunteer and plays piana - hes open to working anyda…" at bounding box center [235, 357] width 430 height 215
click at [92, 449] on div "-" at bounding box center [235, 442] width 429 height 14
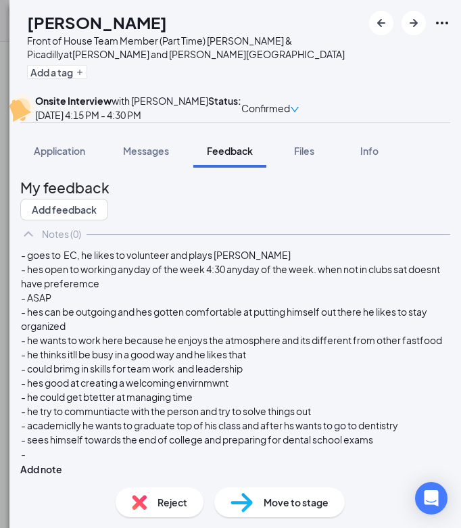
scroll to position [116, 0]
click at [267, 248] on div "- goes to EC, he likes to volunteer and plays piana" at bounding box center [235, 255] width 429 height 14
click at [99, 456] on div "-" at bounding box center [235, 454] width 429 height 14
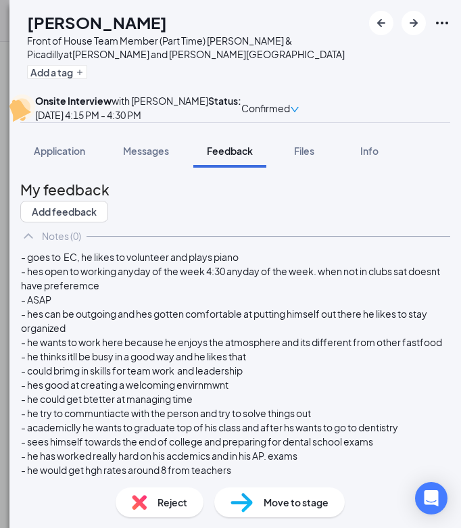
scroll to position [0, 0]
click at [62, 521] on button "Add note" at bounding box center [41, 528] width 42 height 15
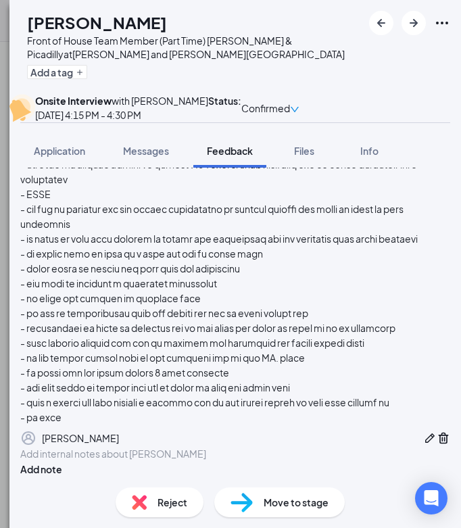
scroll to position [298, 0]
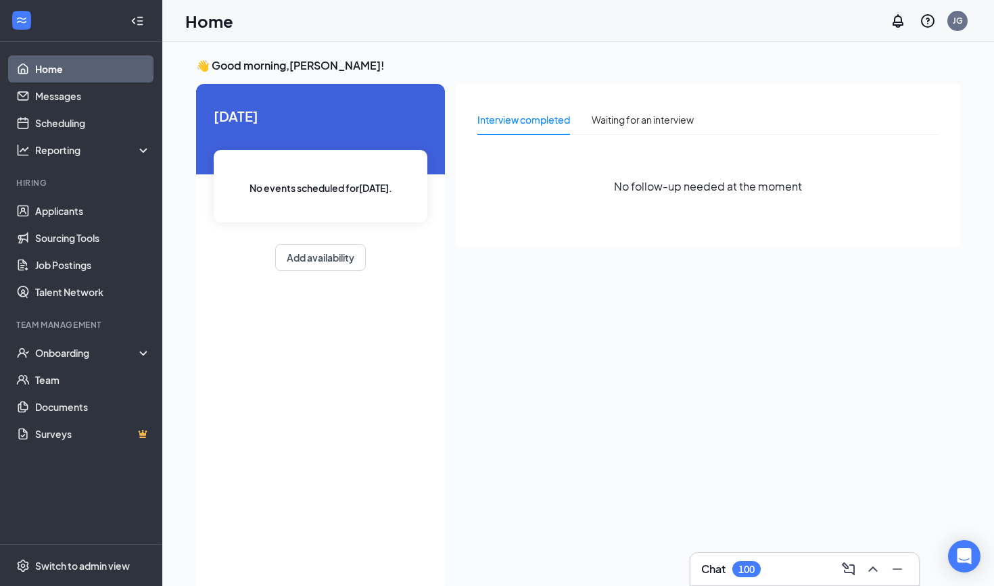
click at [746, 561] on div "100" at bounding box center [747, 569] width 28 height 16
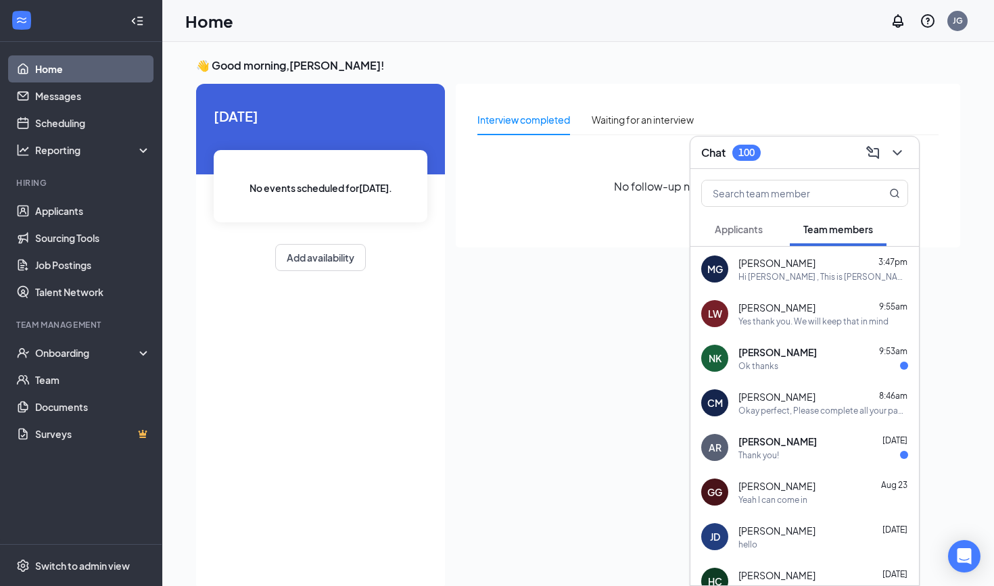
click at [735, 234] on span "Applicants" at bounding box center [739, 229] width 48 height 12
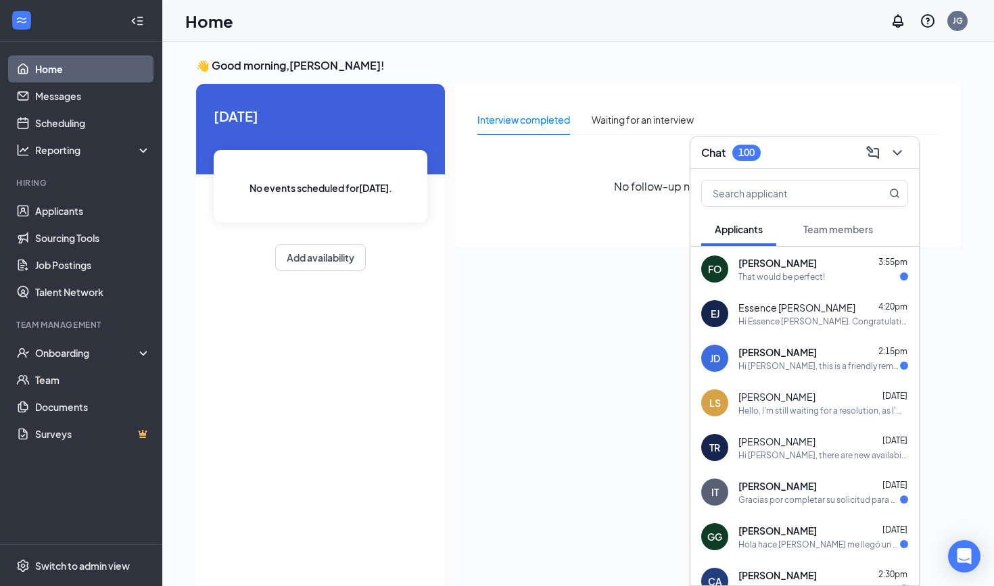
click at [768, 275] on div "That would be perfect!" at bounding box center [782, 276] width 87 height 11
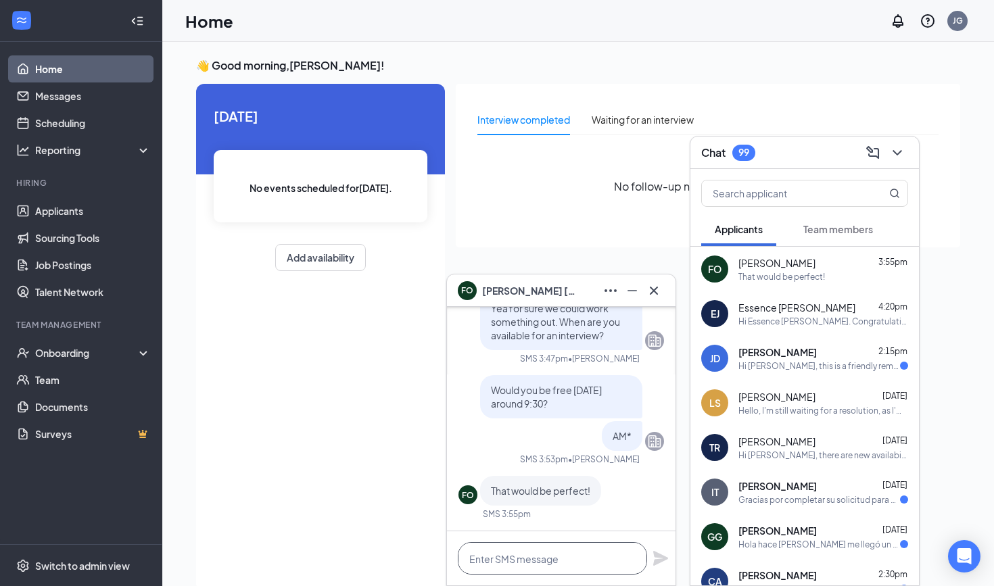
click at [536, 556] on textarea at bounding box center [552, 558] width 189 height 32
click at [530, 561] on textarea "Sounds good See you then!" at bounding box center [552, 558] width 189 height 32
type textarea "Sounds good, See you then!"
click at [663, 559] on icon "Plane" at bounding box center [661, 559] width 16 height 16
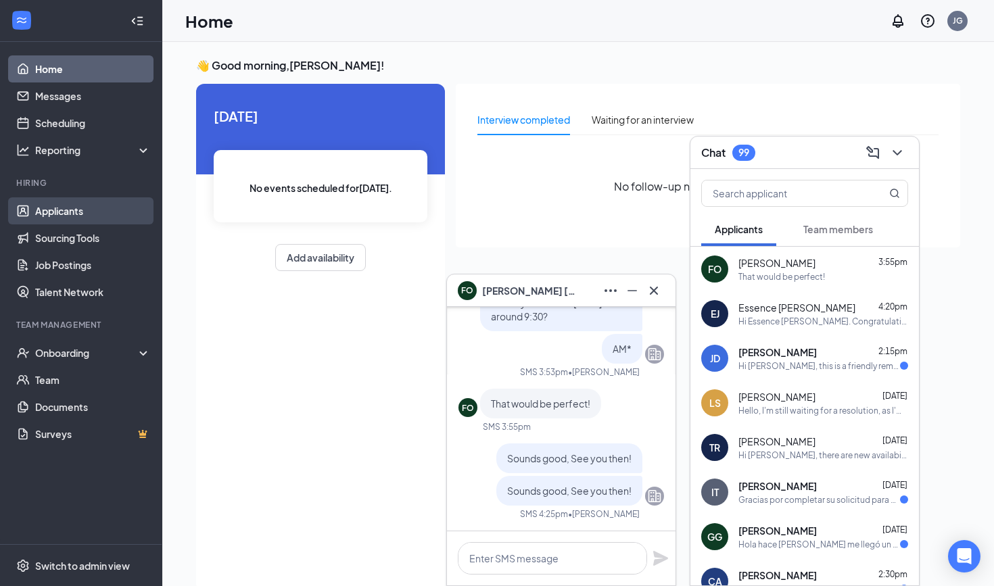
click at [85, 217] on link "Applicants" at bounding box center [93, 211] width 116 height 27
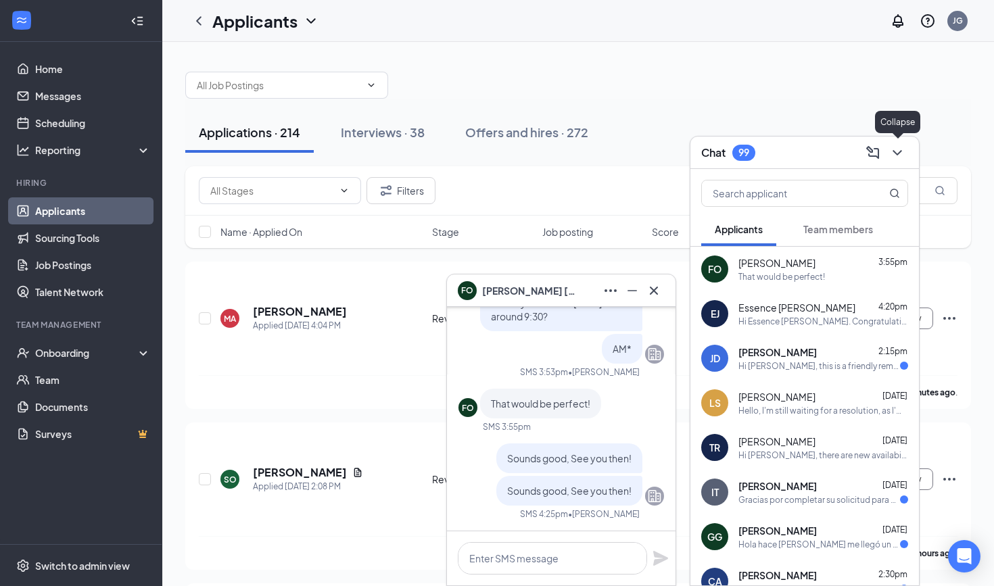
click at [899, 145] on icon "ChevronDown" at bounding box center [897, 153] width 16 height 16
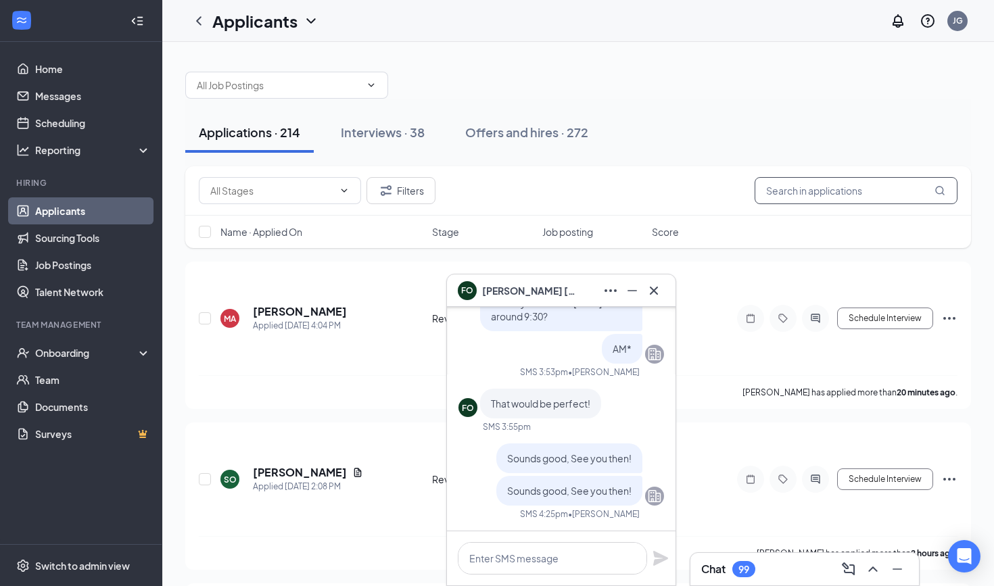
click at [793, 195] on input "text" at bounding box center [856, 190] width 203 height 27
click at [660, 285] on icon "Cross" at bounding box center [654, 291] width 16 height 16
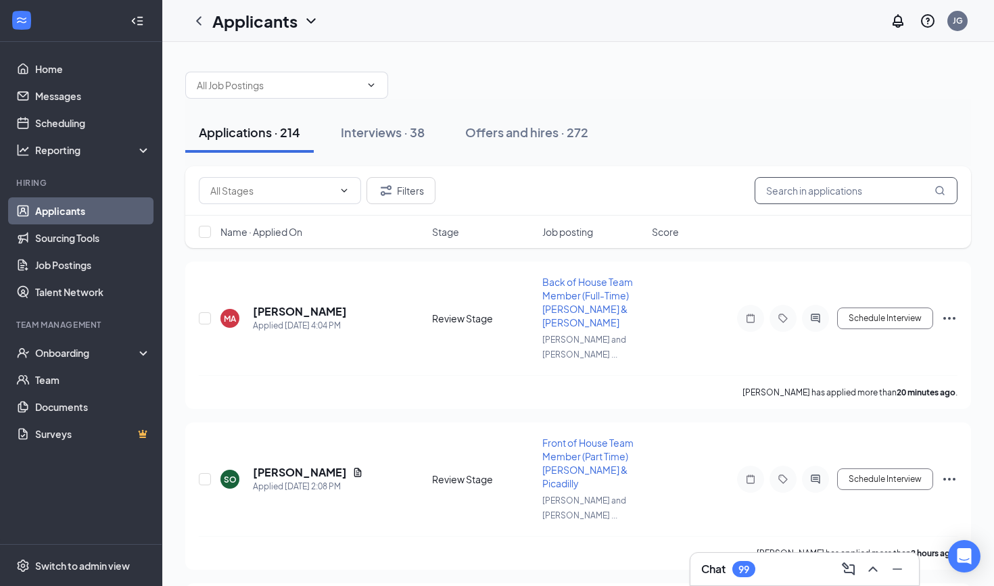
click at [794, 190] on input "text" at bounding box center [856, 190] width 203 height 27
type input "g"
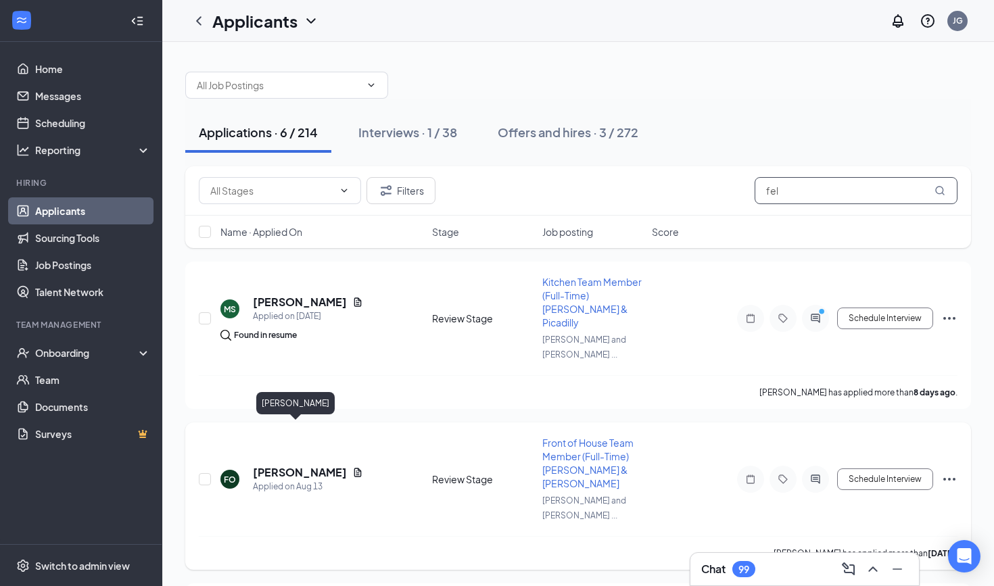
type input "fel"
click at [281, 465] on h5 "[PERSON_NAME]" at bounding box center [300, 472] width 94 height 15
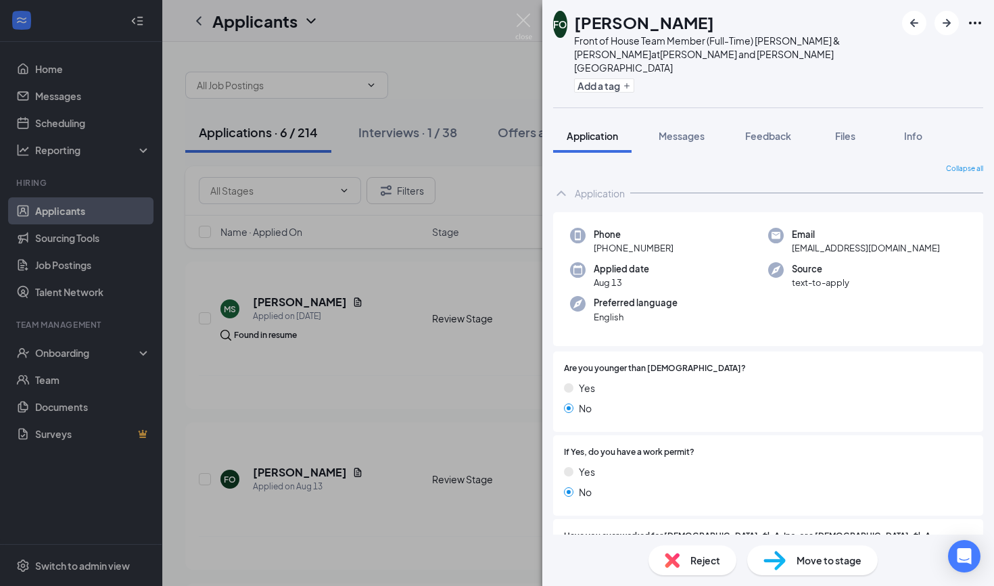
click at [779, 567] on img at bounding box center [775, 561] width 22 height 20
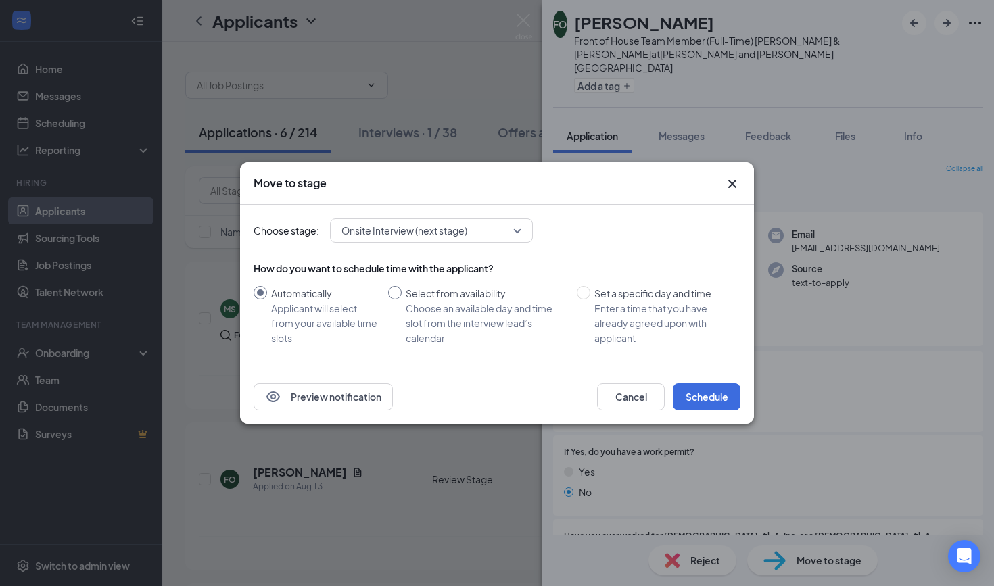
click at [407, 293] on div "Select from availability" at bounding box center [486, 293] width 160 height 15
click at [402, 293] on input "Select from availability Choose an available day and time slot from the intervi…" at bounding box center [395, 293] width 14 height 14
radio input "true"
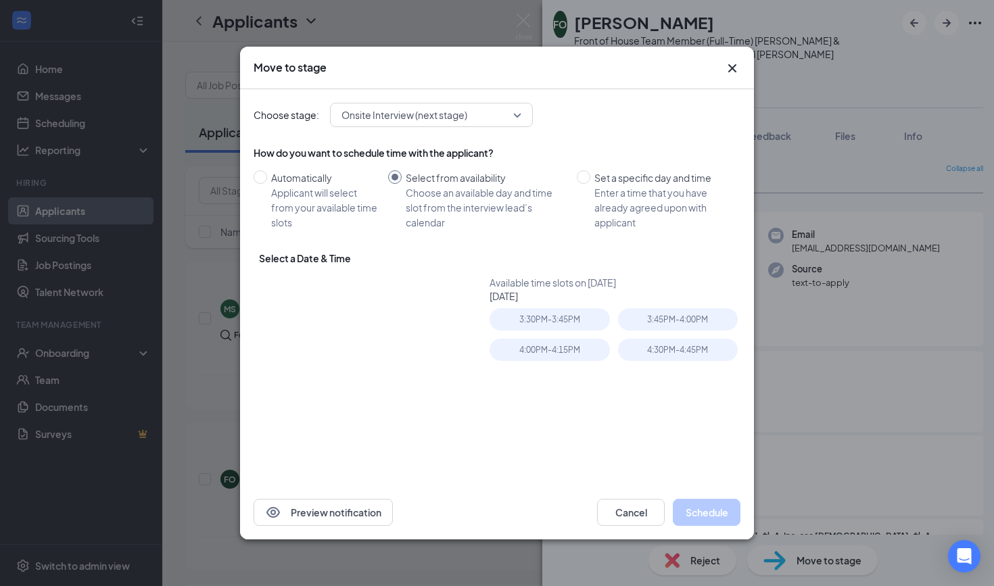
radio input "false"
type input "[DATE]"
click at [596, 174] on div "Set a specific day and time" at bounding box center [662, 177] width 135 height 15
click at [590, 174] on input "Set a specific day and time Enter a time that you have already agreed upon with…" at bounding box center [584, 177] width 14 height 14
radio input "true"
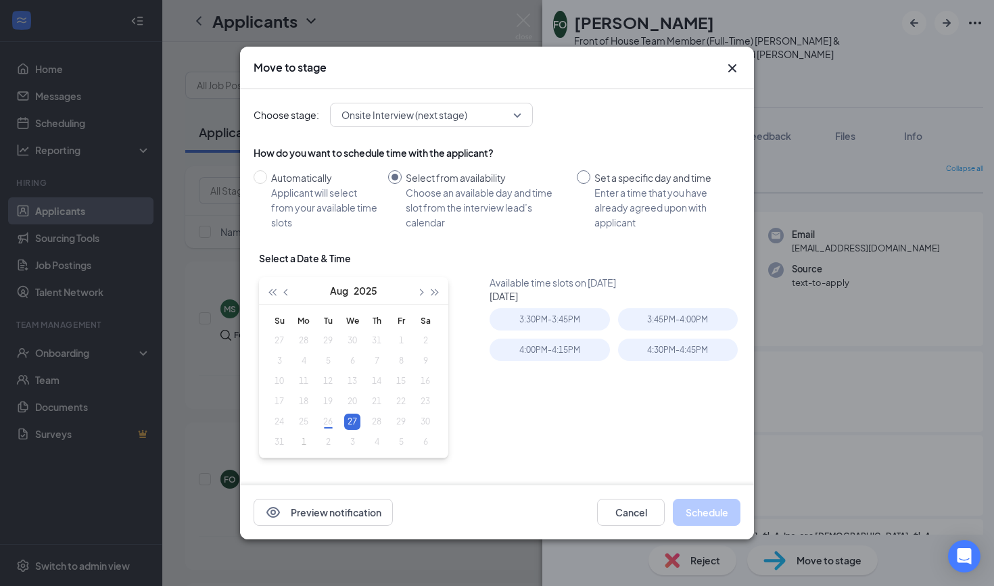
radio input "false"
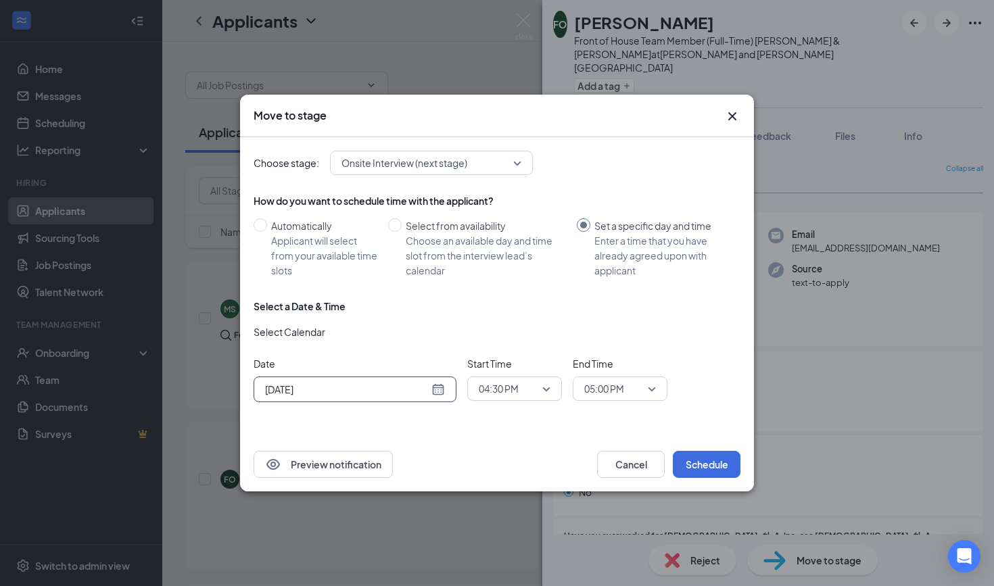
click at [431, 393] on div "[DATE]" at bounding box center [355, 389] width 180 height 15
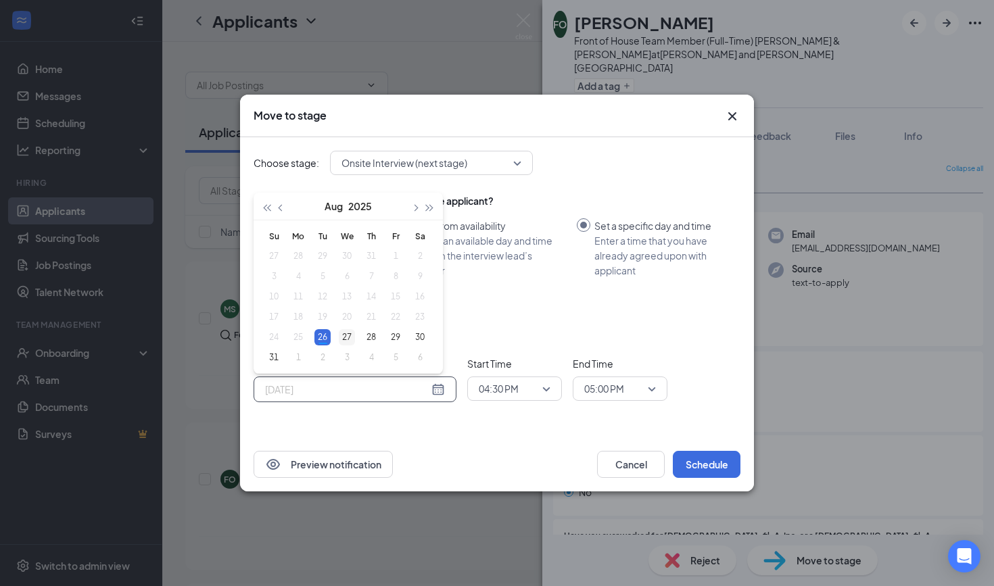
type input "[DATE]"
click at [347, 337] on div "27" at bounding box center [347, 337] width 16 height 16
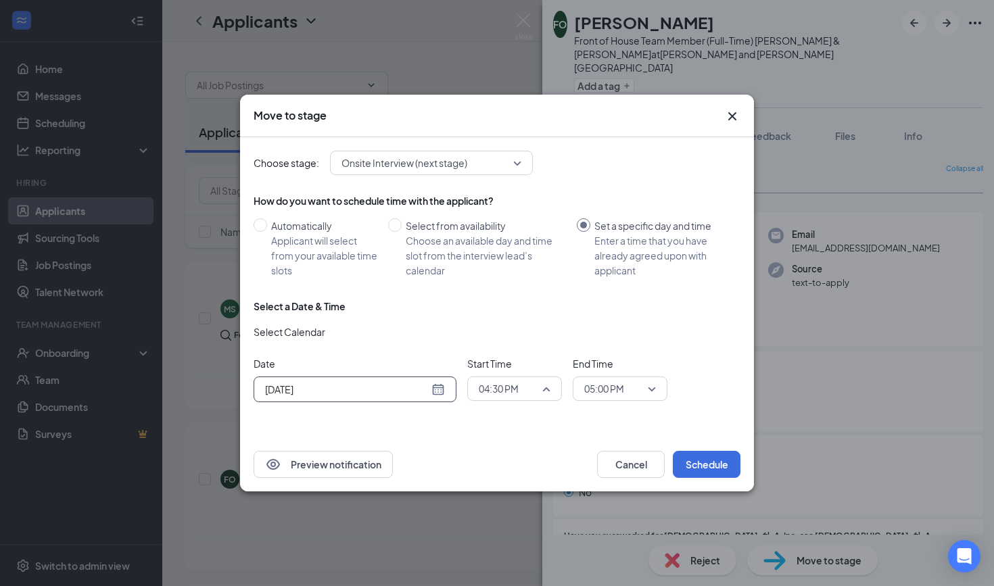
click at [522, 397] on span "04:30 PM" at bounding box center [509, 389] width 60 height 20
click at [496, 298] on span "09:00 AM" at bounding box center [498, 303] width 40 height 15
click at [618, 400] on input "search" at bounding box center [615, 388] width 69 height 23
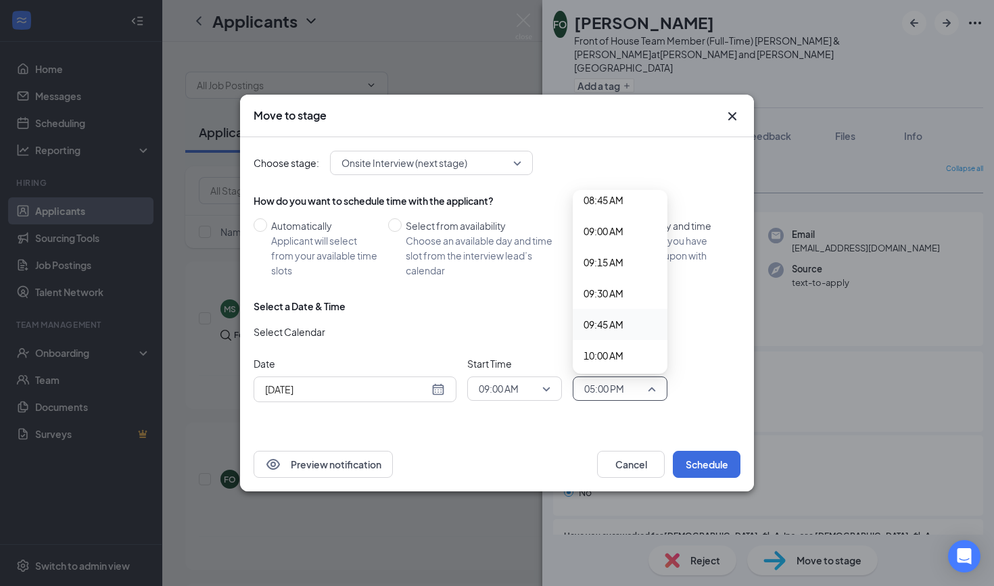
scroll to position [1113, 0]
click at [594, 310] on span "09:45 AM" at bounding box center [604, 311] width 40 height 15
click at [496, 388] on span "09:00 AM" at bounding box center [499, 389] width 40 height 20
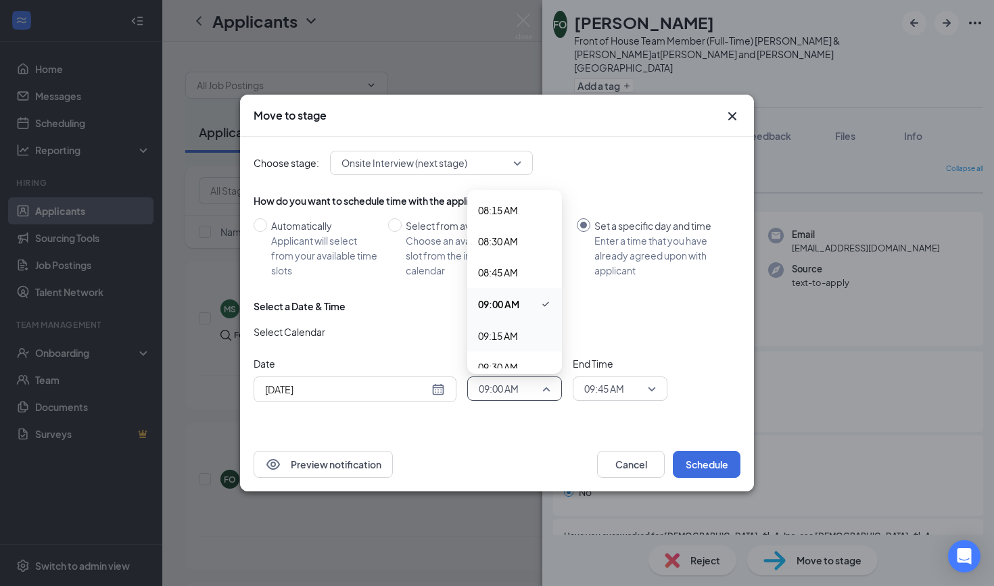
scroll to position [1064, 0]
click at [494, 327] on span "09:30 AM" at bounding box center [498, 330] width 40 height 15
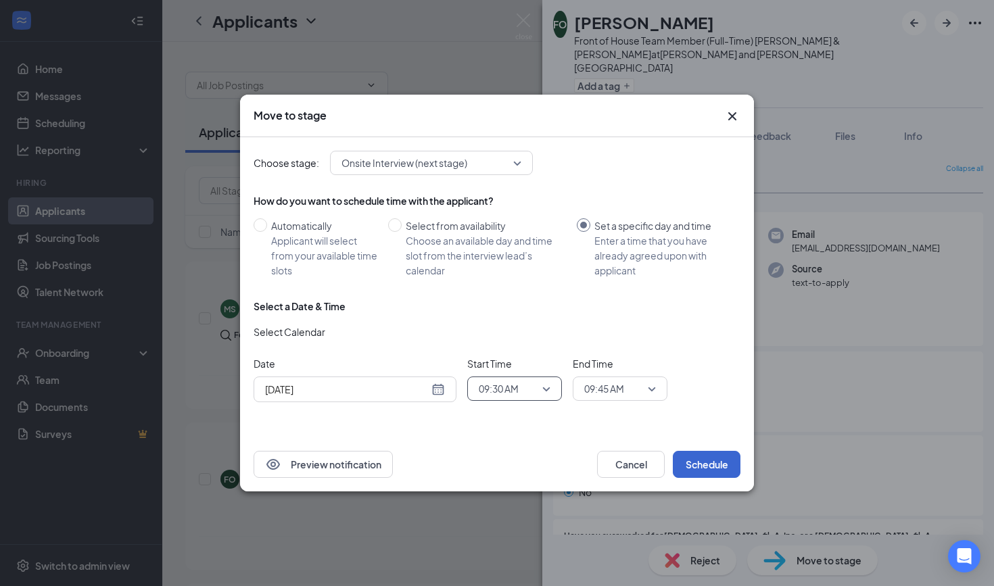
click at [705, 465] on button "Schedule" at bounding box center [707, 464] width 68 height 27
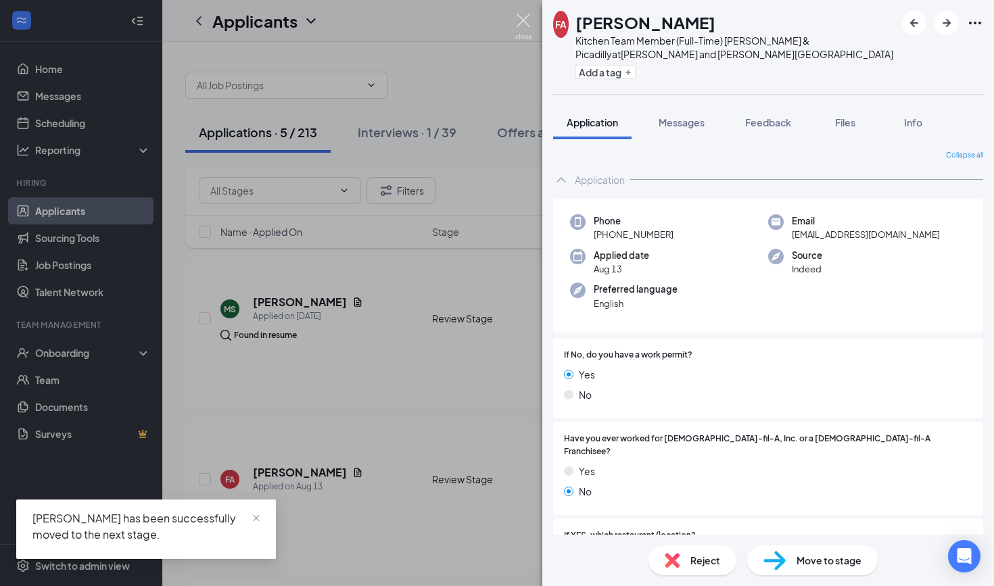
click at [525, 26] on img at bounding box center [523, 27] width 17 height 26
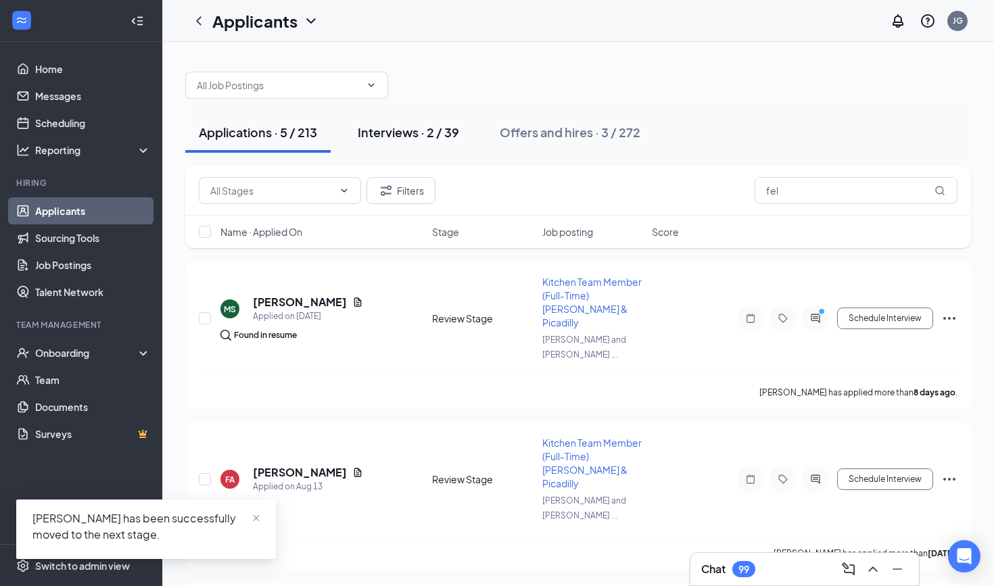
click at [427, 124] on div "Interviews · 2 / 39" at bounding box center [408, 132] width 101 height 17
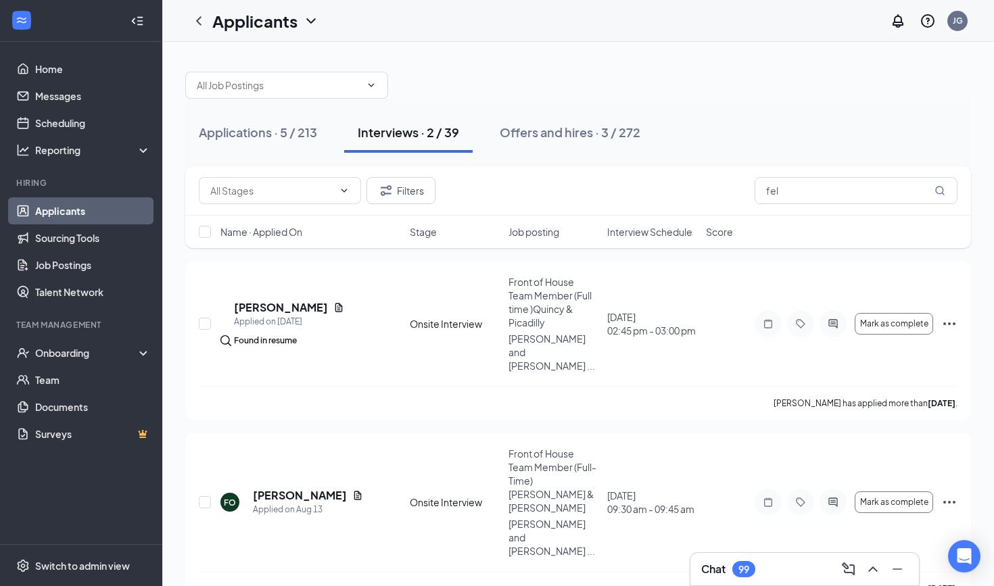
click at [770, 572] on div "Chat 99" at bounding box center [804, 570] width 207 height 22
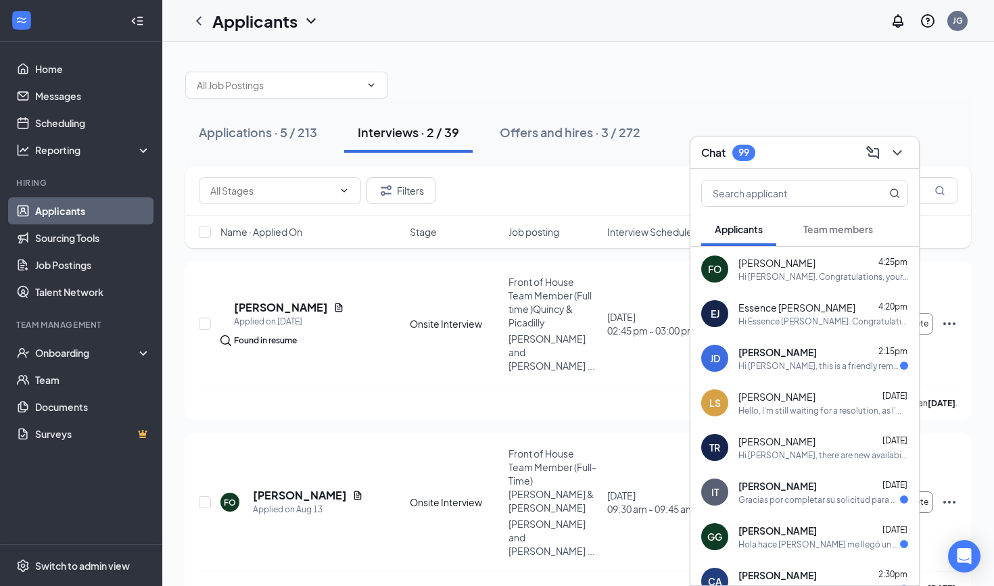
click at [827, 269] on div "[PERSON_NAME] 4:25pm" at bounding box center [824, 263] width 170 height 14
